Goal: Task Accomplishment & Management: Manage account settings

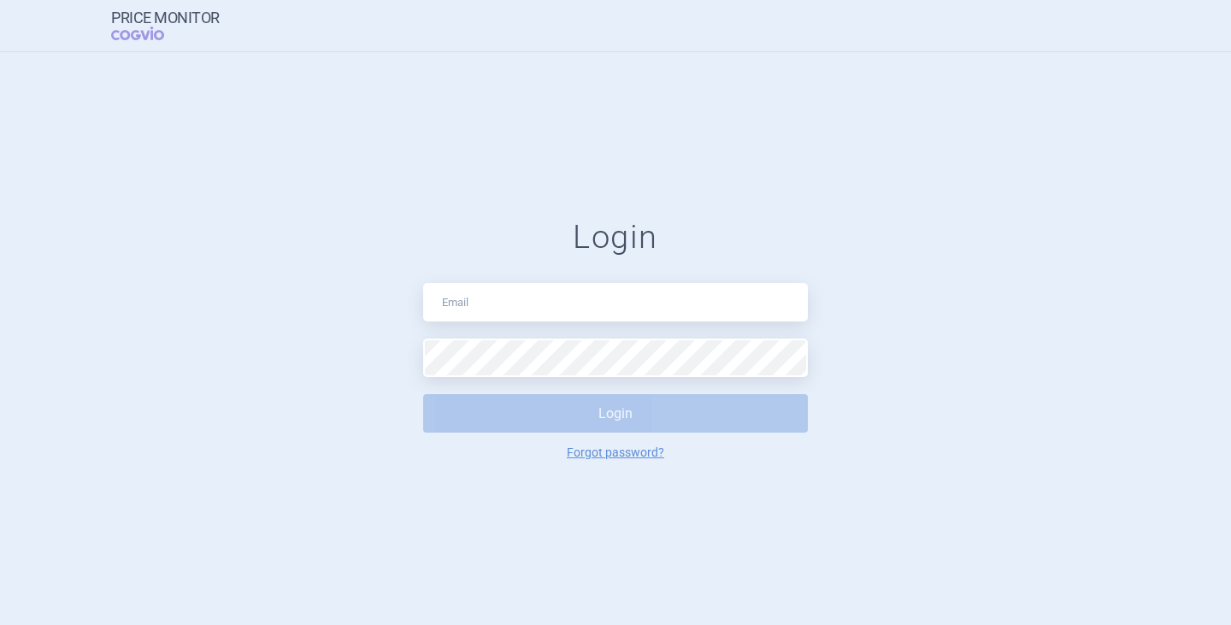
click at [465, 299] on input "text" at bounding box center [615, 302] width 385 height 38
type input "[PERSON_NAME][EMAIL_ADDRESS][DOMAIN_NAME]"
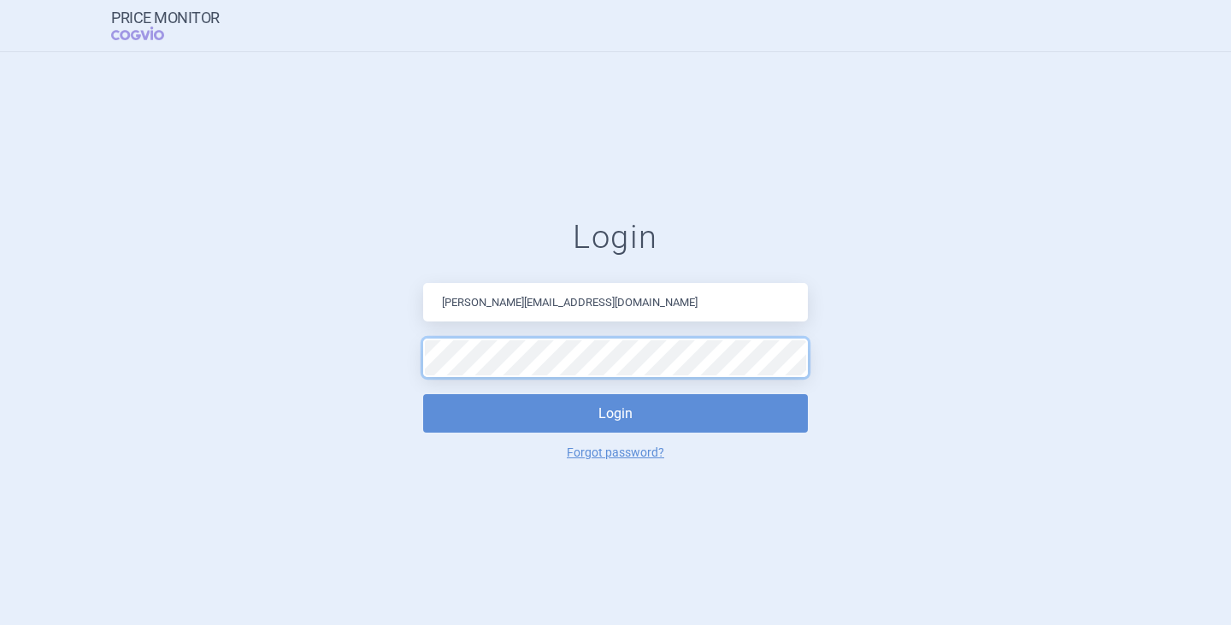
click at [345, 349] on form "Login [PERSON_NAME][EMAIL_ADDRESS][DOMAIN_NAME] Login Forgot password?" at bounding box center [615, 338] width 1163 height 241
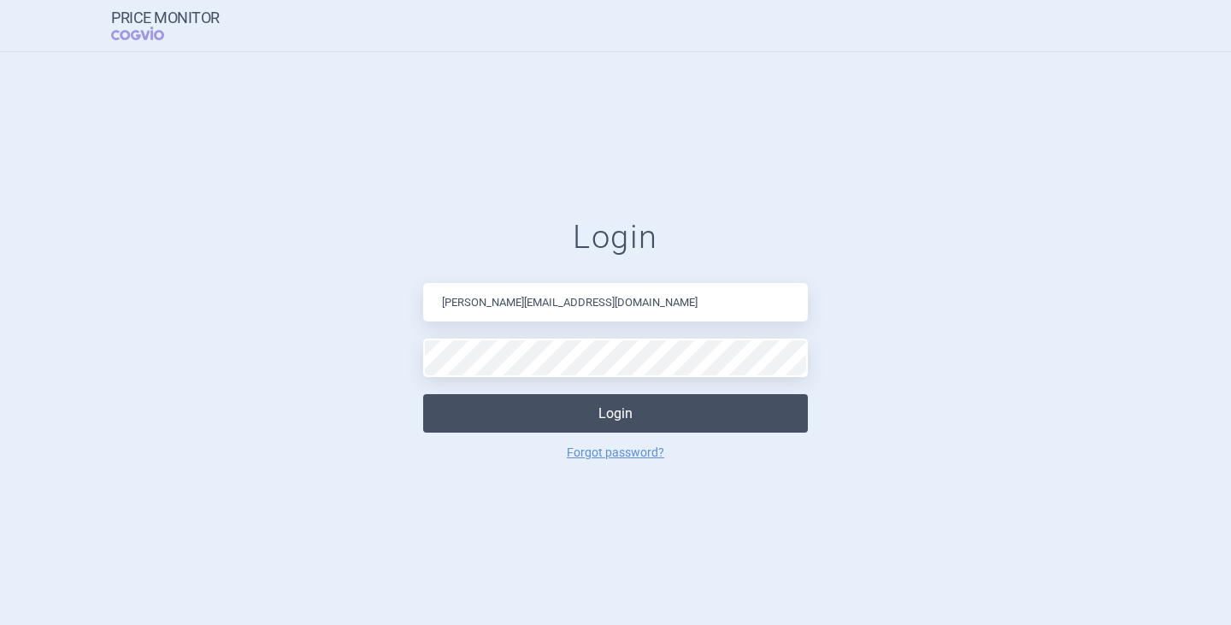
click at [520, 405] on button "Login" at bounding box center [615, 413] width 385 height 38
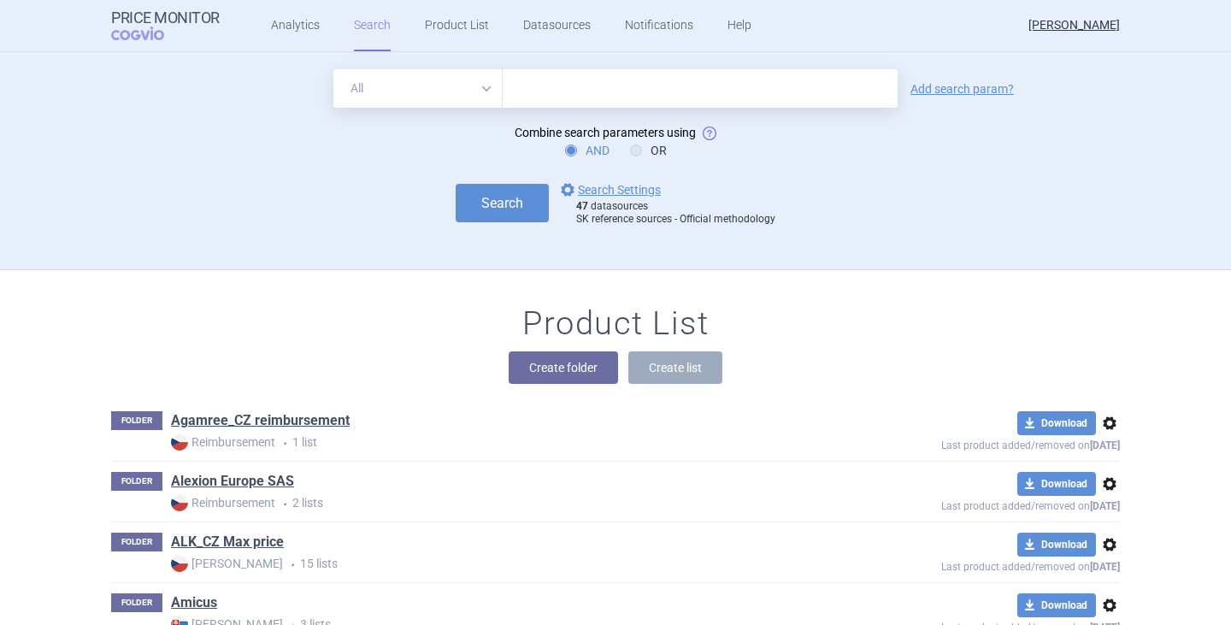
click at [561, 89] on input "text" at bounding box center [700, 88] width 395 height 38
click at [639, 95] on input "text" at bounding box center [700, 88] width 395 height 38
type input "olpha"
click at [456, 184] on button "Search" at bounding box center [502, 203] width 93 height 38
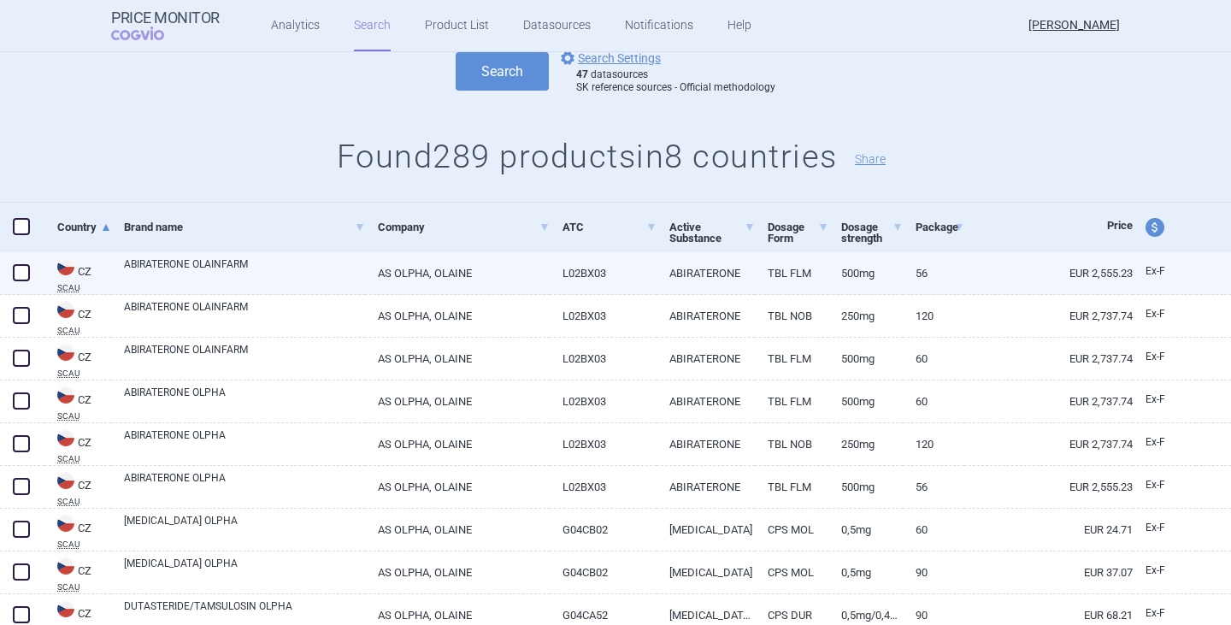
scroll to position [171, 0]
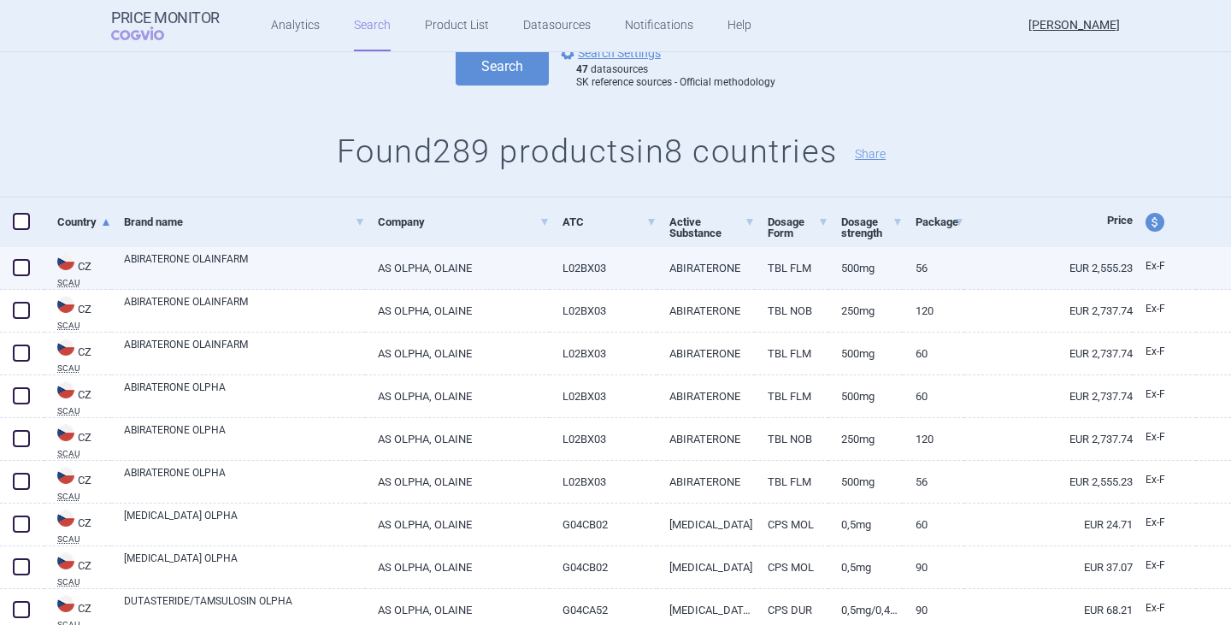
click at [157, 262] on link "ABIRATERONE OLAINFARM" at bounding box center [244, 266] width 241 height 31
select select "EUR"
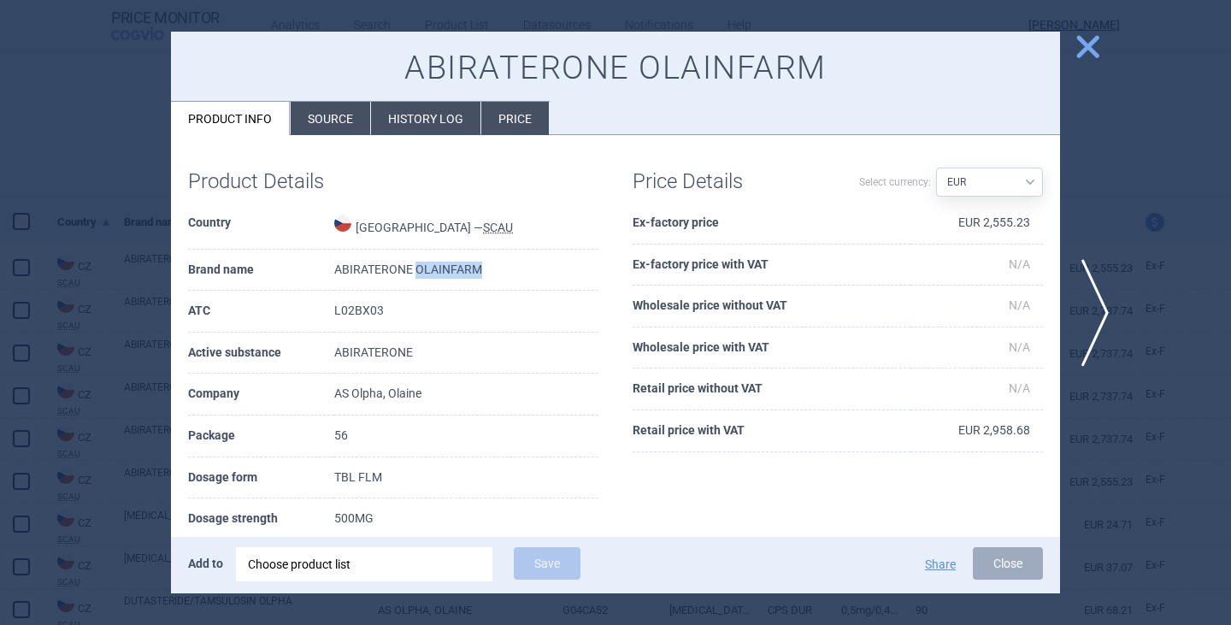
drag, startPoint x: 464, startPoint y: 270, endPoint x: 401, endPoint y: 266, distance: 63.4
click at [401, 266] on td "ABIRATERONE OLAINFARM" at bounding box center [466, 271] width 264 height 42
copy td "OLAINFARM"
click at [1085, 32] on span "close" at bounding box center [1088, 47] width 30 height 30
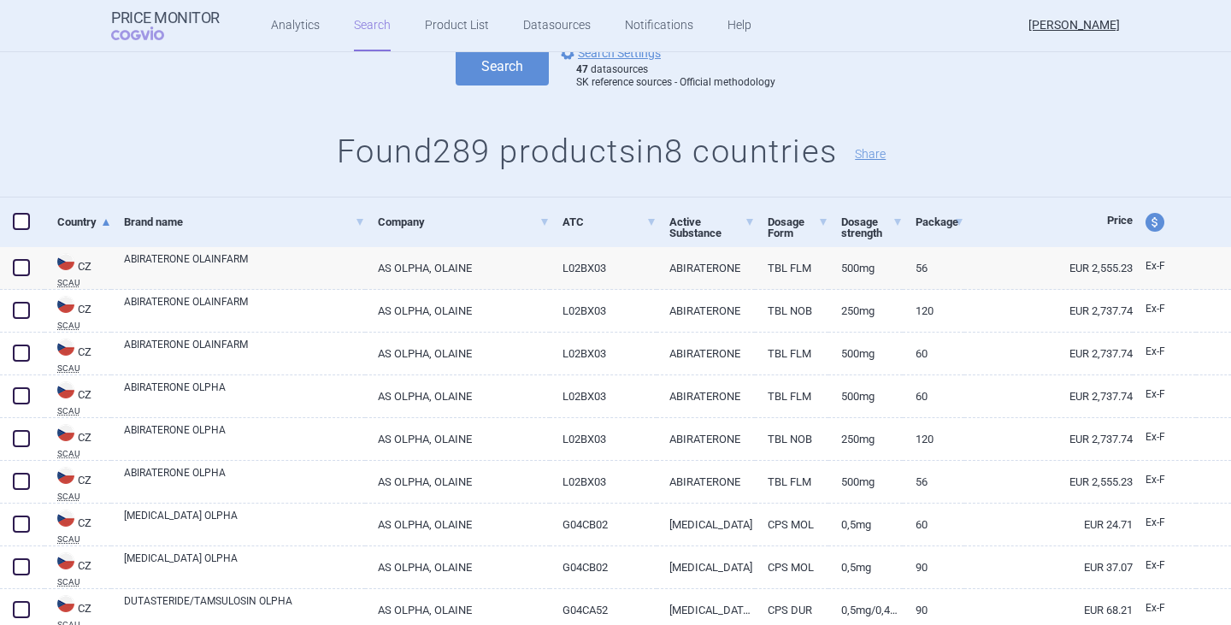
click at [198, 156] on h1 "Found 289 products in 8 countries Share" at bounding box center [615, 152] width 1231 height 39
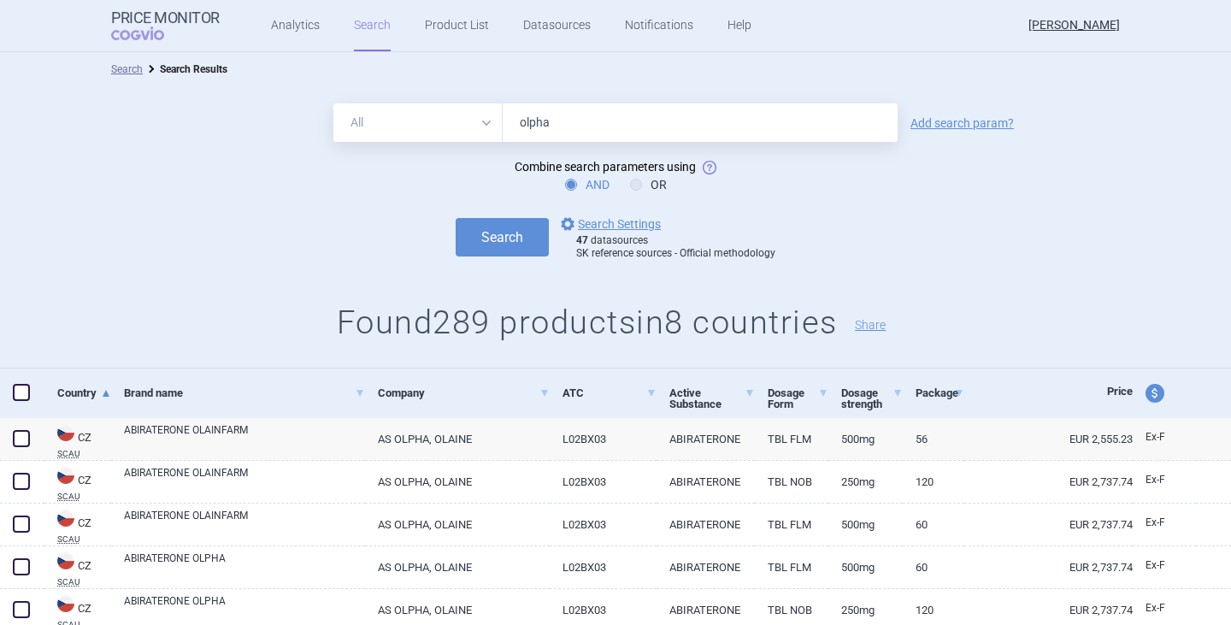
drag, startPoint x: 563, startPoint y: 122, endPoint x: 479, endPoint y: 115, distance: 85.0
click at [479, 115] on div "All Brand Name ATC Company Active Substance Country Newer than olpha" at bounding box center [615, 122] width 564 height 38
click at [239, 197] on form "All Brand Name ATC Company Active Substance Country Newer than Add search param…" at bounding box center [615, 181] width 1231 height 157
click at [541, 112] on input "text" at bounding box center [700, 122] width 395 height 38
click at [515, 107] on input "text" at bounding box center [700, 122] width 395 height 38
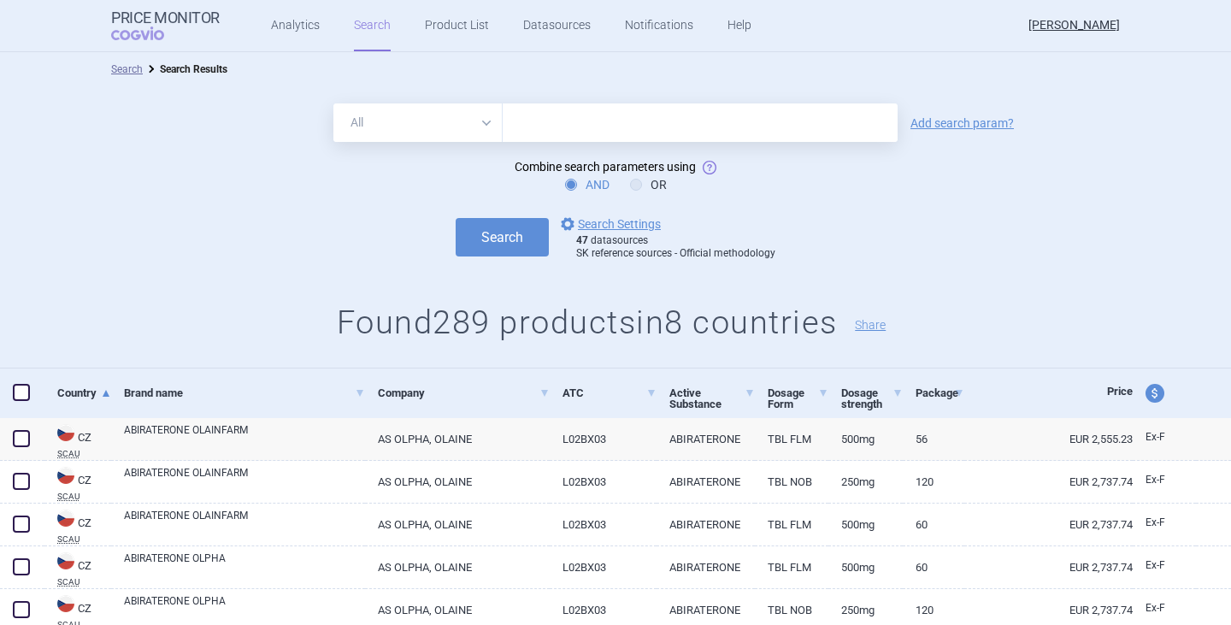
paste input "• [MEDICAL_DATA]"
click at [493, 250] on button "Search" at bounding box center [502, 237] width 93 height 38
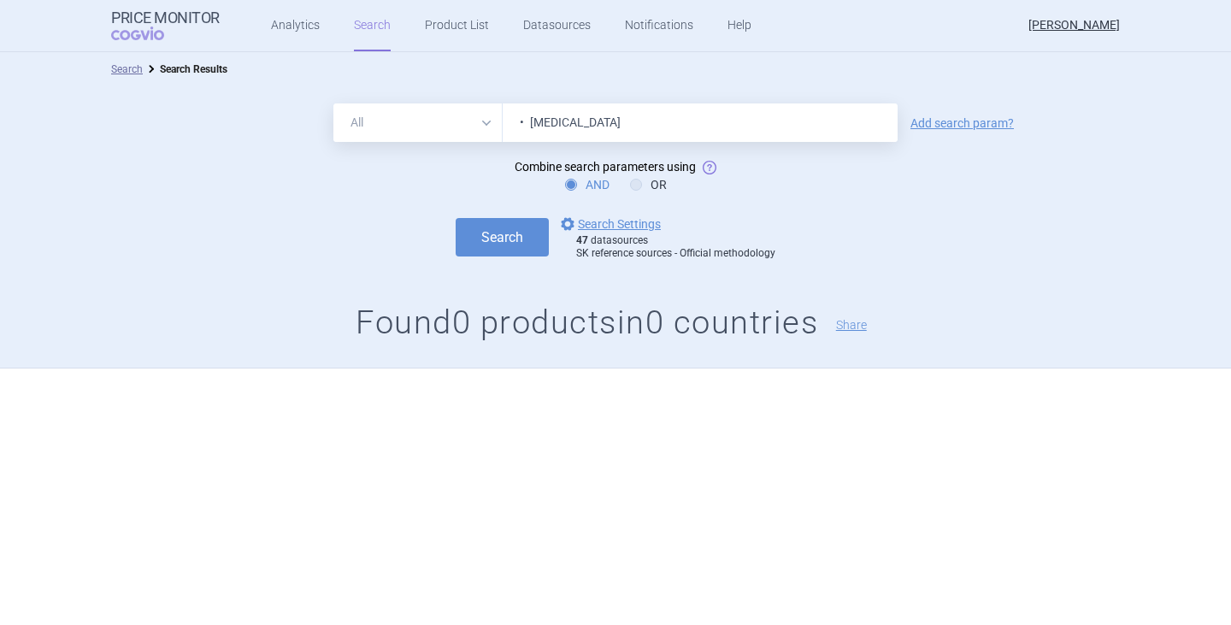
click at [533, 127] on input "• [MEDICAL_DATA]" at bounding box center [700, 122] width 395 height 38
type input "[MEDICAL_DATA]"
click at [456, 218] on button "Search" at bounding box center [502, 237] width 93 height 38
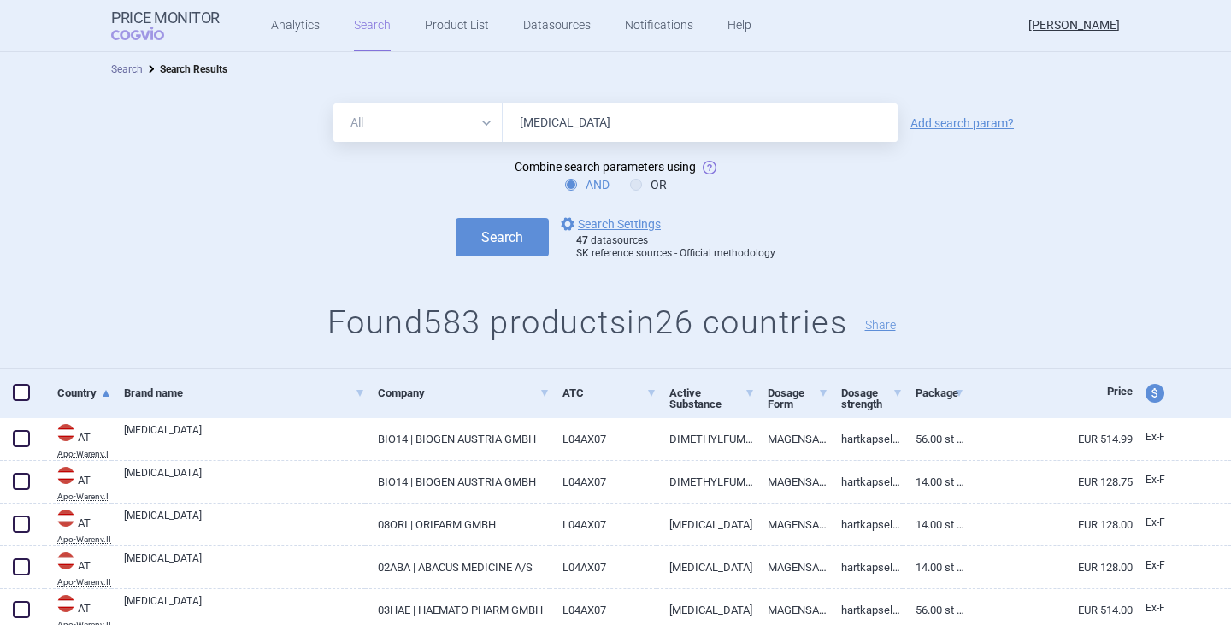
click at [626, 124] on input "[MEDICAL_DATA]" at bounding box center [700, 122] width 395 height 38
click at [476, 125] on select "All Brand Name ATC Company Active Substance Country Newer than" at bounding box center [417, 122] width 169 height 38
select select "atc"
click at [333, 103] on select "All Brand Name ATC Company Active Substance Country Newer than" at bounding box center [417, 122] width 169 height 38
drag, startPoint x: 673, startPoint y: 132, endPoint x: 496, endPoint y: 134, distance: 177.0
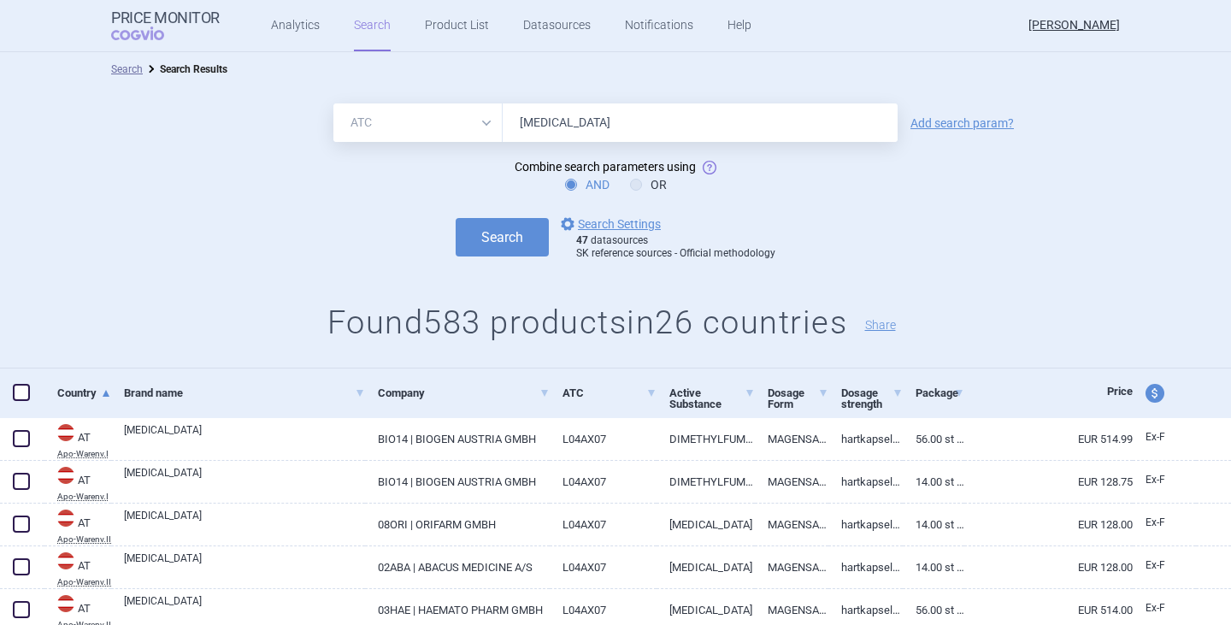
click at [503, 134] on input "[MEDICAL_DATA]" at bounding box center [700, 122] width 395 height 38
paste input "L04AX07"
type input "L04AX07"
click at [506, 249] on button "Search" at bounding box center [502, 237] width 93 height 38
click at [948, 123] on link "Add search param?" at bounding box center [961, 123] width 103 height 12
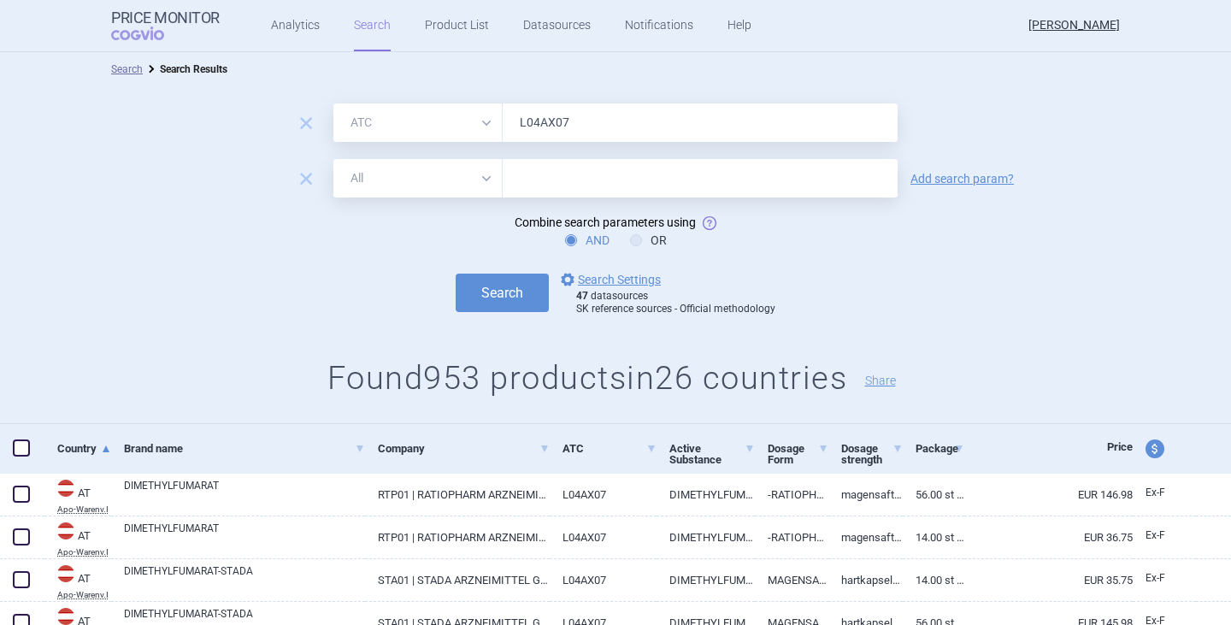
click at [473, 169] on select "All Brand Name ATC Company Active Substance Country Newer than" at bounding box center [417, 178] width 169 height 38
select select "mah"
click at [333, 159] on select "All Brand Name ATC Company Active Substance Country Newer than" at bounding box center [417, 178] width 169 height 38
click at [587, 171] on input "text" at bounding box center [700, 178] width 395 height 38
click at [456, 274] on button "Search" at bounding box center [502, 293] width 93 height 38
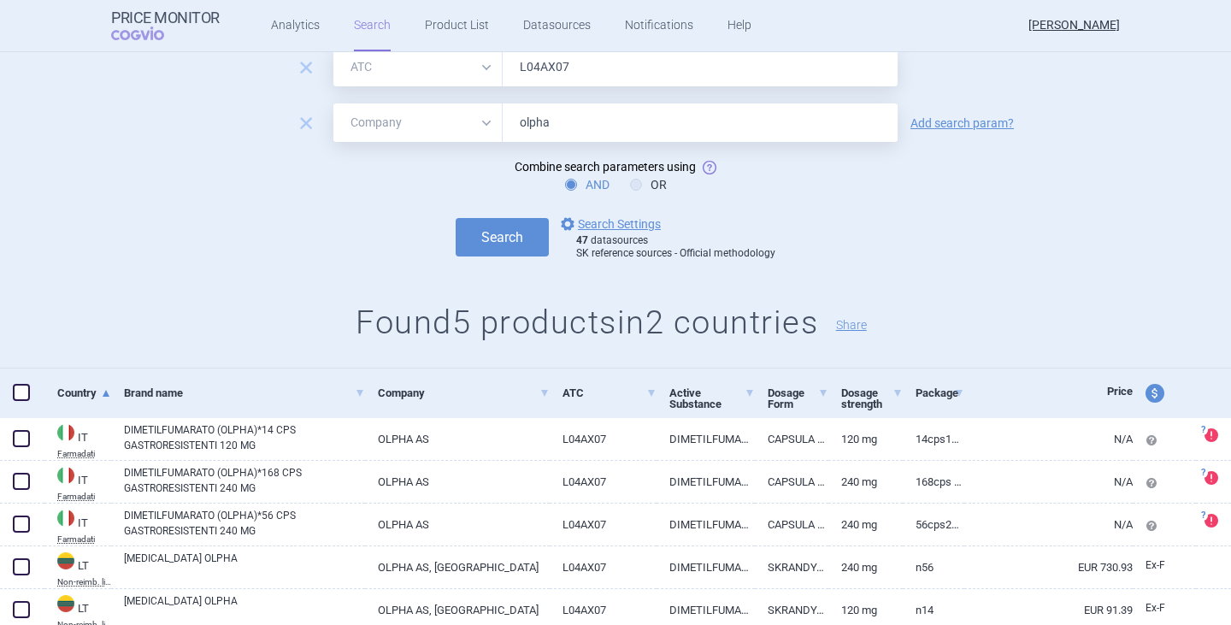
scroll to position [118, 0]
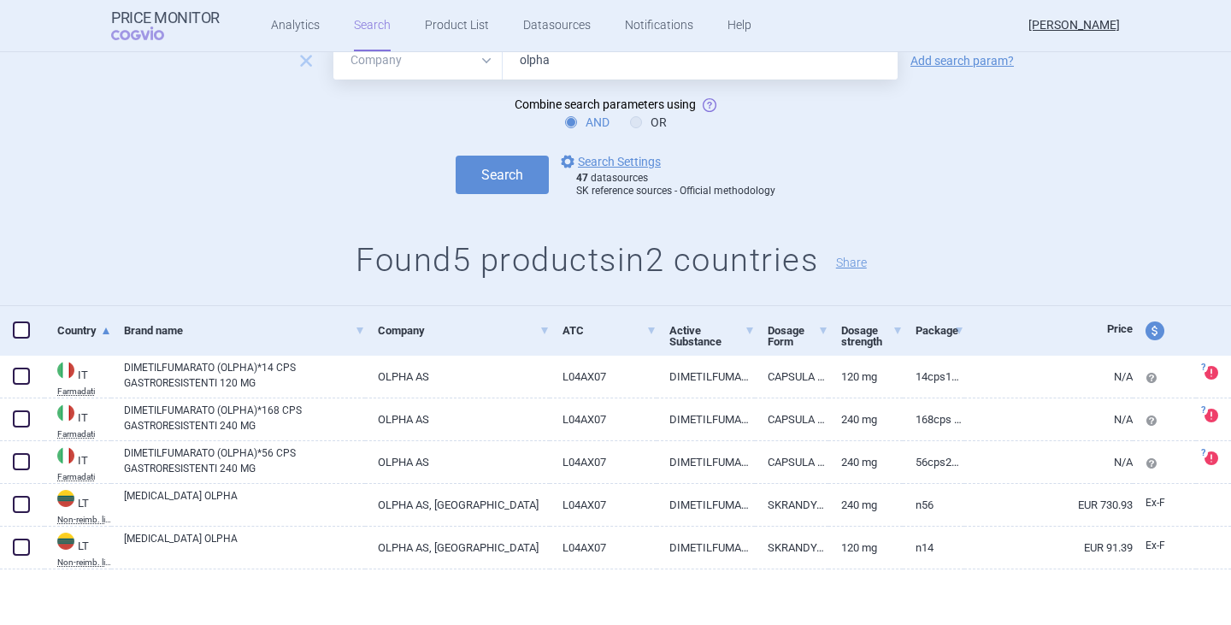
click at [1030, 191] on div "Search options Search Settings 47 datasources SK reference sources - Official m…" at bounding box center [615, 174] width 1231 height 47
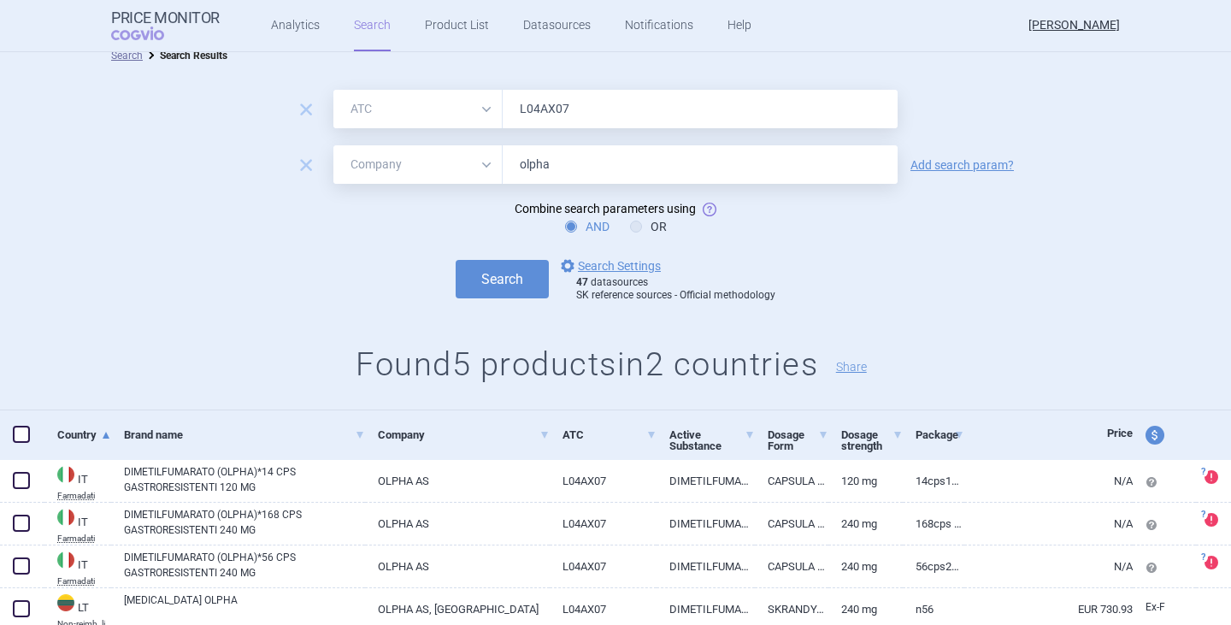
scroll to position [0, 0]
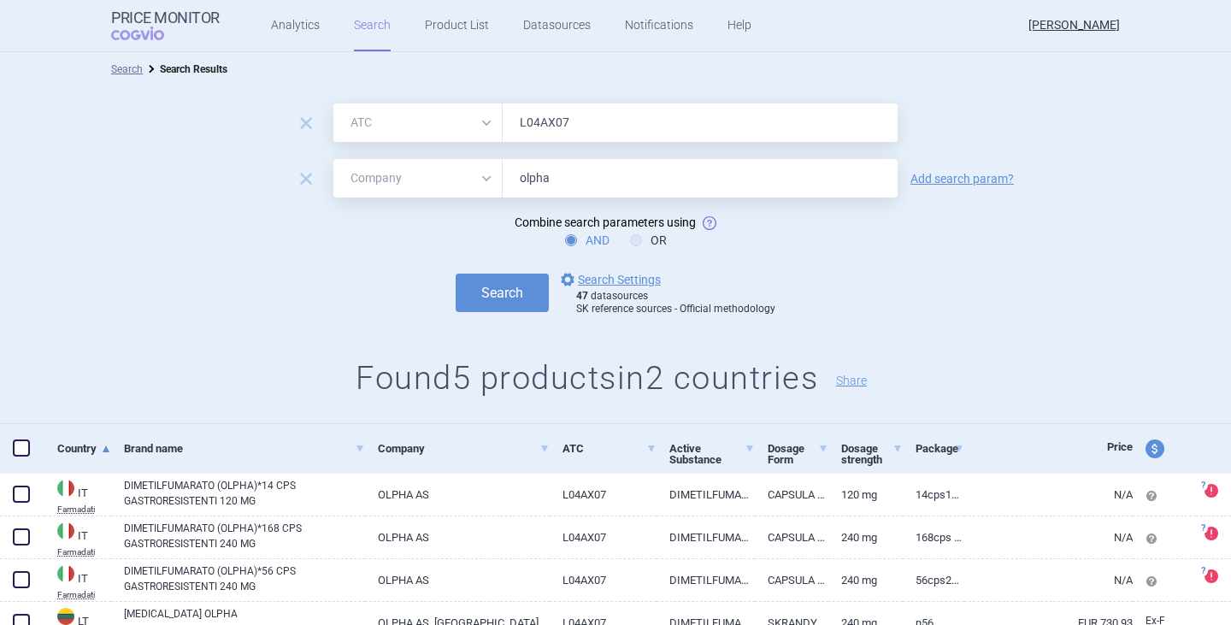
drag, startPoint x: 568, startPoint y: 186, endPoint x: 474, endPoint y: 180, distance: 94.2
click at [474, 181] on div "All Brand Name ATC Company Active Substance Country Newer than olpha" at bounding box center [615, 178] width 564 height 38
type input "olainfarm"
click at [456, 274] on button "Search" at bounding box center [502, 293] width 93 height 38
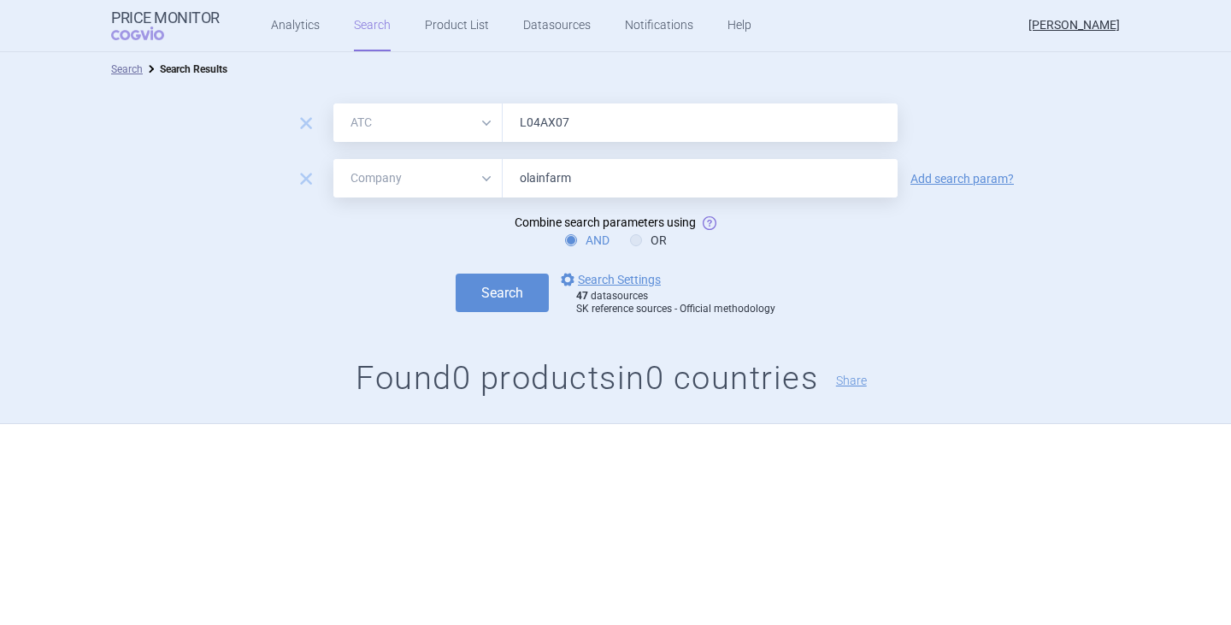
drag, startPoint x: 483, startPoint y: 180, endPoint x: 455, endPoint y: 180, distance: 28.2
click at [455, 180] on div "All Brand Name ATC Company Active Substance Country Newer than olainfarm" at bounding box center [615, 178] width 564 height 38
click at [758, 539] on div "Search Search Results remove All Brand Name ATC Company Active Substance Countr…" at bounding box center [615, 338] width 1231 height 573
click at [562, 178] on input "text" at bounding box center [700, 178] width 395 height 38
type input "olpha"
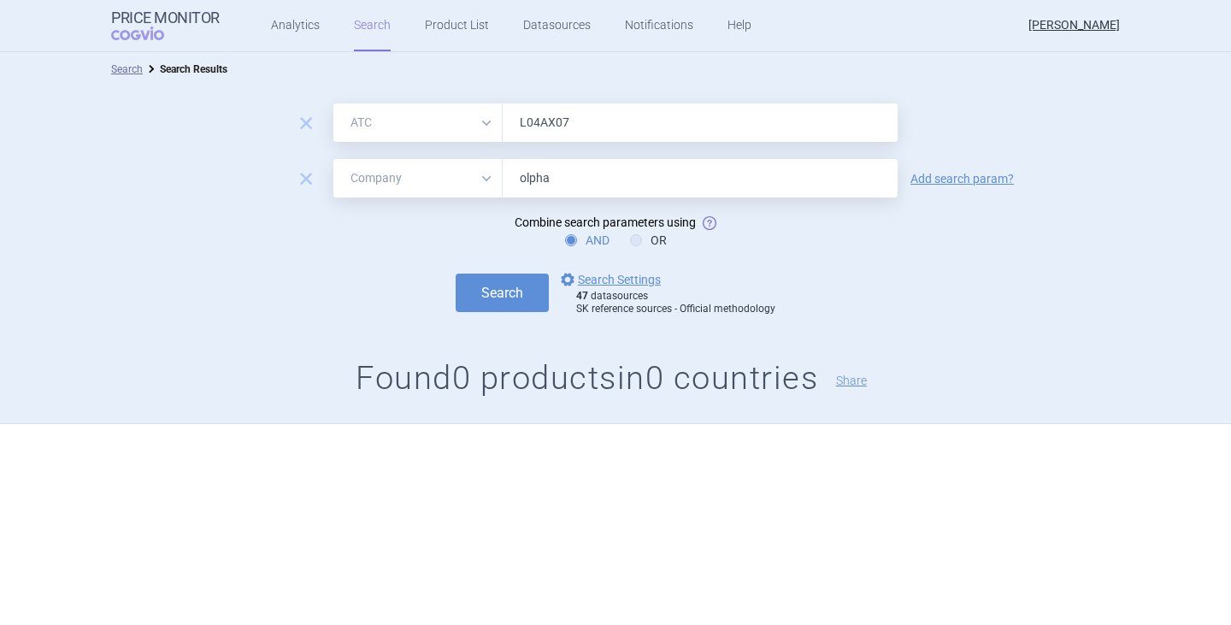
click at [456, 274] on button "Search" at bounding box center [502, 293] width 93 height 38
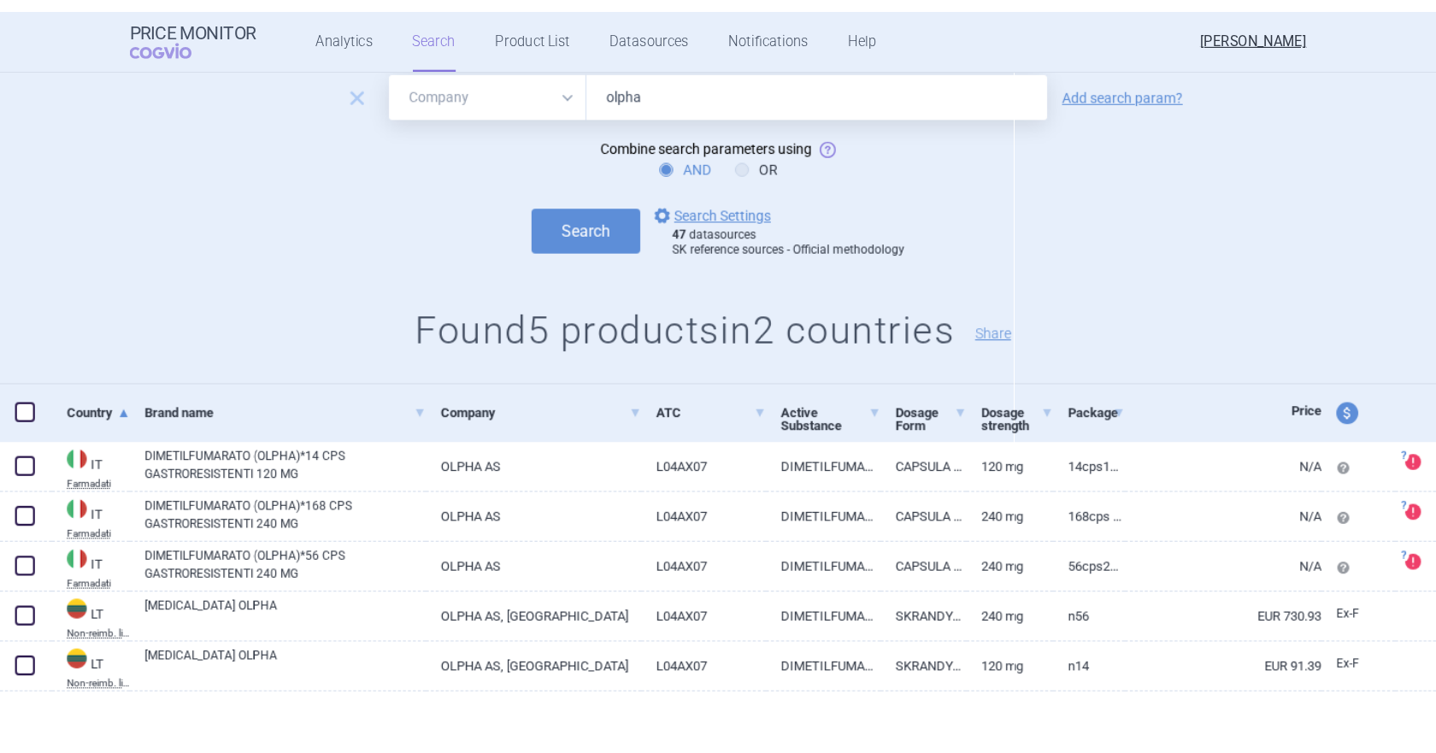
scroll to position [118, 0]
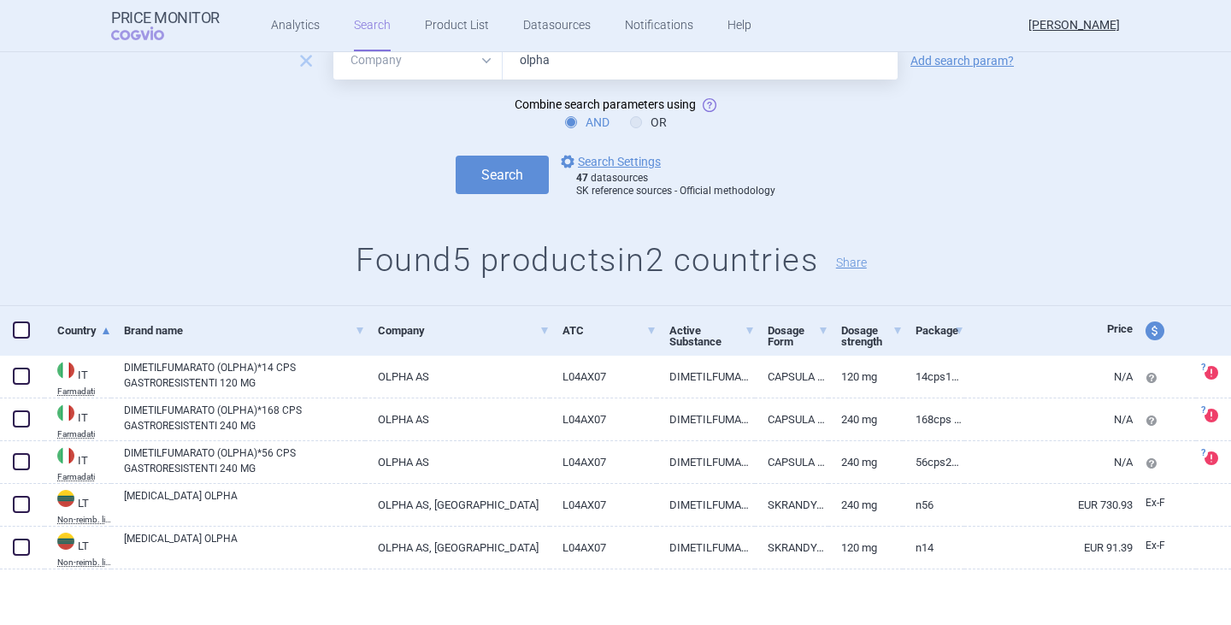
click at [91, 175] on div "Search options Search Settings 47 datasources SK reference sources - Official m…" at bounding box center [615, 174] width 1231 height 47
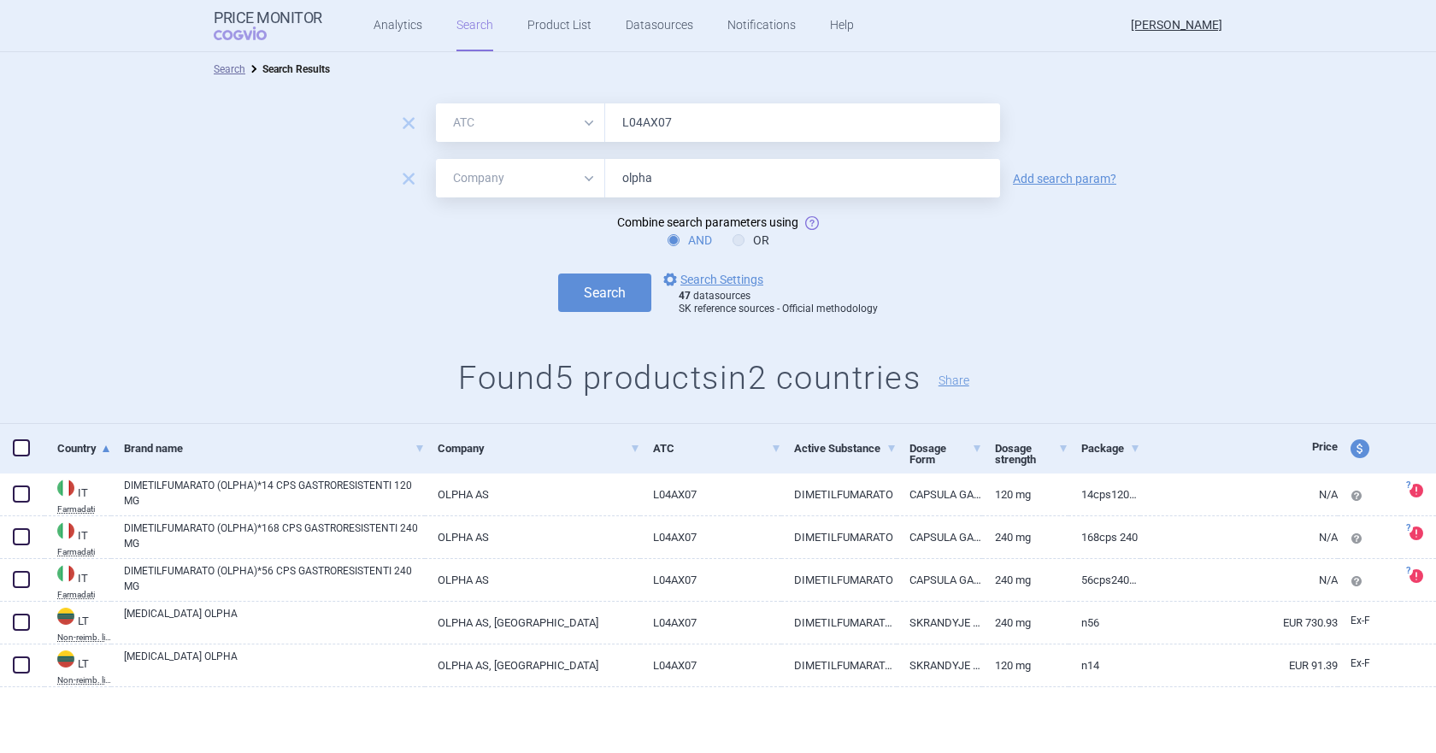
scroll to position [0, 0]
click at [366, 277] on div "Search options Search Settings 47 datasources SK reference sources - Official m…" at bounding box center [718, 292] width 1436 height 47
click at [299, 282] on div "Search options Search Settings 47 datasources SK reference sources - Official m…" at bounding box center [718, 292] width 1436 height 47
click at [483, 31] on link "Search" at bounding box center [474, 25] width 37 height 51
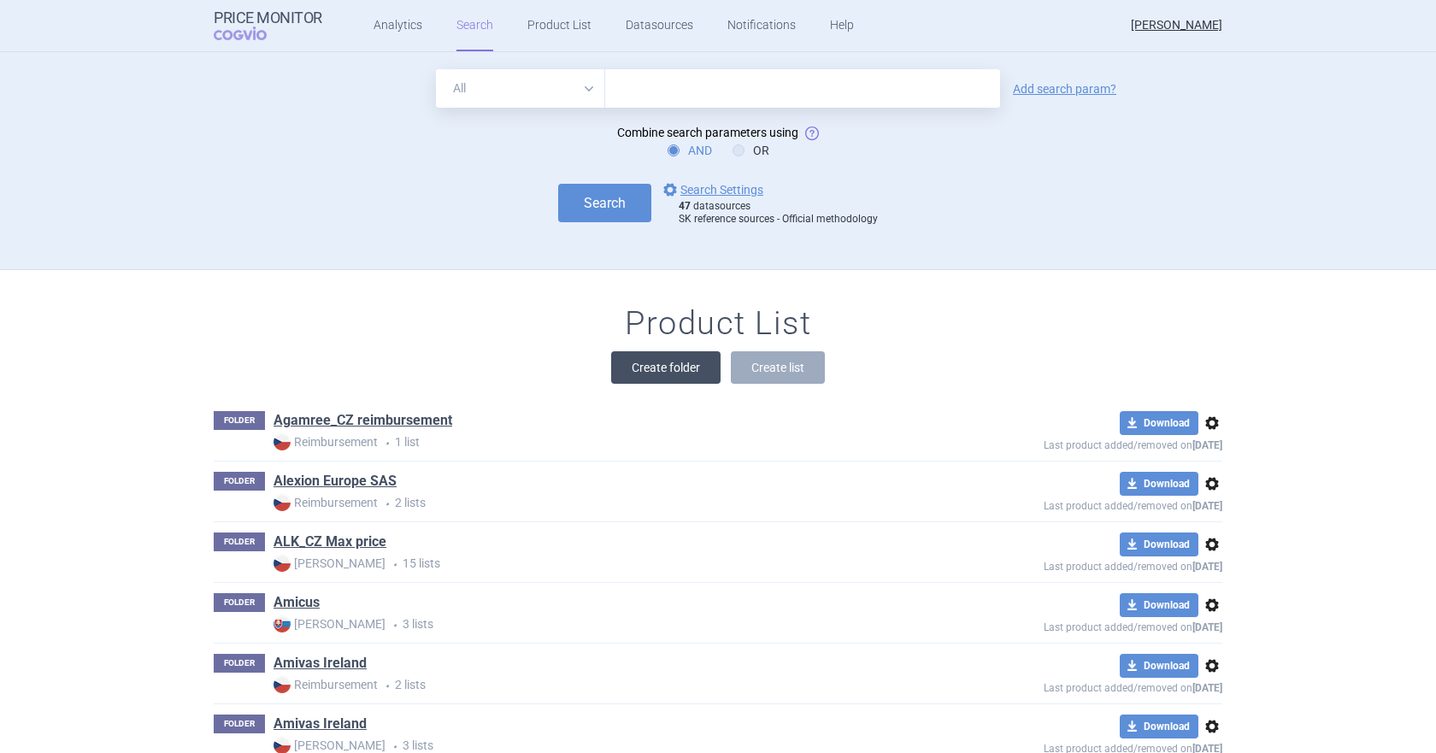
click at [679, 372] on button "Create folder" at bounding box center [665, 367] width 109 height 32
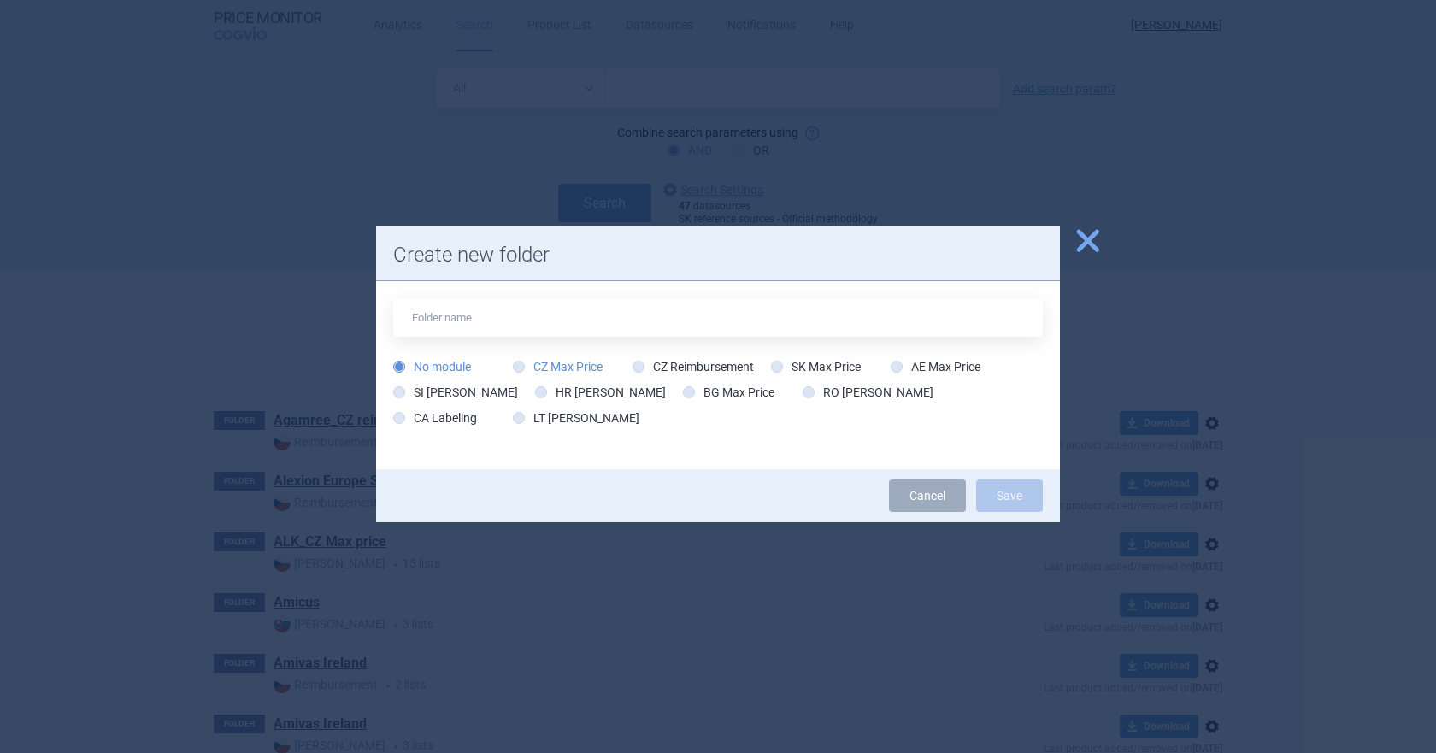
click at [539, 363] on label "CZ Max Price" at bounding box center [558, 366] width 90 height 17
click at [531, 363] on input "CZ Max Price" at bounding box center [522, 367] width 17 height 17
radio input "true"
click at [514, 341] on div "No module CZ Max Price CZ Reimbursement SK Max Price AE Max Price SI Max Price …" at bounding box center [718, 366] width 650 height 137
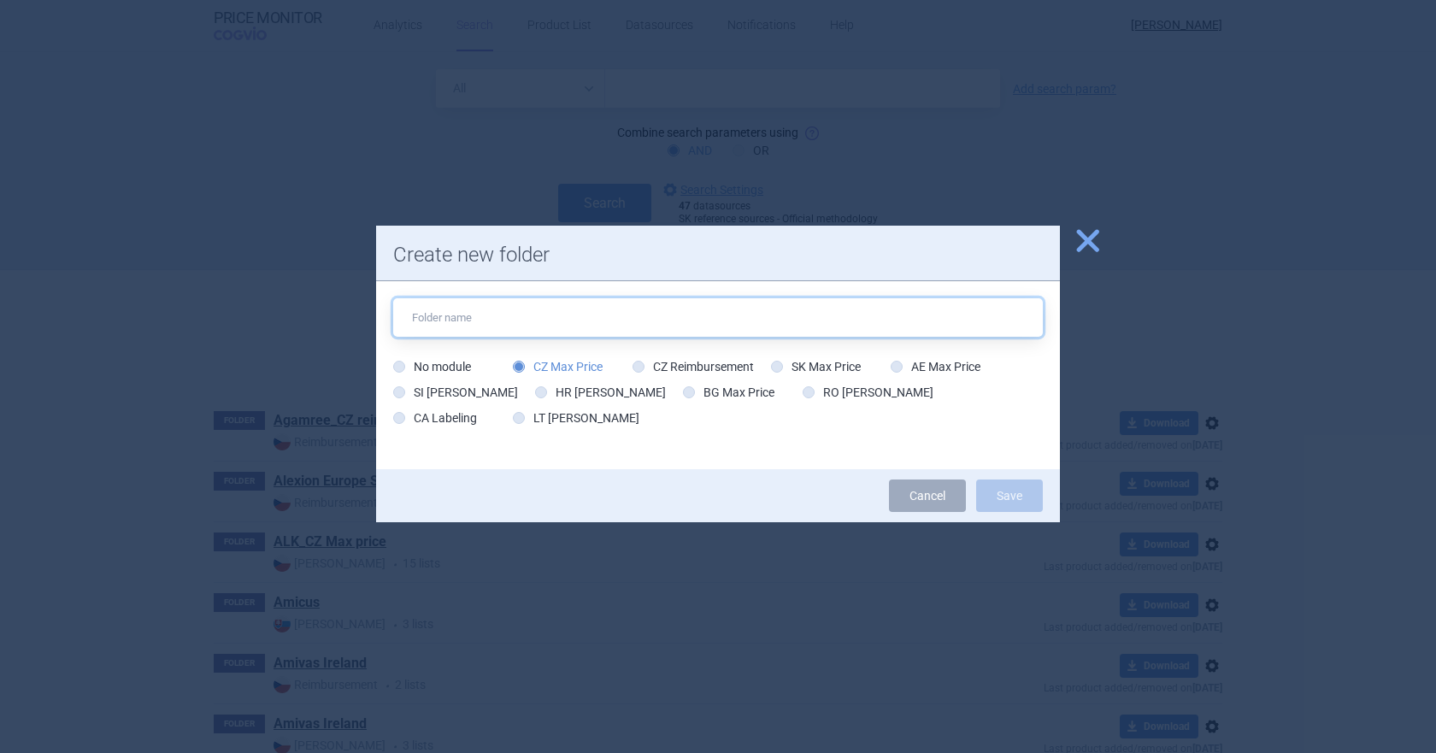
click at [520, 325] on input "text" at bounding box center [718, 317] width 650 height 38
type input "Olpha"
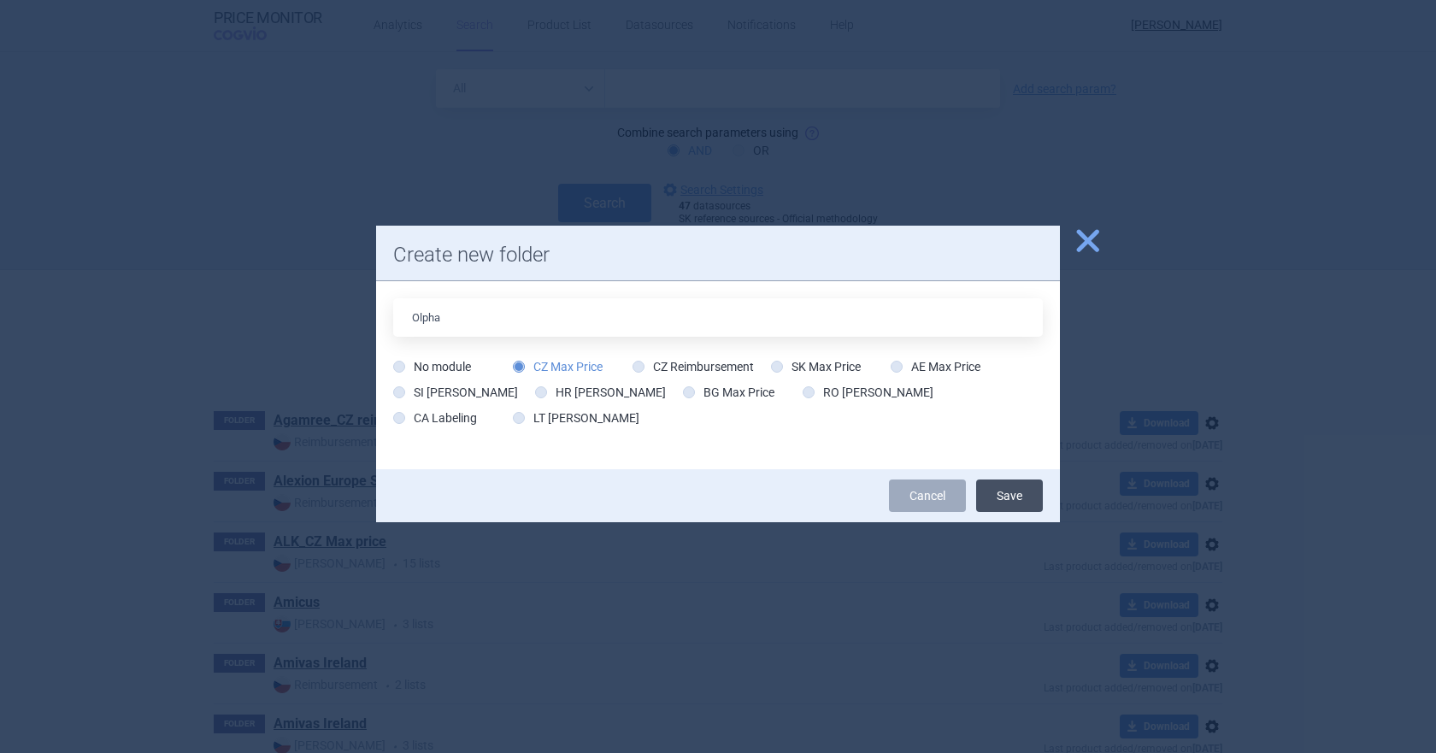
click at [1002, 498] on button "Save" at bounding box center [1009, 496] width 67 height 32
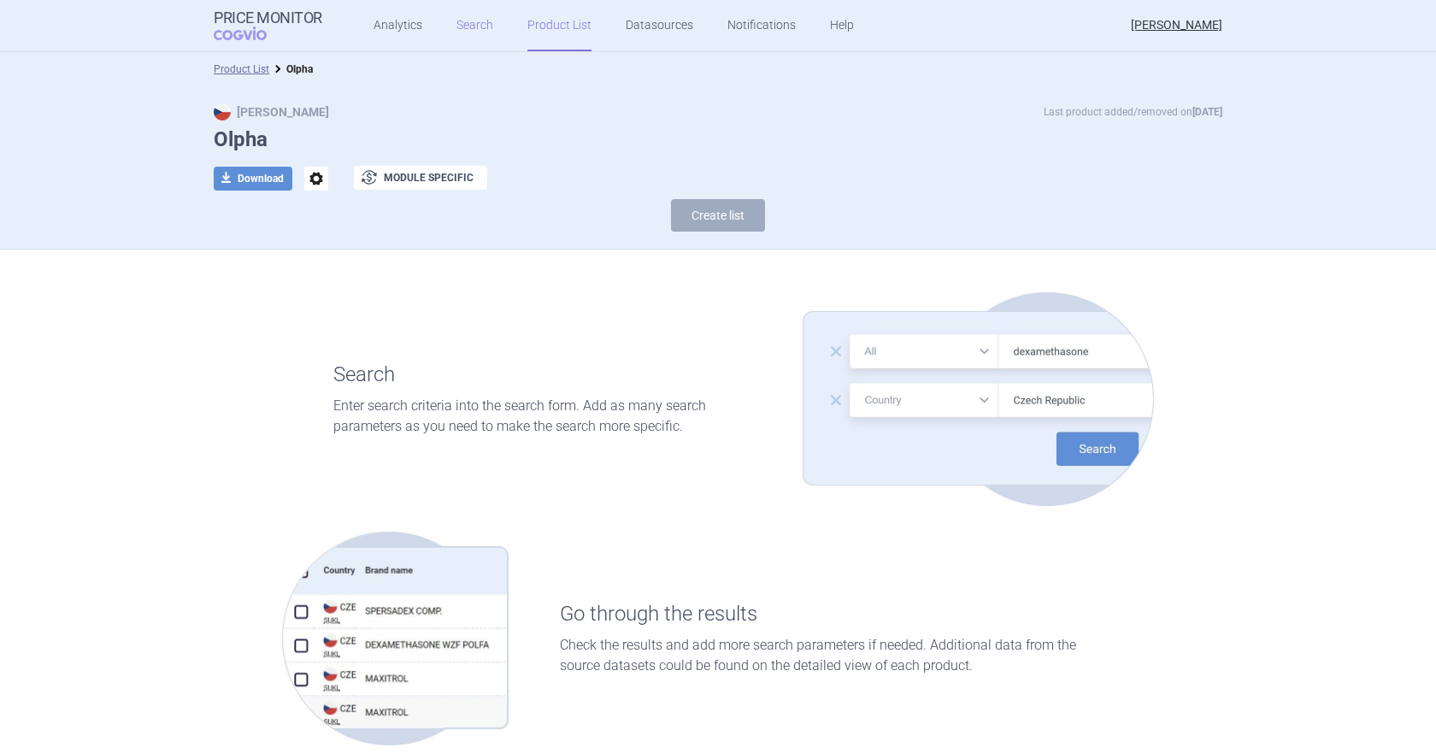
click at [473, 34] on link "Search" at bounding box center [474, 25] width 37 height 51
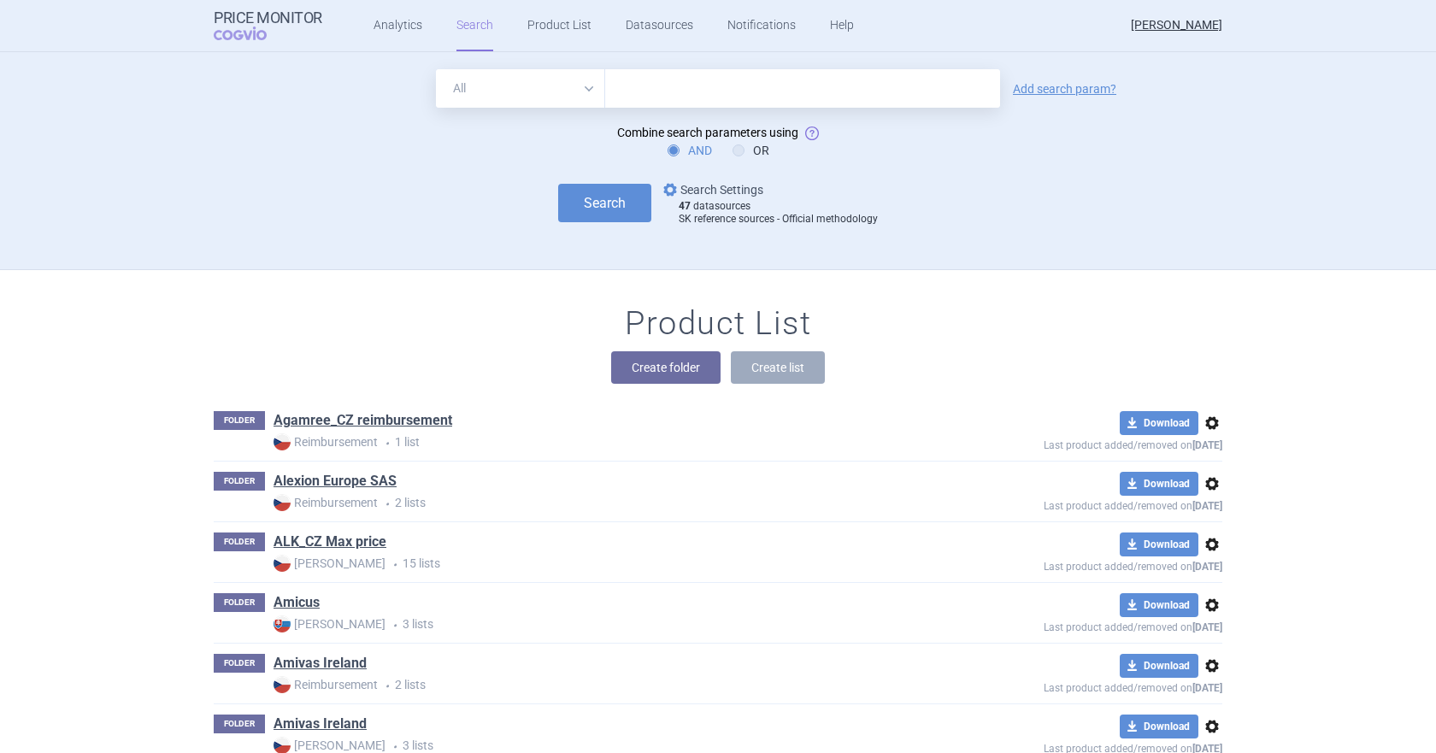
click at [704, 192] on link "options Search Settings" at bounding box center [711, 190] width 103 height 21
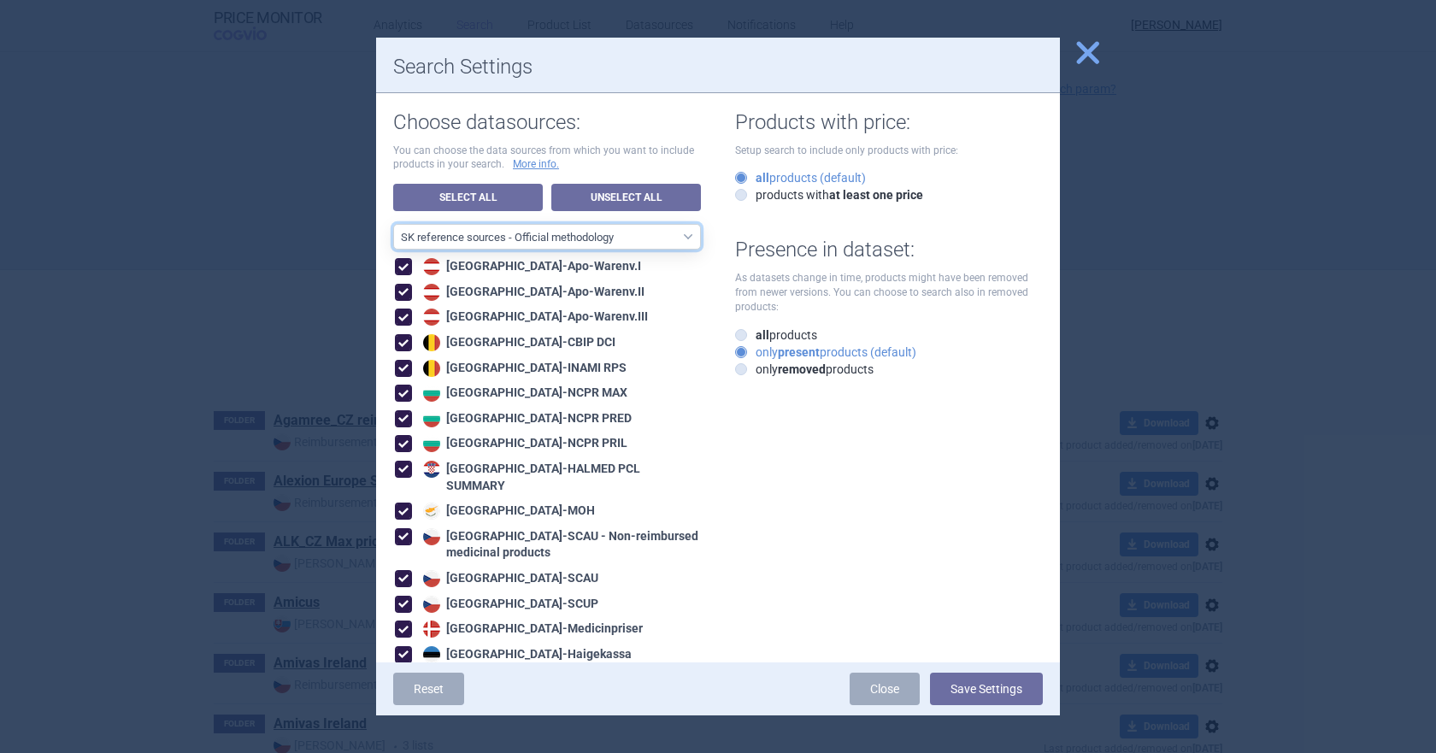
click at [551, 242] on select "All data sources CZ reference sources - Reimbursement SK reference sources - Of…" at bounding box center [547, 237] width 308 height 26
select select "6cb7ebdd-8316-4592-b8fd-6e46f801a11b"
click at [393, 224] on select "All data sources CZ reference sources - Reimbursement SK reference sources - Of…" at bounding box center [547, 237] width 308 height 26
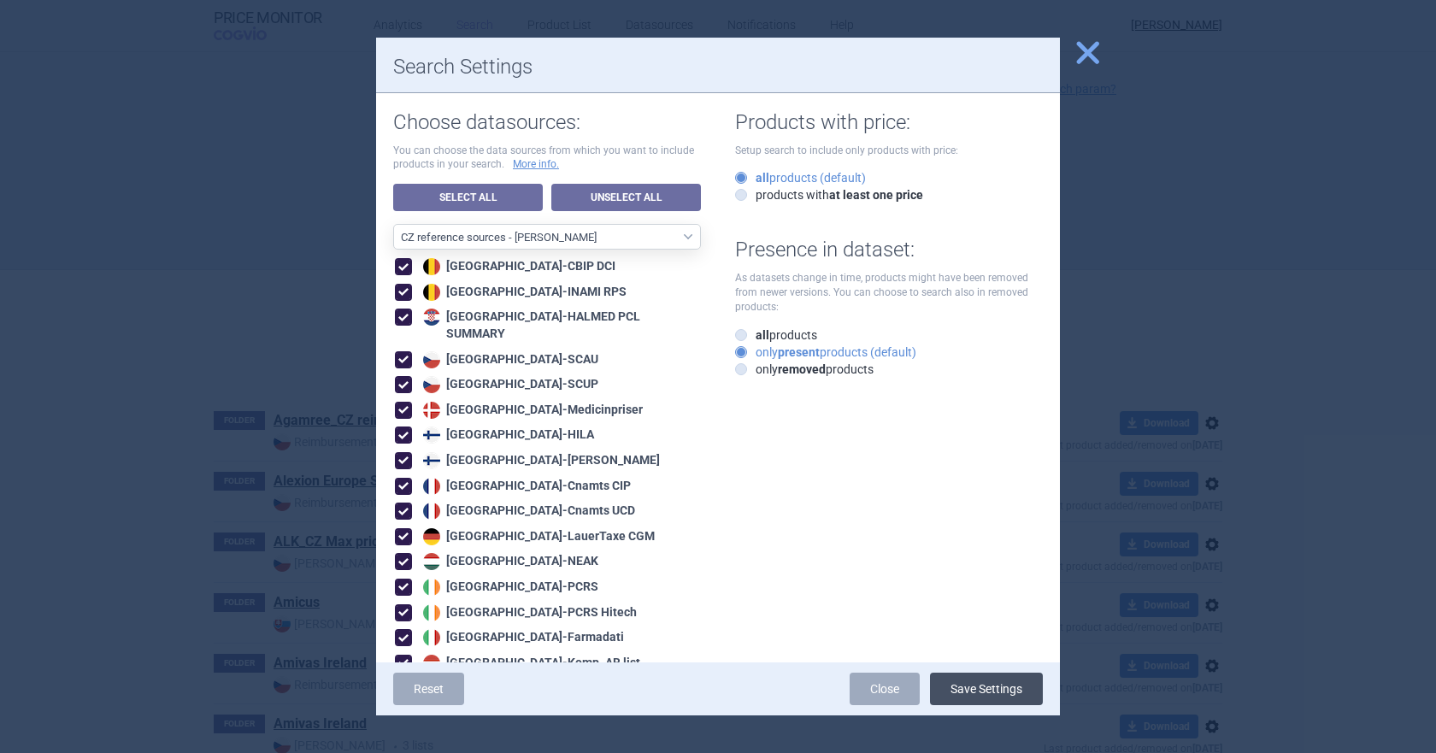
click at [989, 624] on button "Save Settings" at bounding box center [986, 689] width 113 height 32
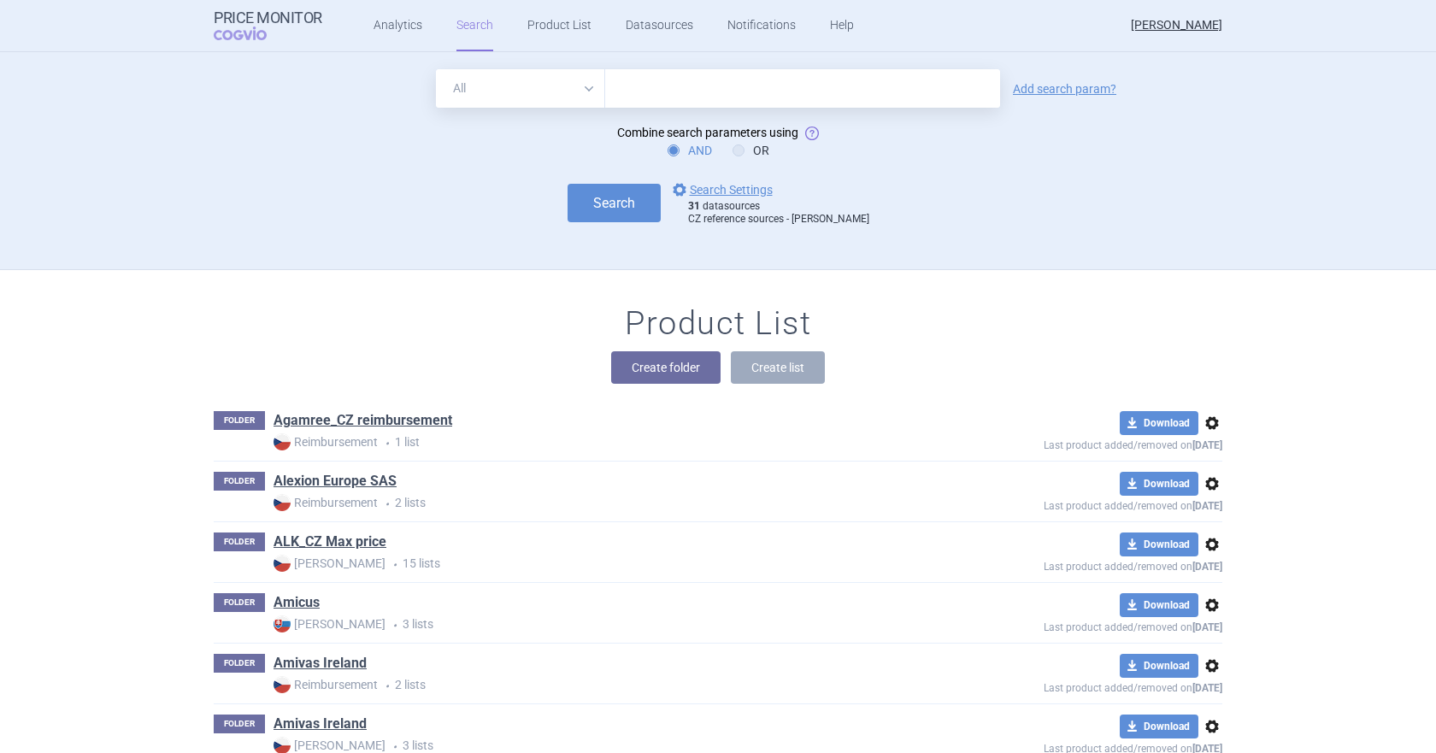
click at [582, 86] on select "All Brand Name ATC Company Active Substance Country Newer than" at bounding box center [520, 88] width 169 height 38
select select "atc"
click at [436, 69] on select "All Brand Name ATC Company Active Substance Country Newer than" at bounding box center [520, 88] width 169 height 38
click at [653, 93] on input "text" at bounding box center [802, 88] width 395 height 38
paste input "L04AX07"
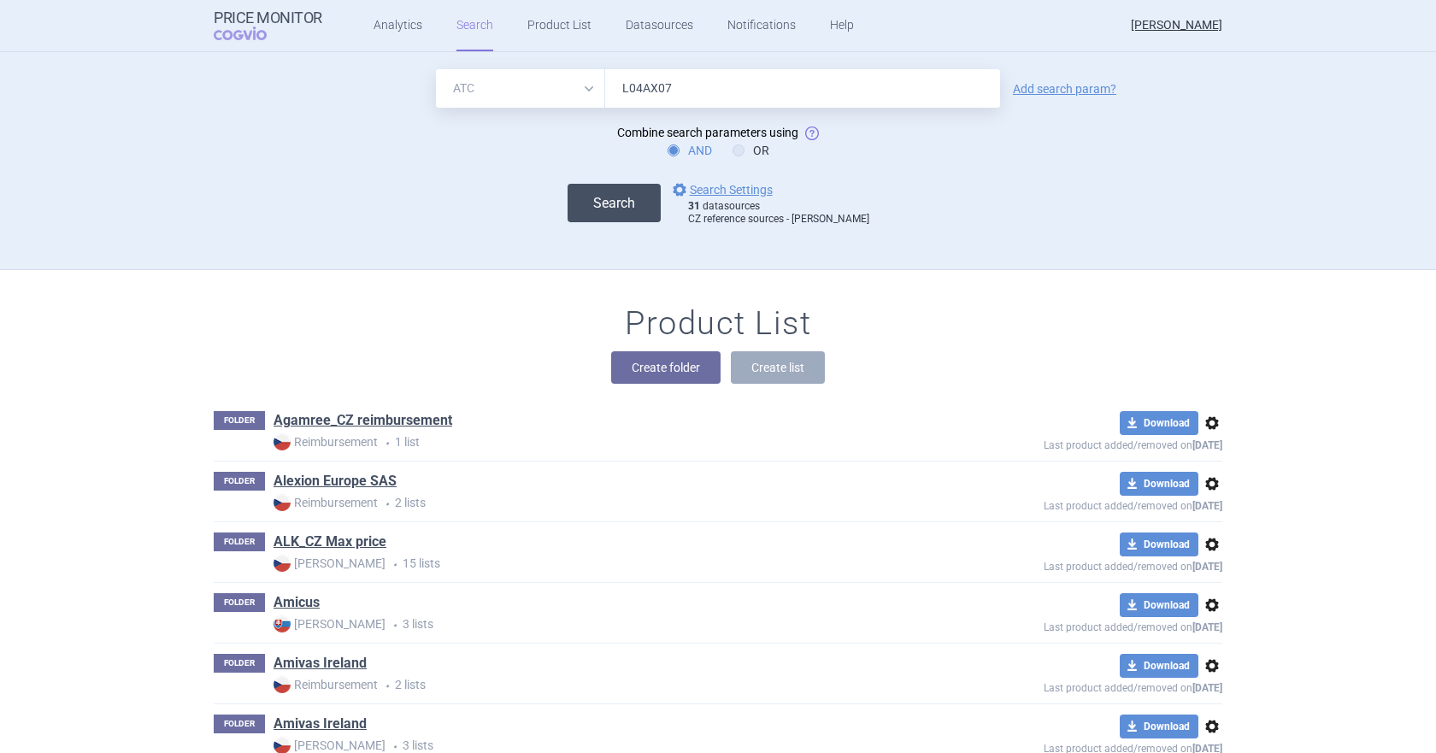
type input "L04AX07"
click at [635, 197] on button "Search" at bounding box center [614, 203] width 93 height 38
select select "atc"
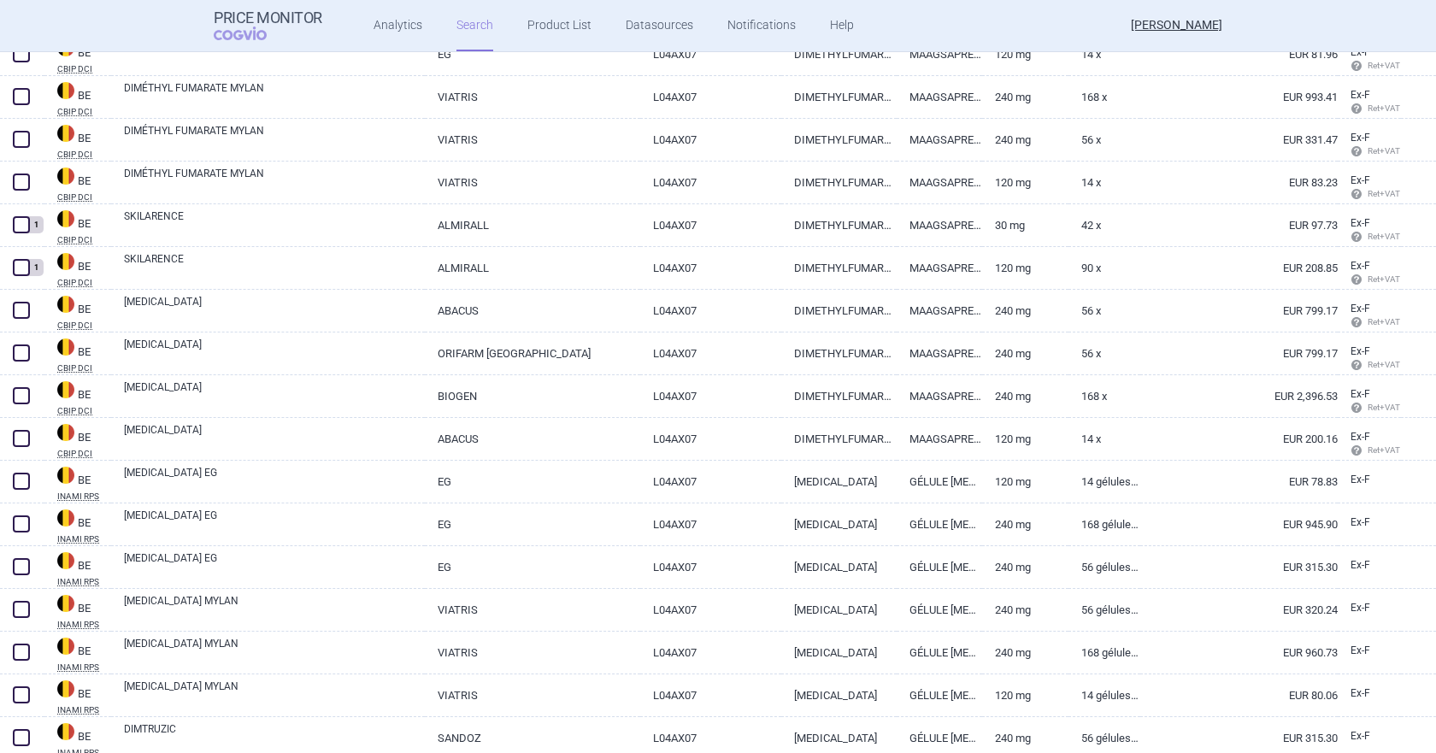
scroll to position [215, 0]
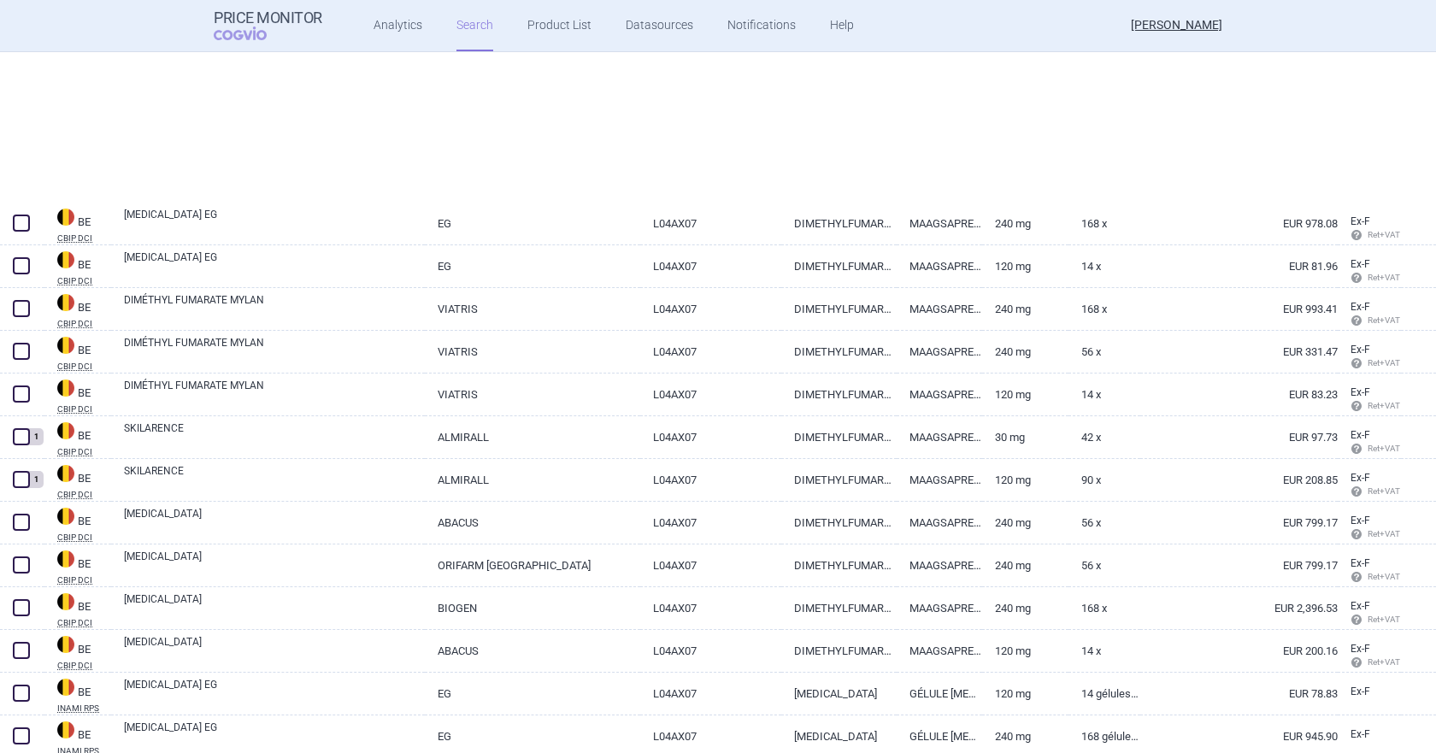
select select "atc"
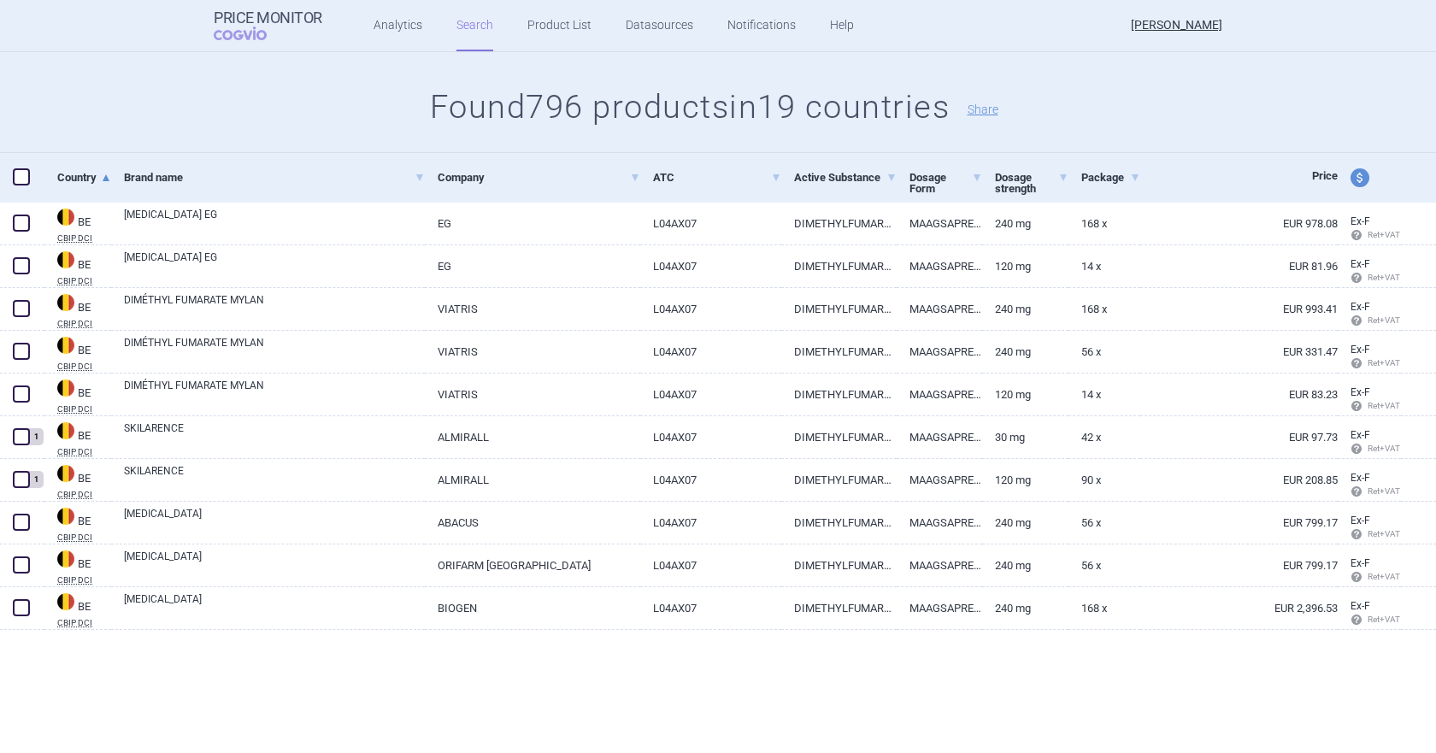
scroll to position [0, 0]
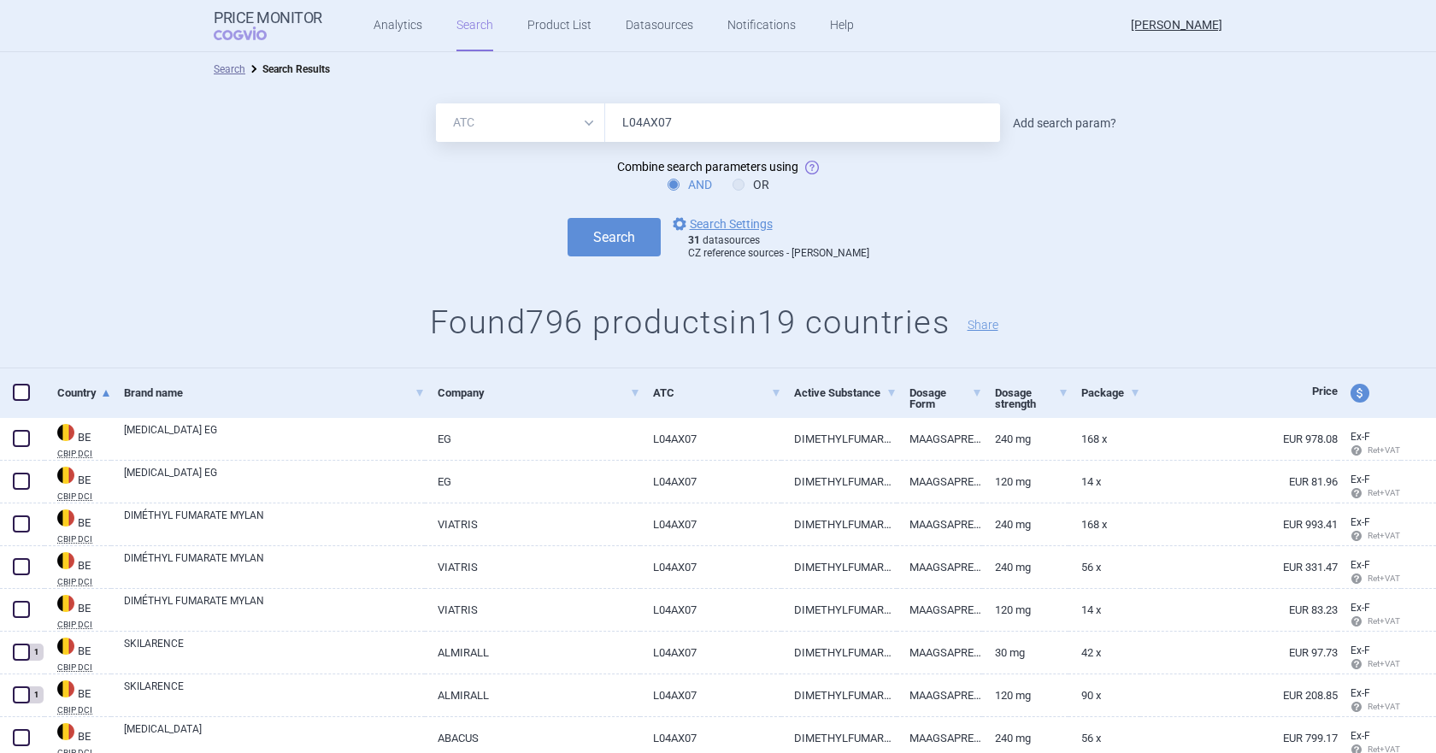
click at [1071, 127] on link "Add search param?" at bounding box center [1064, 123] width 103 height 12
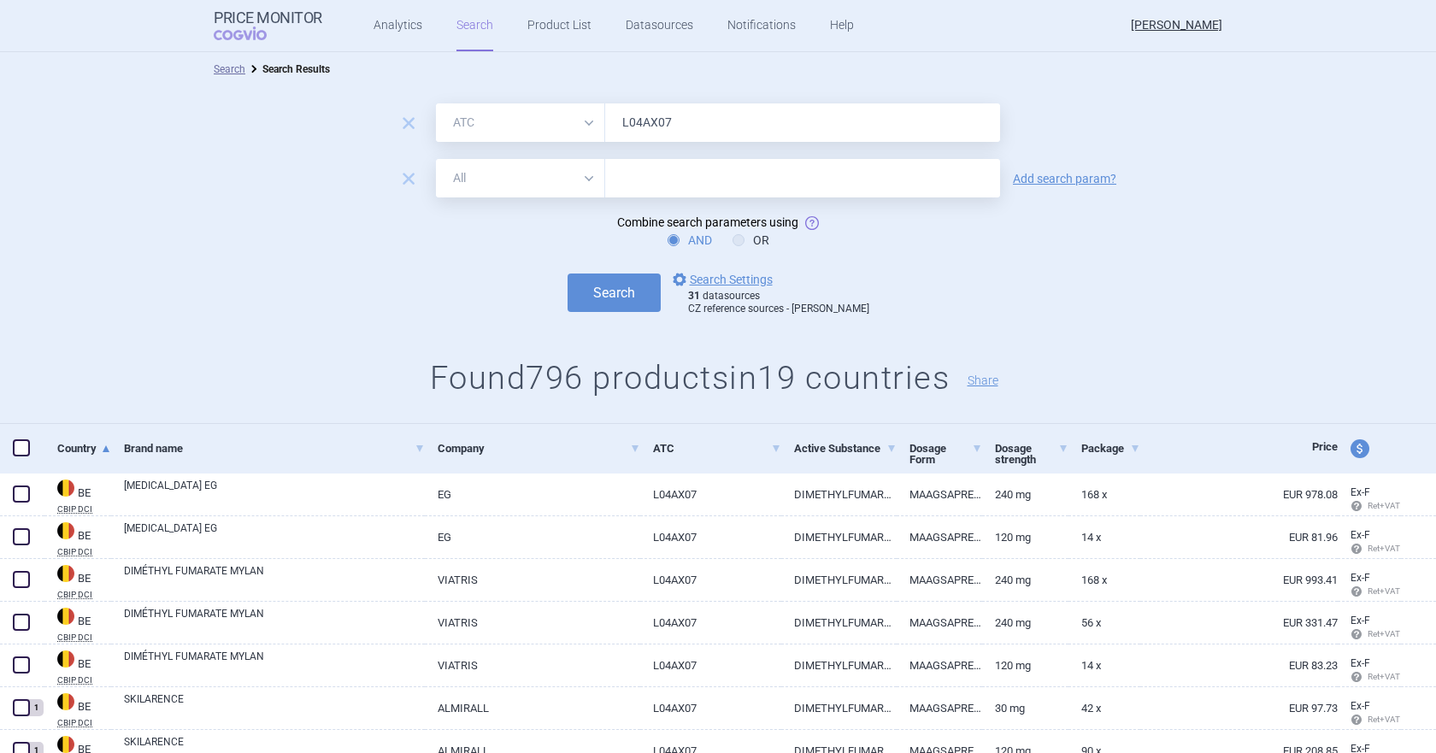
click at [588, 177] on select "All Brand Name ATC Company Active Substance Country Newer than" at bounding box center [520, 178] width 169 height 38
select select "brandName"
click at [436, 159] on select "All Brand Name ATC Company Active Substance Country Newer than" at bounding box center [520, 178] width 169 height 38
click at [637, 186] on input "text" at bounding box center [802, 178] width 395 height 38
paste input "[MEDICAL_DATA] OLPHA"
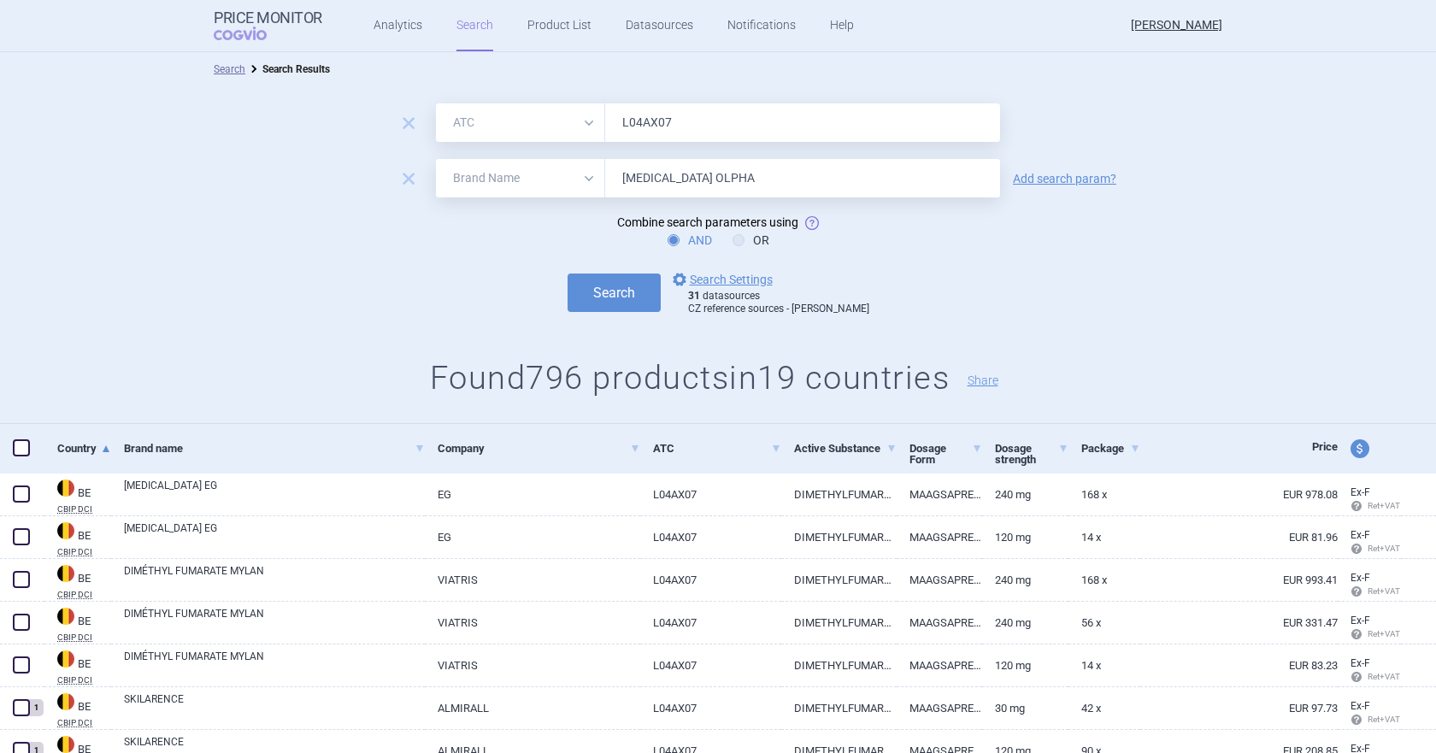
click at [617, 179] on input "[MEDICAL_DATA] OLPHA" at bounding box center [802, 178] width 395 height 38
type input "[MEDICAL_DATA] OLPHA"
drag, startPoint x: 640, startPoint y: 292, endPoint x: 648, endPoint y: 286, distance: 9.7
click at [643, 291] on button "Search" at bounding box center [614, 293] width 93 height 38
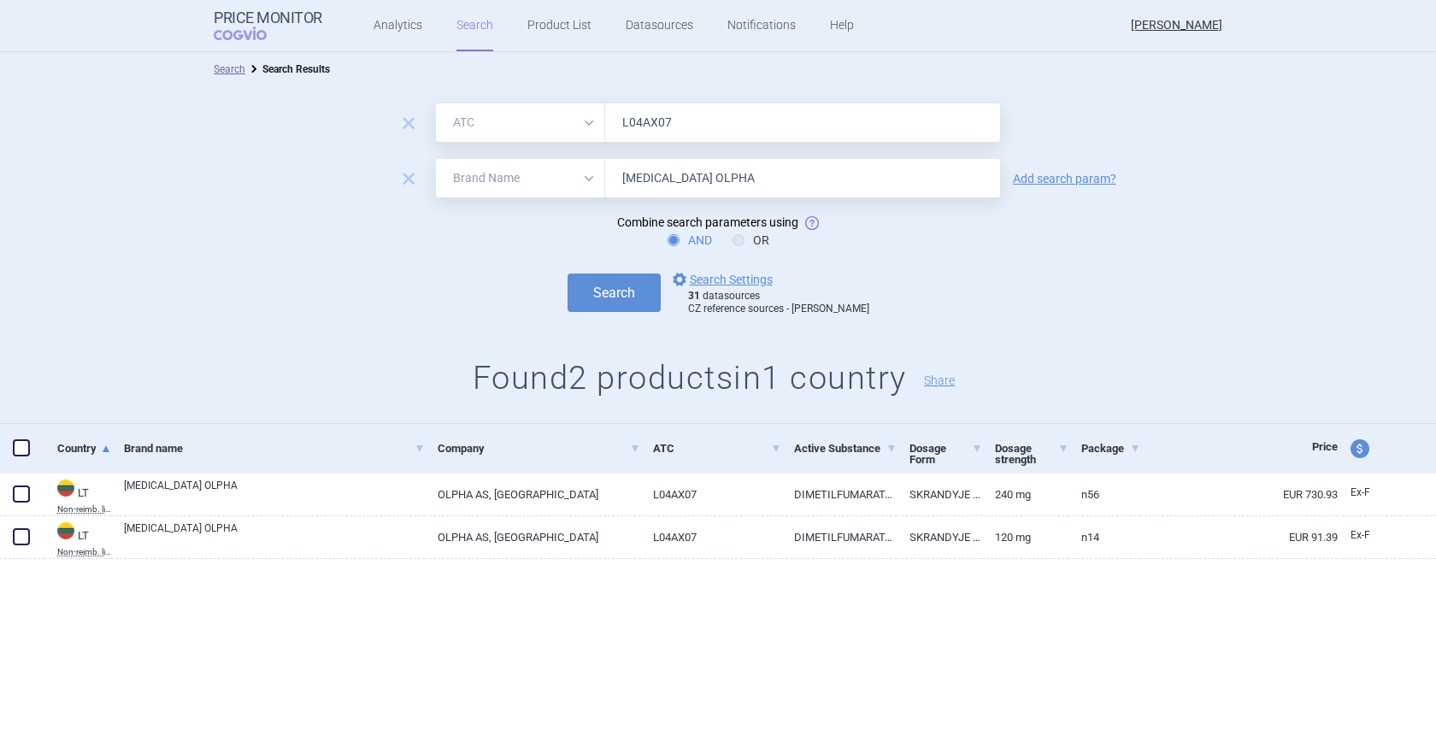
drag, startPoint x: 798, startPoint y: 170, endPoint x: 598, endPoint y: 156, distance: 199.7
click at [598, 156] on form "remove All Brand Name ATC Company Active Substance Country Newer than L04AX07 r…" at bounding box center [718, 209] width 1436 height 213
click at [592, 174] on select "All Brand Name ATC Company Active Substance Country Newer than" at bounding box center [520, 178] width 169 height 38
select select "mah"
click at [436, 159] on select "All Brand Name ATC Company Active Substance Country Newer than" at bounding box center [520, 178] width 169 height 38
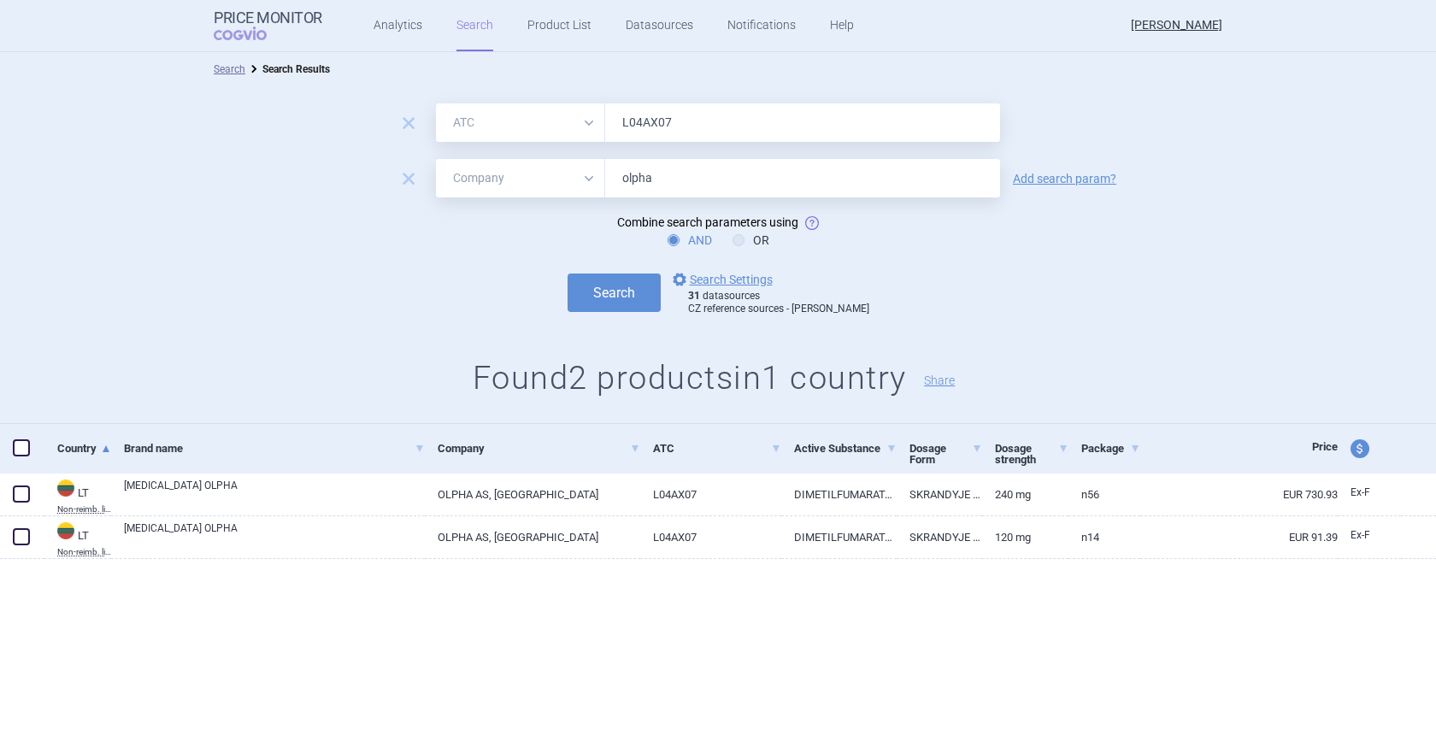
type input "olpha"
click at [568, 274] on button "Search" at bounding box center [614, 293] width 93 height 38
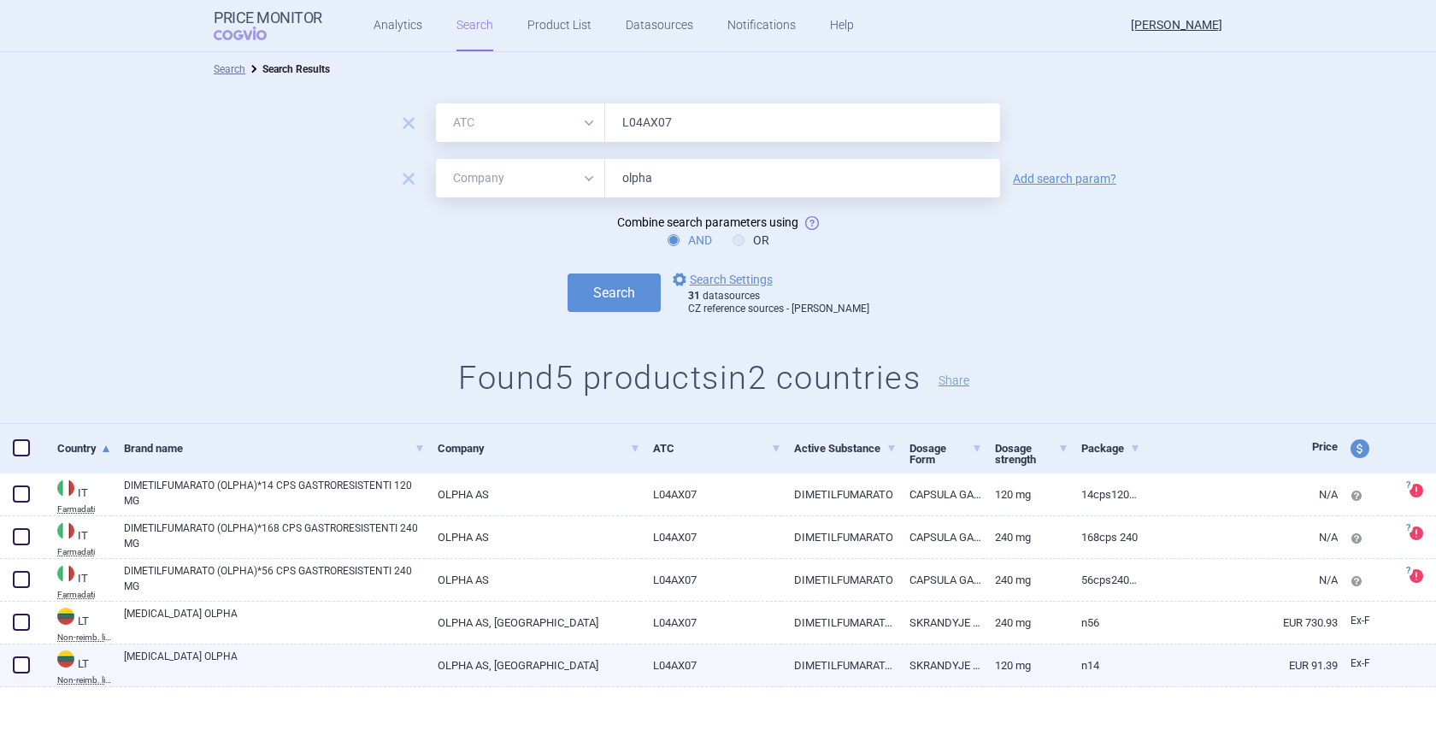
click at [77, 624] on link "LT Non-reimb. list" at bounding box center [77, 667] width 67 height 36
select select "EUR"
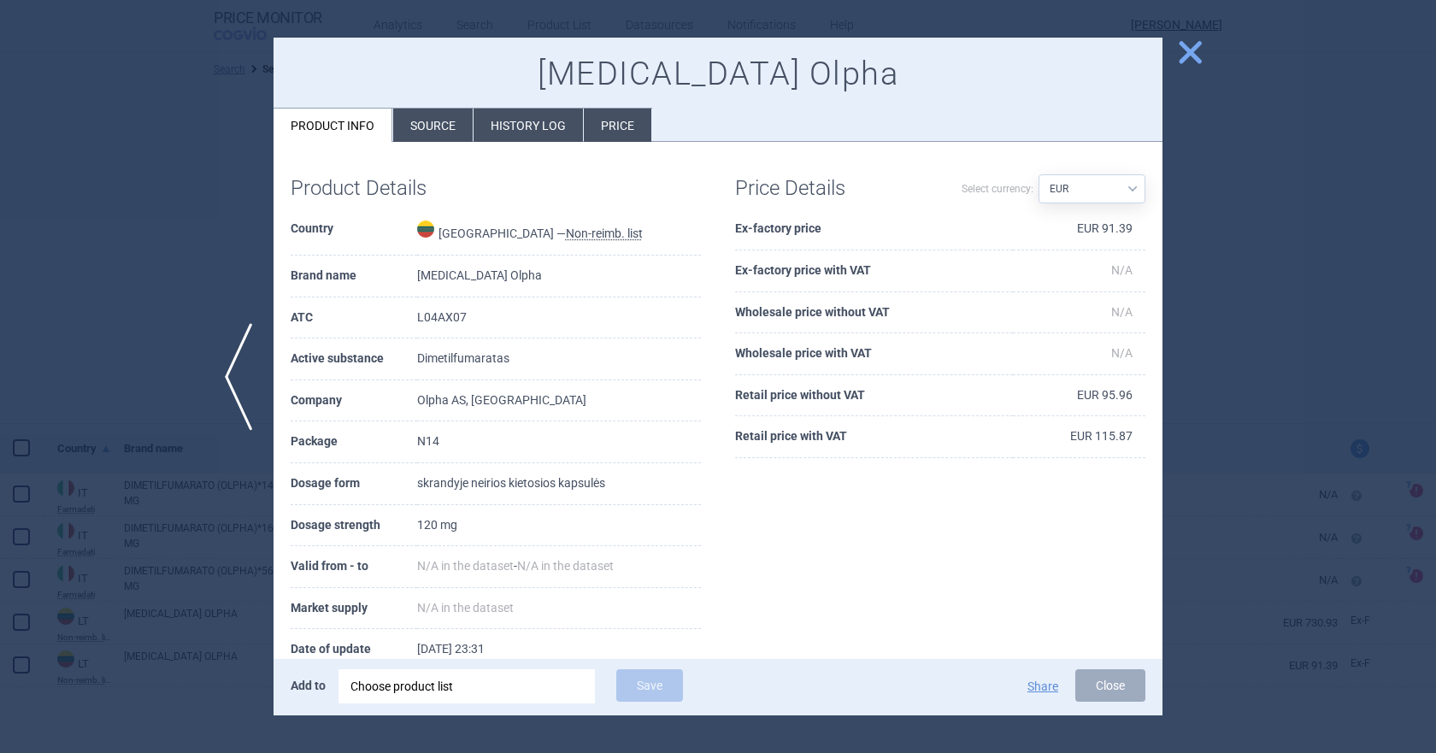
click at [1187, 47] on span "close" at bounding box center [1190, 53] width 30 height 30
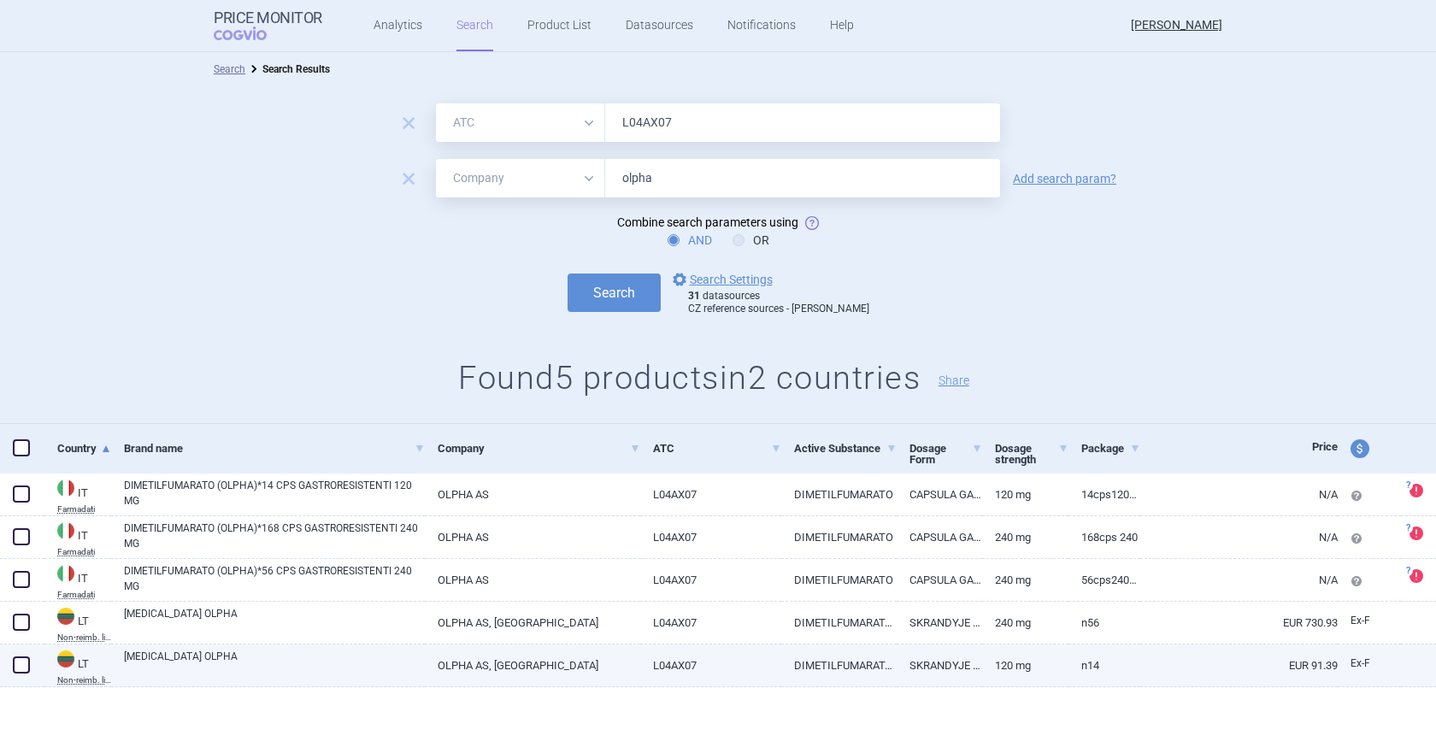
click at [22, 624] on span at bounding box center [21, 665] width 17 height 17
checkbox input "true"
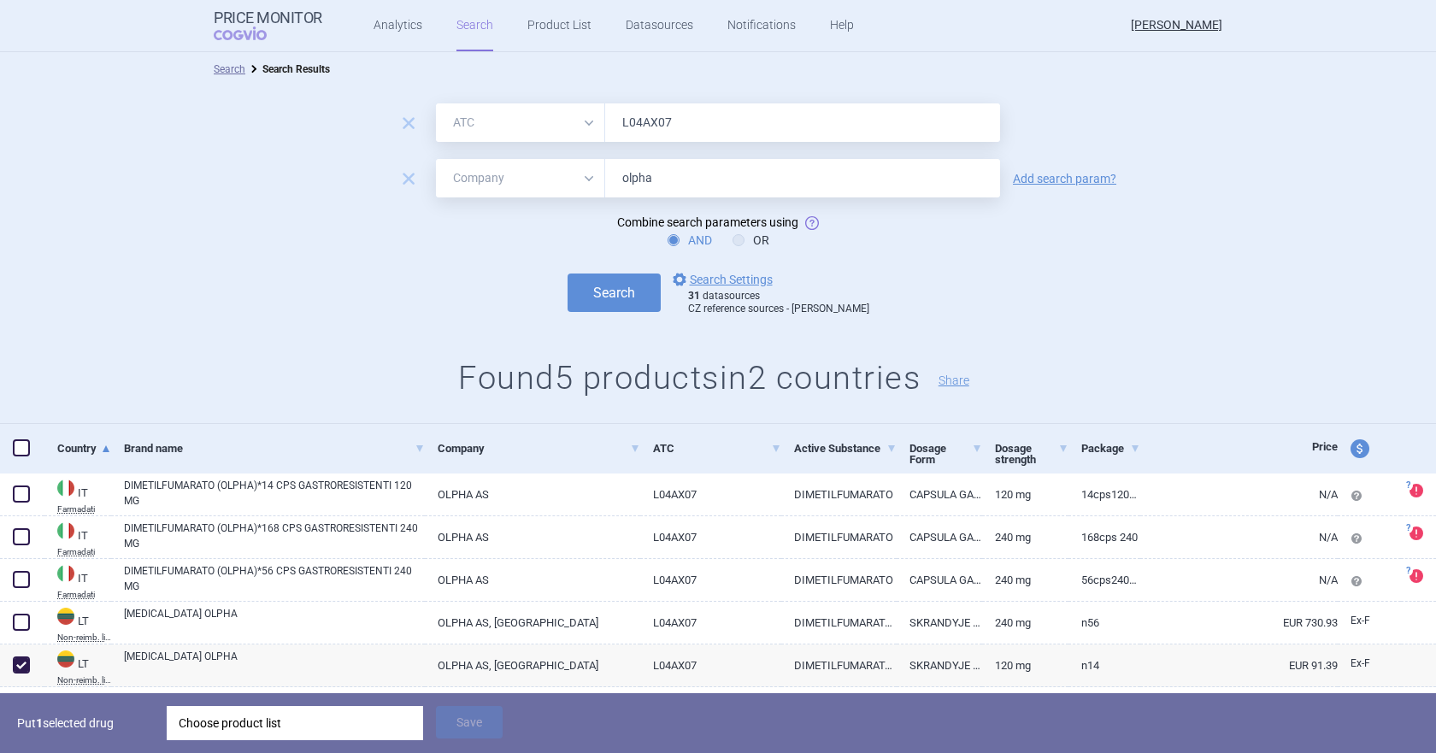
click at [219, 624] on div "Choose product list" at bounding box center [295, 723] width 233 height 34
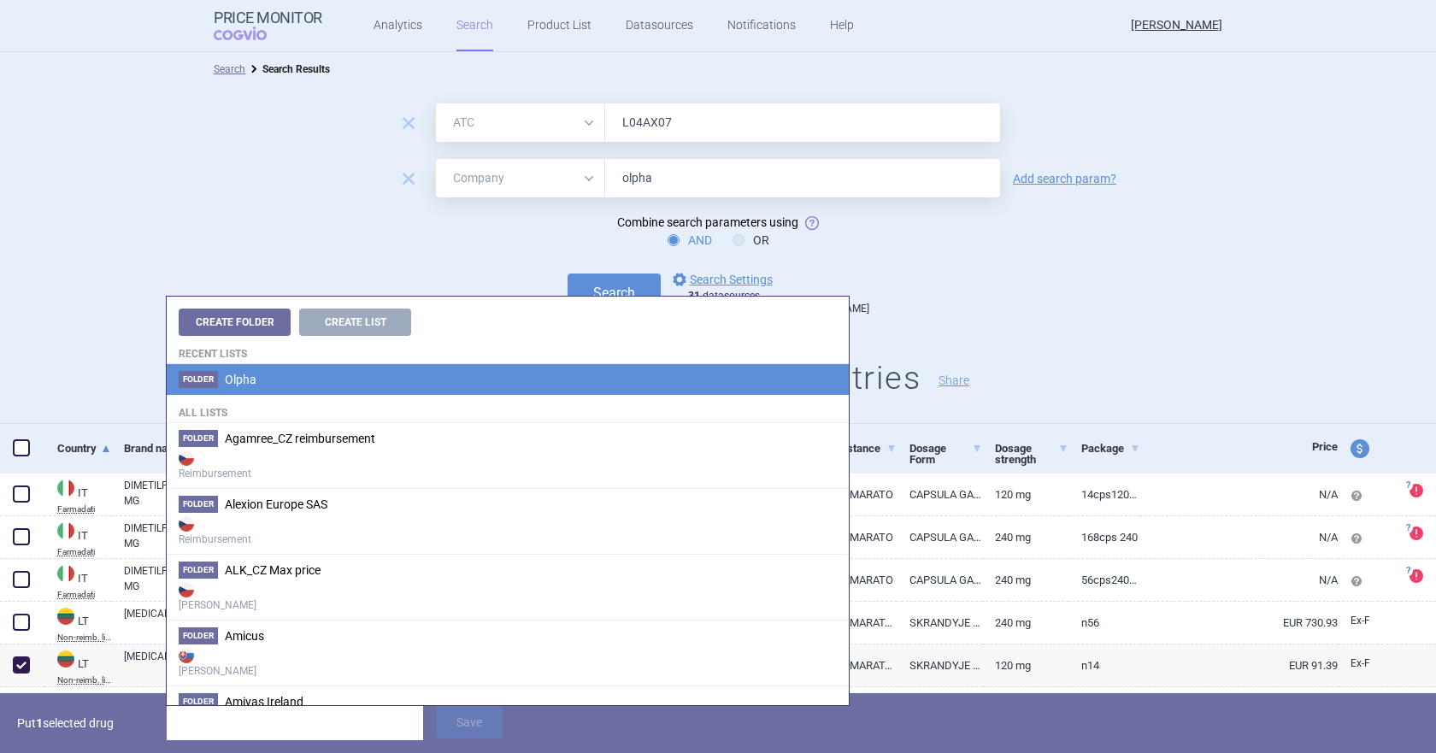
click at [249, 376] on span "Olpha" at bounding box center [241, 380] width 32 height 14
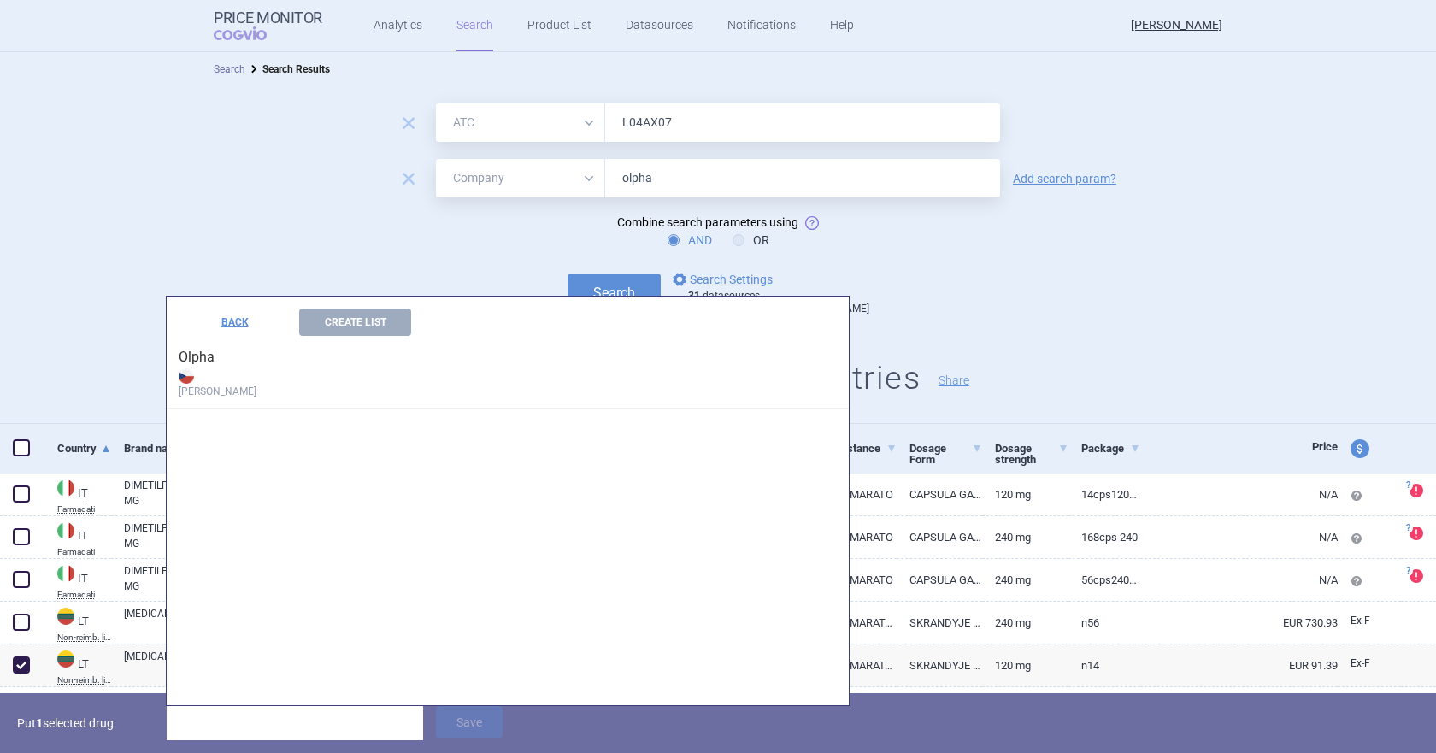
click at [200, 364] on h4 "Olpha Max Price" at bounding box center [508, 372] width 682 height 73
click at [356, 321] on button "Create List" at bounding box center [355, 322] width 112 height 27
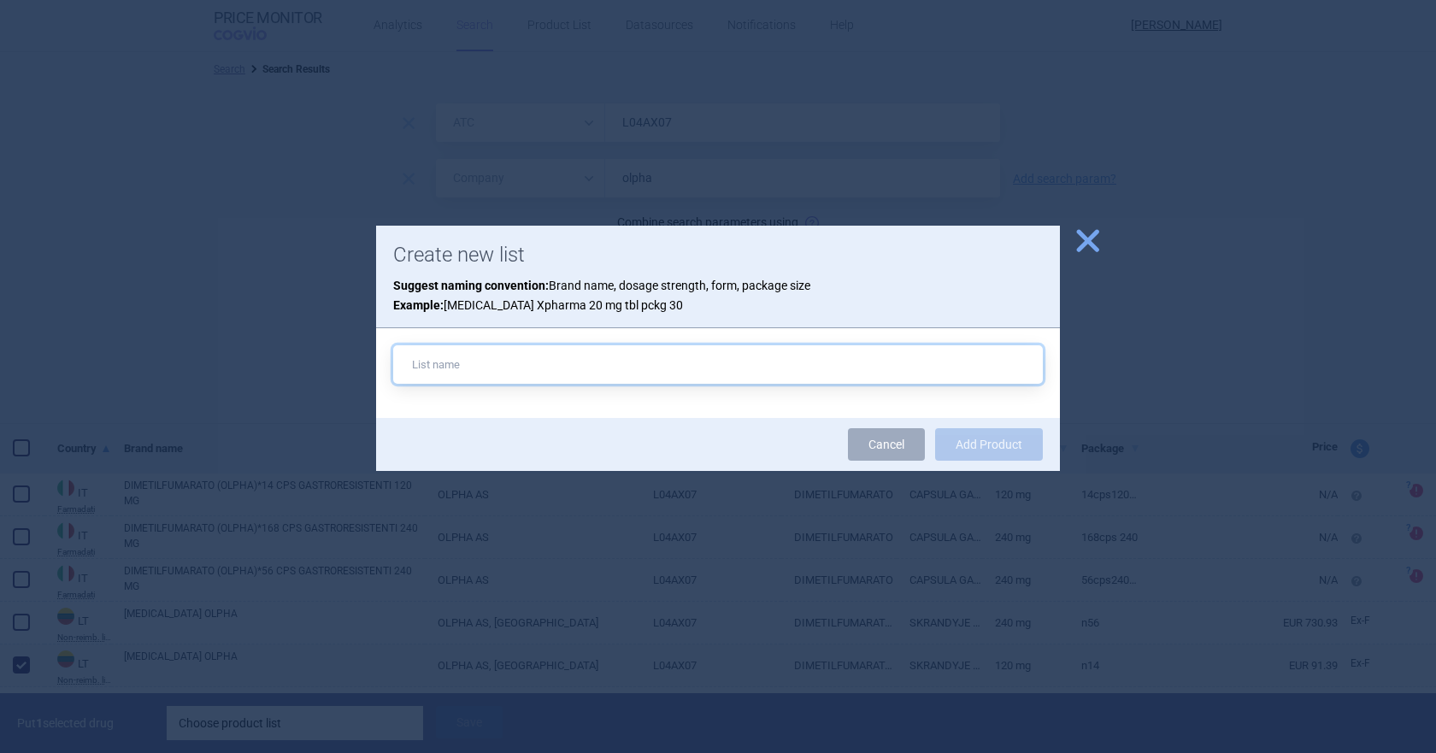
paste input "[MEDICAL_DATA] OLPHA 120MG CPS ETD 14"
type input "[MEDICAL_DATA] OLPHA 120MG CPS ETD 14"
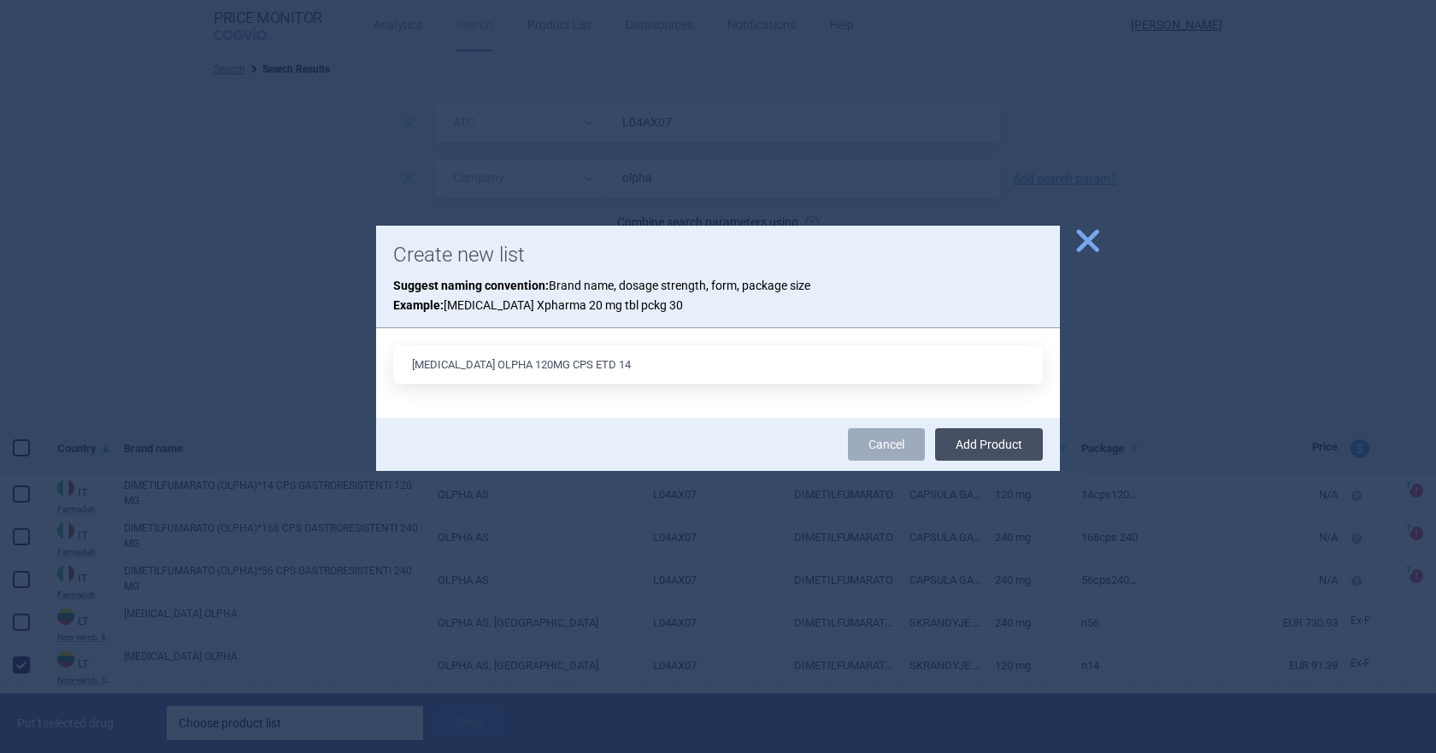
click at [997, 438] on button "Add Product" at bounding box center [989, 444] width 108 height 32
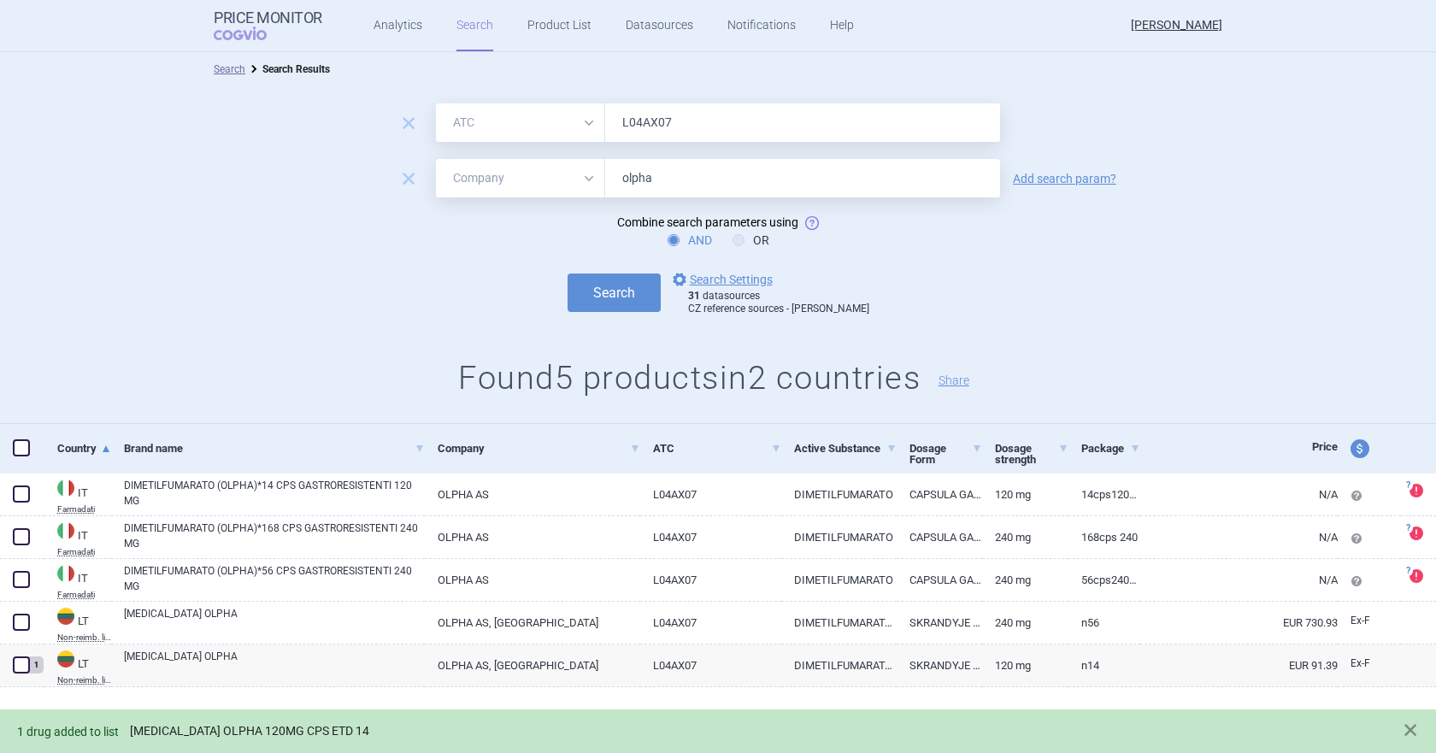
click at [281, 624] on link "[MEDICAL_DATA] OLPHA 120MG CPS ETD 14" at bounding box center [249, 731] width 239 height 15
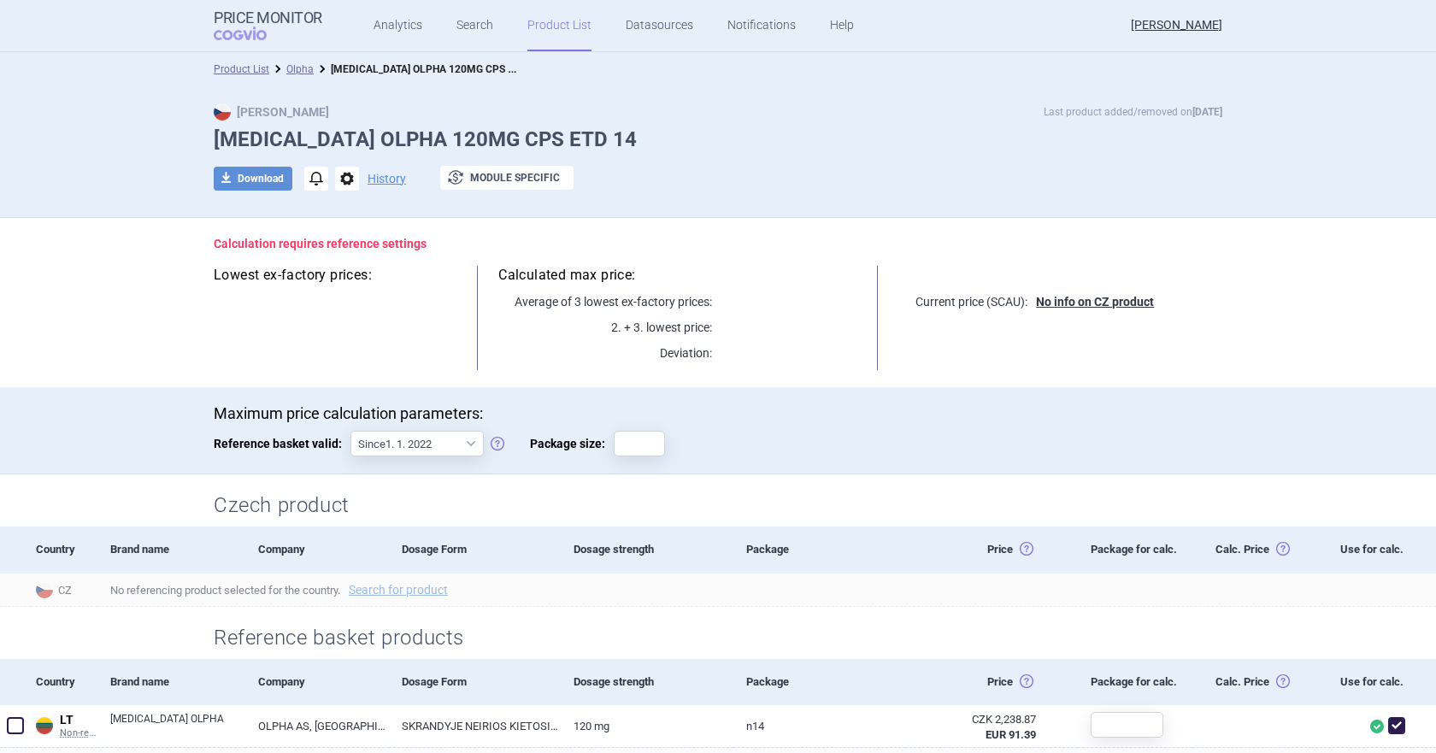
click at [952, 424] on div "Maximum price calculation parameters: Reference basket valid: Since 1. 1. 2022 …" at bounding box center [718, 439] width 1009 height 70
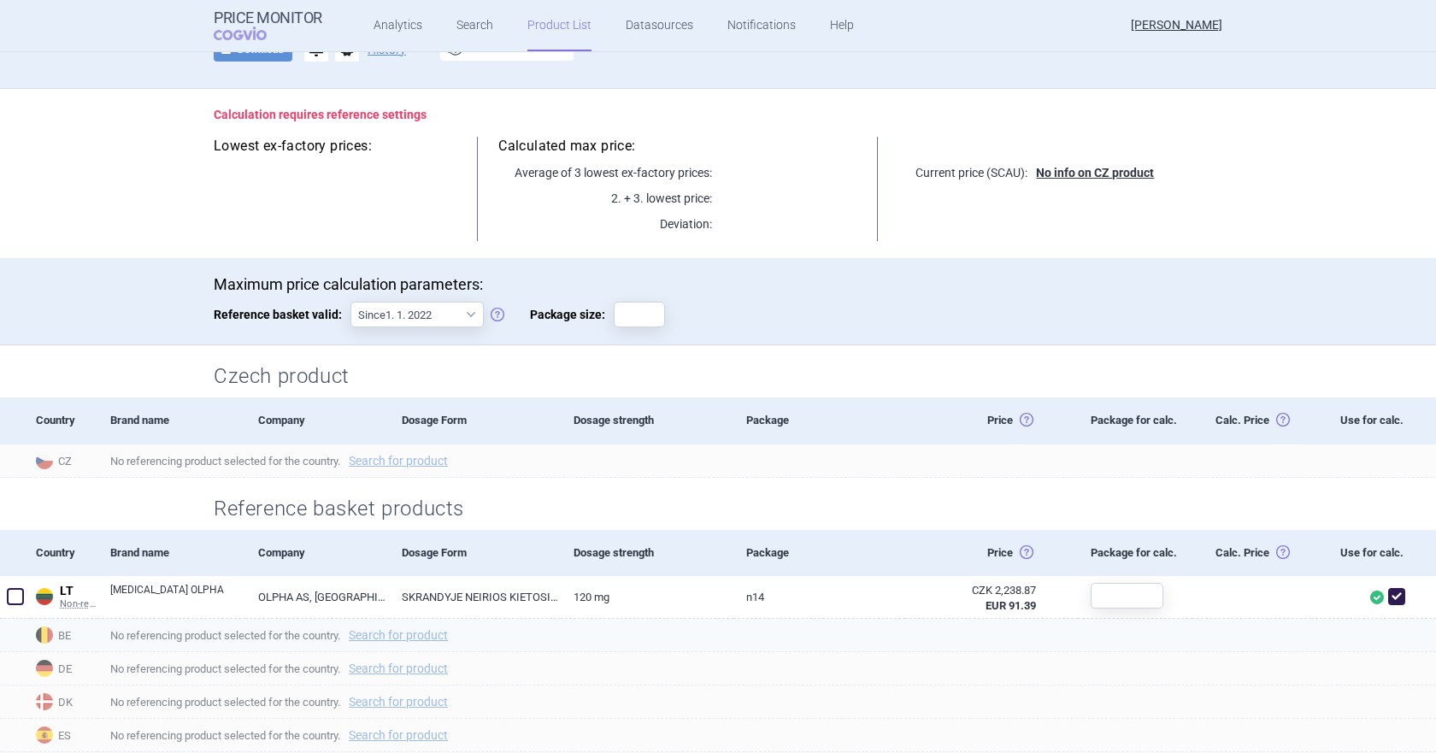
scroll to position [342, 0]
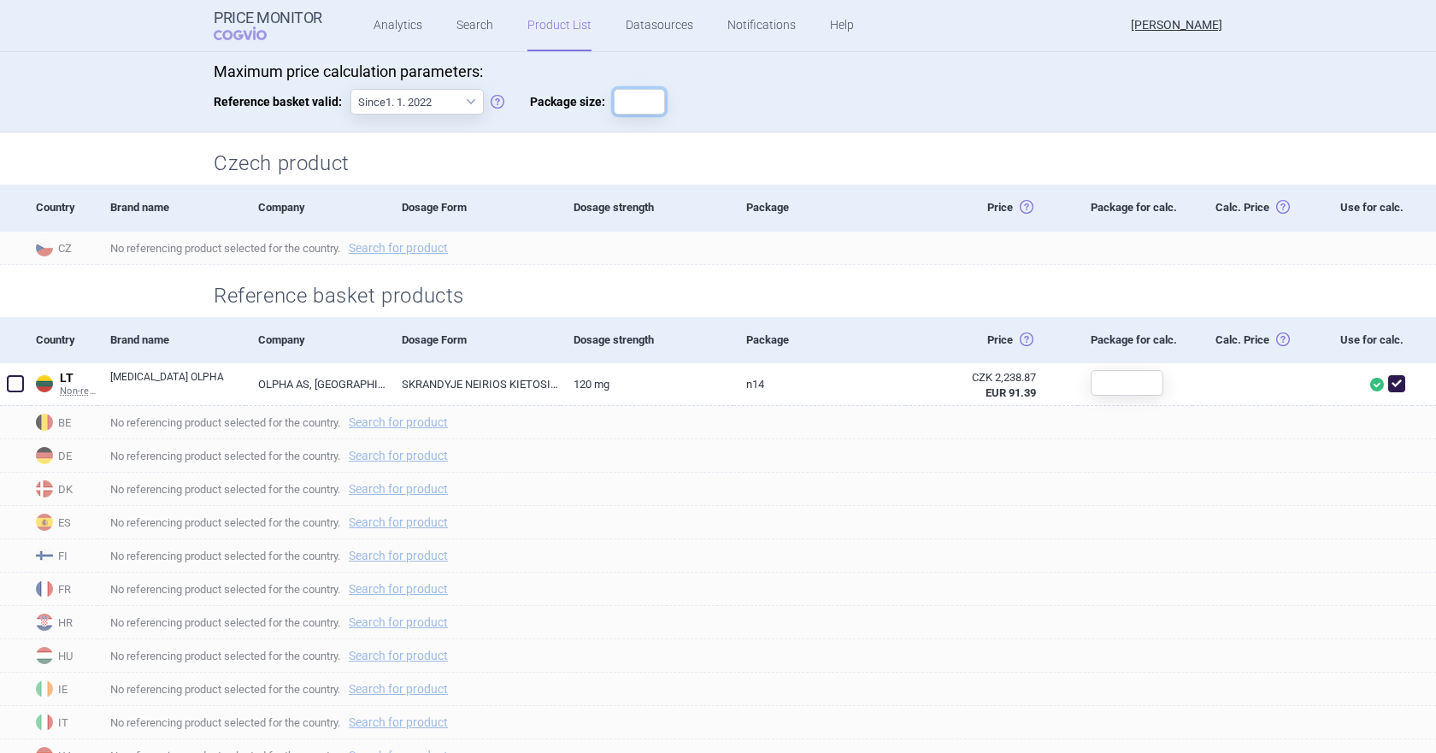
drag, startPoint x: 633, startPoint y: 105, endPoint x: 696, endPoint y: 114, distance: 63.8
click at [633, 104] on input "Package size:" at bounding box center [639, 102] width 51 height 26
type input "14"
click at [906, 143] on div "Czech product" at bounding box center [718, 159] width 1077 height 52
click at [956, 497] on span "No referencing product selected for the country. Search for product" at bounding box center [773, 489] width 1326 height 21
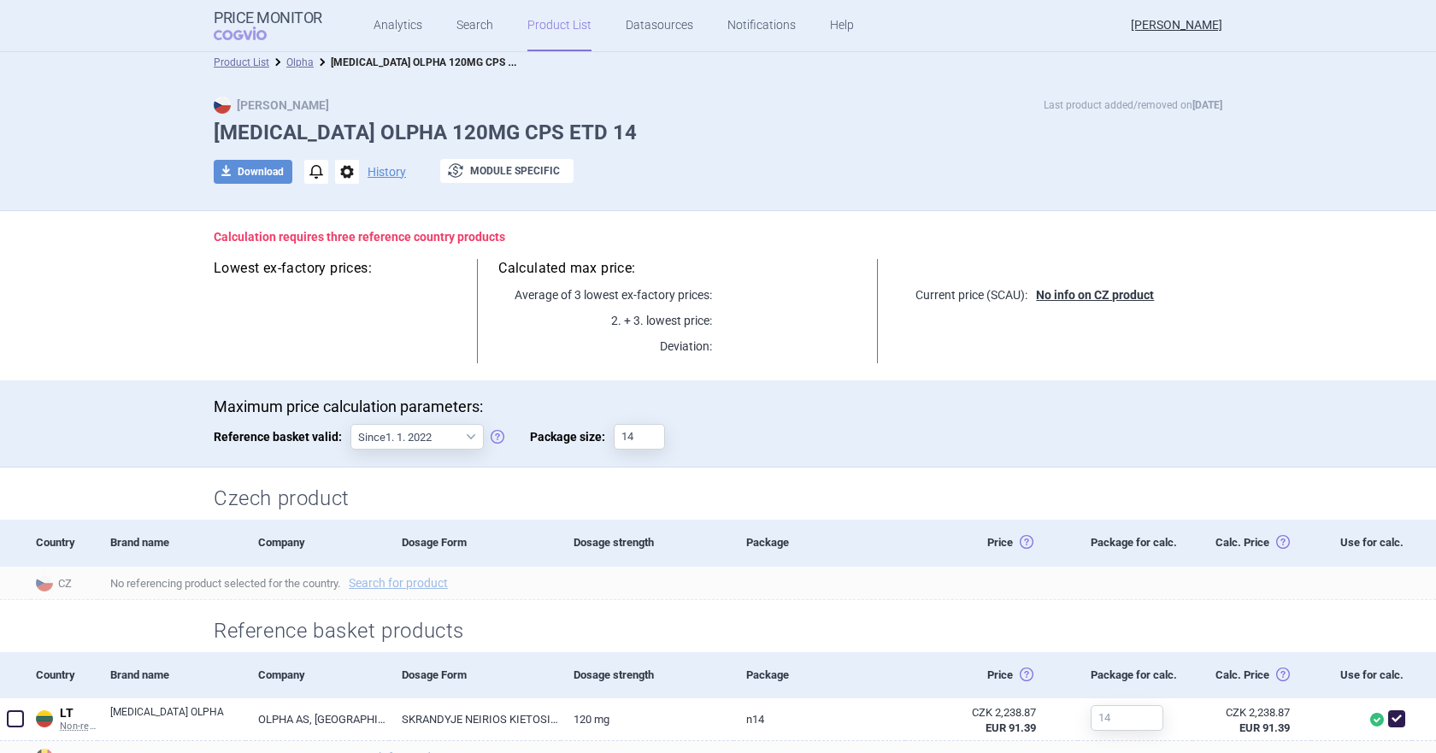
scroll to position [0, 0]
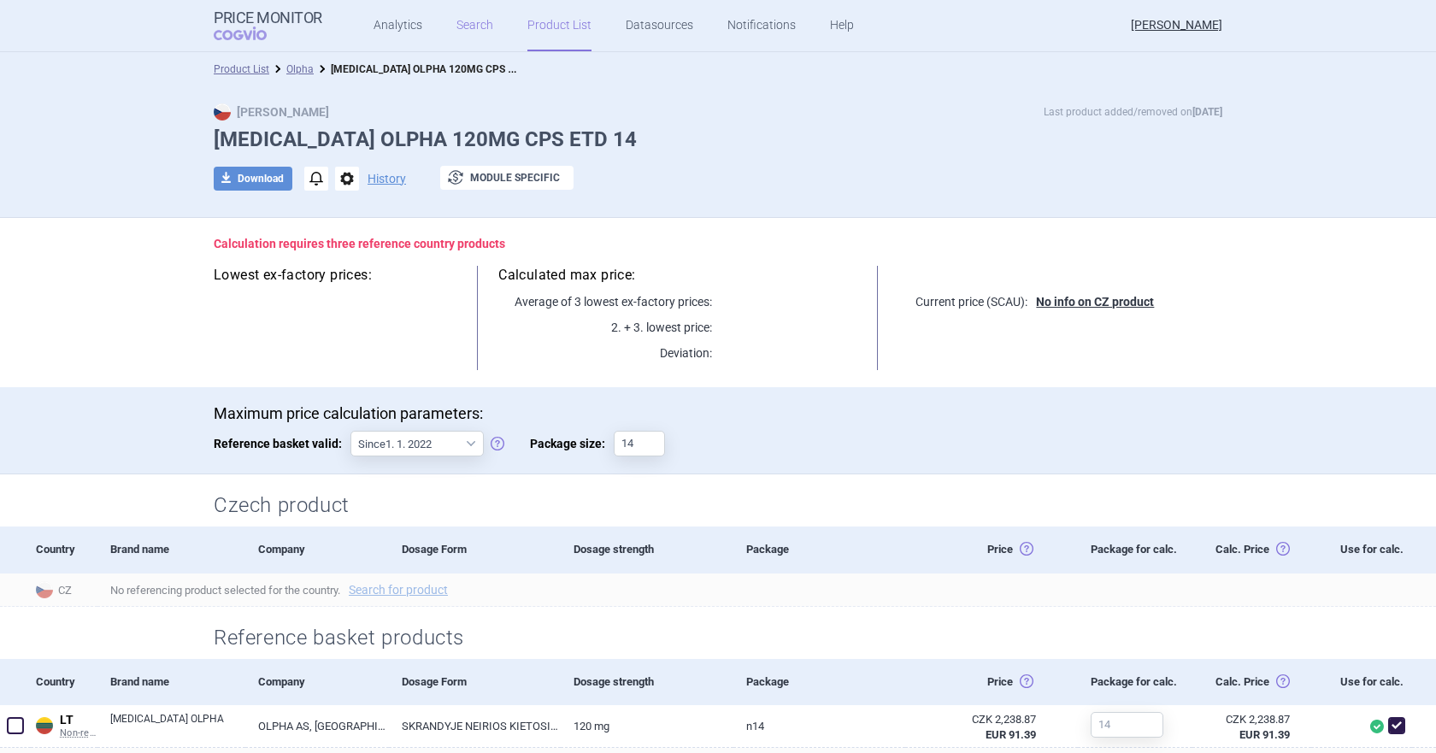
click at [456, 29] on link "Search" at bounding box center [474, 25] width 37 height 51
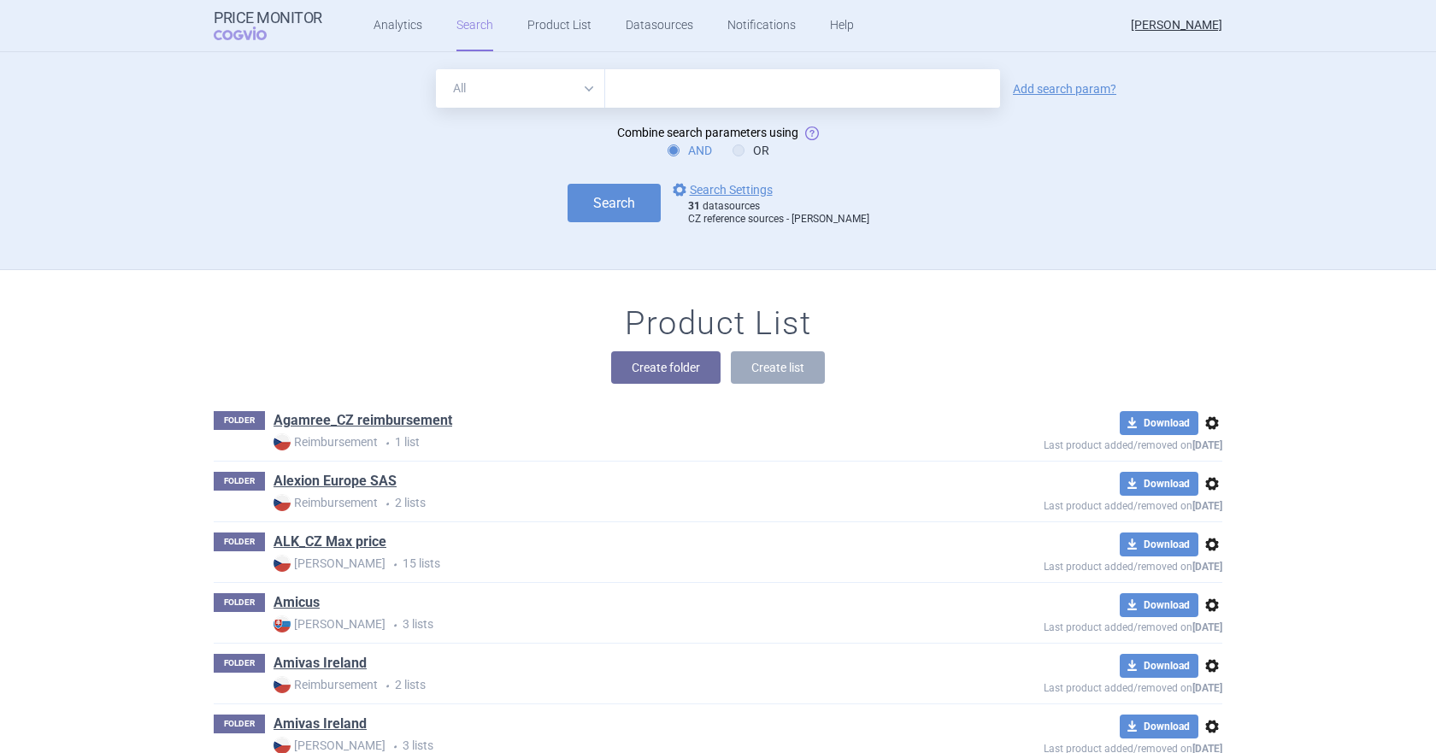
click at [727, 98] on input "text" at bounding box center [802, 88] width 395 height 38
click at [668, 93] on input "text" at bounding box center [802, 88] width 395 height 38
paste input "L04AX07"
type input "L04AX07"
click button "Search" at bounding box center [614, 203] width 93 height 38
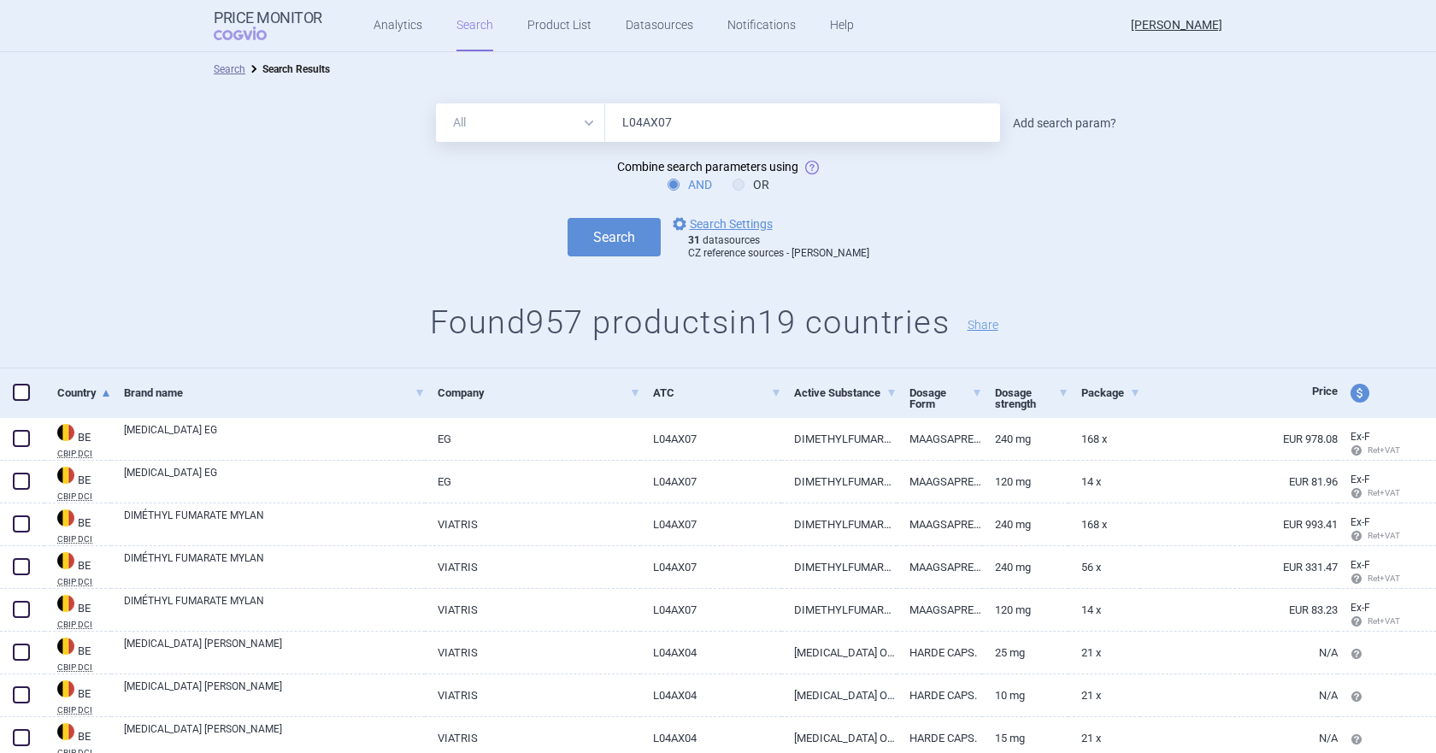
click at [1057, 127] on link "Add search param?" at bounding box center [1064, 123] width 103 height 12
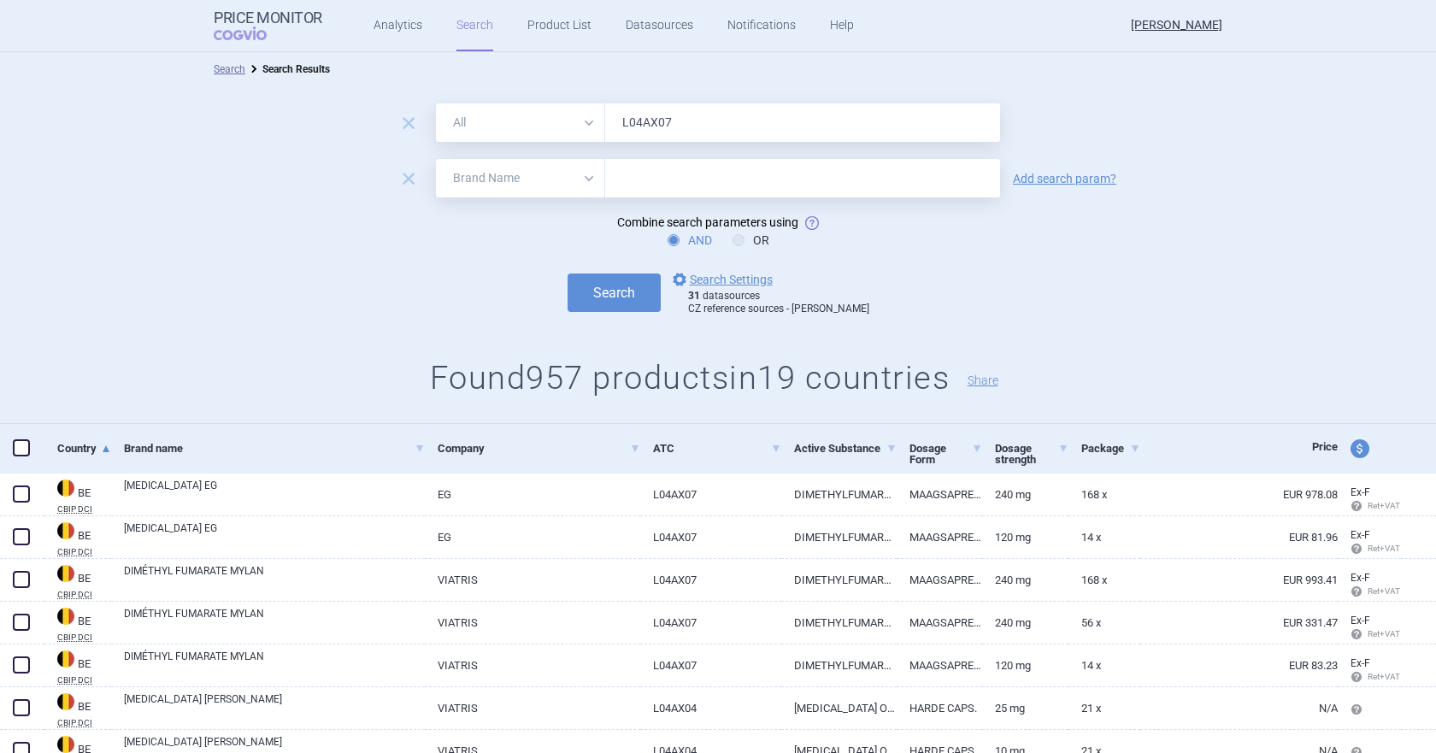
click at [569, 179] on select "All Brand Name ATC Company Active Substance Country Newer than" at bounding box center [520, 178] width 169 height 38
select select "mah"
click at [436, 159] on select "All Brand Name ATC Company Active Substance Country Newer than" at bounding box center [520, 178] width 169 height 38
click at [654, 190] on input "text" at bounding box center [802, 178] width 395 height 38
type input "Olainfarm"
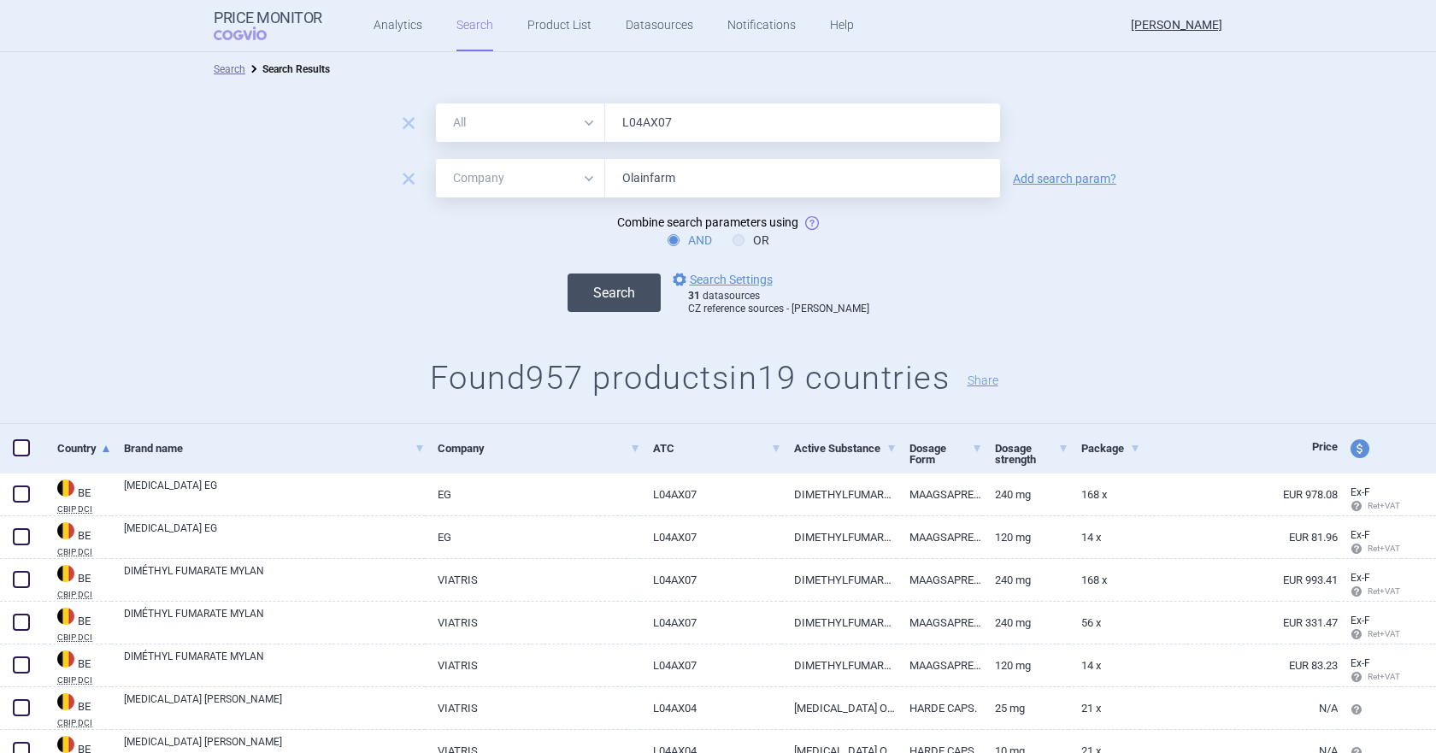
click at [620, 292] on button "Search" at bounding box center [614, 293] width 93 height 38
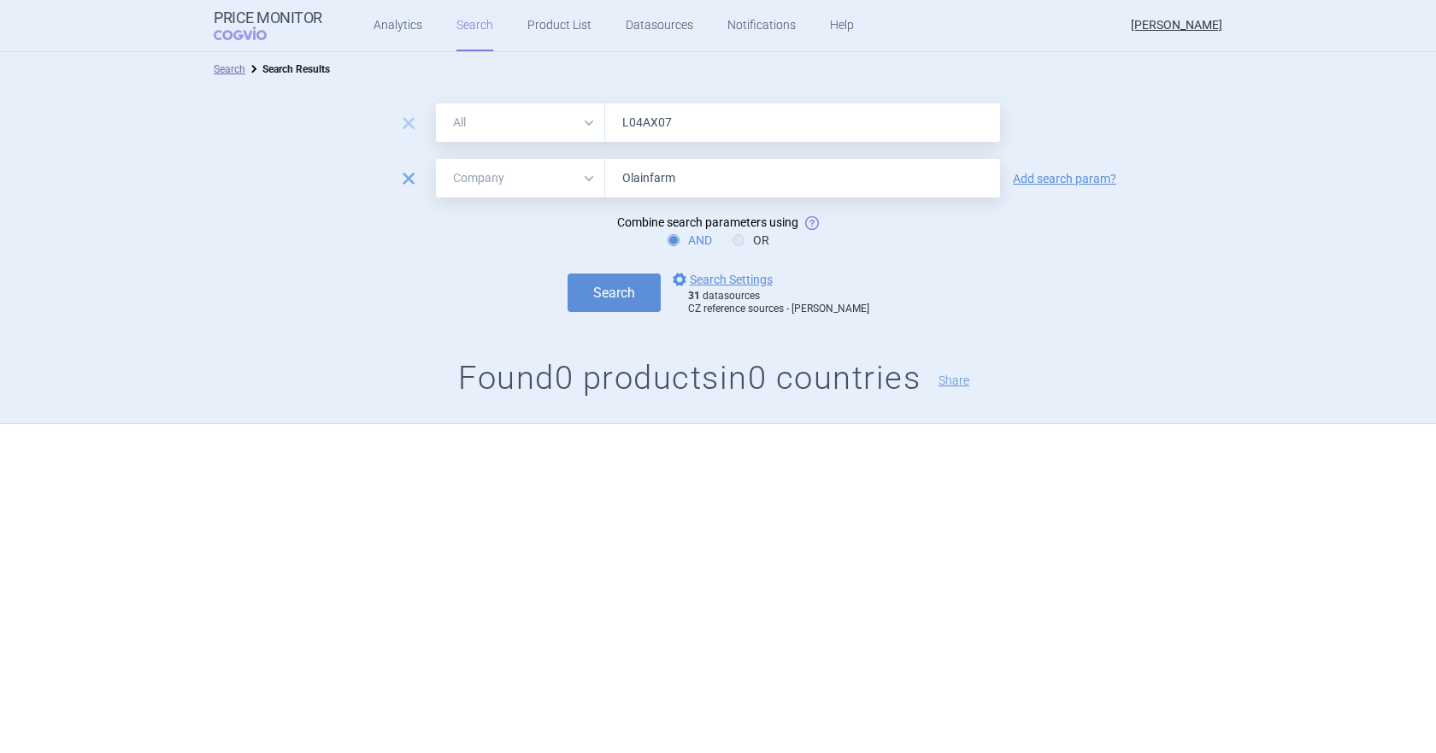
click at [410, 181] on span "remove" at bounding box center [409, 179] width 24 height 24
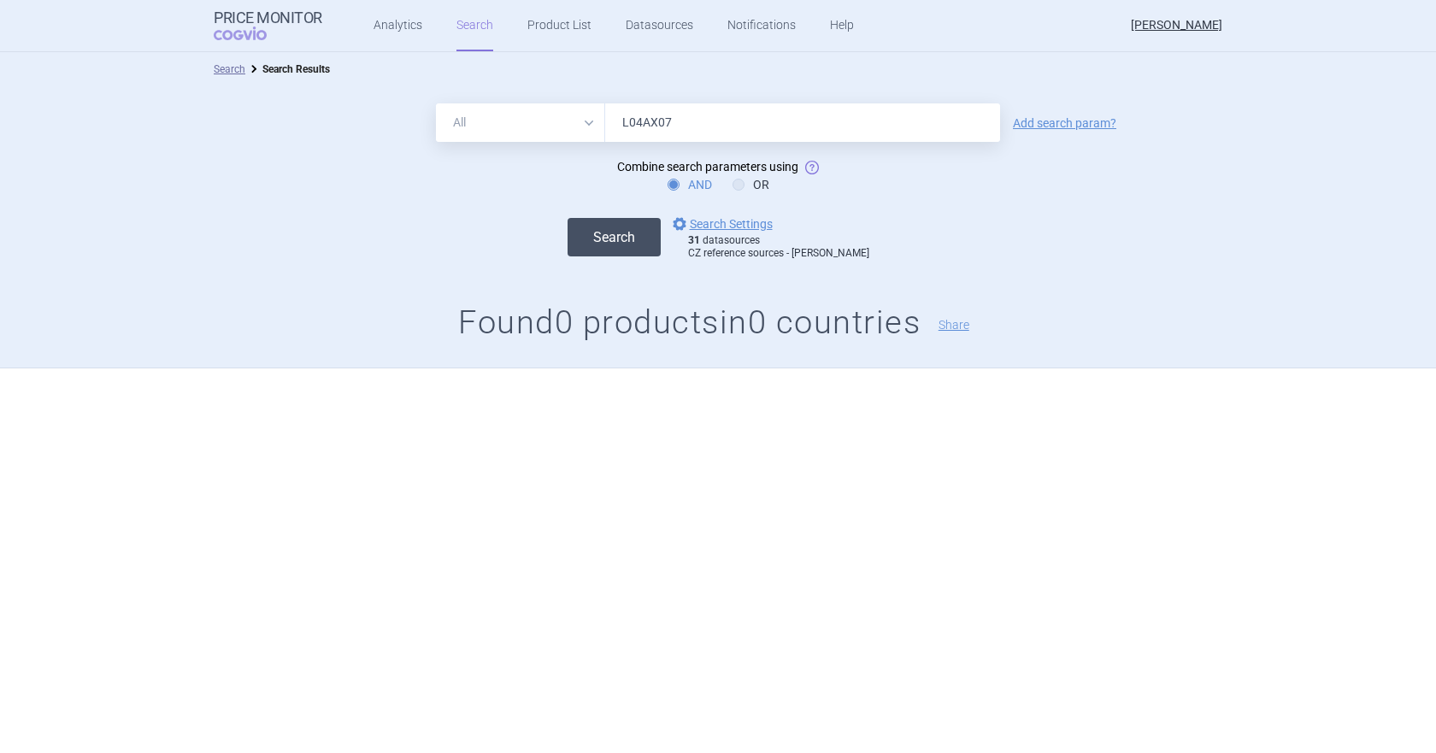
click at [630, 227] on button "Search" at bounding box center [614, 237] width 93 height 38
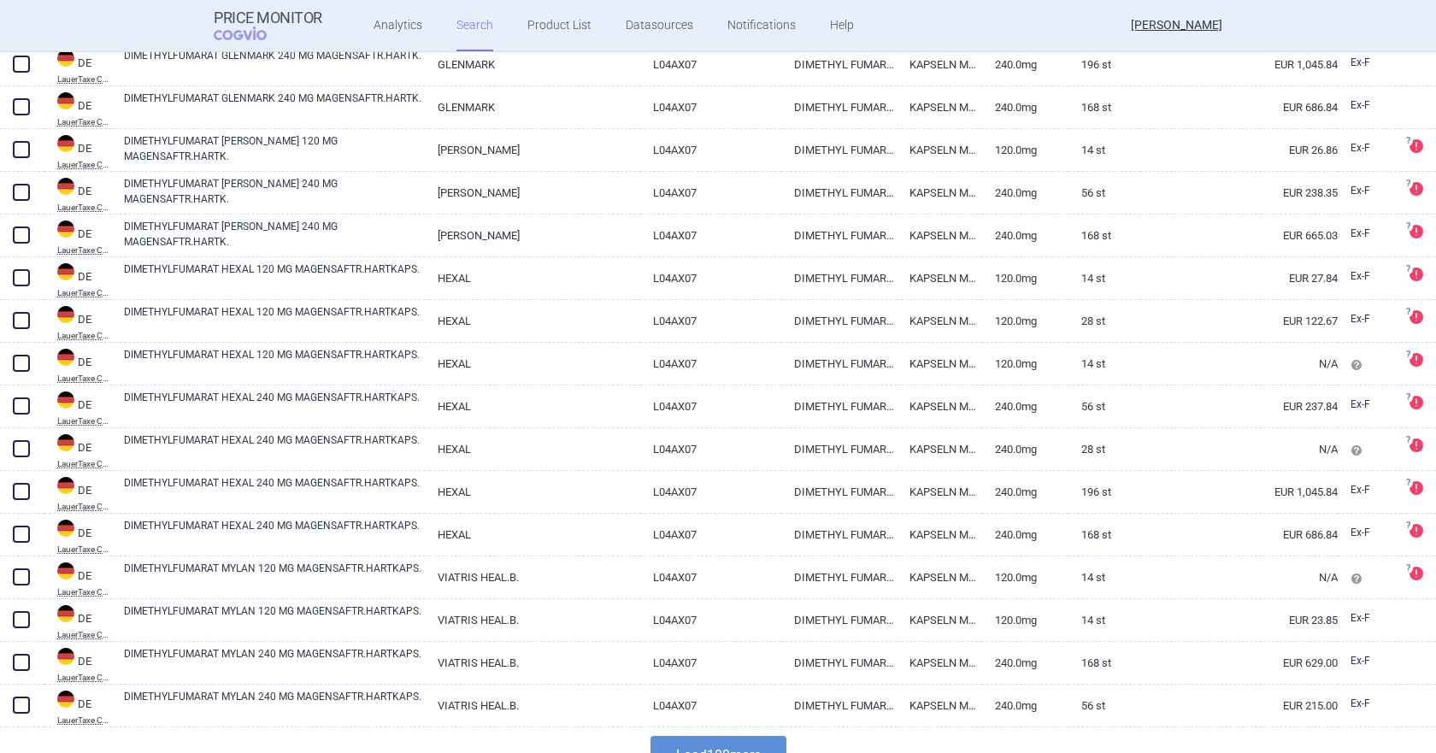
scroll to position [3995, 0]
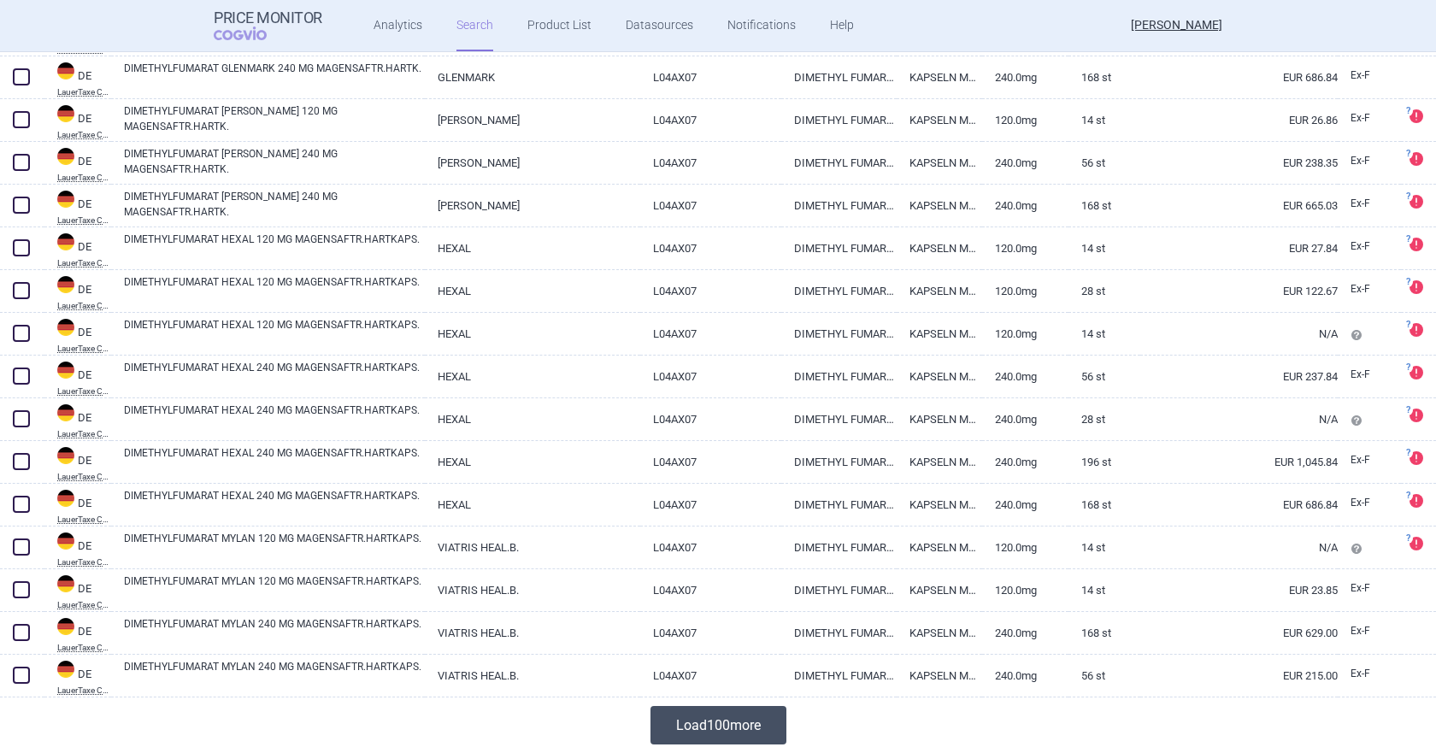
click at [727, 624] on button "Load 100 more" at bounding box center [719, 725] width 136 height 38
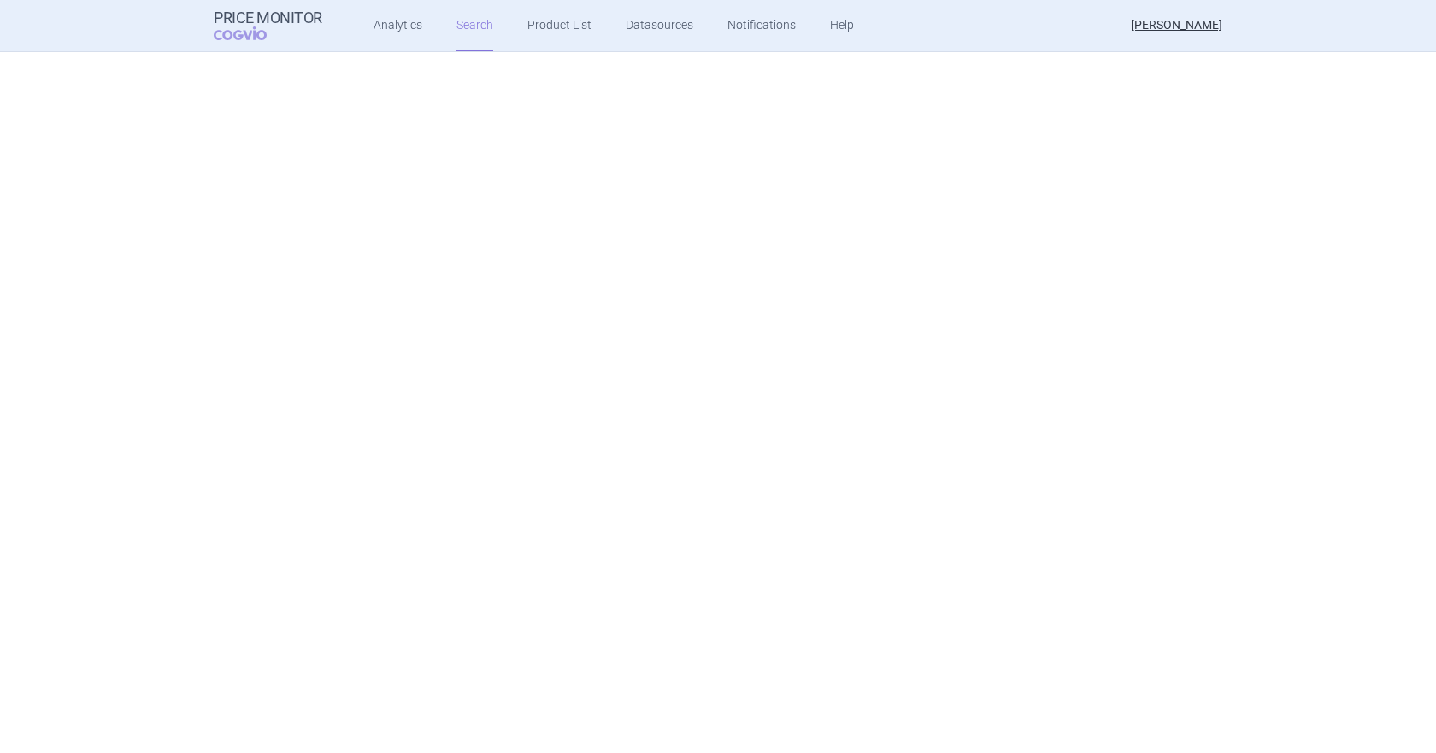
scroll to position [0, 0]
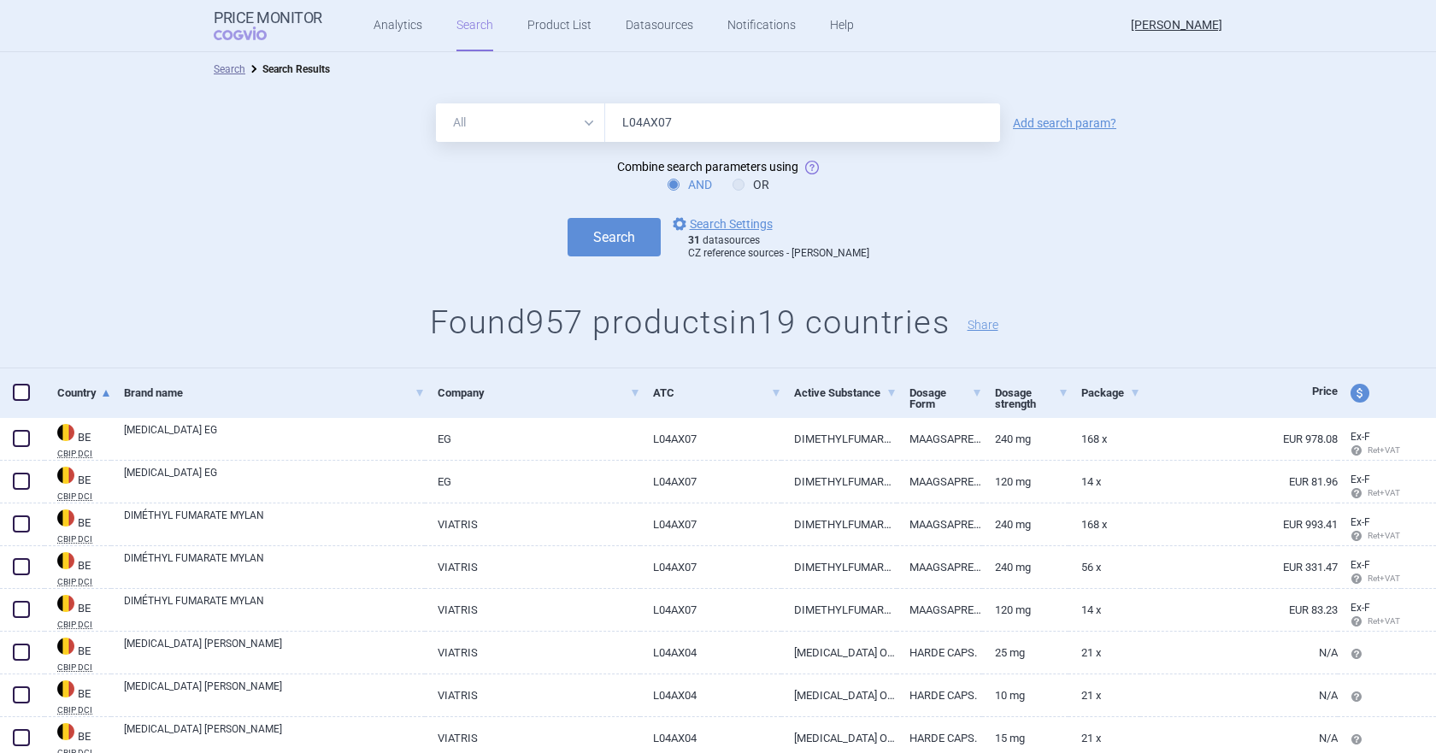
click at [1051, 122] on link "Add search param?" at bounding box center [1064, 123] width 103 height 12
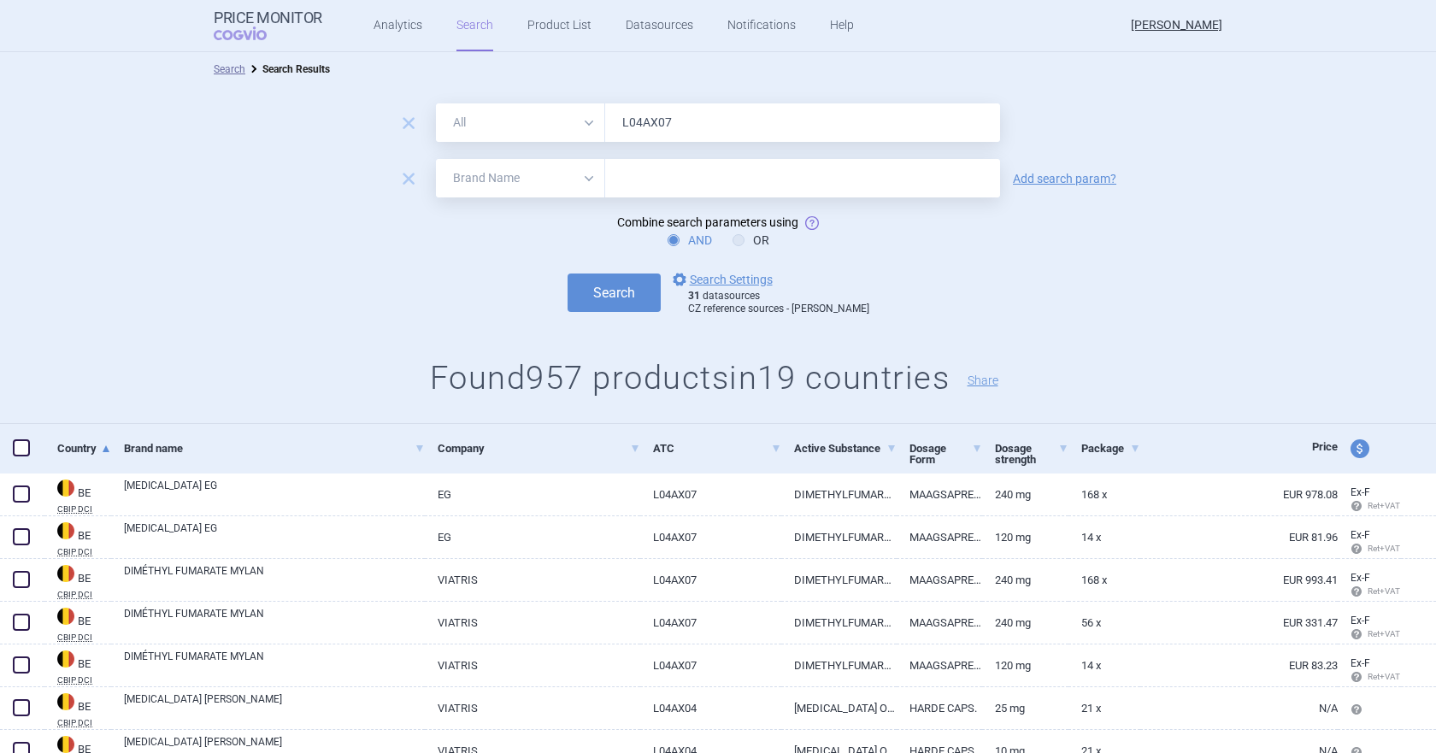
click at [580, 183] on select "All Brand Name ATC Company Active Substance Country Newer than" at bounding box center [520, 178] width 169 height 38
select select "mah"
click at [436, 159] on select "All Brand Name ATC Company Active Substance Country Newer than" at bounding box center [520, 178] width 169 height 38
click at [648, 189] on input "text" at bounding box center [802, 178] width 395 height 38
type input "olpha"
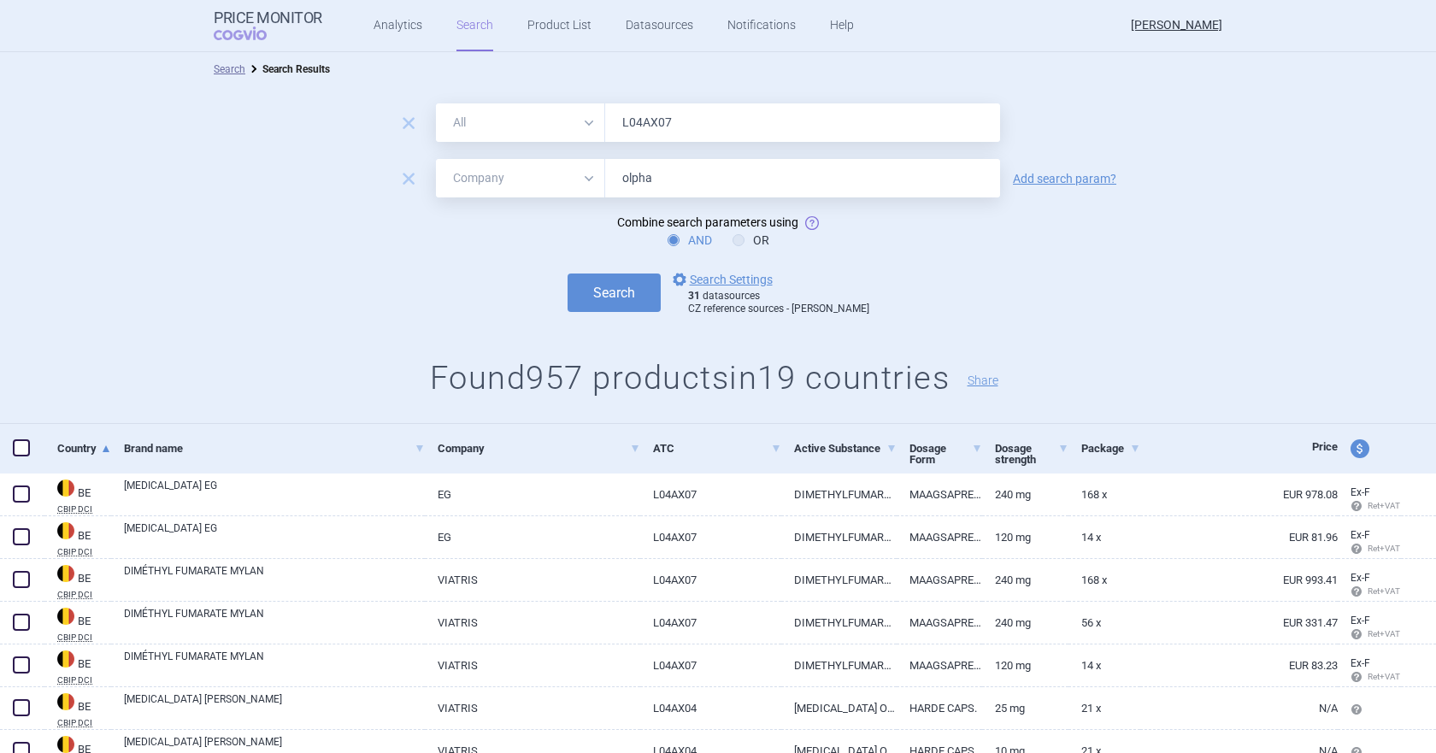
click at [568, 274] on button "Search" at bounding box center [614, 293] width 93 height 38
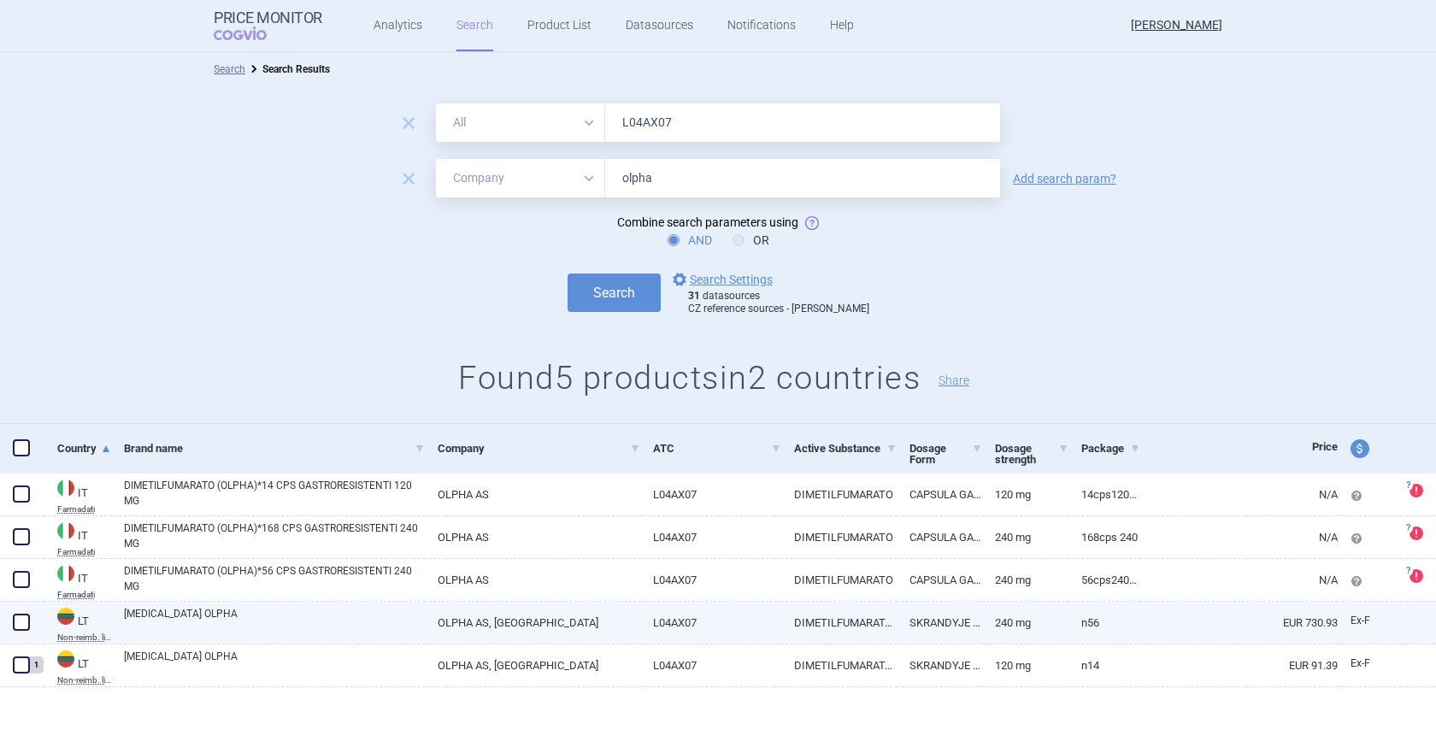
click at [21, 620] on span at bounding box center [21, 622] width 17 height 17
checkbox input "true"
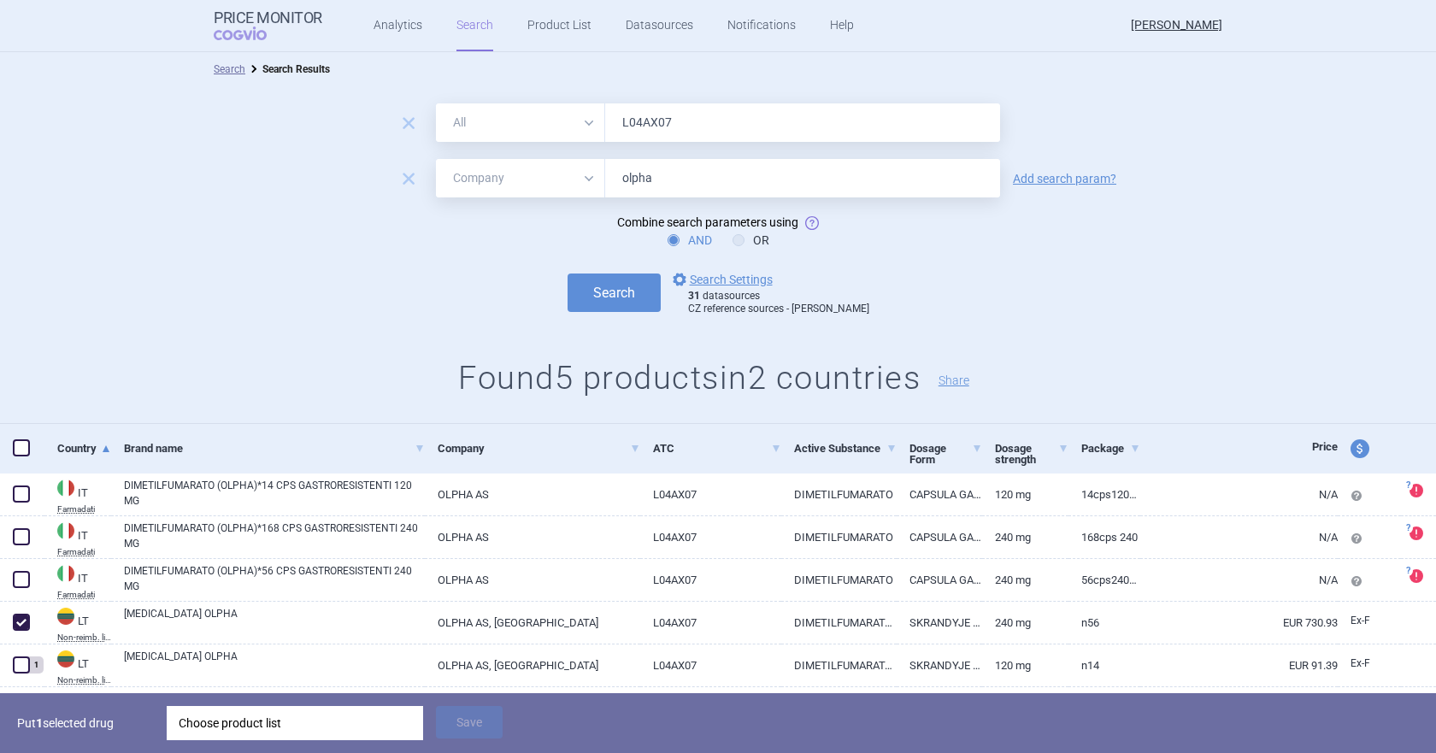
click at [336, 624] on div "Choose product list" at bounding box center [295, 723] width 233 height 34
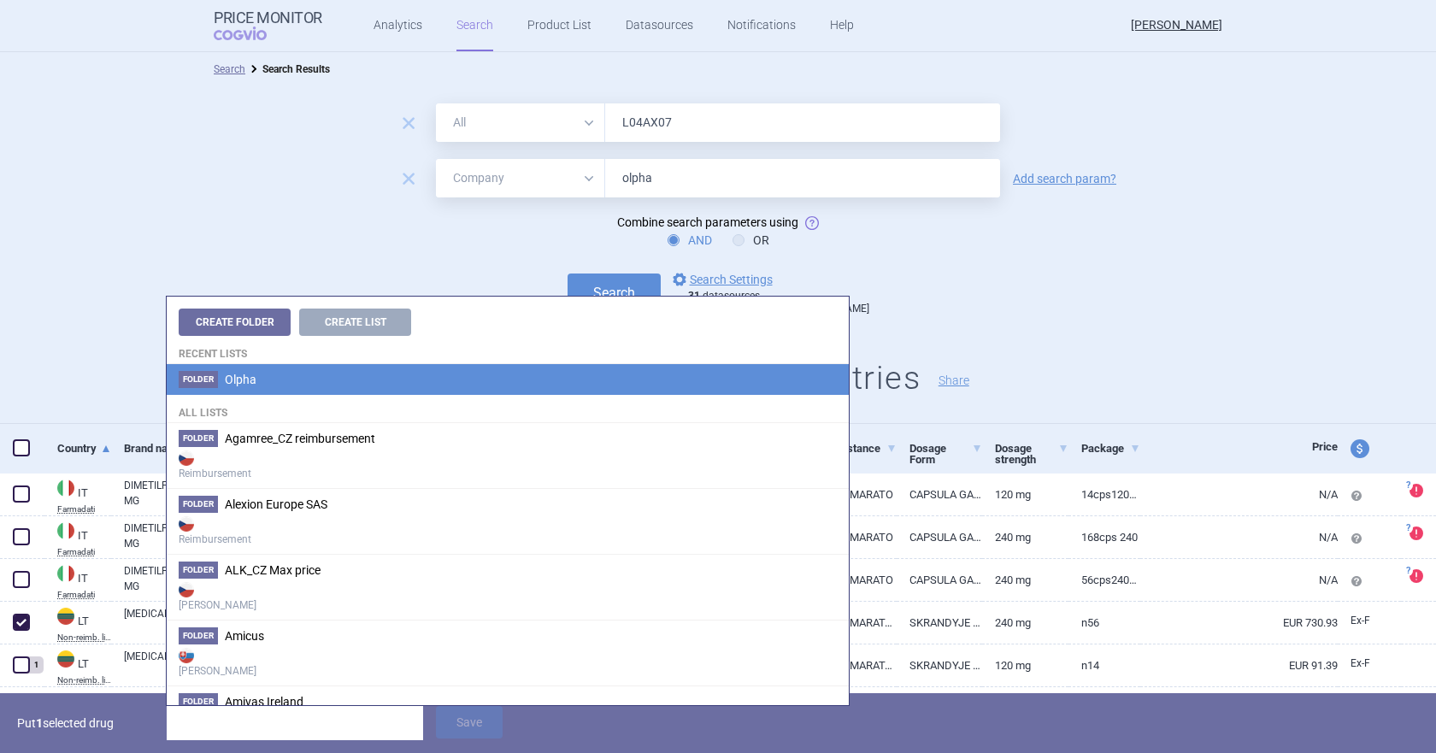
click at [252, 383] on span "Olpha" at bounding box center [241, 380] width 32 height 14
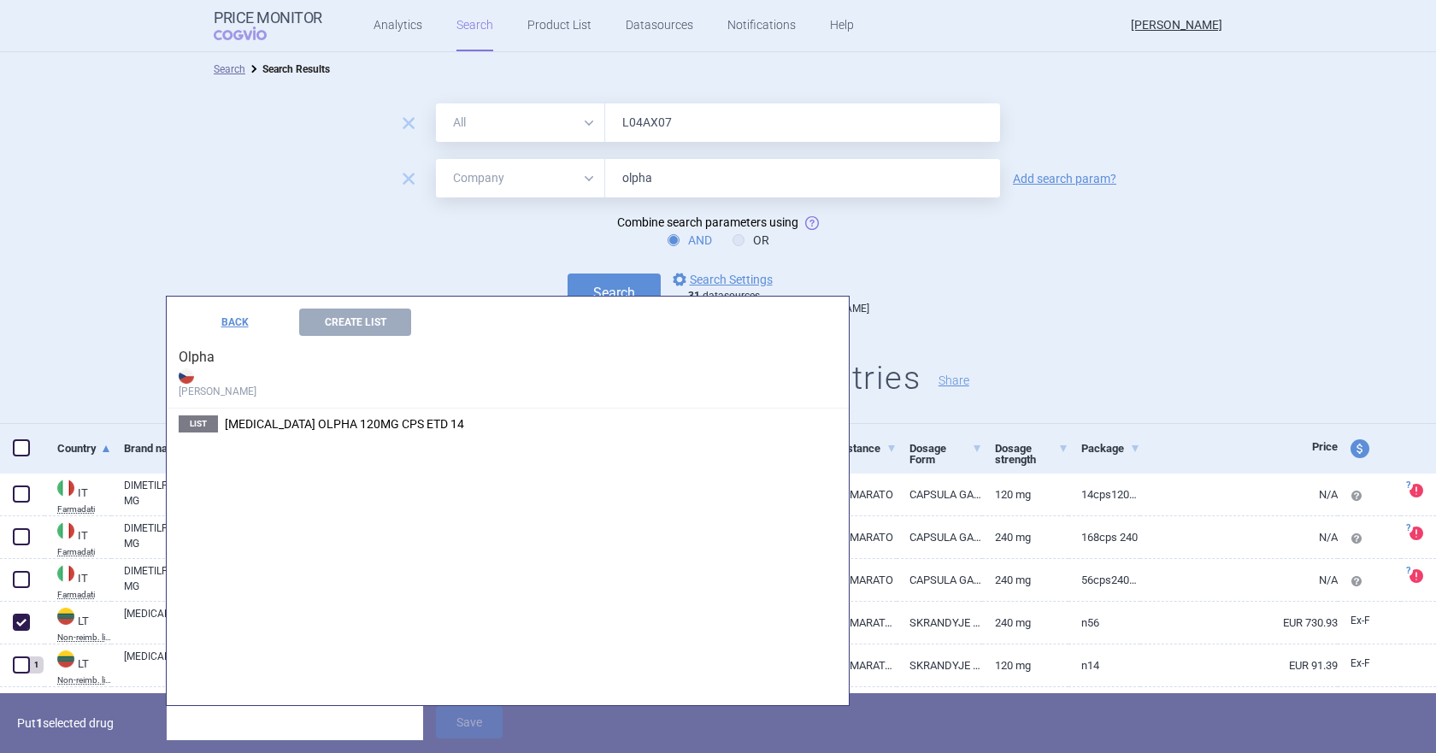
click at [1099, 312] on div "Search options Search Settings 31 datasources CZ reference sources - Max price" at bounding box center [718, 292] width 1436 height 47
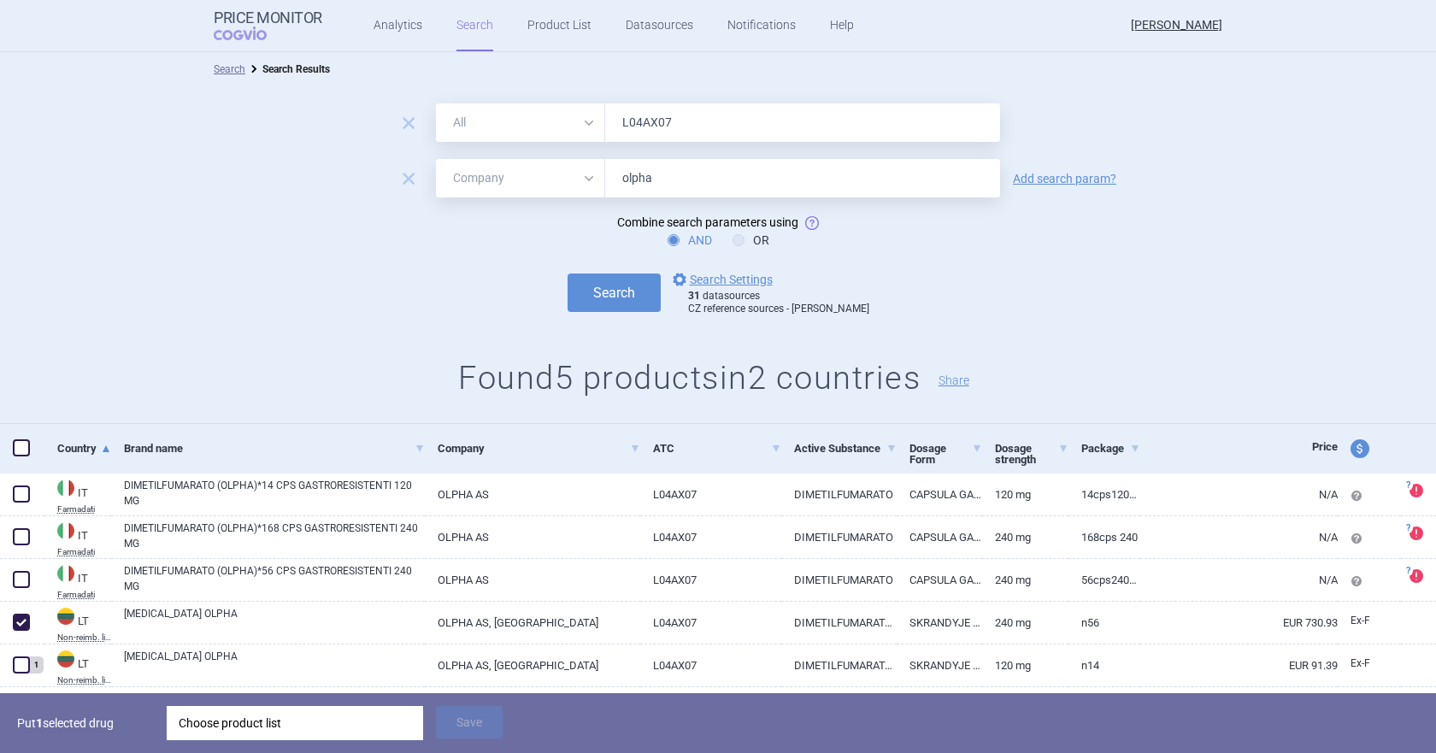
drag, startPoint x: 694, startPoint y: 113, endPoint x: 598, endPoint y: 113, distance: 95.7
click at [605, 113] on input "L04AX07" at bounding box center [802, 122] width 395 height 38
paste input "6"
type input "L04AX06"
click at [644, 295] on button "Search" at bounding box center [614, 293] width 93 height 38
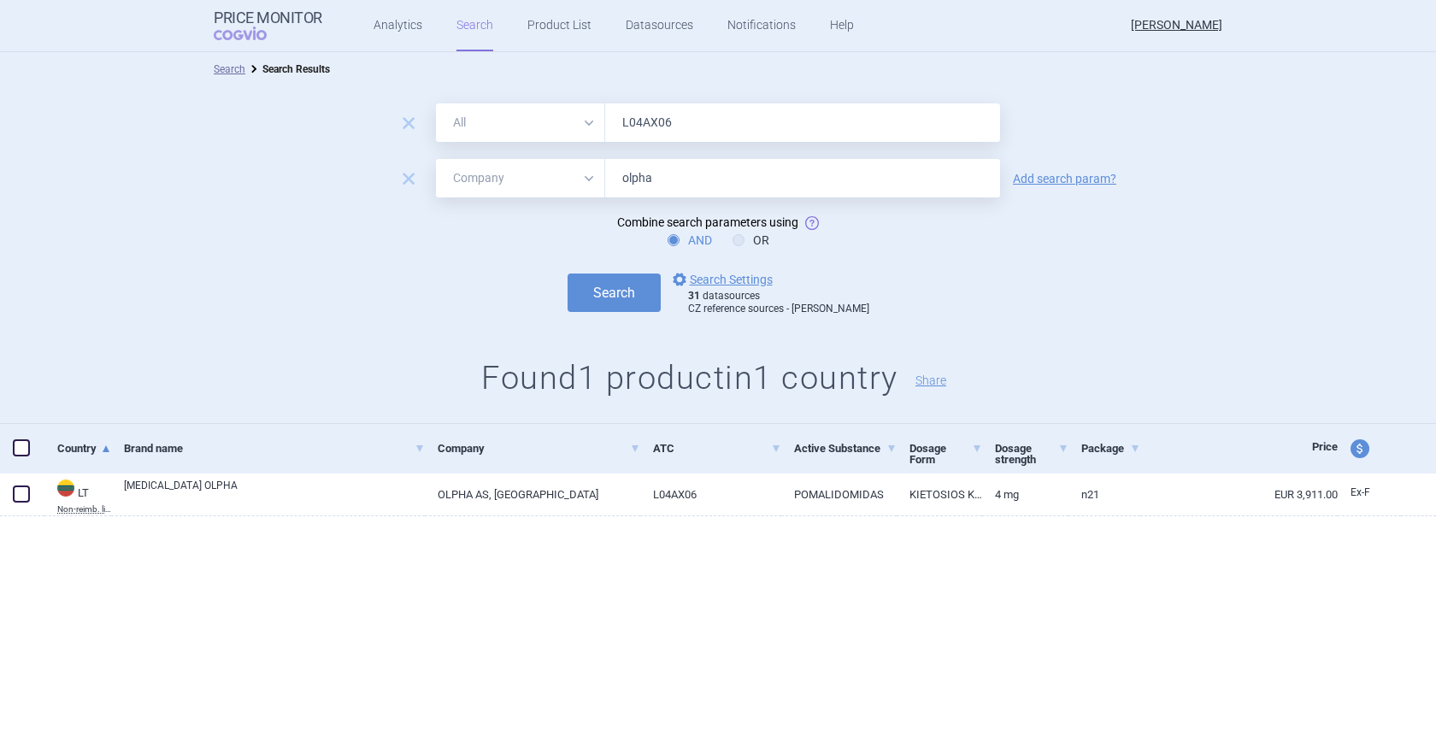
drag, startPoint x: 662, startPoint y: 174, endPoint x: 595, endPoint y: 166, distance: 67.2
click at [595, 166] on div "All Brand Name ATC Company Active Substance Country Newer than olpha" at bounding box center [718, 178] width 564 height 38
click at [568, 274] on button "Search" at bounding box center [614, 293] width 93 height 38
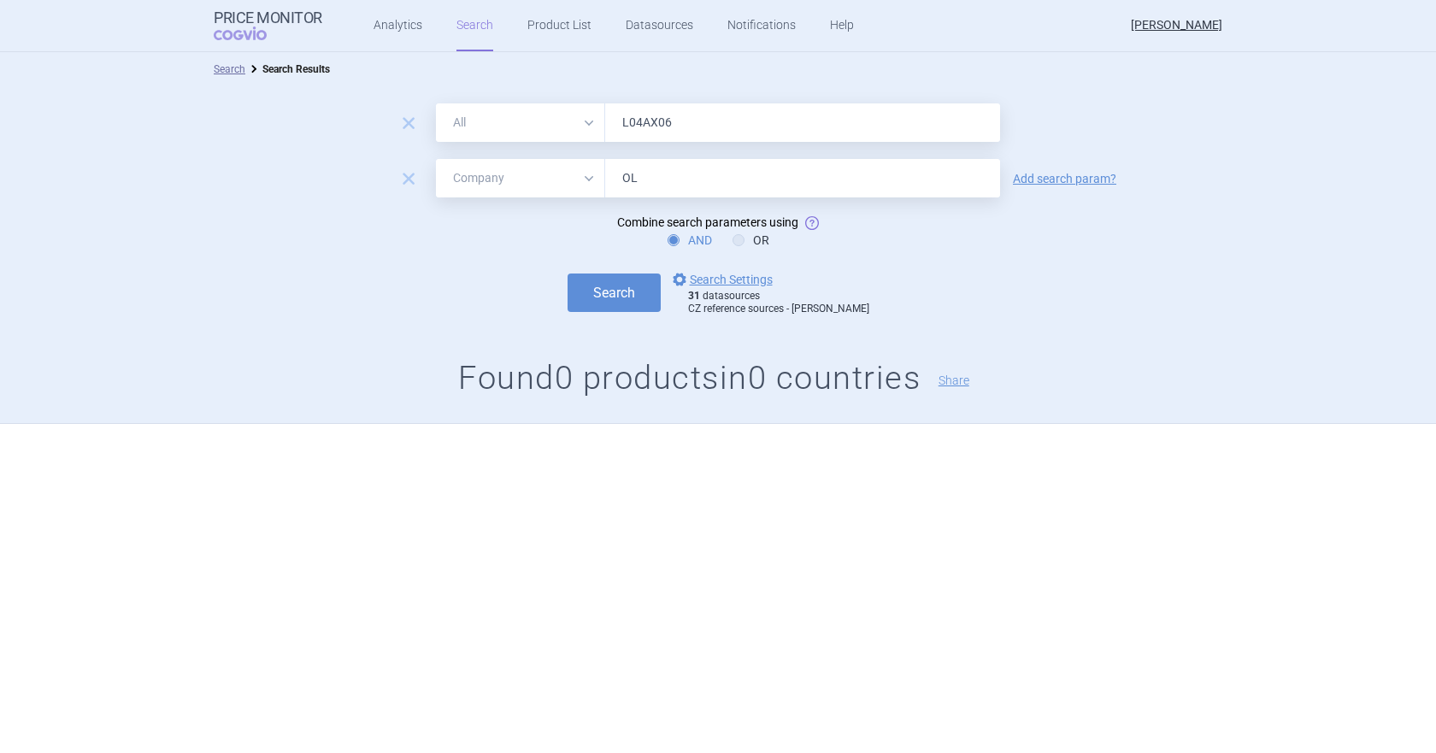
type input "O"
click at [869, 544] on div "Search Search Results remove All Brand Name ATC Company Active Substance Countr…" at bounding box center [718, 402] width 1436 height 701
click at [400, 29] on link "Analytics" at bounding box center [398, 25] width 49 height 51
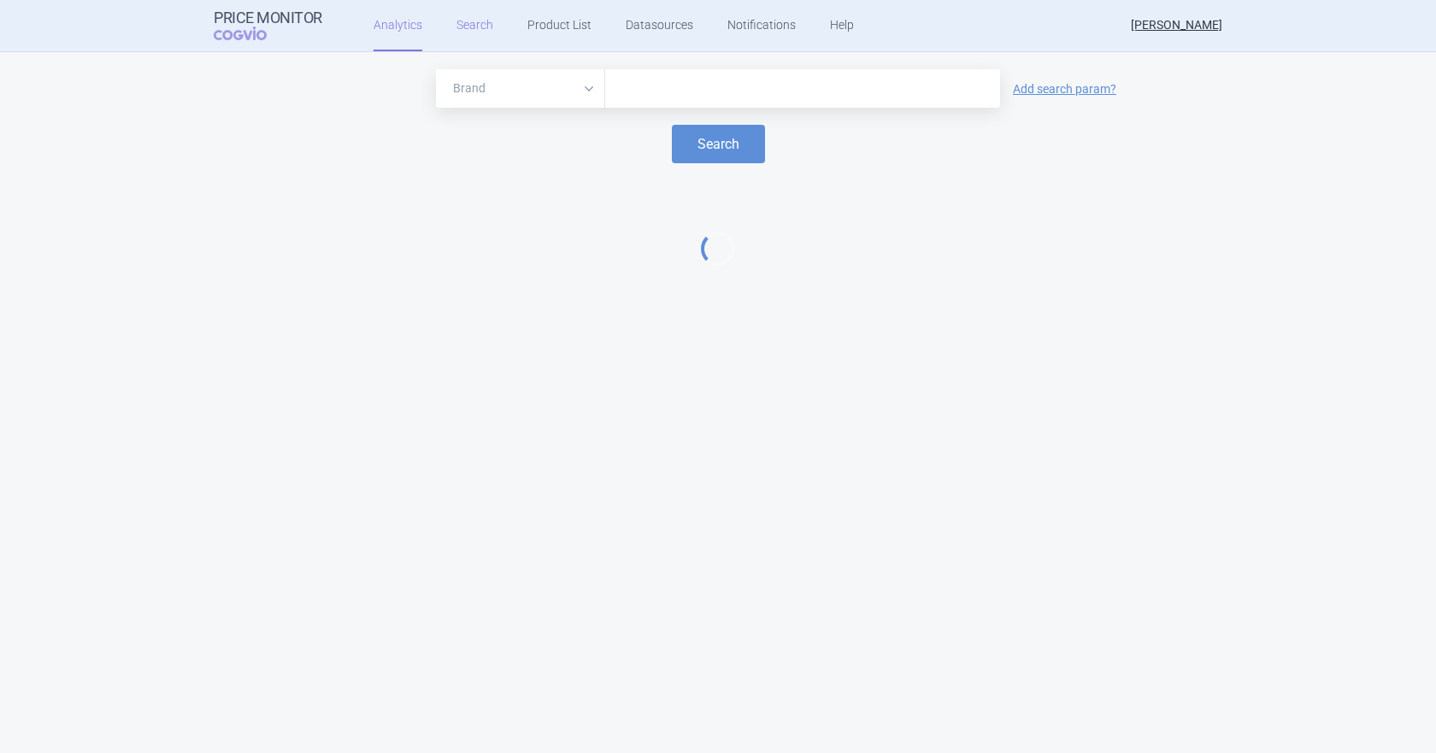
click at [468, 22] on link "Search" at bounding box center [474, 25] width 37 height 51
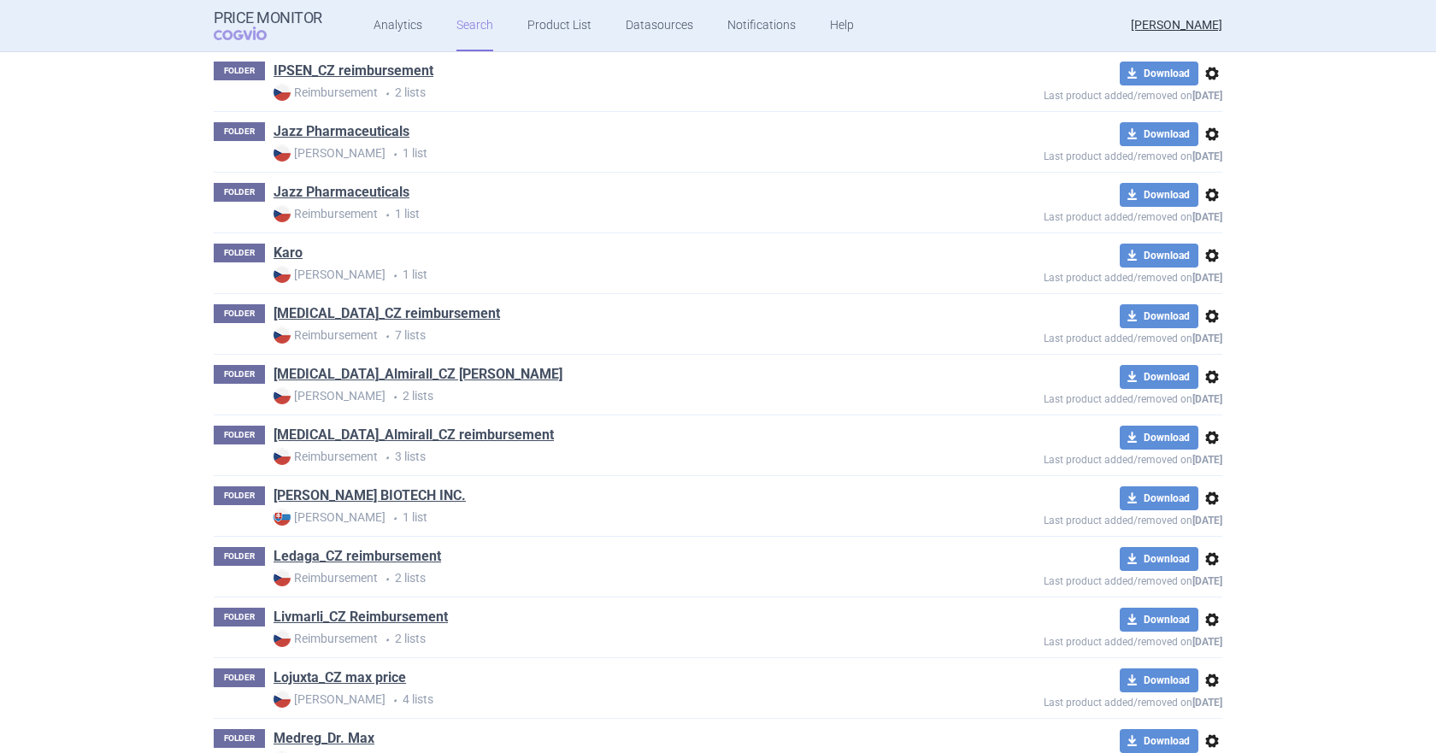
scroll to position [2223, 0]
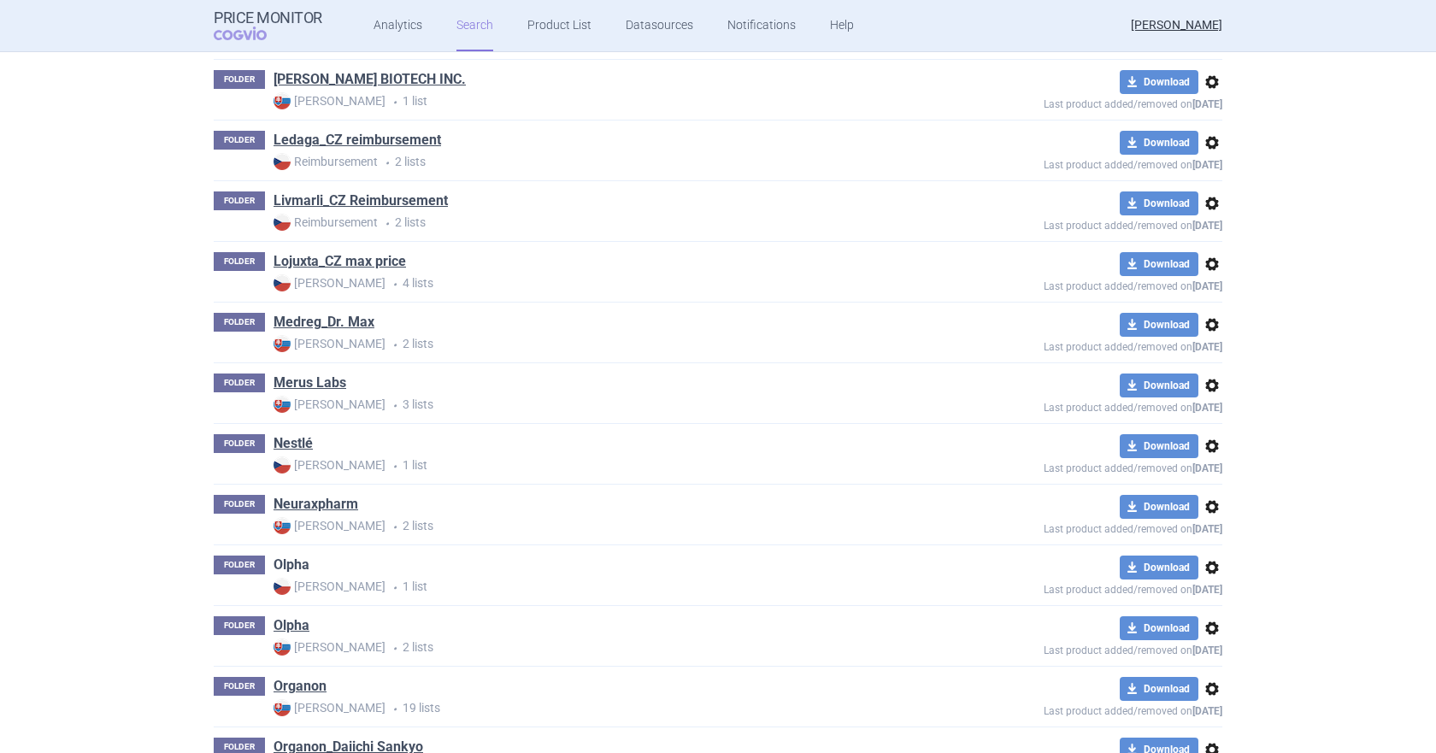
click at [283, 564] on link "Olpha" at bounding box center [292, 565] width 36 height 19
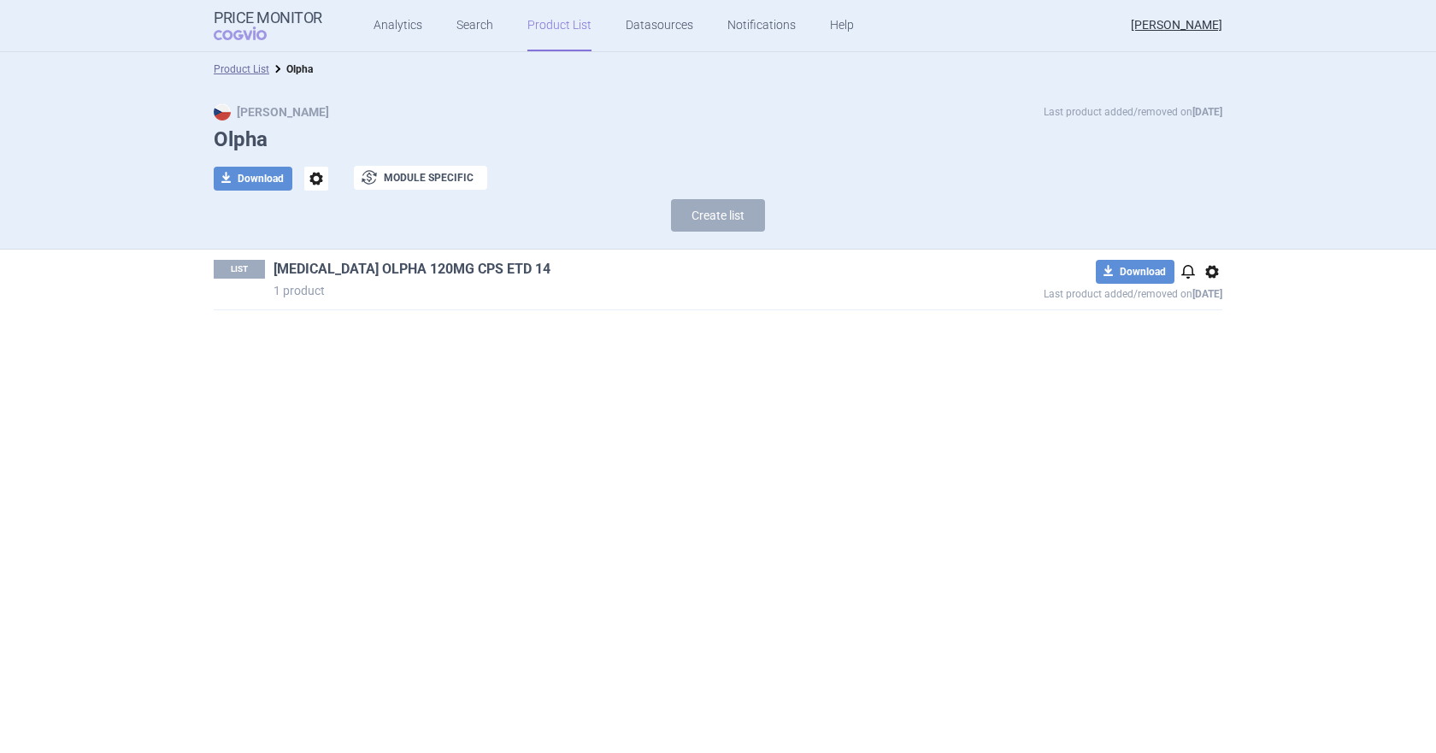
click at [415, 268] on link "[MEDICAL_DATA] OLPHA 120MG CPS ETD 14" at bounding box center [412, 269] width 277 height 19
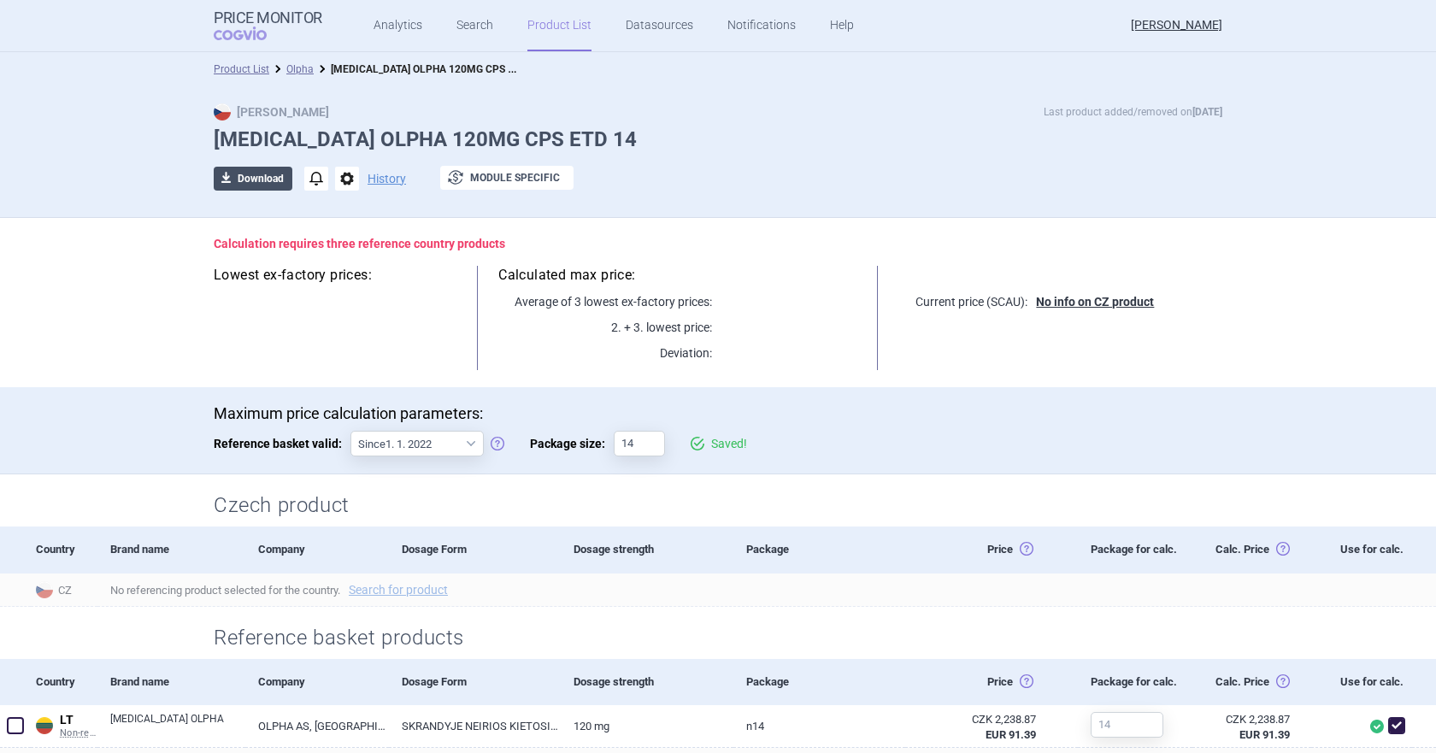
click at [263, 174] on button "download Download" at bounding box center [253, 179] width 79 height 24
select select "EUR"
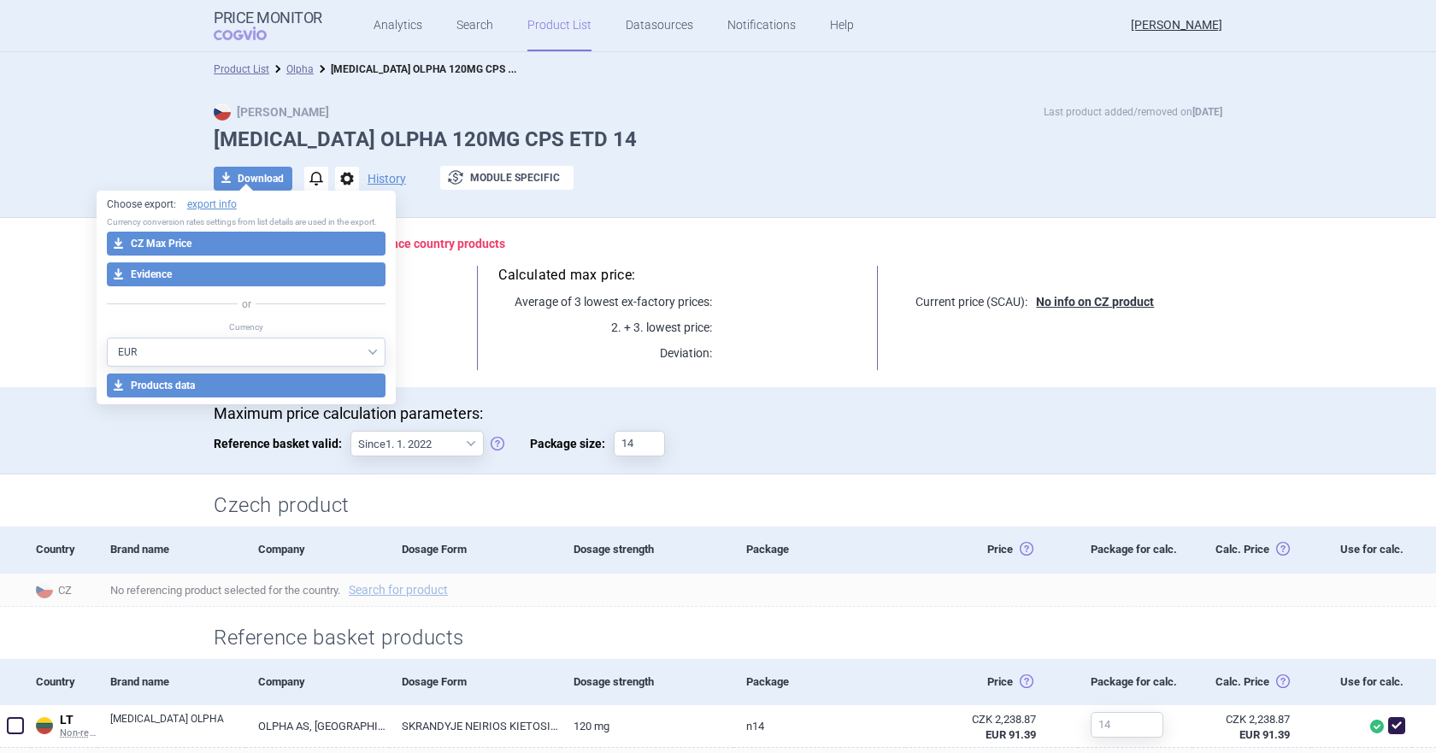
click at [738, 127] on h1 "[MEDICAL_DATA] OLPHA 120MG CPS ETD 14" at bounding box center [718, 139] width 1009 height 25
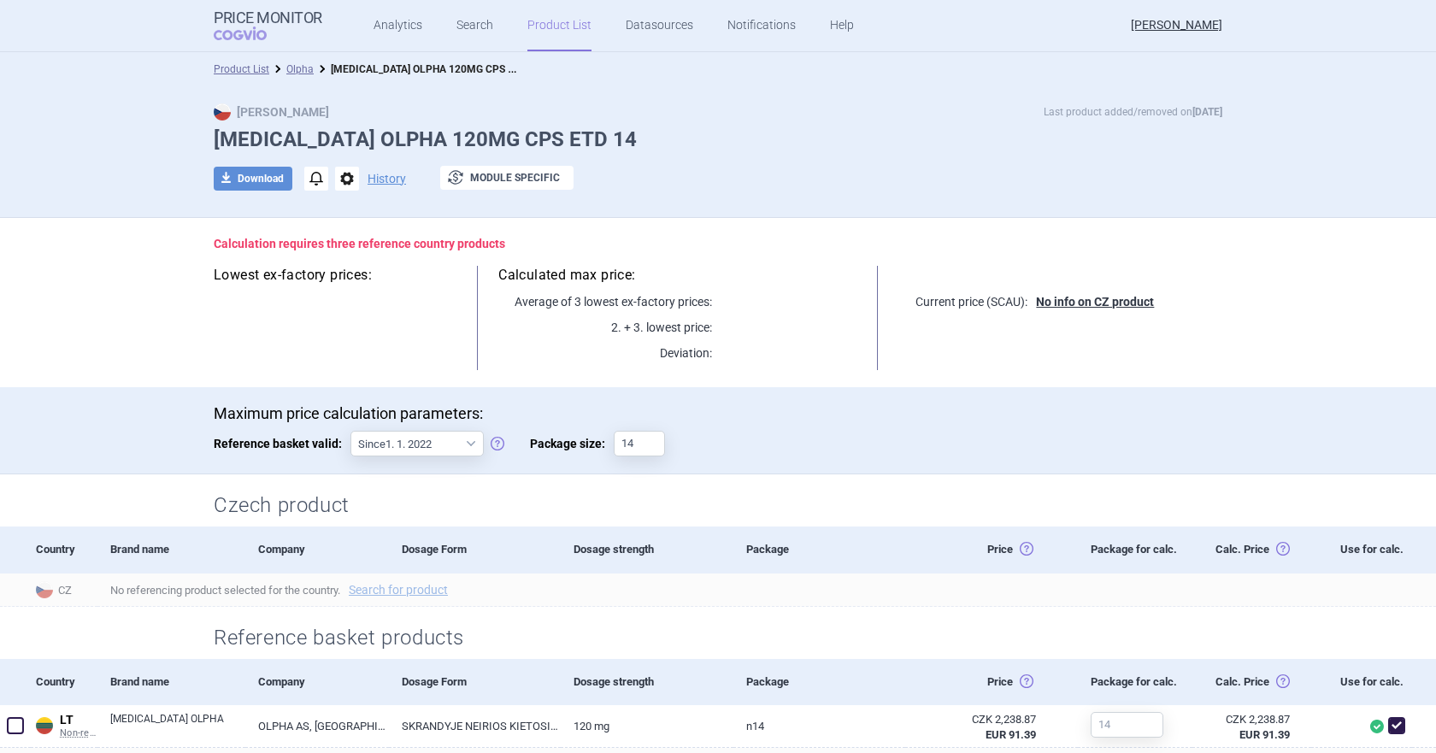
click at [757, 124] on div "Max Price Last product added/removed on [DATE] [MEDICAL_DATA] OLPHA 120MG CPS E…" at bounding box center [718, 155] width 1077 height 105
click at [467, 38] on link "Search" at bounding box center [474, 25] width 37 height 51
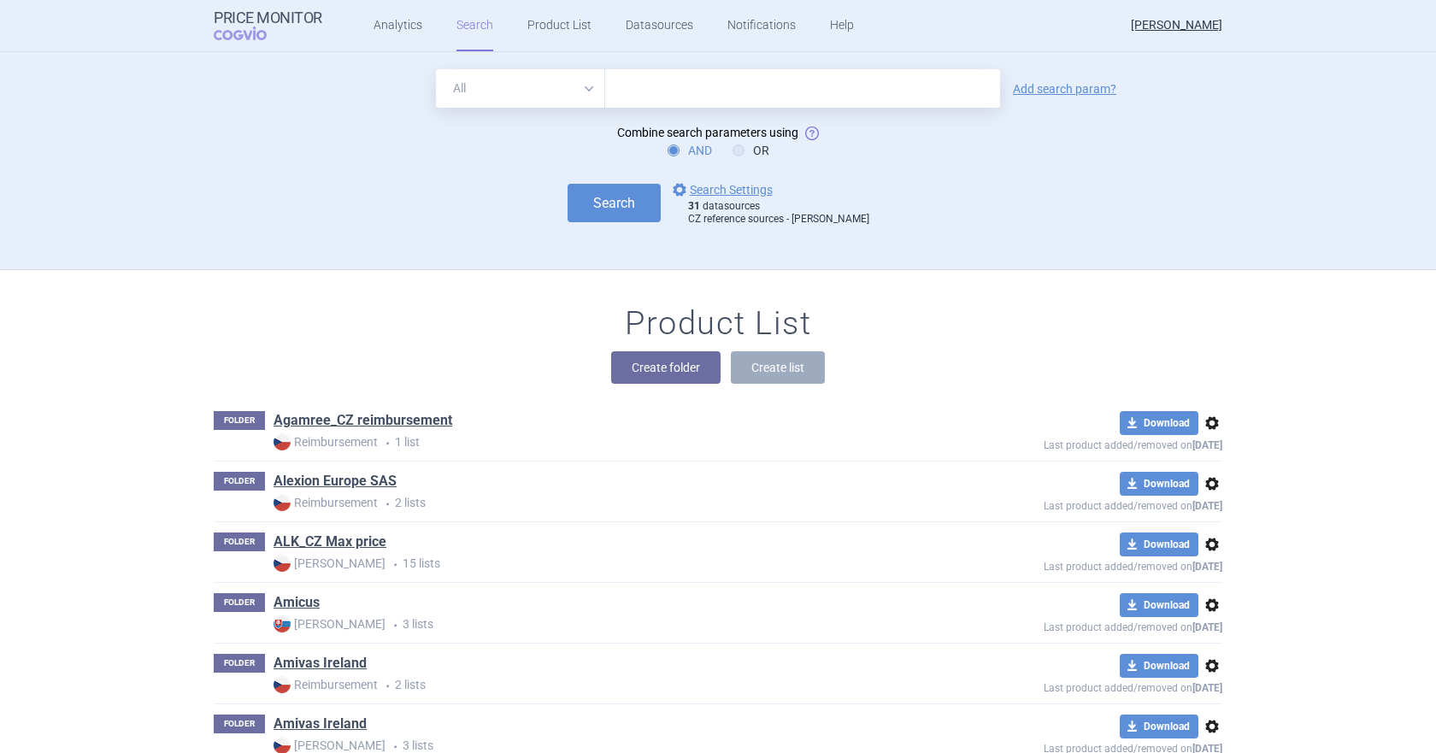
click at [352, 235] on div "All Brand Name ATC Company Active Substance Country Newer than Add search param…" at bounding box center [718, 169] width 1077 height 200
click at [736, 189] on link "options Search Settings" at bounding box center [720, 190] width 103 height 21
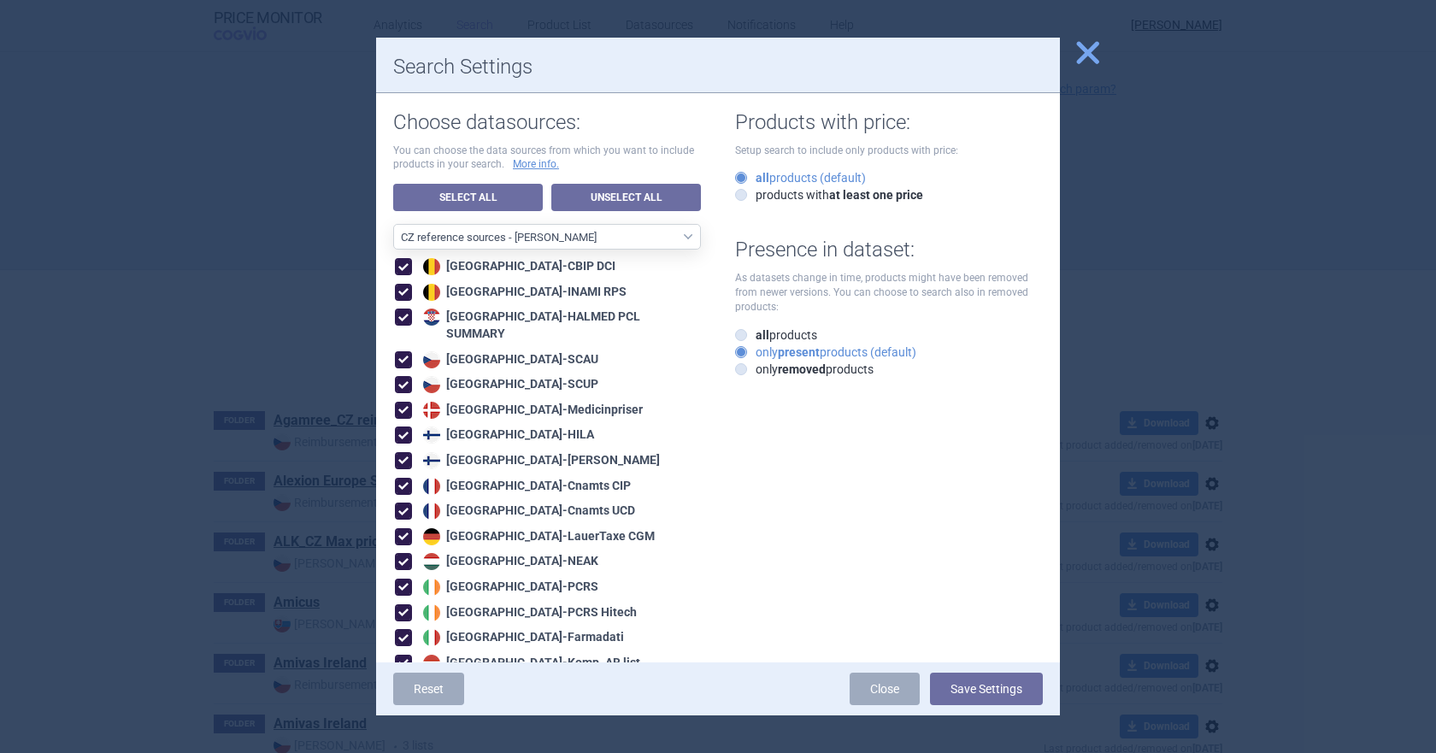
click at [591, 250] on div "All data sources CZ reference sources - Reimbursement SK reference sources - Of…" at bounding box center [547, 637] width 308 height 827
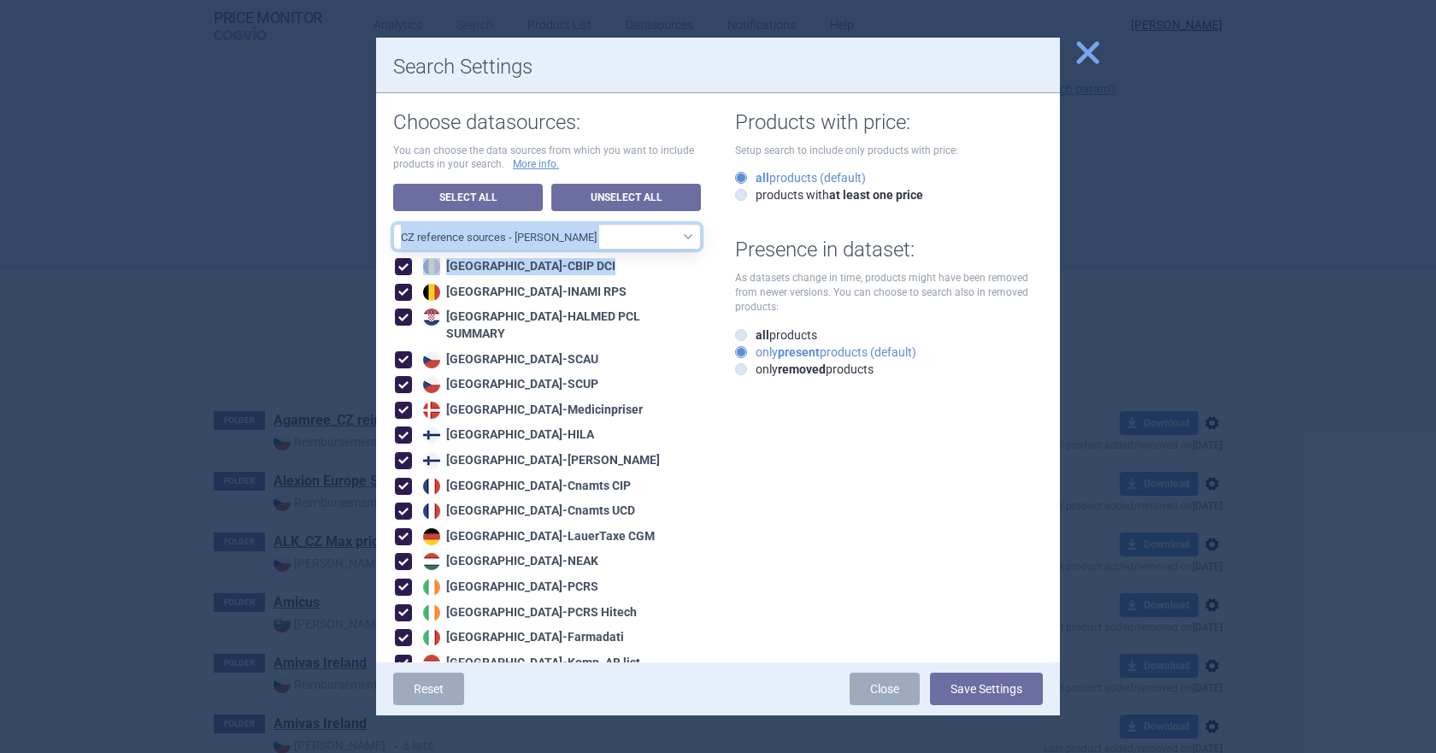
click at [593, 238] on select "All data sources CZ reference sources - Reimbursement SK reference sources - Of…" at bounding box center [547, 237] width 308 height 26
select select "3e39bb1b-0066-4e3d-9ac6-6dc98ece7831"
click at [393, 224] on select "All data sources CZ reference sources - Reimbursement SK reference sources - Of…" at bounding box center [547, 237] width 308 height 26
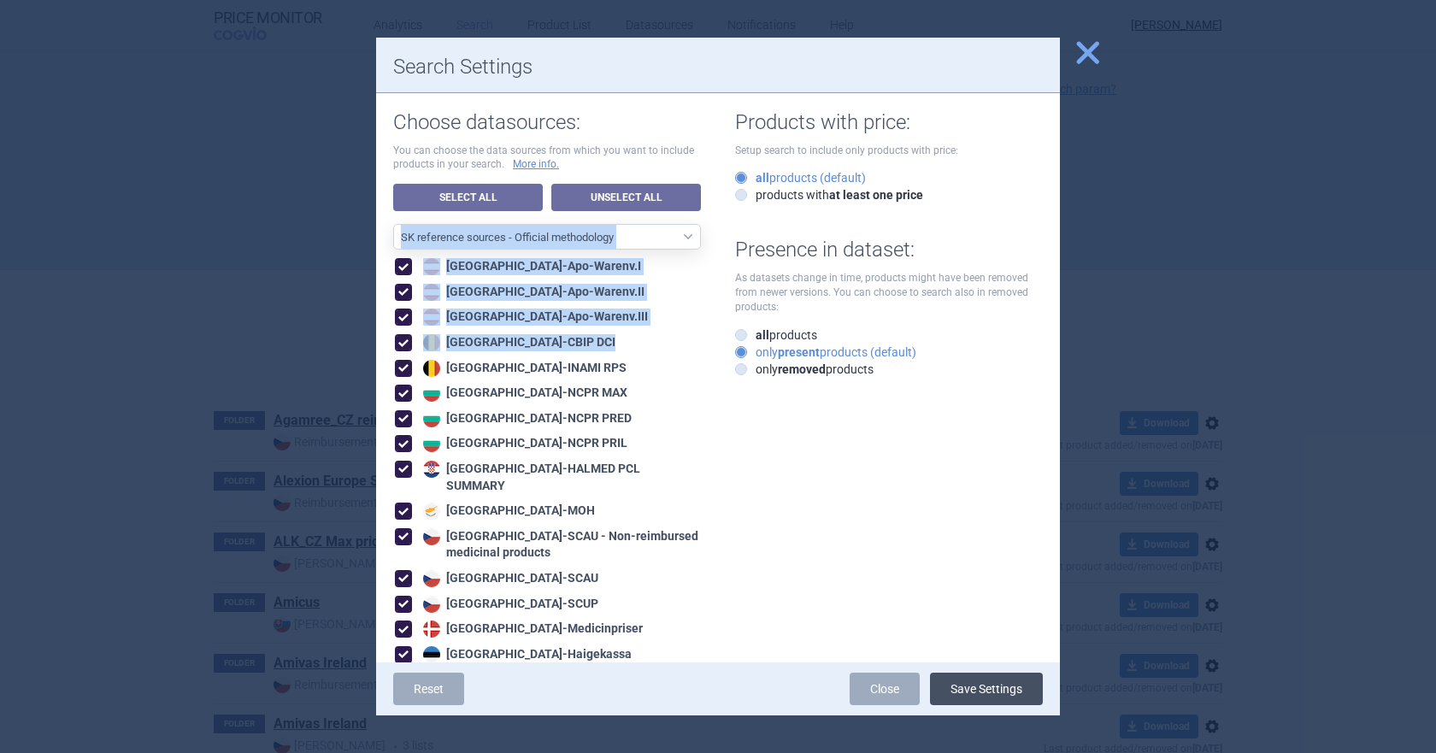
click at [983, 624] on button "Save Settings" at bounding box center [986, 689] width 113 height 32
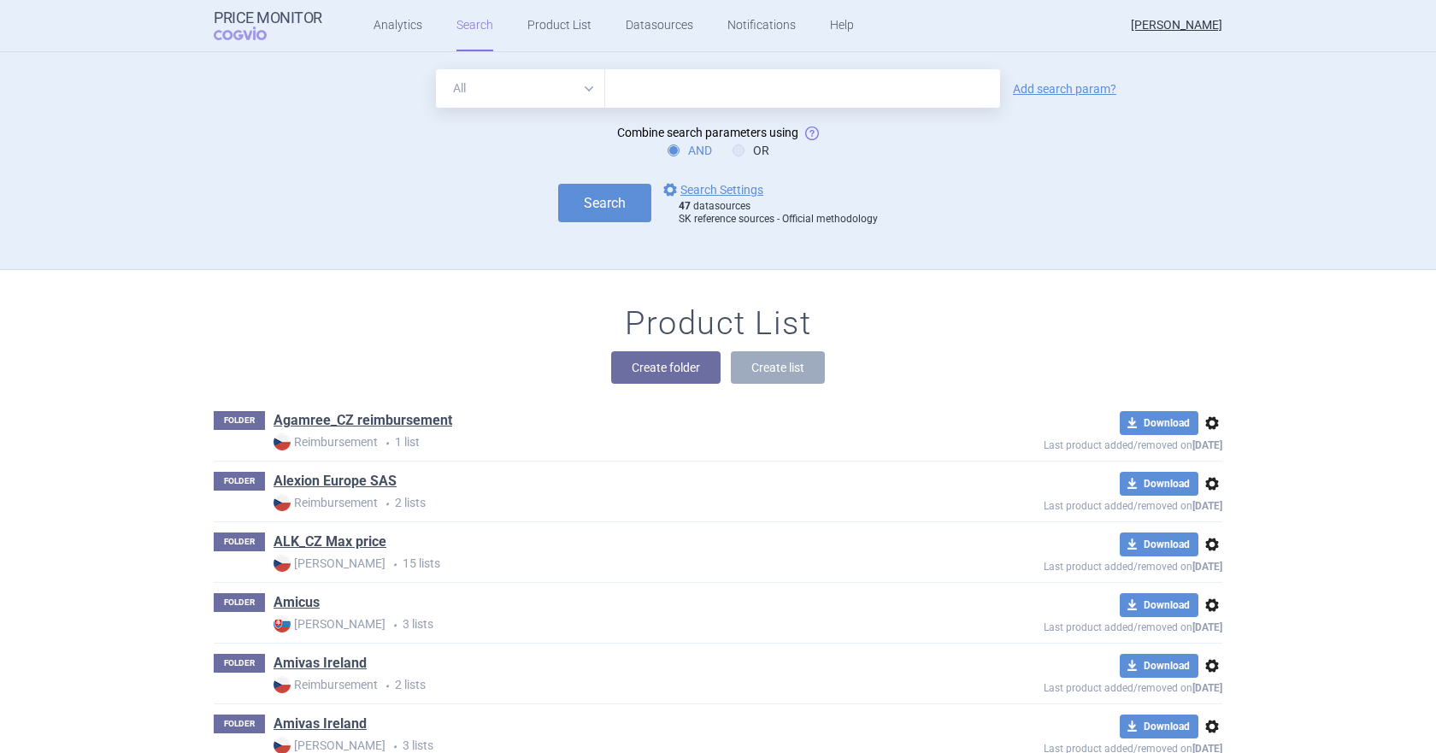
click at [590, 89] on select "All Brand Name ATC Company Active Substance Country Newer than" at bounding box center [520, 88] width 169 height 38
select select "brandName"
click at [436, 69] on select "All Brand Name ATC Company Active Substance Country Newer than" at bounding box center [520, 88] width 169 height 38
drag, startPoint x: 613, startPoint y: 98, endPoint x: 629, endPoint y: 94, distance: 16.8
click at [613, 98] on input "text" at bounding box center [802, 88] width 395 height 38
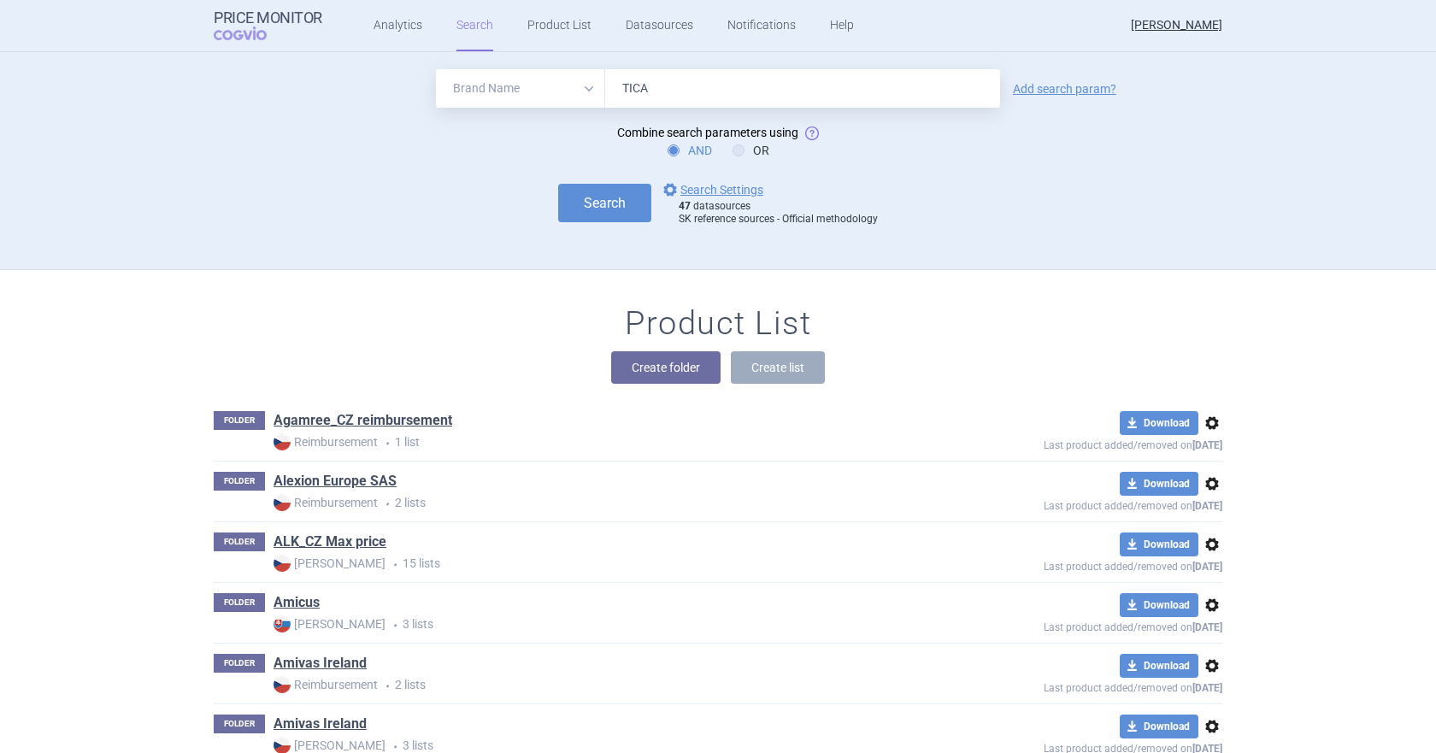
type input "TICA"
click at [421, 158] on div "AND OR" at bounding box center [718, 150] width 1009 height 17
click at [650, 374] on button "Create folder" at bounding box center [665, 367] width 109 height 32
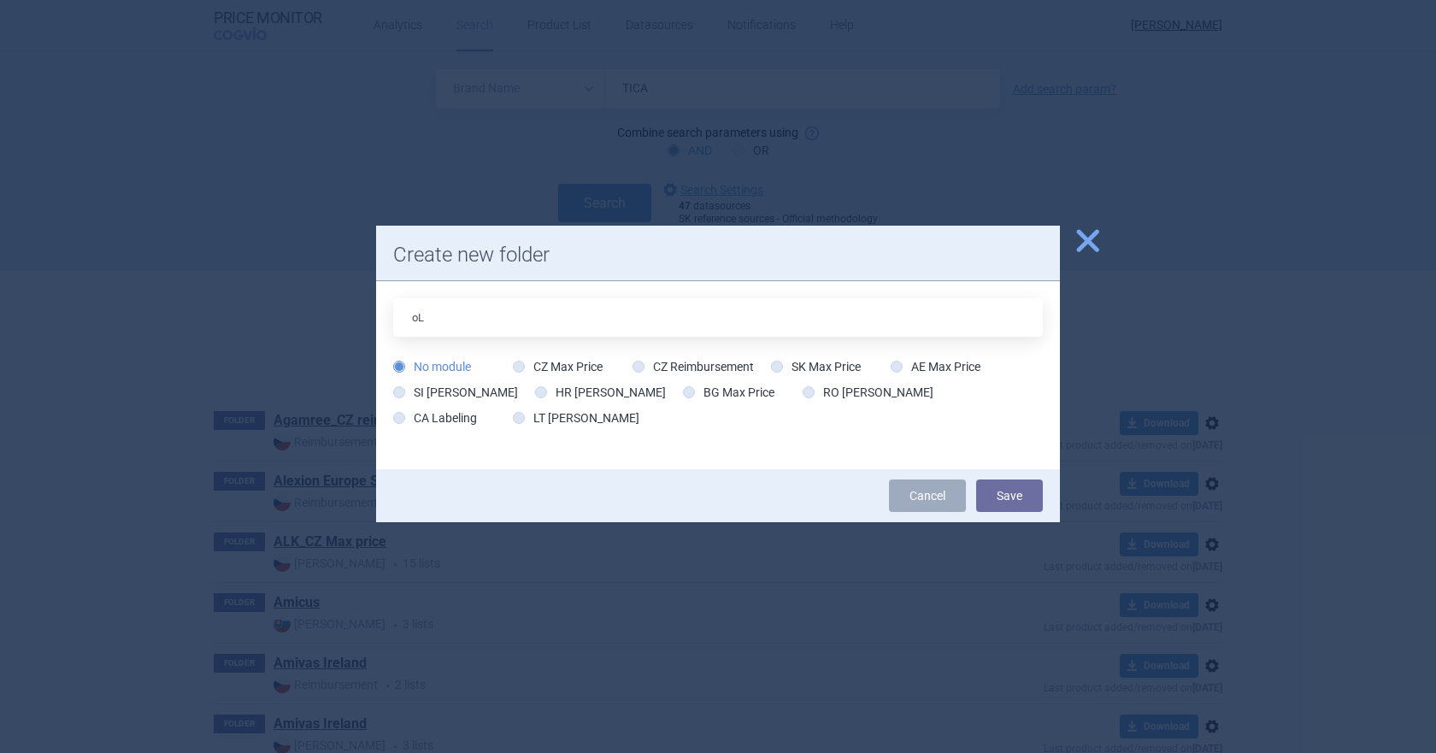
type input "o"
drag, startPoint x: 498, startPoint y: 321, endPoint x: 460, endPoint y: 320, distance: 37.7
click at [460, 320] on input "Olpha SK-cen.ref." at bounding box center [718, 317] width 650 height 38
type input "Olpha SK-revize cen"
click at [791, 364] on label "SK Max Price" at bounding box center [816, 366] width 90 height 17
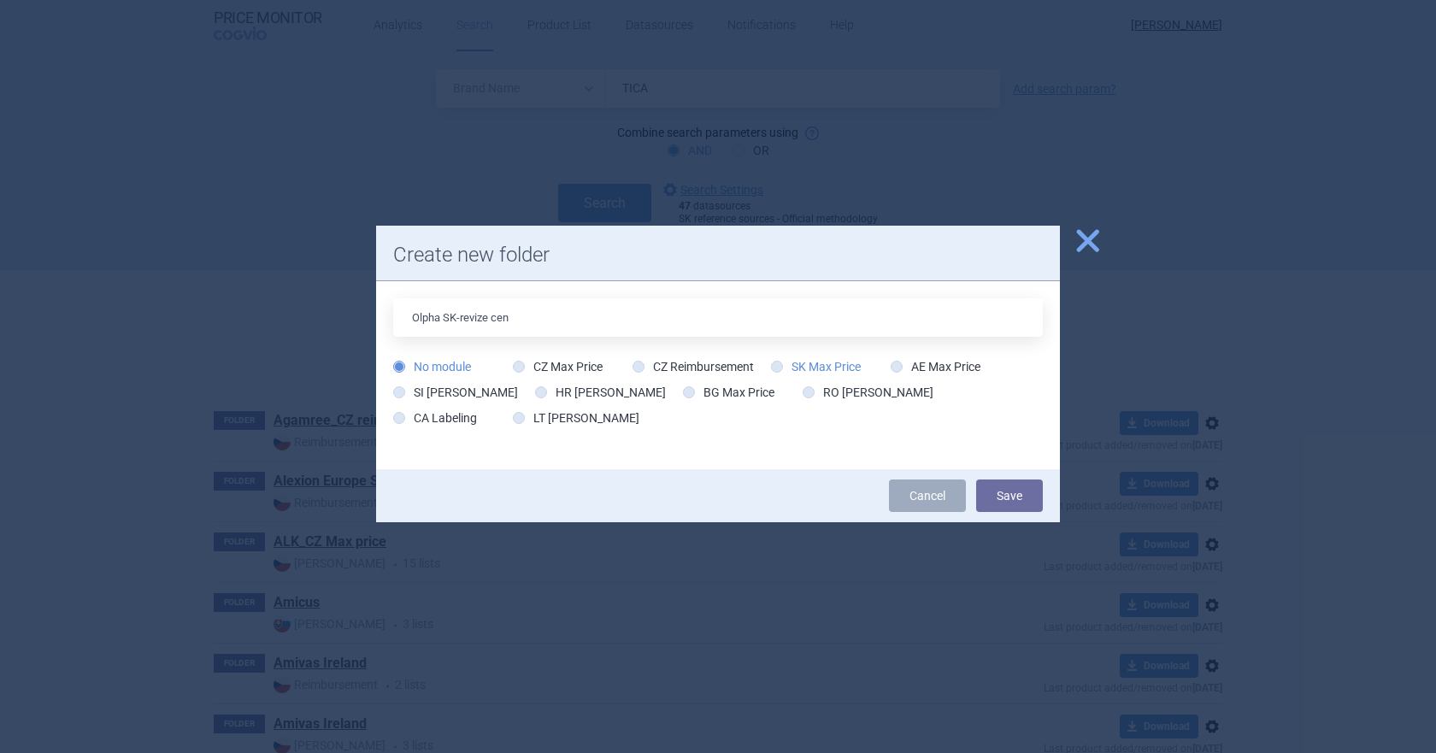
click at [789, 364] on input "SK Max Price" at bounding box center [780, 367] width 17 height 17
radio input "true"
click at [1009, 498] on button "Save" at bounding box center [1009, 496] width 67 height 32
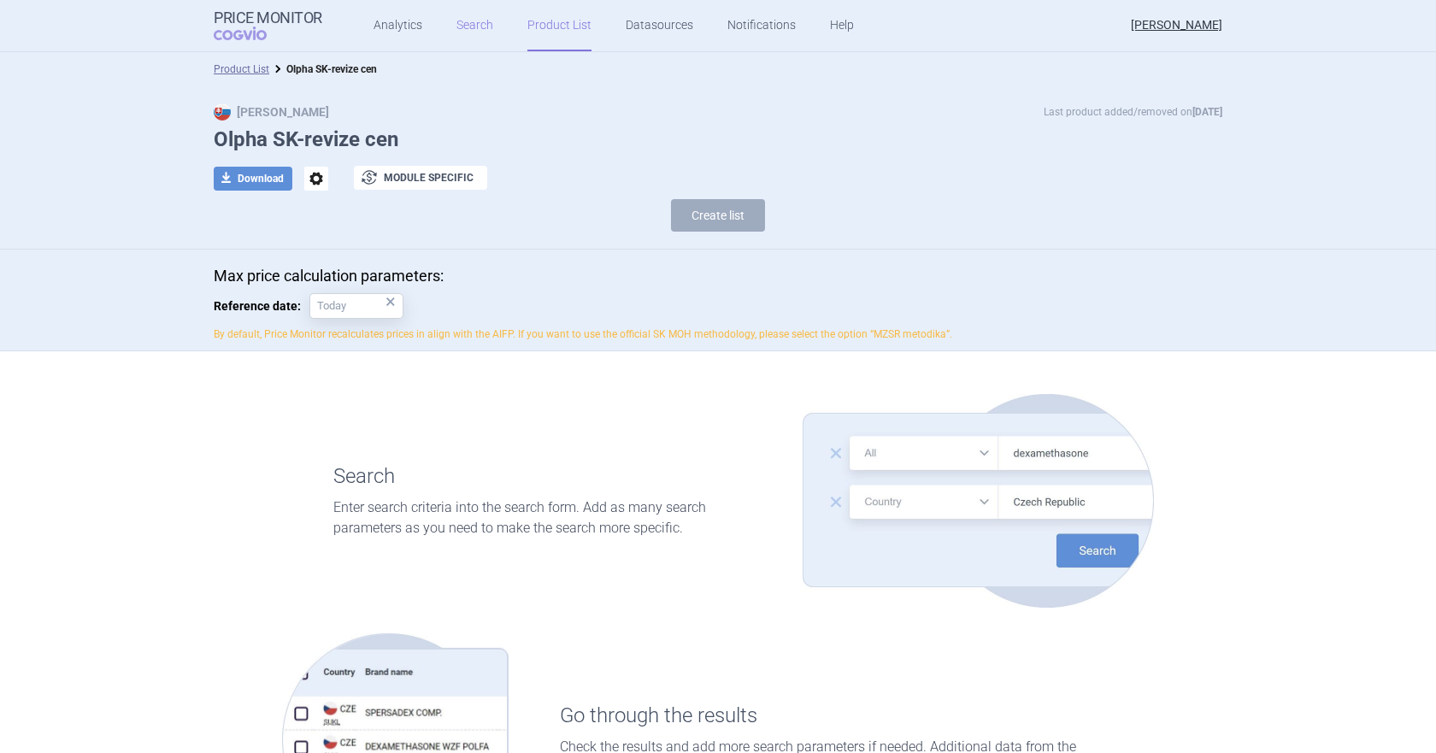
click at [480, 33] on link "Search" at bounding box center [474, 25] width 37 height 51
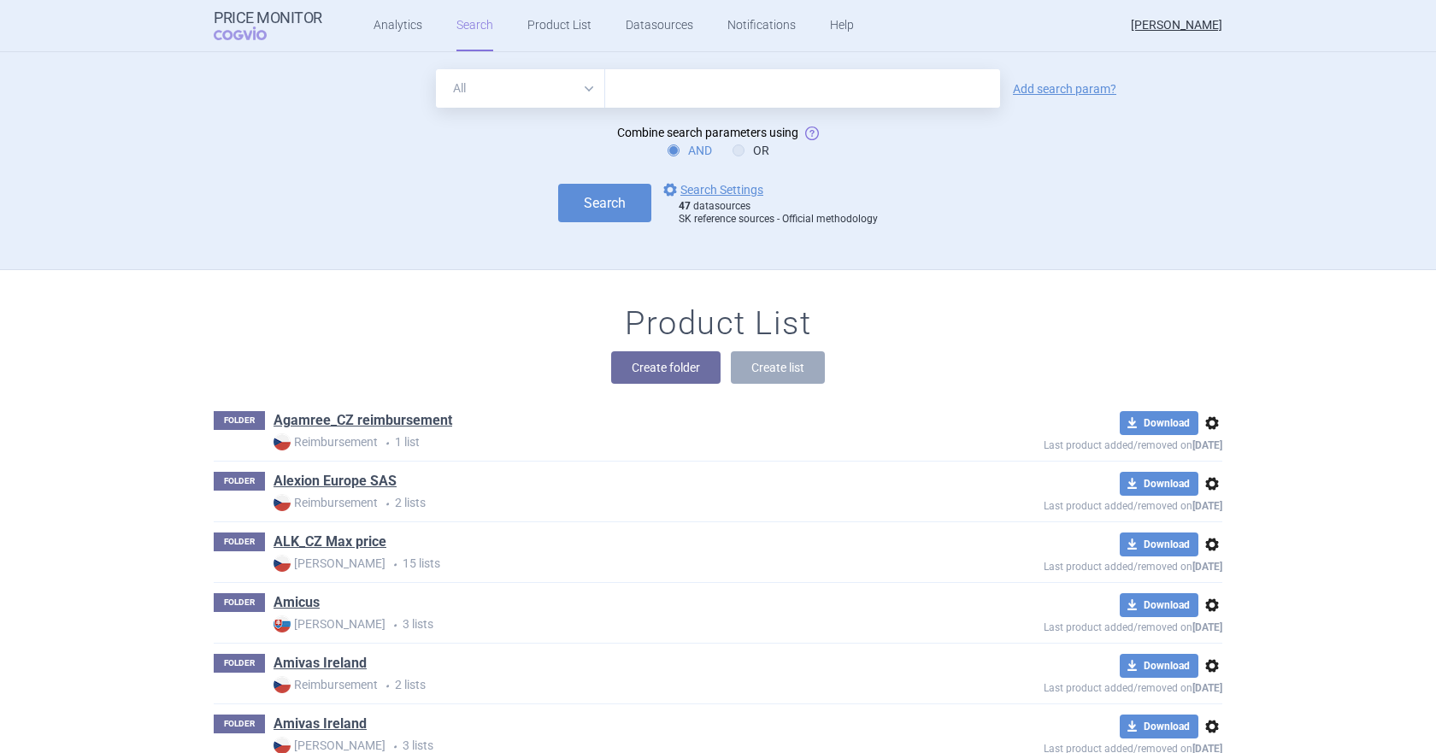
click at [650, 82] on input "text" at bounding box center [802, 88] width 395 height 38
type input "[MEDICAL_DATA] olpha"
click at [592, 196] on button "Search" at bounding box center [604, 203] width 93 height 38
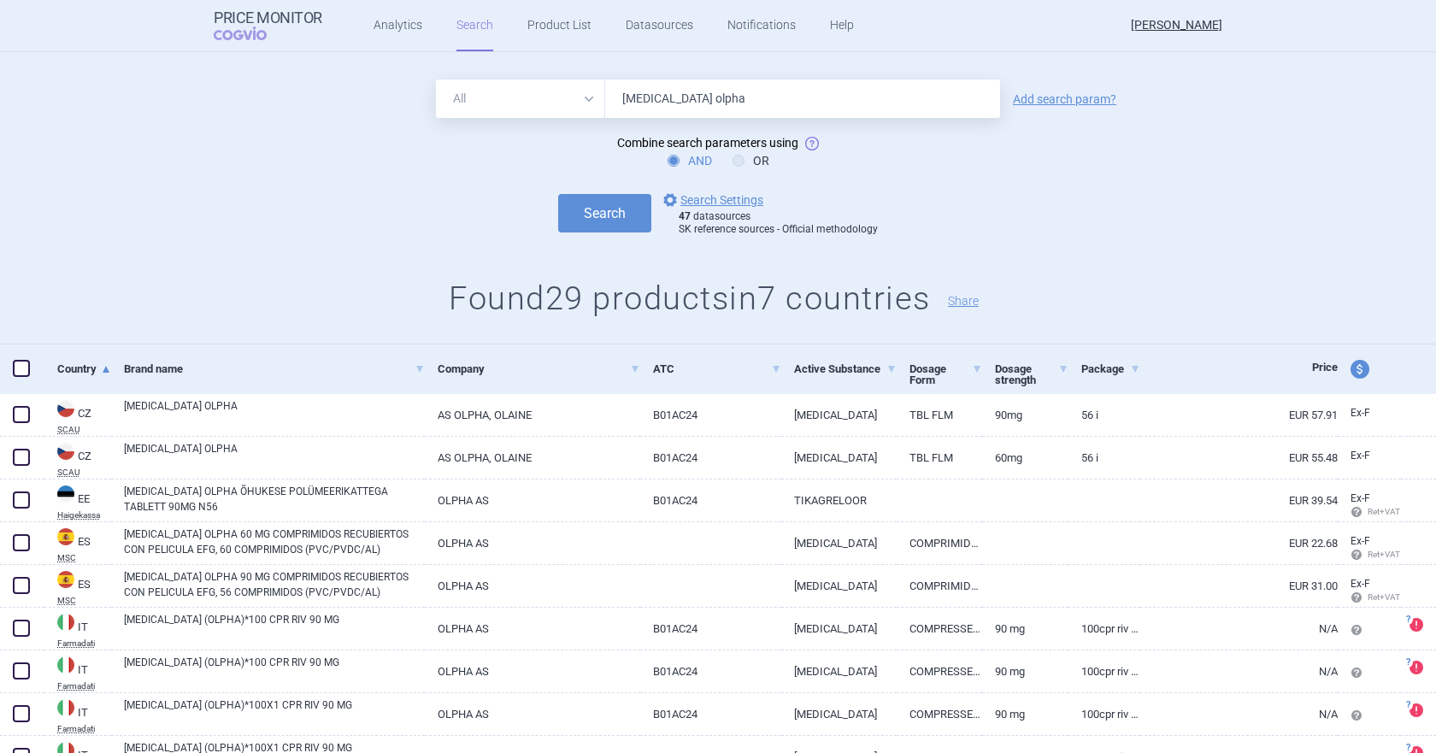
scroll to position [20, 0]
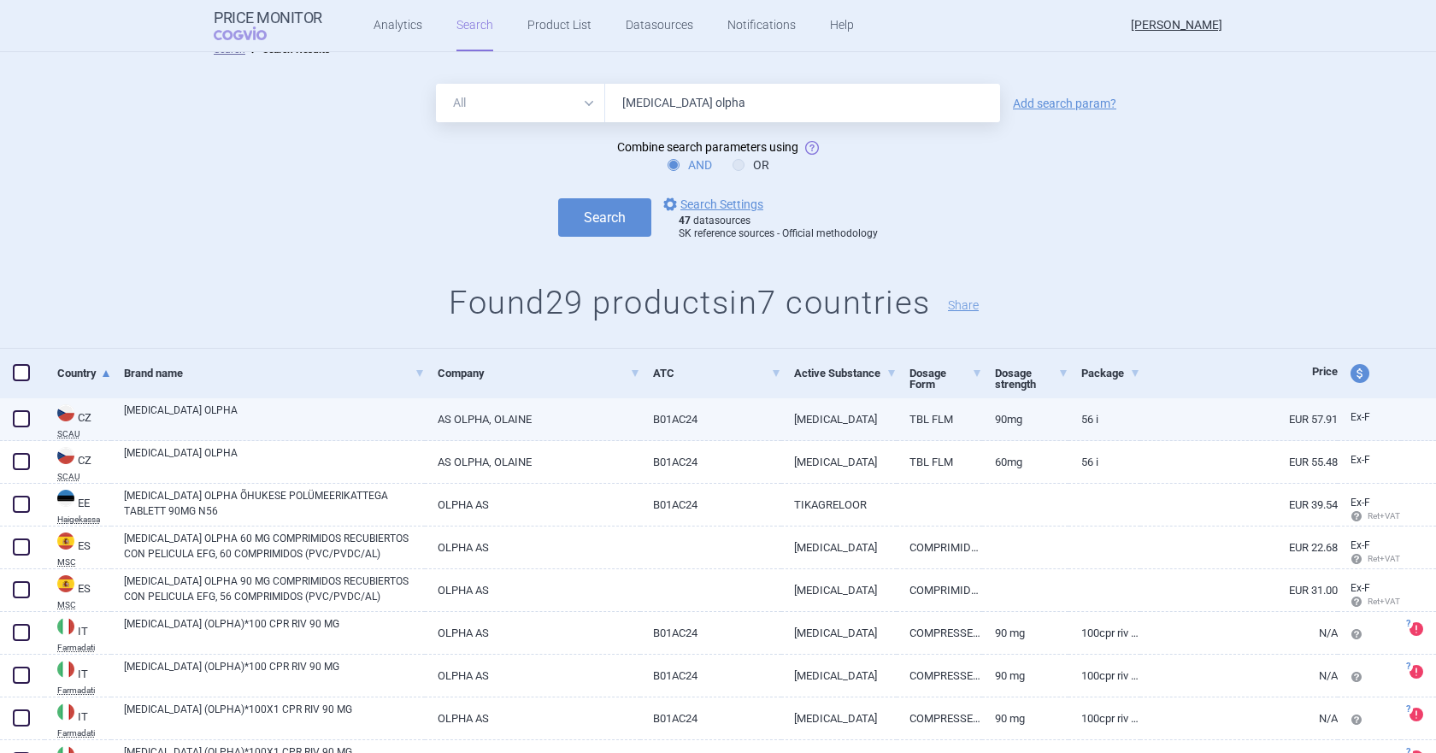
click at [27, 414] on span at bounding box center [21, 418] width 17 height 17
checkbox input "true"
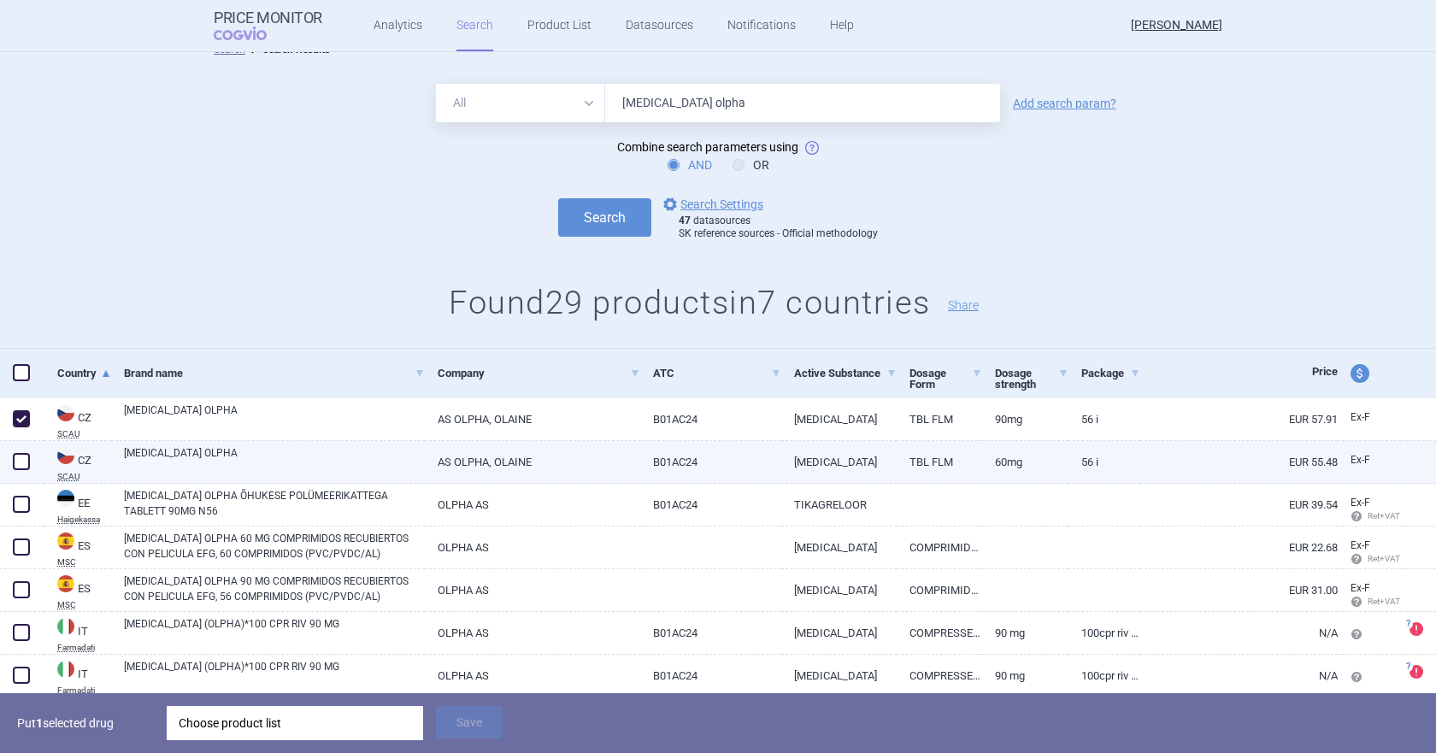
click at [17, 464] on span at bounding box center [21, 461] width 17 height 17
checkbox input "true"
click at [24, 461] on span at bounding box center [21, 461] width 17 height 17
checkbox input "false"
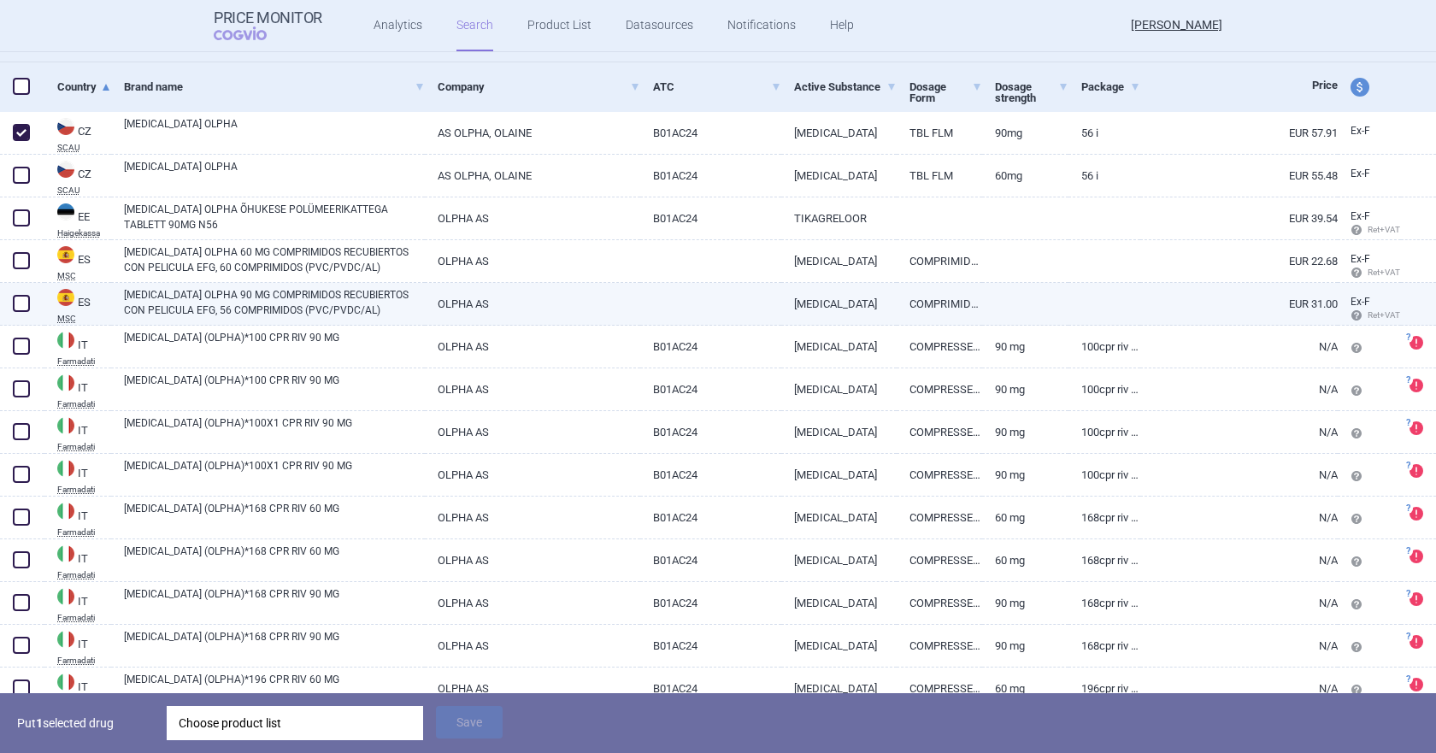
scroll to position [276, 0]
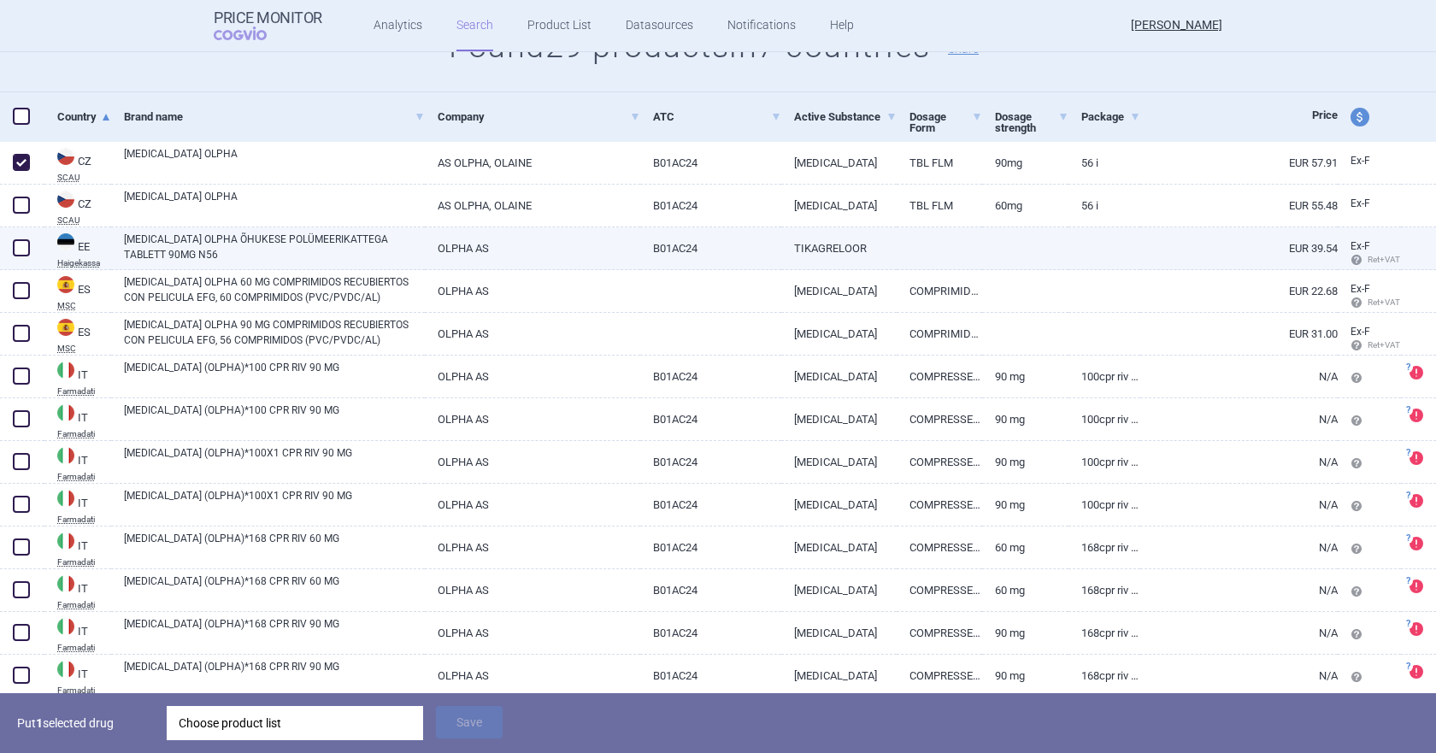
click at [25, 253] on span at bounding box center [21, 247] width 17 height 17
checkbox input "true"
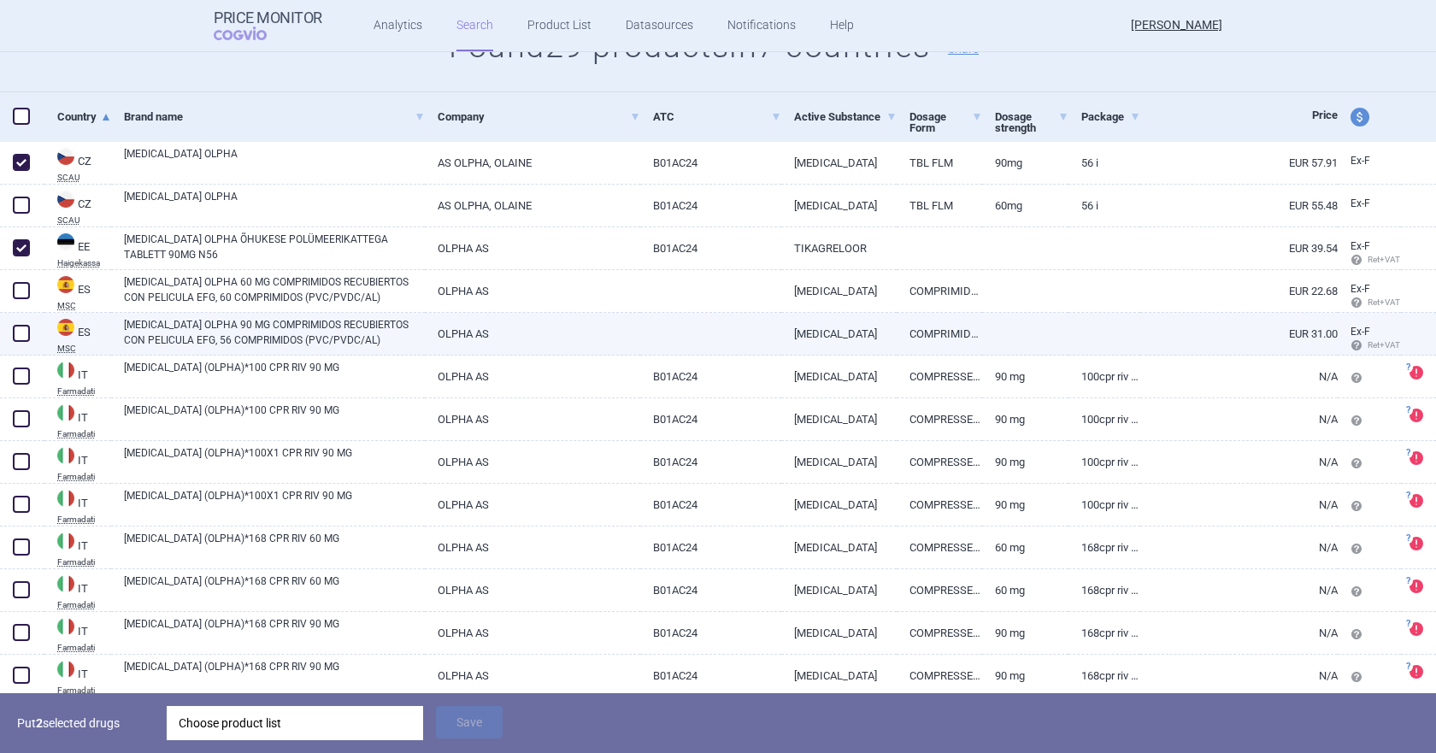
click at [19, 337] on span at bounding box center [21, 333] width 17 height 17
checkbox input "true"
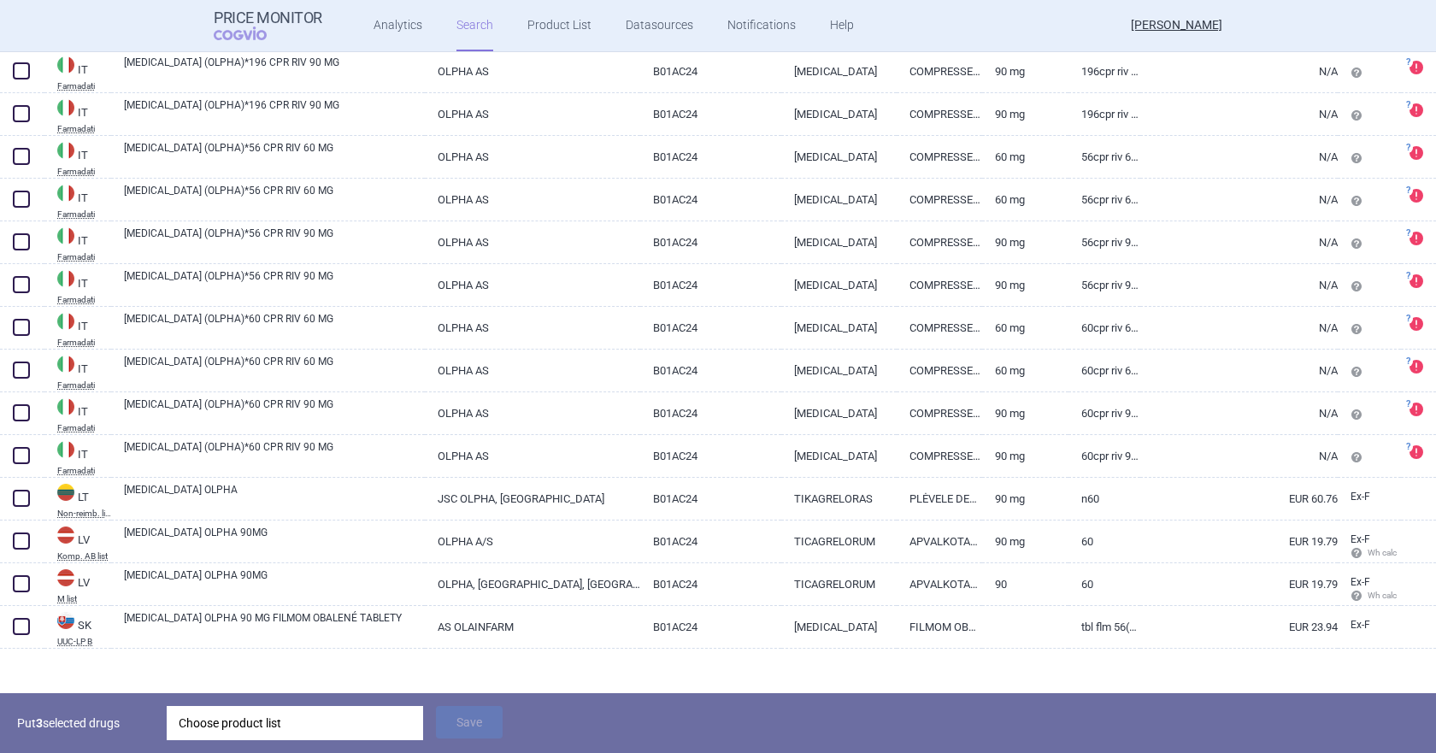
scroll to position [1020, 0]
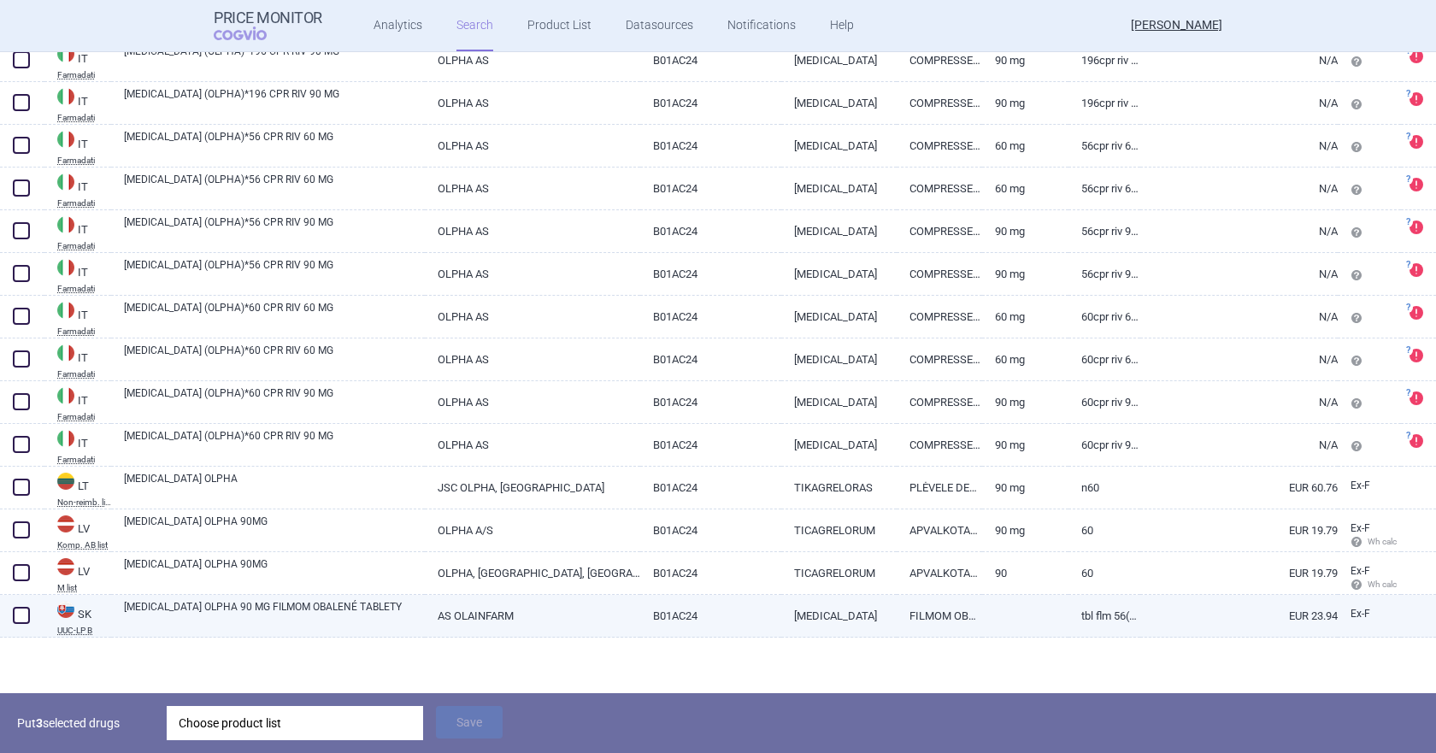
click at [25, 618] on span at bounding box center [21, 615] width 17 height 17
checkbox input "true"
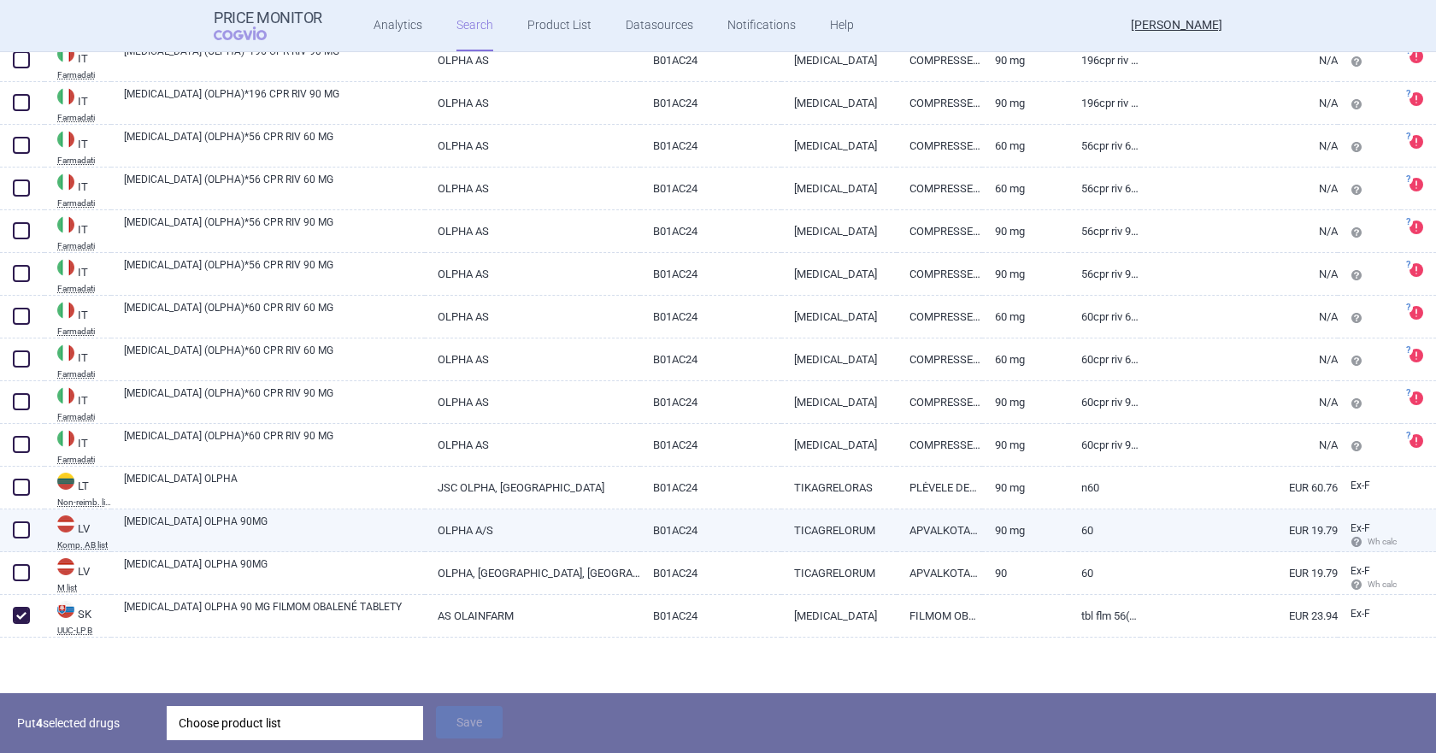
click at [21, 531] on span at bounding box center [21, 529] width 17 height 17
checkbox input "true"
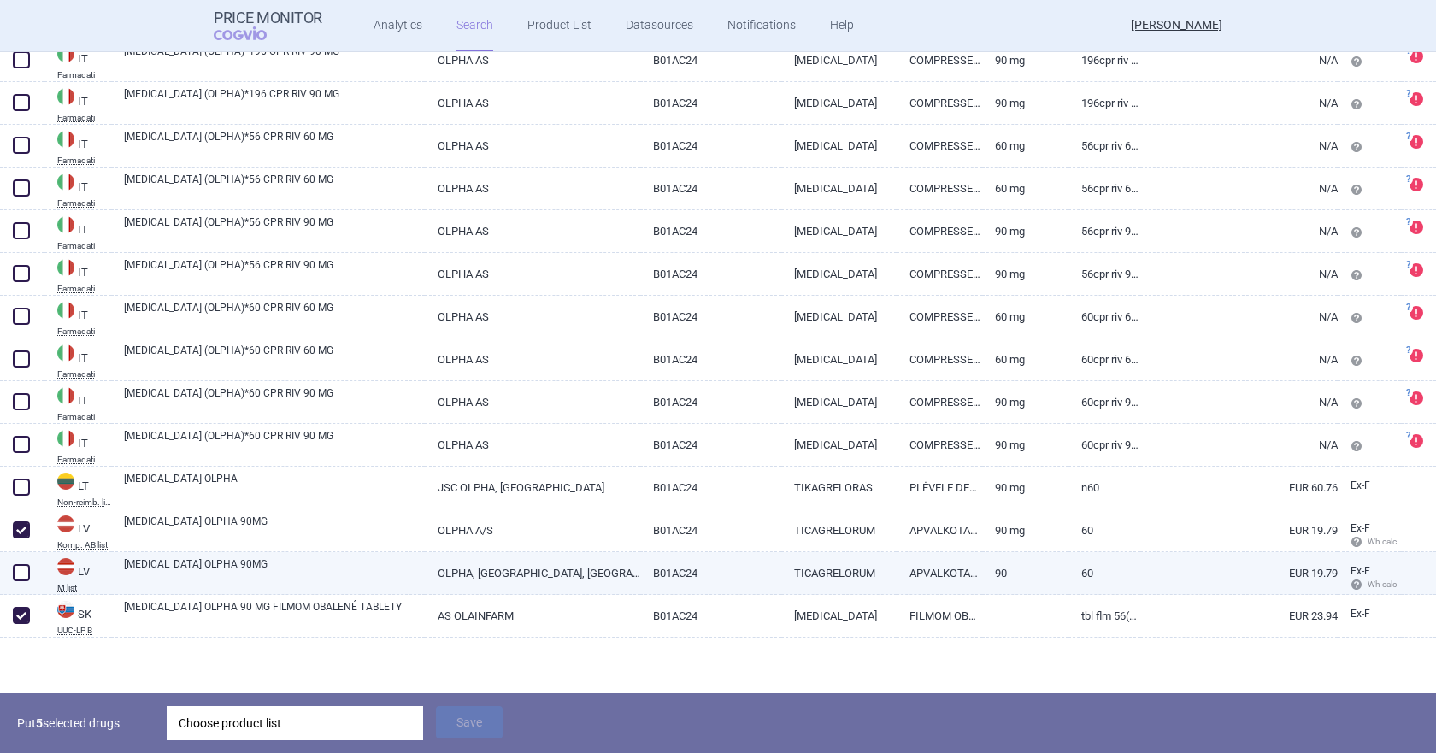
click at [21, 574] on span at bounding box center [21, 572] width 17 height 17
checkbox input "true"
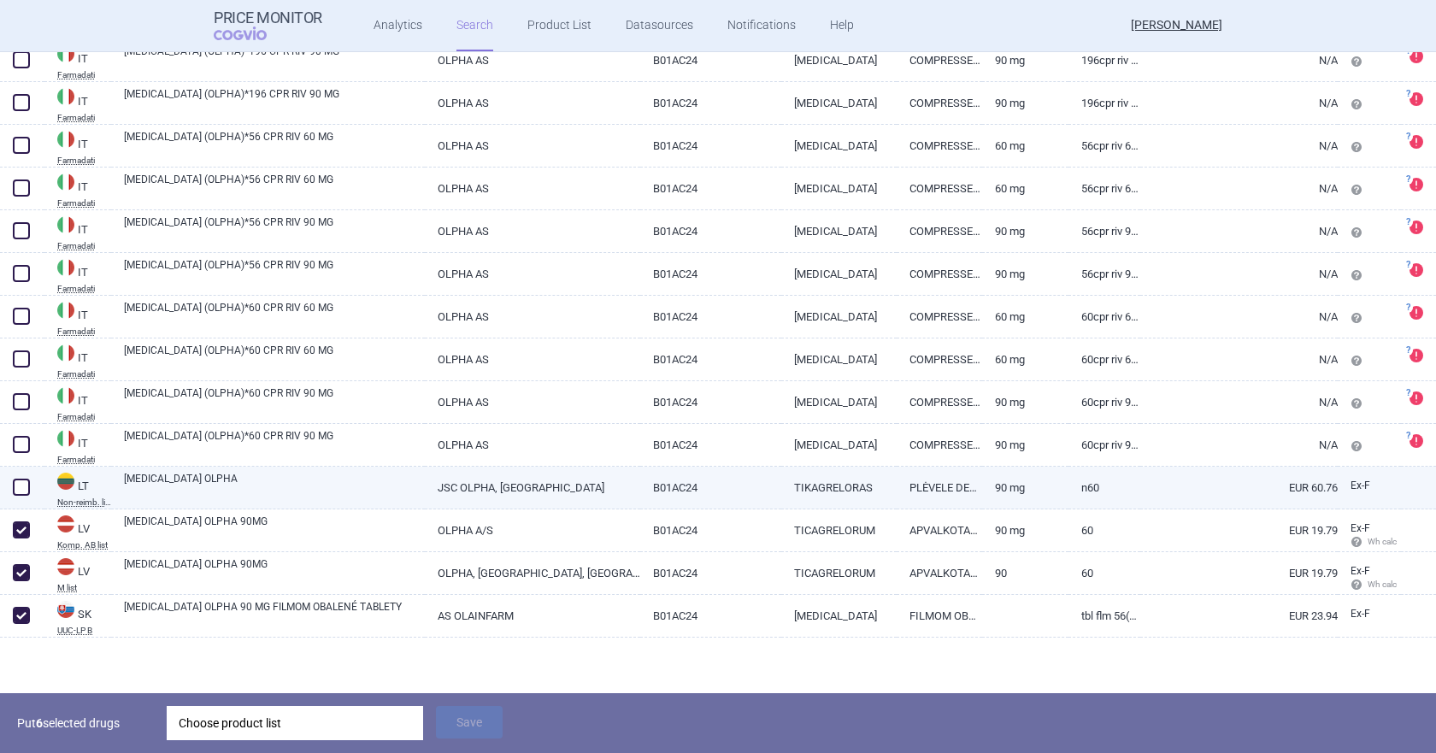
click at [25, 486] on span at bounding box center [21, 487] width 17 height 17
checkbox input "true"
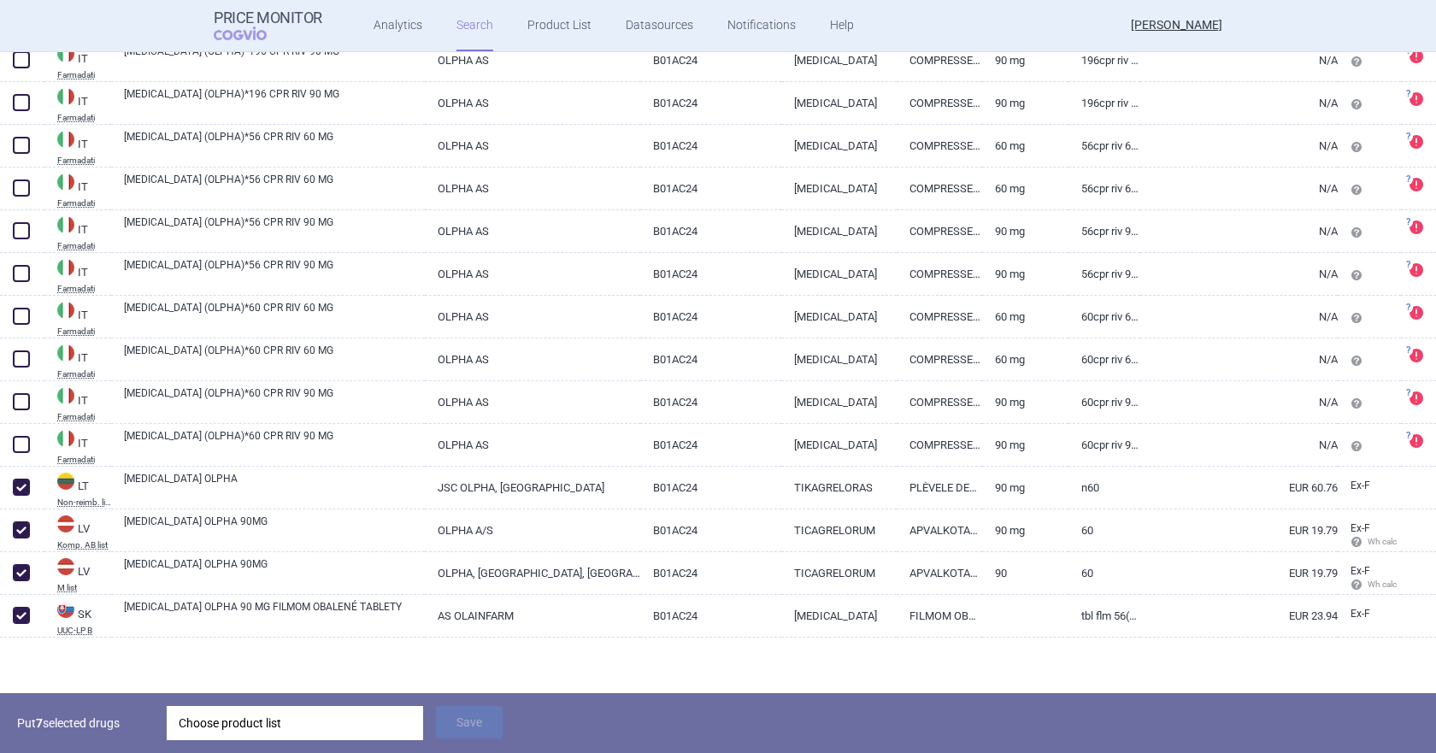
click at [300, 624] on div "Choose product list" at bounding box center [295, 723] width 233 height 34
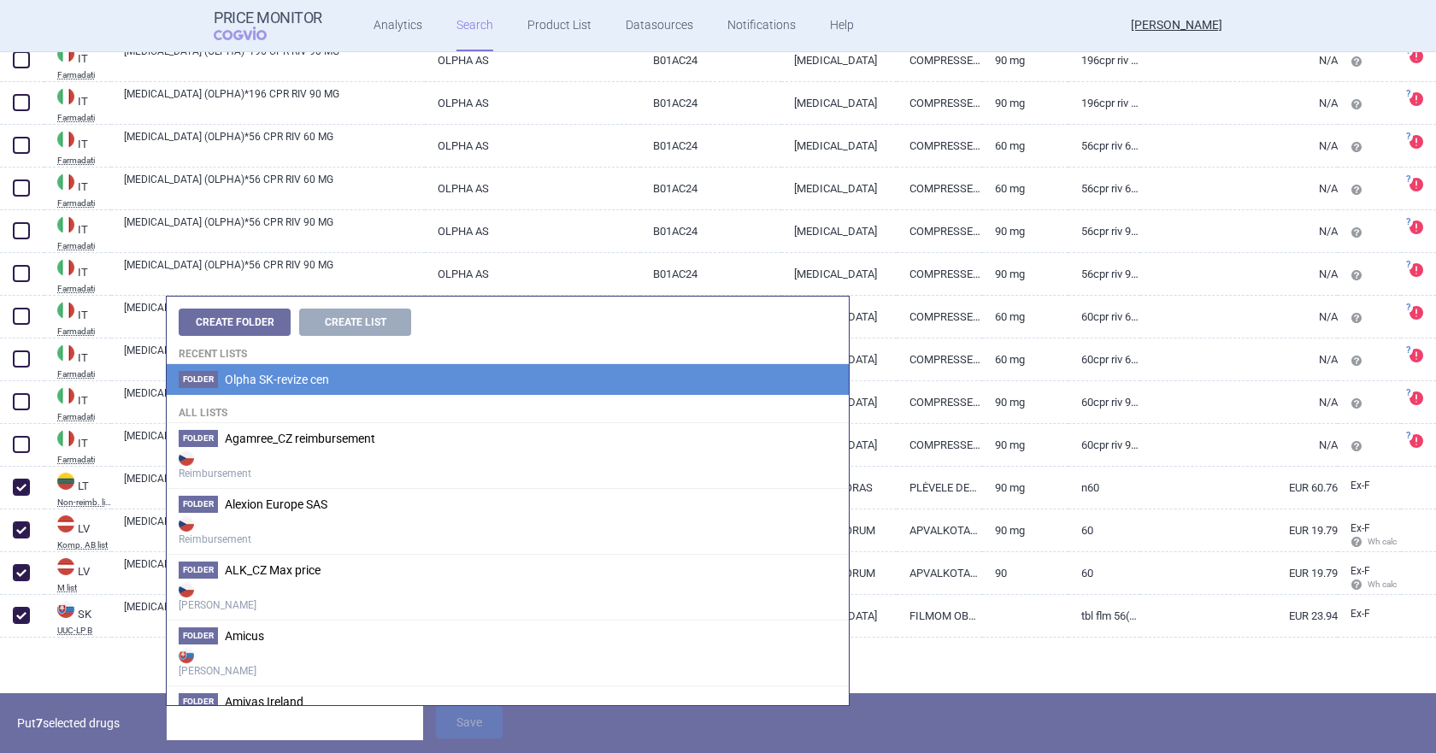
click at [295, 380] on span "Olpha SK-revize cen" at bounding box center [277, 380] width 104 height 14
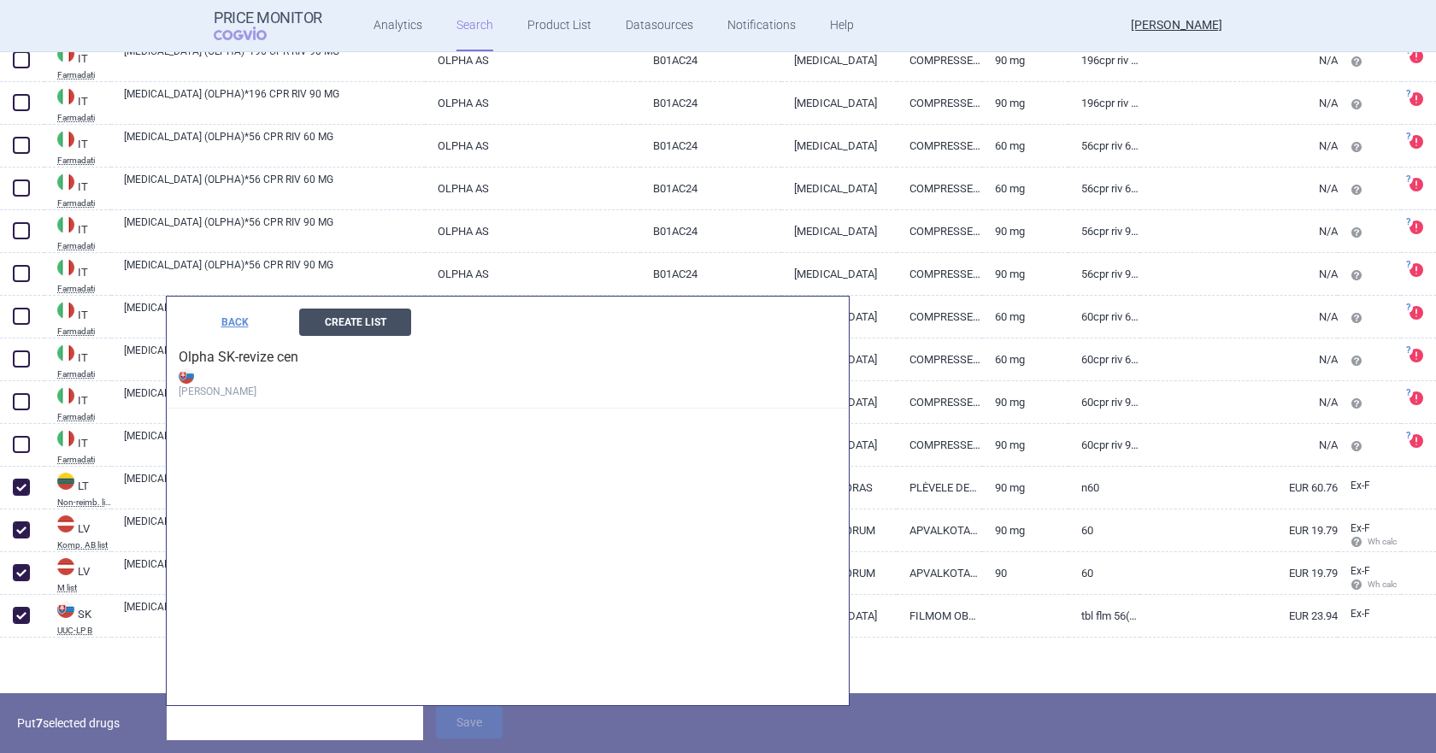
click at [357, 321] on button "Create List" at bounding box center [355, 322] width 112 height 27
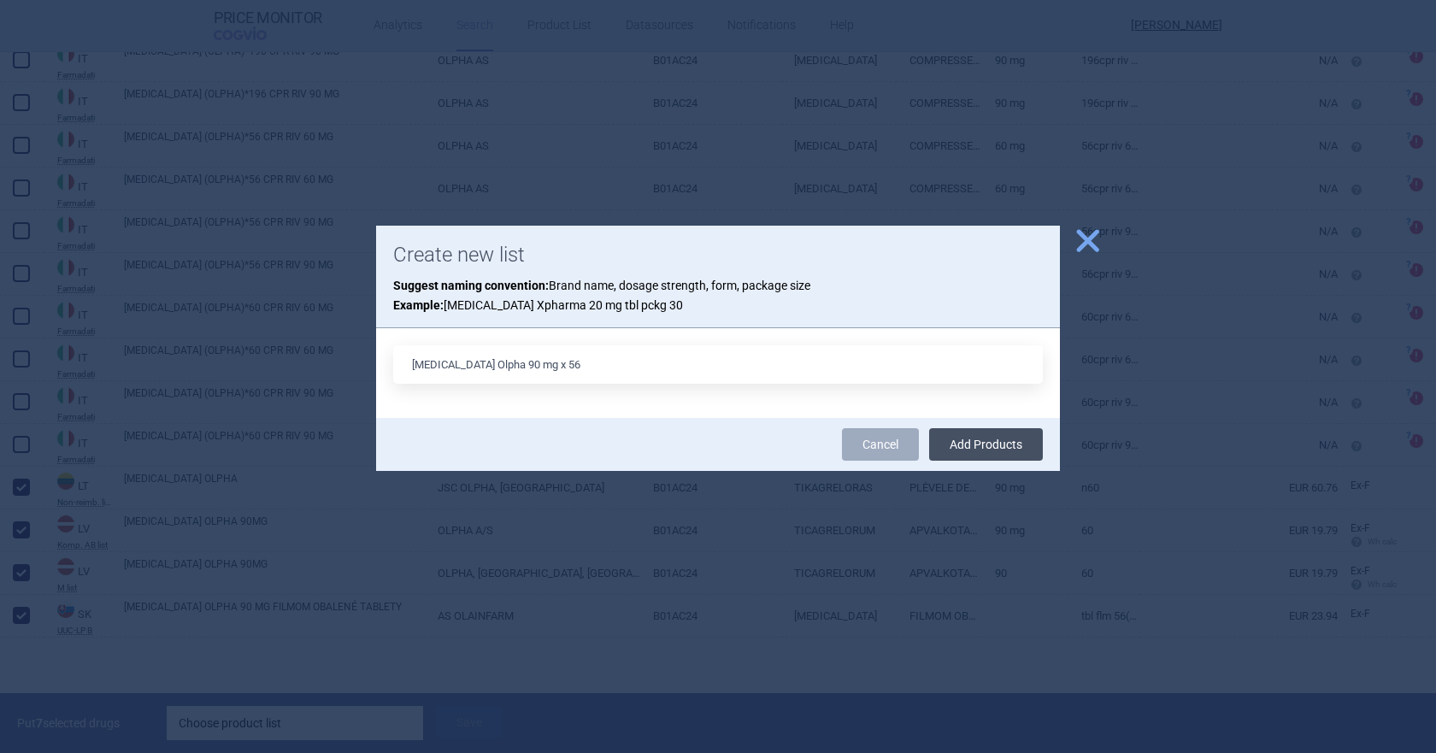
type input "[MEDICAL_DATA] Olpha 90 mg x 56"
click at [990, 457] on button "Add Products" at bounding box center [986, 444] width 114 height 32
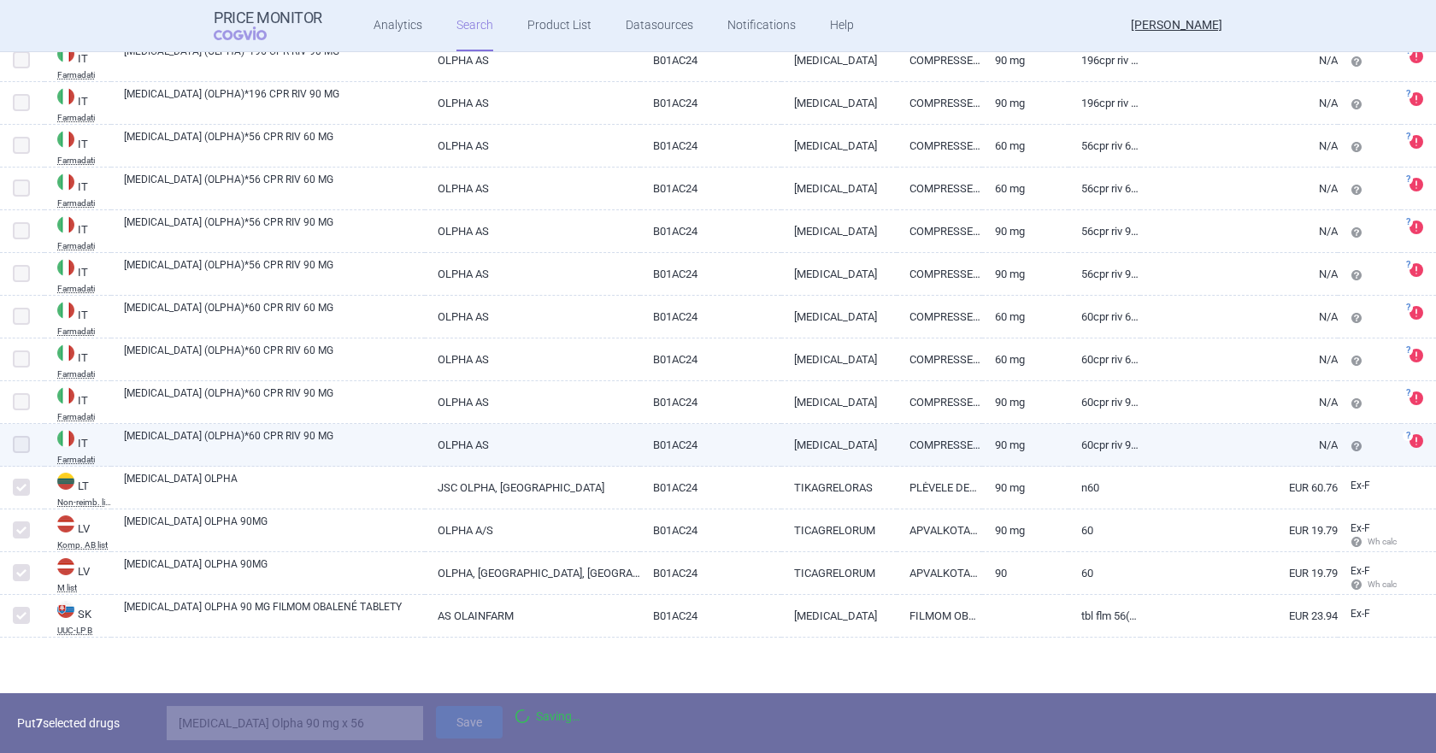
scroll to position [960, 0]
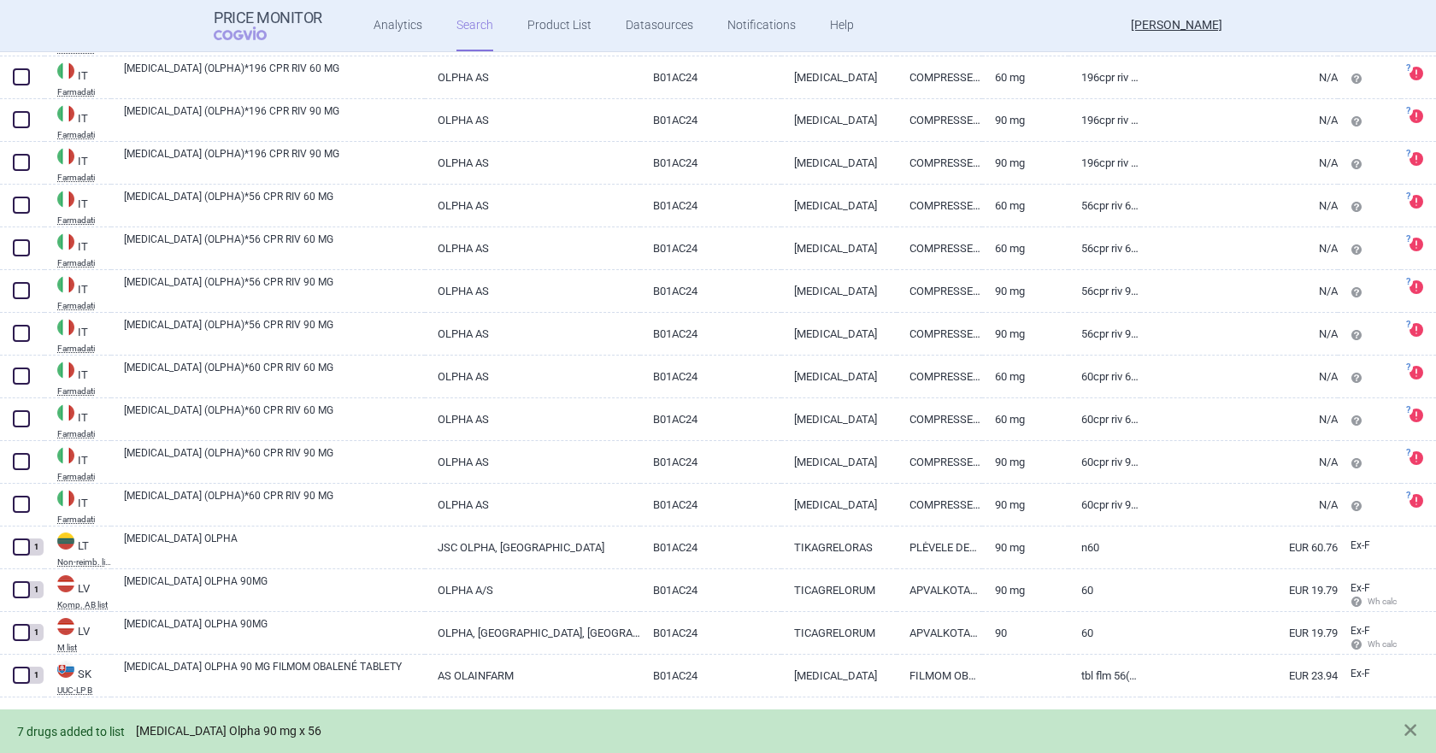
click at [234, 624] on link "[MEDICAL_DATA] Olpha 90 mg x 56" at bounding box center [229, 731] width 186 height 15
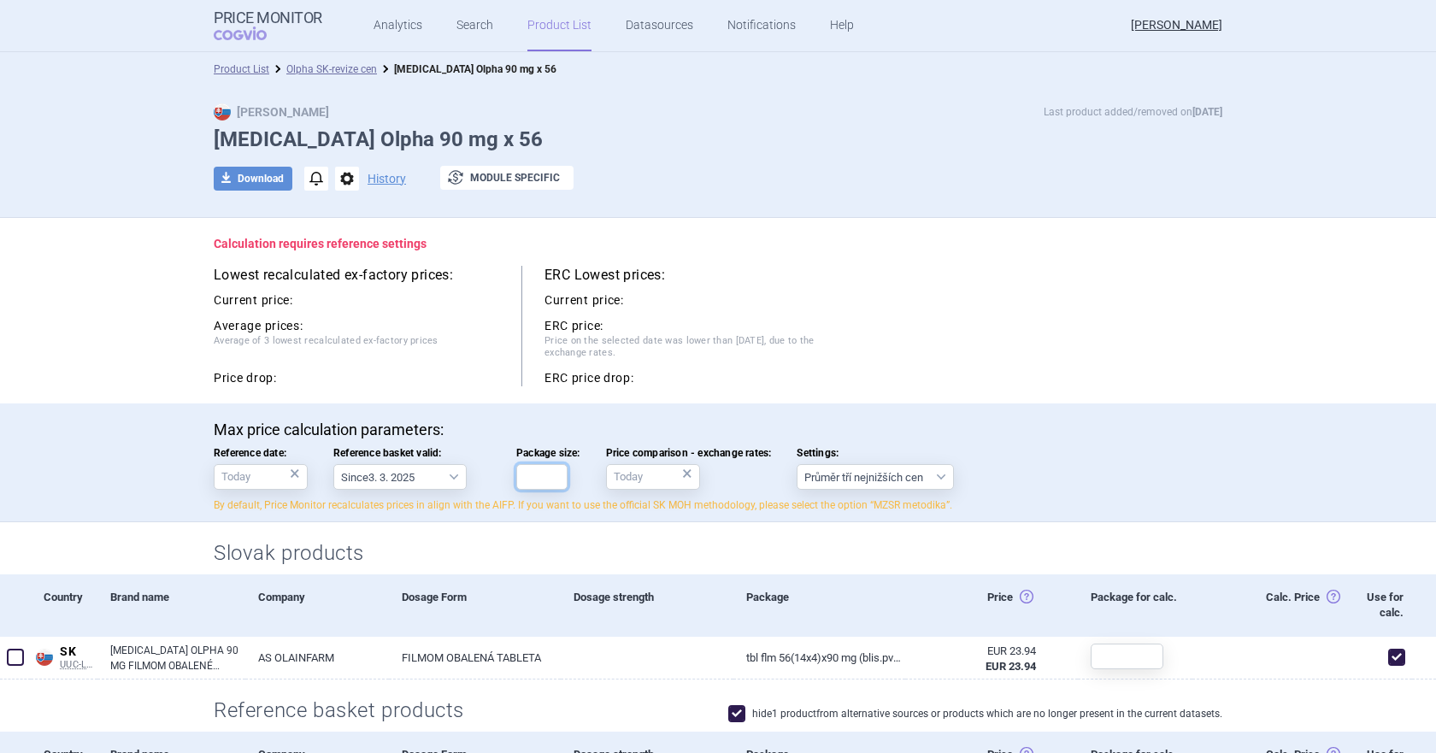
drag, startPoint x: 543, startPoint y: 480, endPoint x: 552, endPoint y: 488, distance: 12.1
click at [543, 480] on input "Package size:" at bounding box center [541, 477] width 51 height 26
type input "56"
click at [816, 364] on div "Current price: ERC price: Price on the selected date was lower than [DATE], due…" at bounding box center [687, 336] width 285 height 100
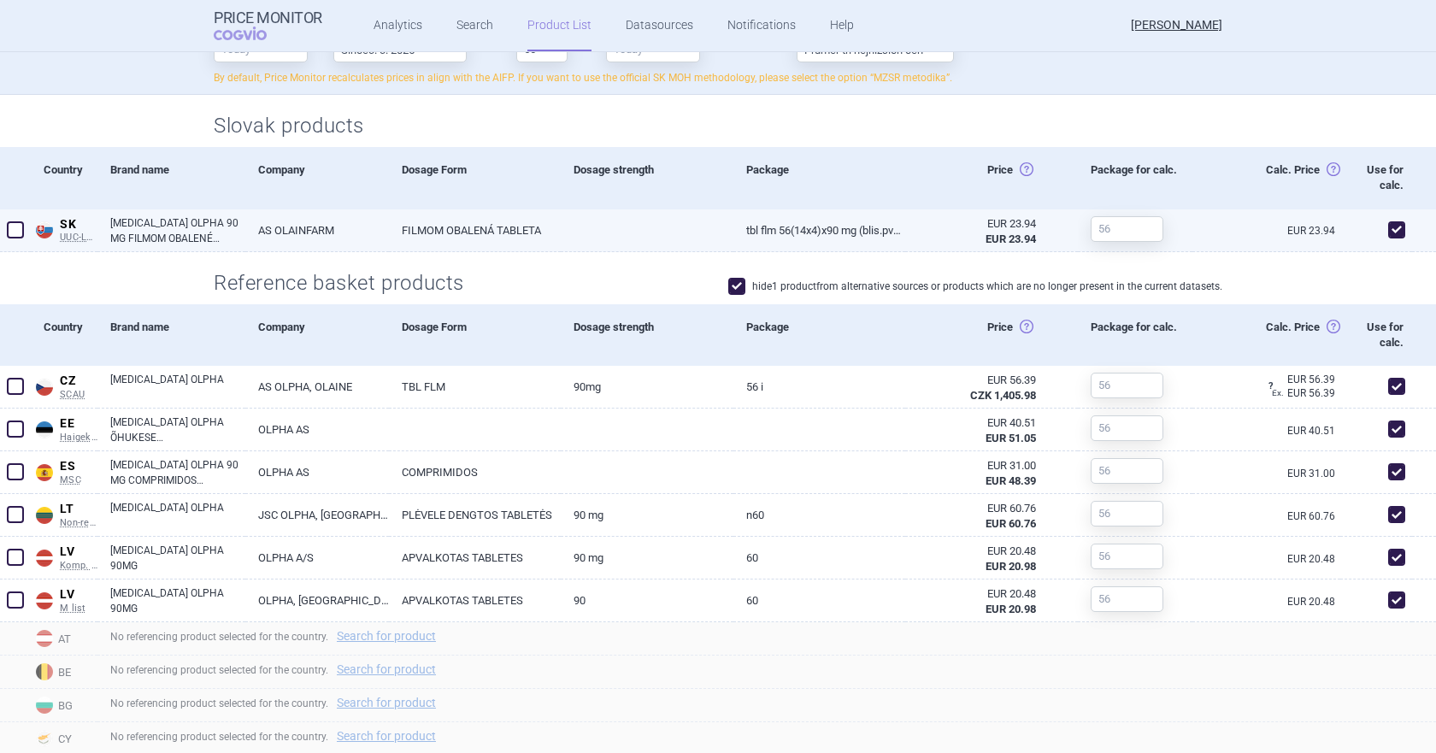
scroll to position [521, 0]
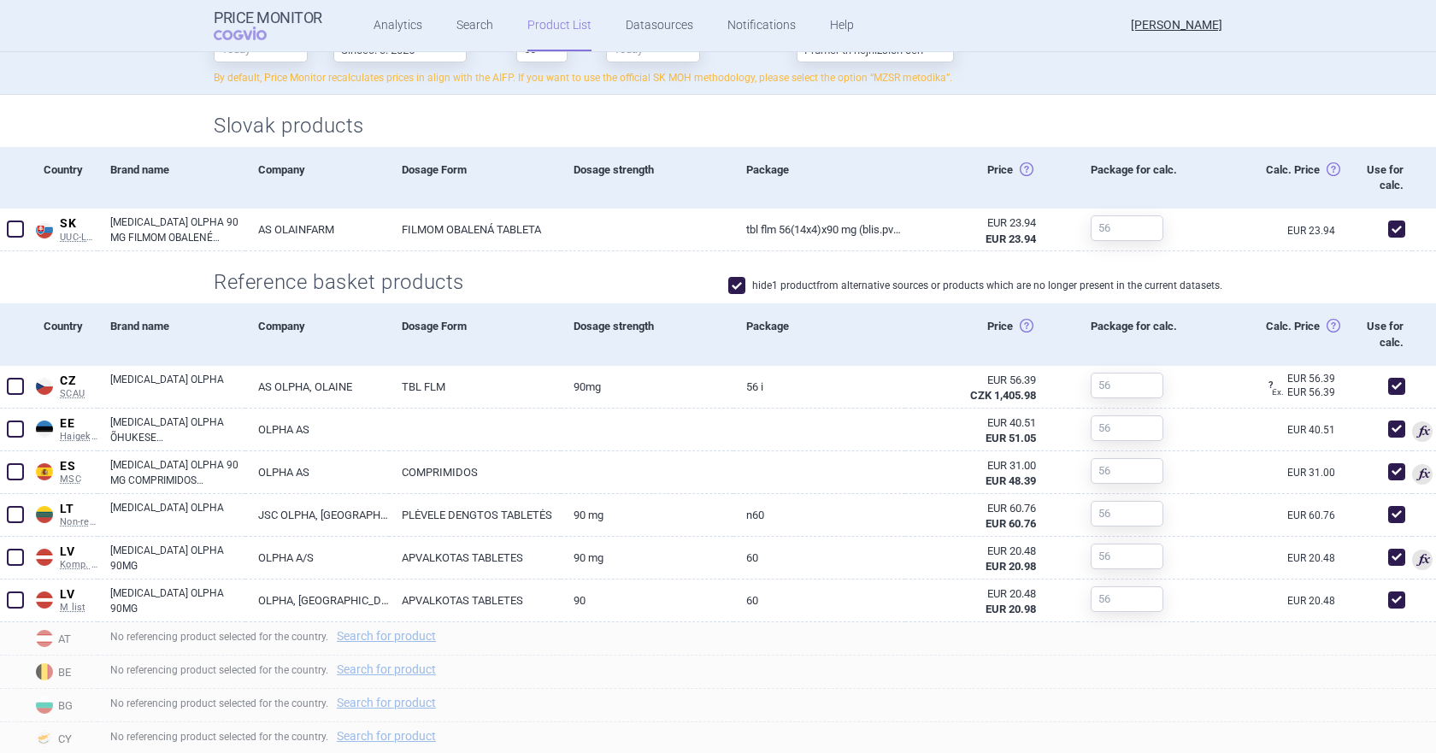
click at [729, 287] on span at bounding box center [736, 285] width 17 height 17
click at [733, 285] on span at bounding box center [736, 285] width 17 height 17
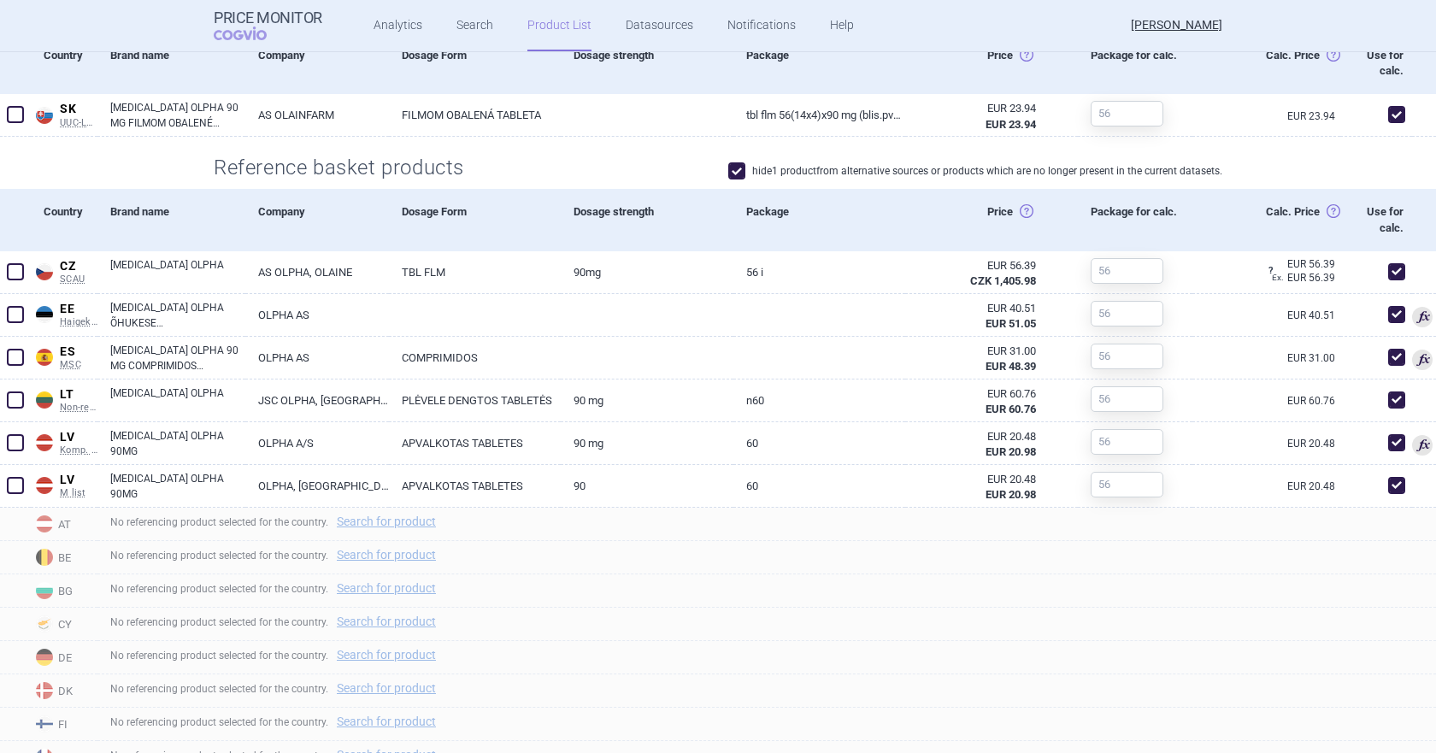
scroll to position [534, 0]
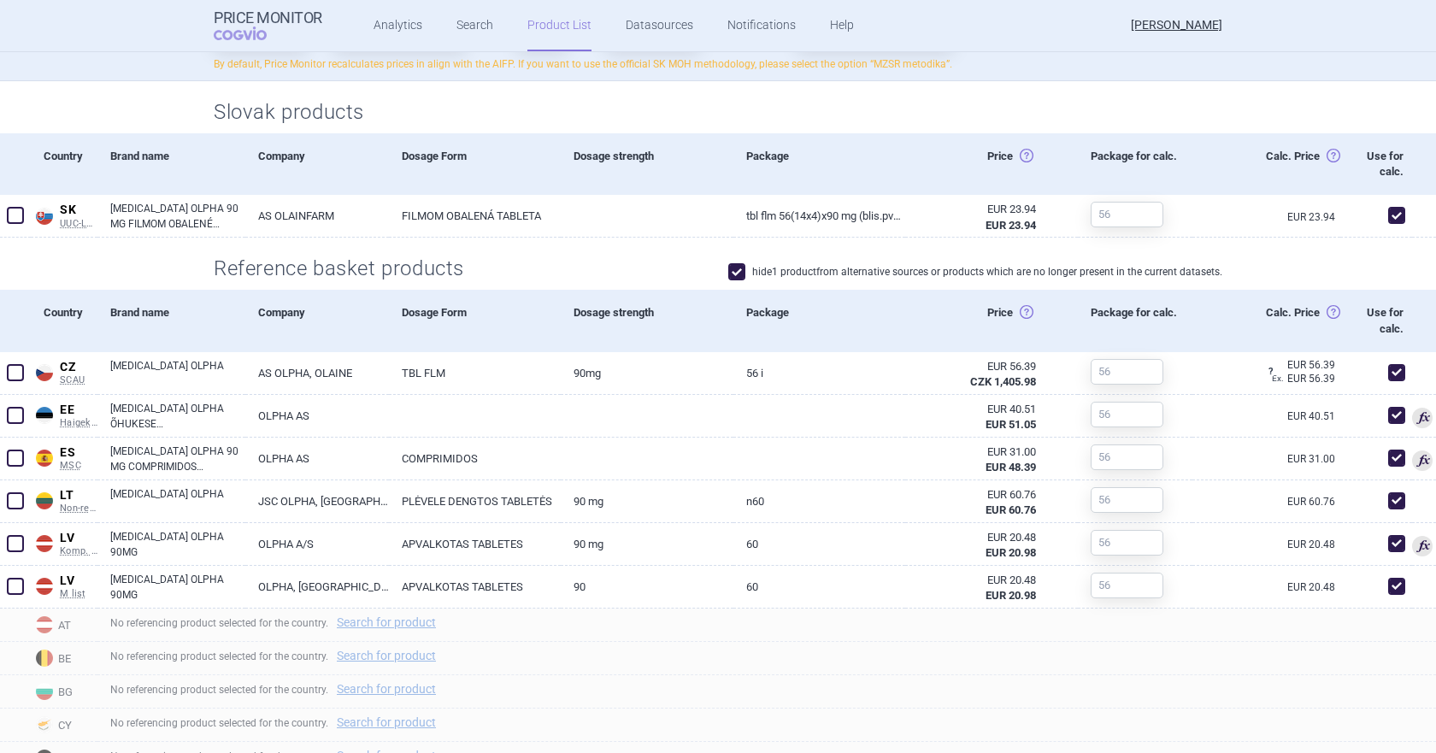
click at [730, 269] on span at bounding box center [736, 271] width 17 height 17
click at [732, 269] on span at bounding box center [736, 271] width 17 height 17
checkbox input "true"
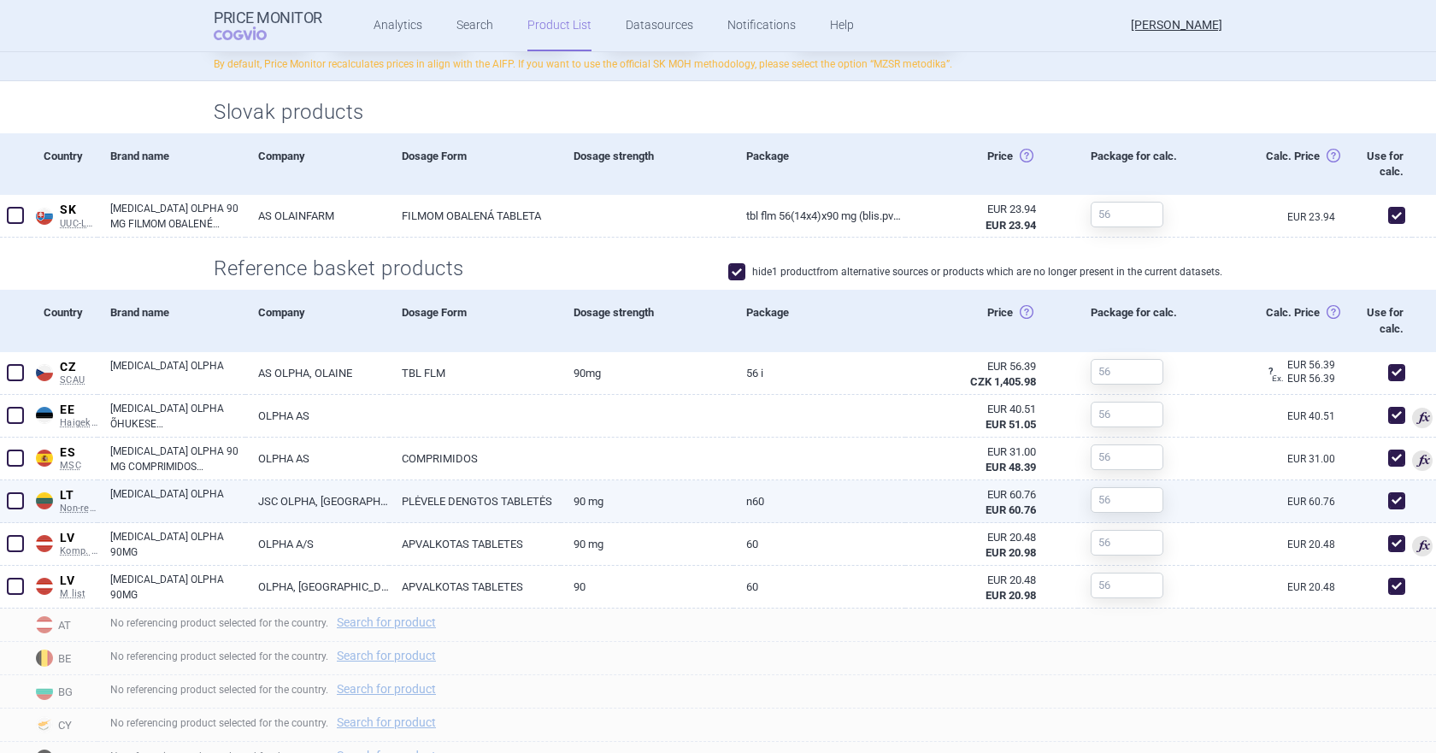
click at [1230, 504] on span at bounding box center [1396, 500] width 17 height 17
checkbox input "false"
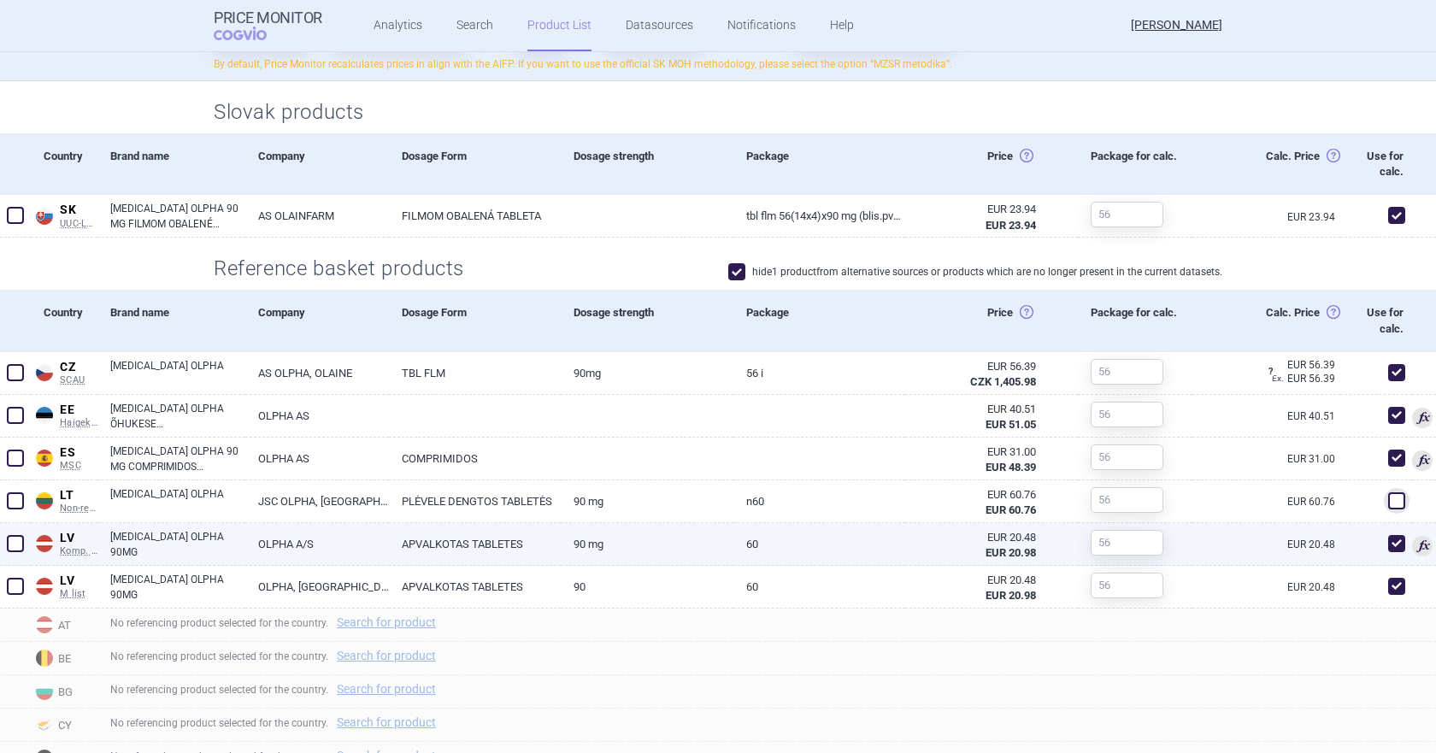
click at [1230, 548] on span at bounding box center [1396, 543] width 17 height 17
checkbox input "false"
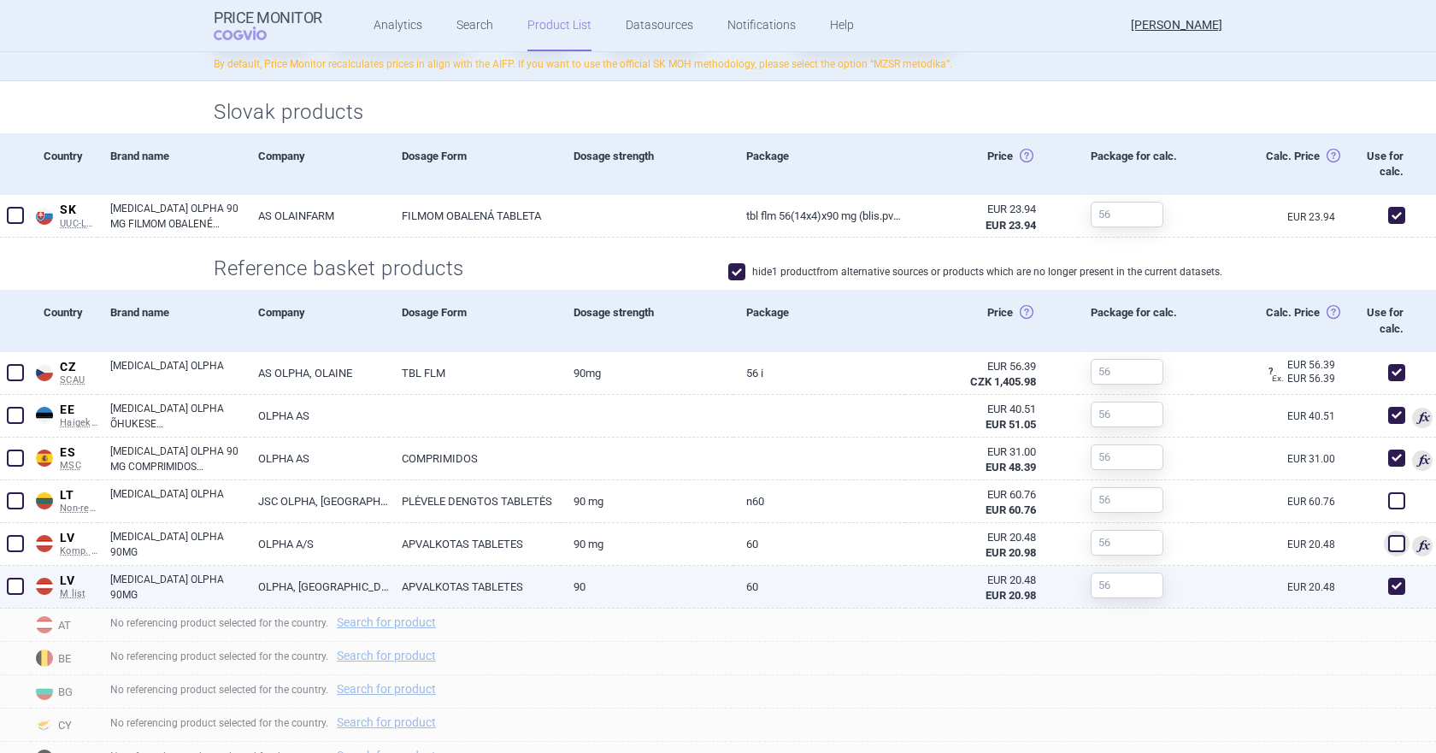
click at [1230, 582] on span at bounding box center [1396, 586] width 17 height 17
checkbox input "false"
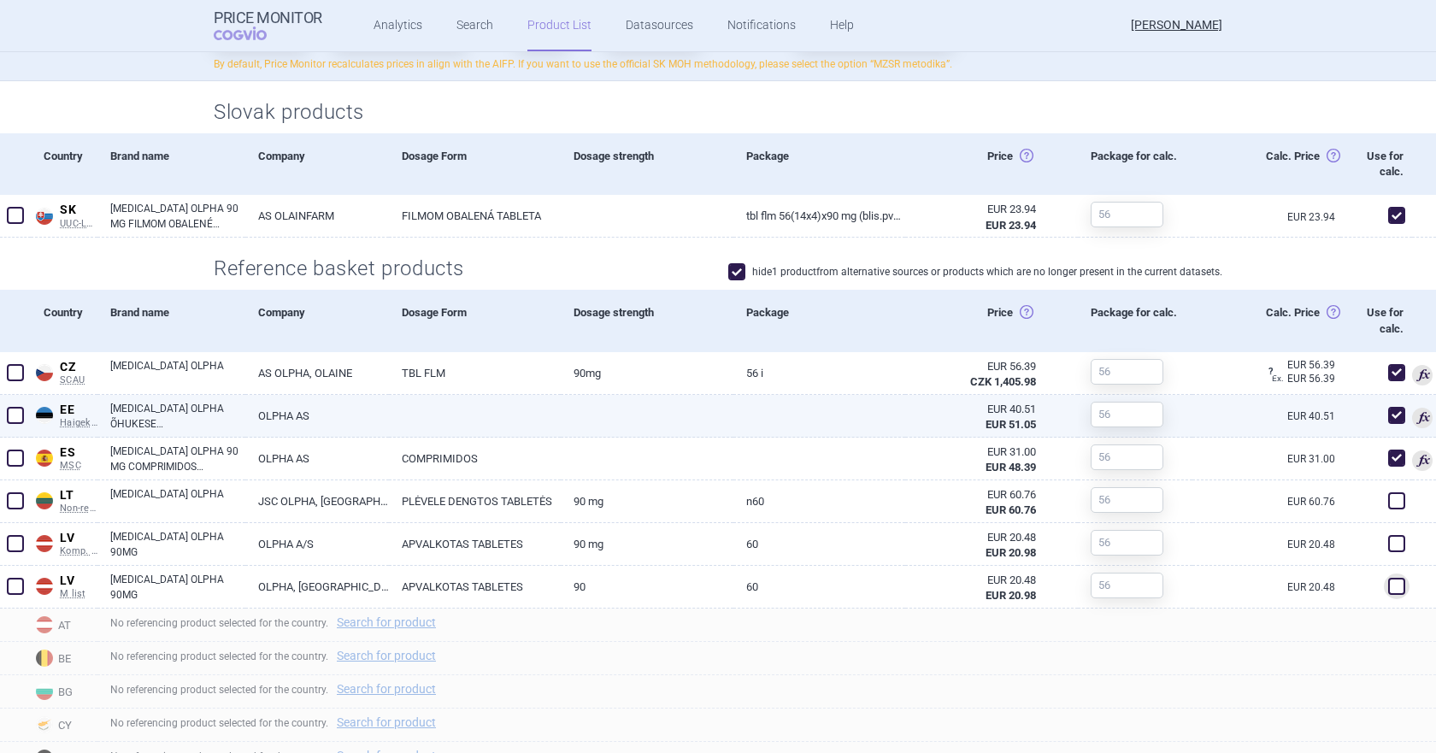
click at [173, 411] on link "[MEDICAL_DATA] OLPHA ÕHUKESE POLÜMEERIKATTEGA TABLETT 90MG N56" at bounding box center [177, 416] width 135 height 31
select select "EUR"
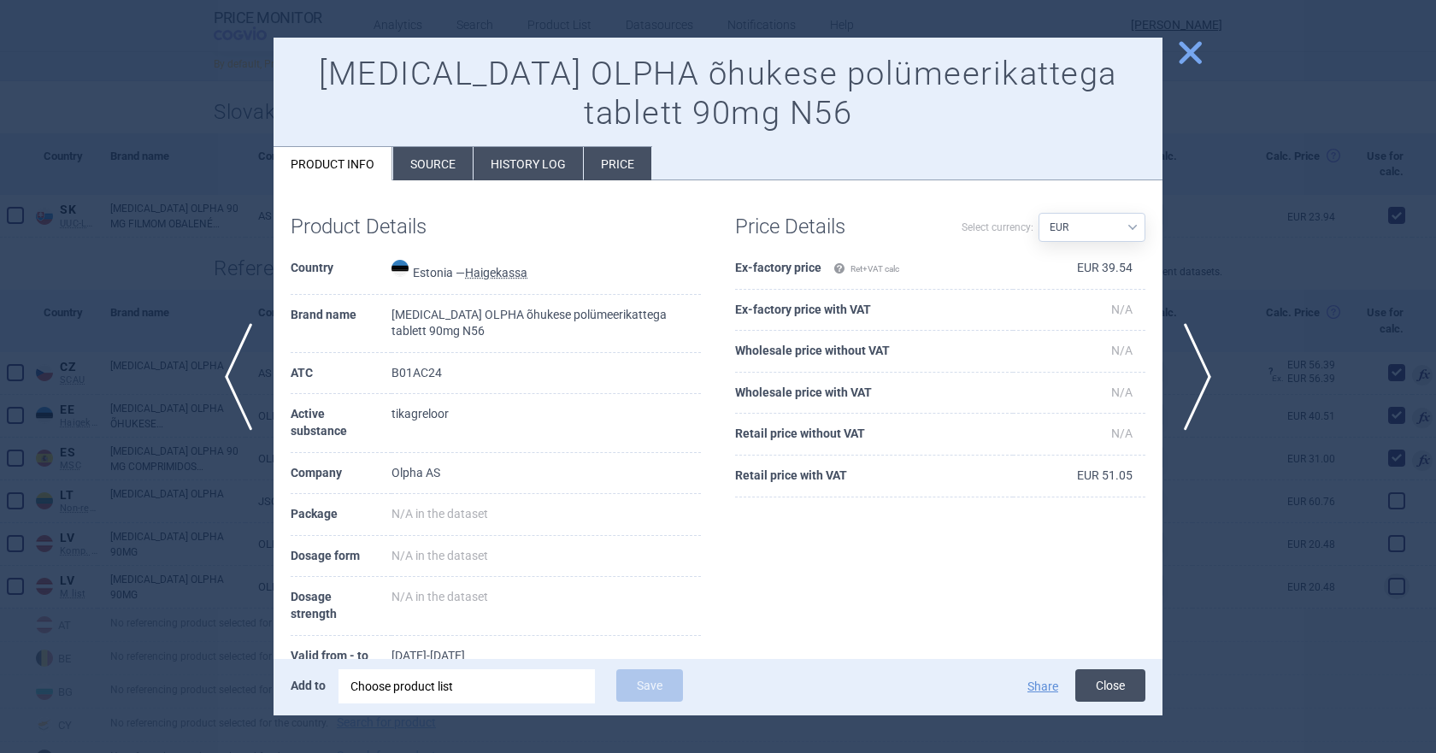
click at [1101, 624] on button "Close" at bounding box center [1110, 685] width 70 height 32
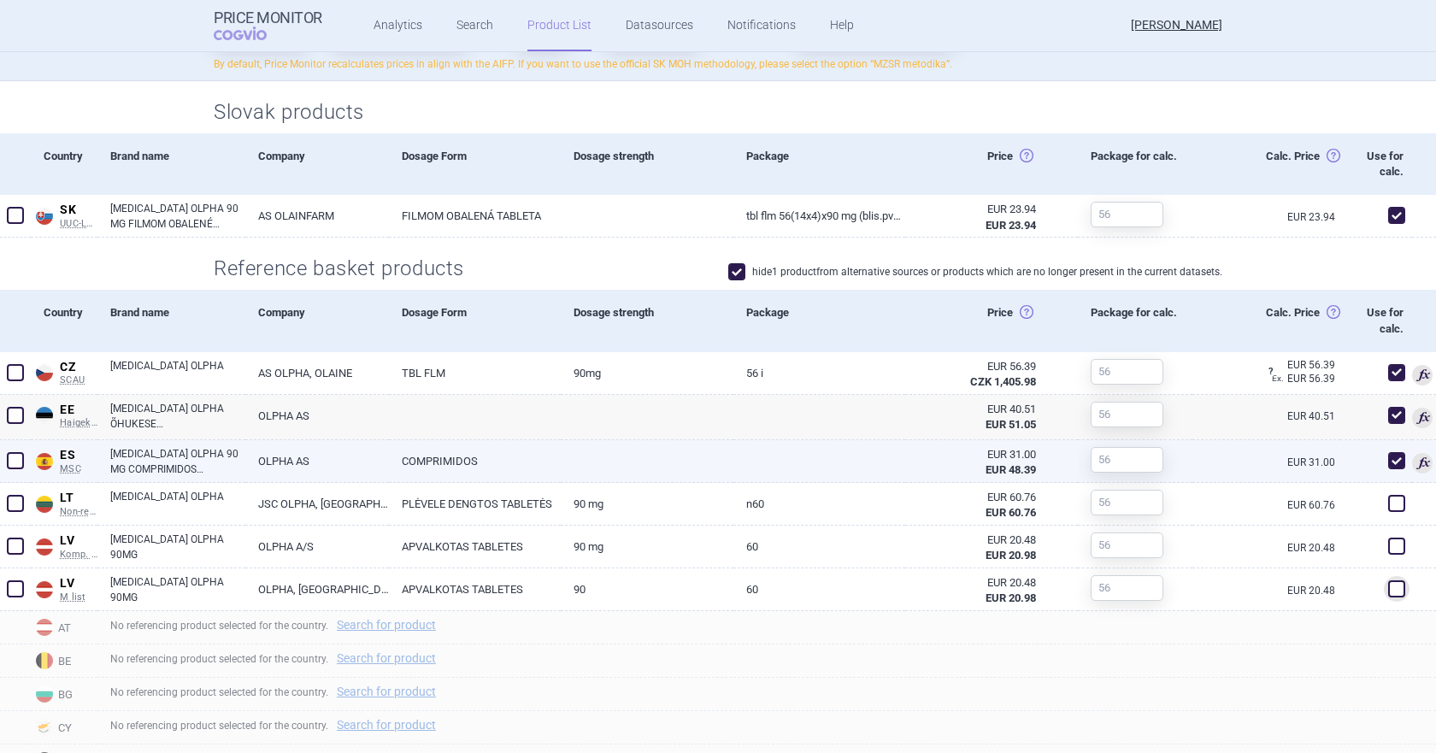
click at [164, 462] on link "[MEDICAL_DATA] OLPHA 90 MG COMPRIMIDOS RECUBIERTOS CON PELICULA EFG, 56 COMPRIM…" at bounding box center [177, 461] width 135 height 31
select select "EUR"
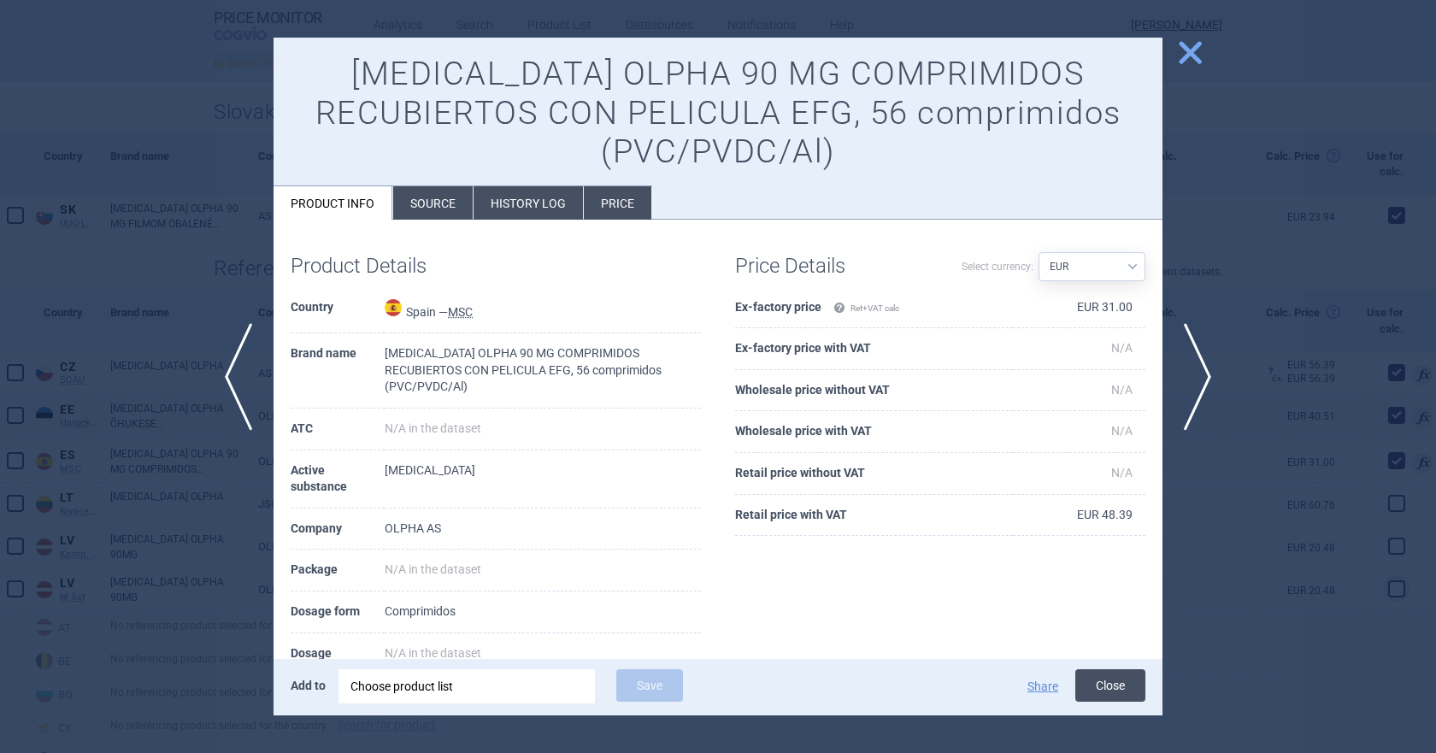
click at [1107, 624] on button "Close" at bounding box center [1110, 685] width 70 height 32
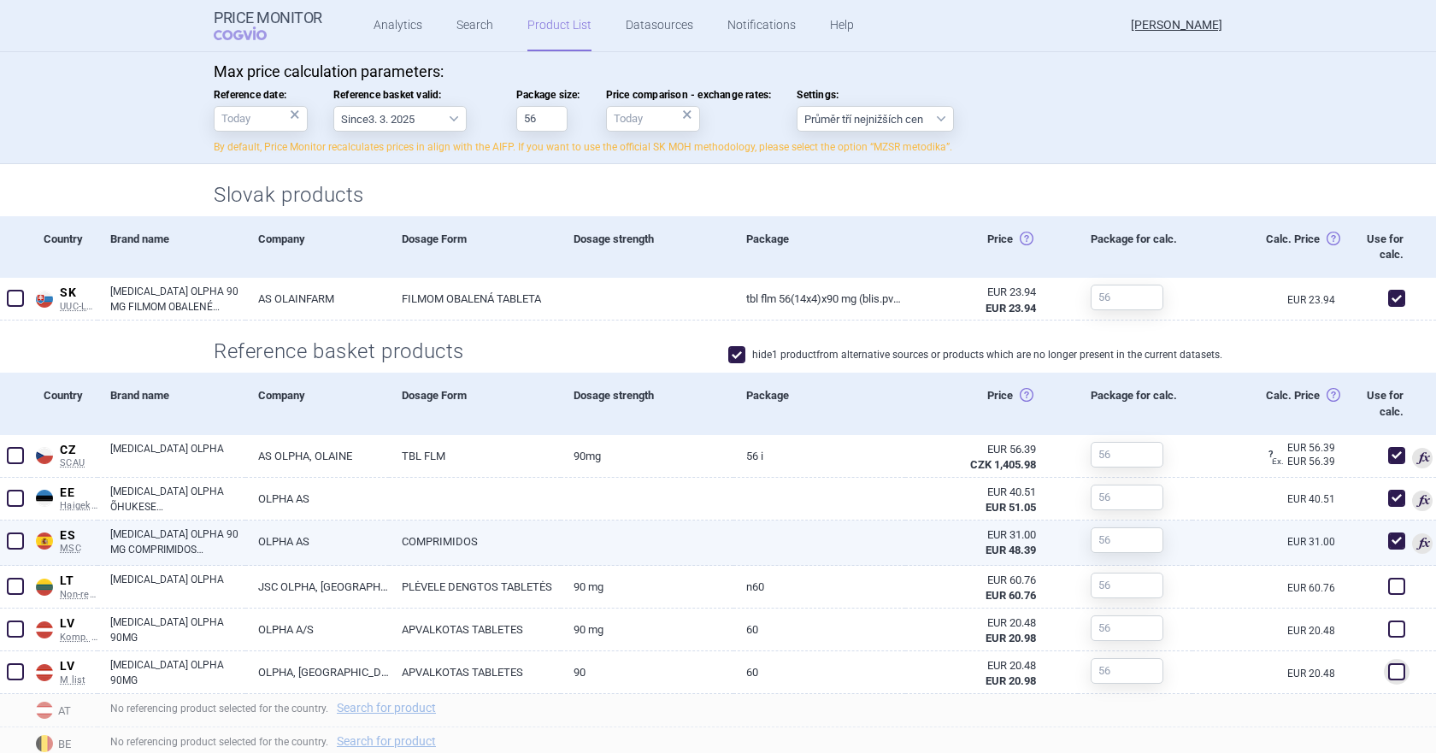
scroll to position [109, 0]
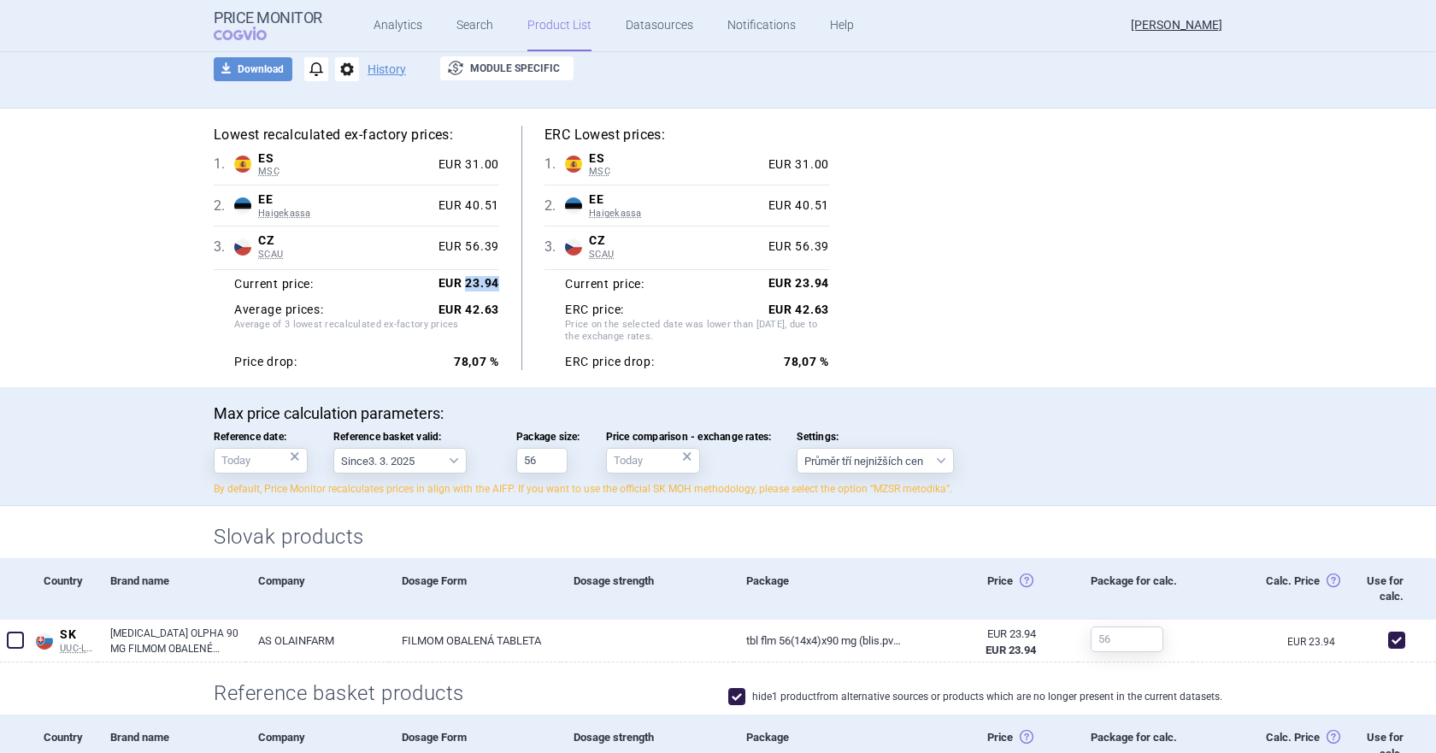
drag, startPoint x: 498, startPoint y: 279, endPoint x: 461, endPoint y: 279, distance: 37.6
click at [461, 279] on div "Lowest recalculated ex-factory prices: 1 . ES MSC Spain MSC Online database dev…" at bounding box center [368, 248] width 308 height 244
drag, startPoint x: 496, startPoint y: 306, endPoint x: 462, endPoint y: 306, distance: 34.2
click at [462, 306] on div "Lowest recalculated ex-factory prices: 1 . ES MSC Spain MSC Online database dev…" at bounding box center [368, 248] width 308 height 244
click at [503, 386] on div "Lowest recalculated ex-factory prices: 1 . ES MSC Spain MSC Online database dev…" at bounding box center [718, 248] width 1077 height 279
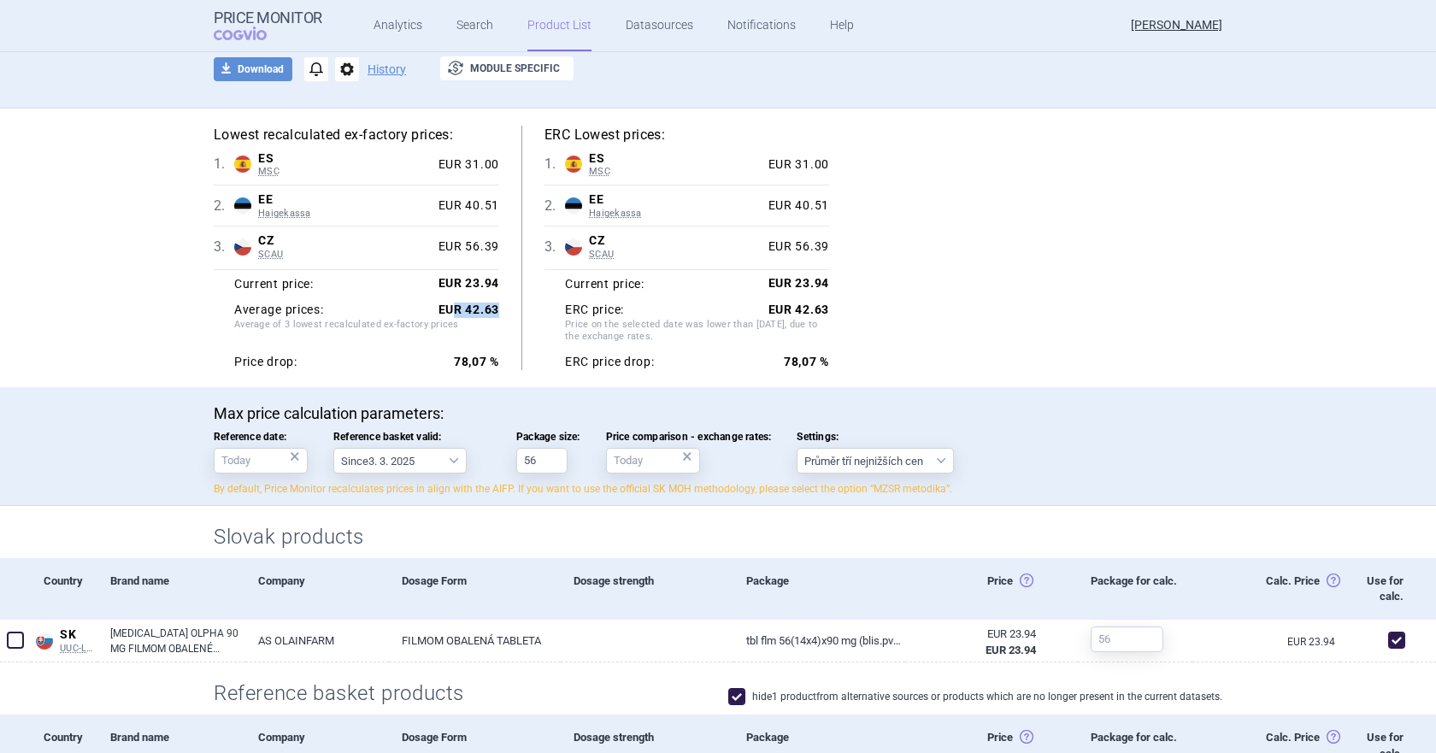
drag, startPoint x: 496, startPoint y: 308, endPoint x: 445, endPoint y: 314, distance: 51.6
click at [445, 314] on div "Lowest recalculated ex-factory prices: 1 . ES MSC Spain MSC Online database dev…" at bounding box center [368, 248] width 308 height 244
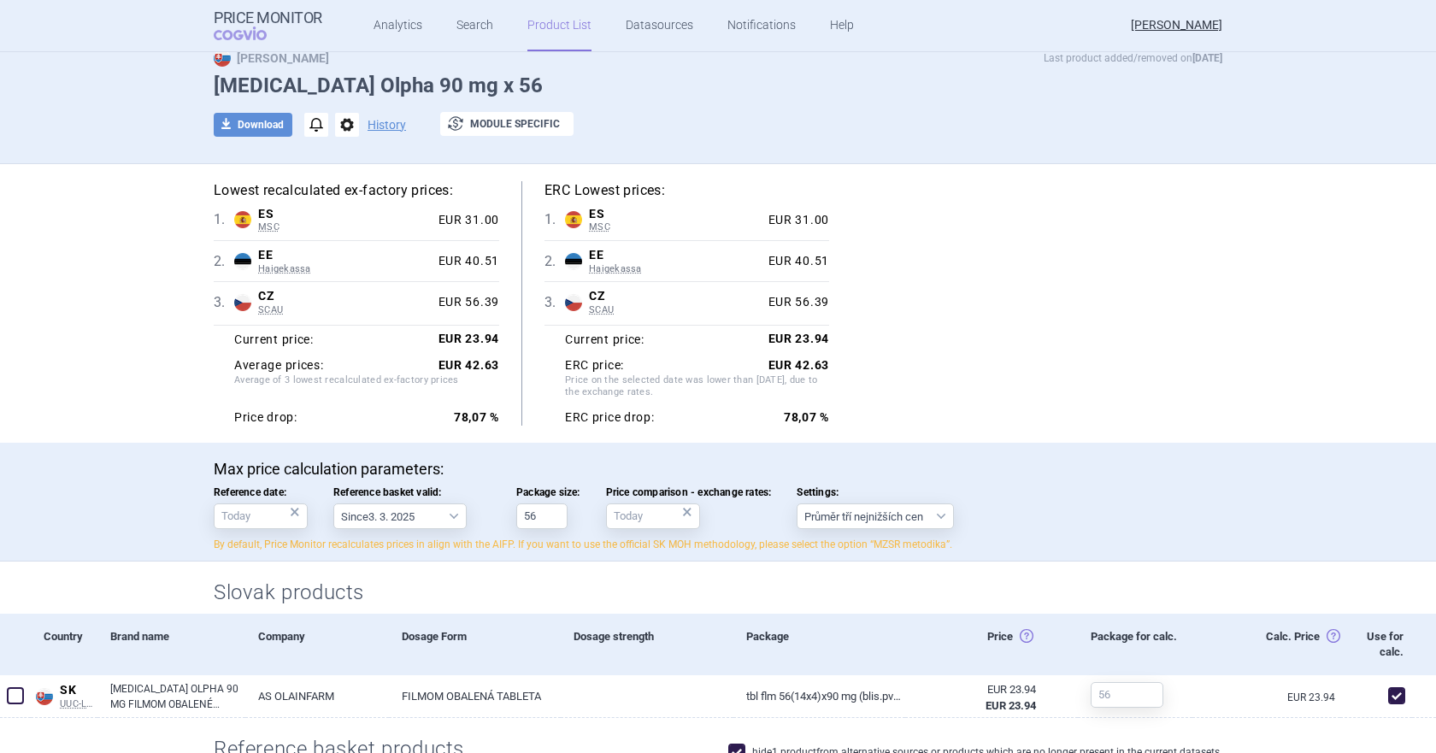
scroll to position [24, 0]
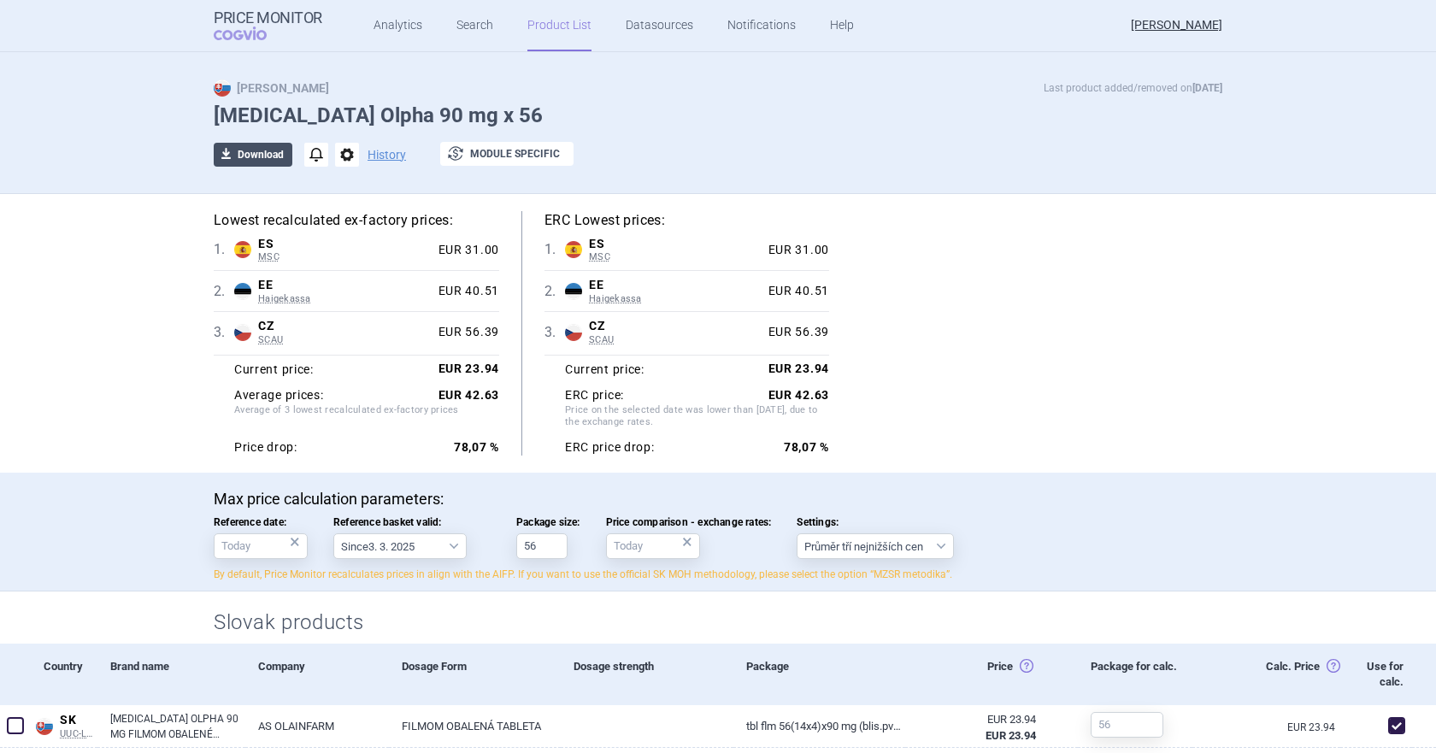
click at [256, 158] on button "download Download" at bounding box center [253, 155] width 79 height 24
select select "EUR"
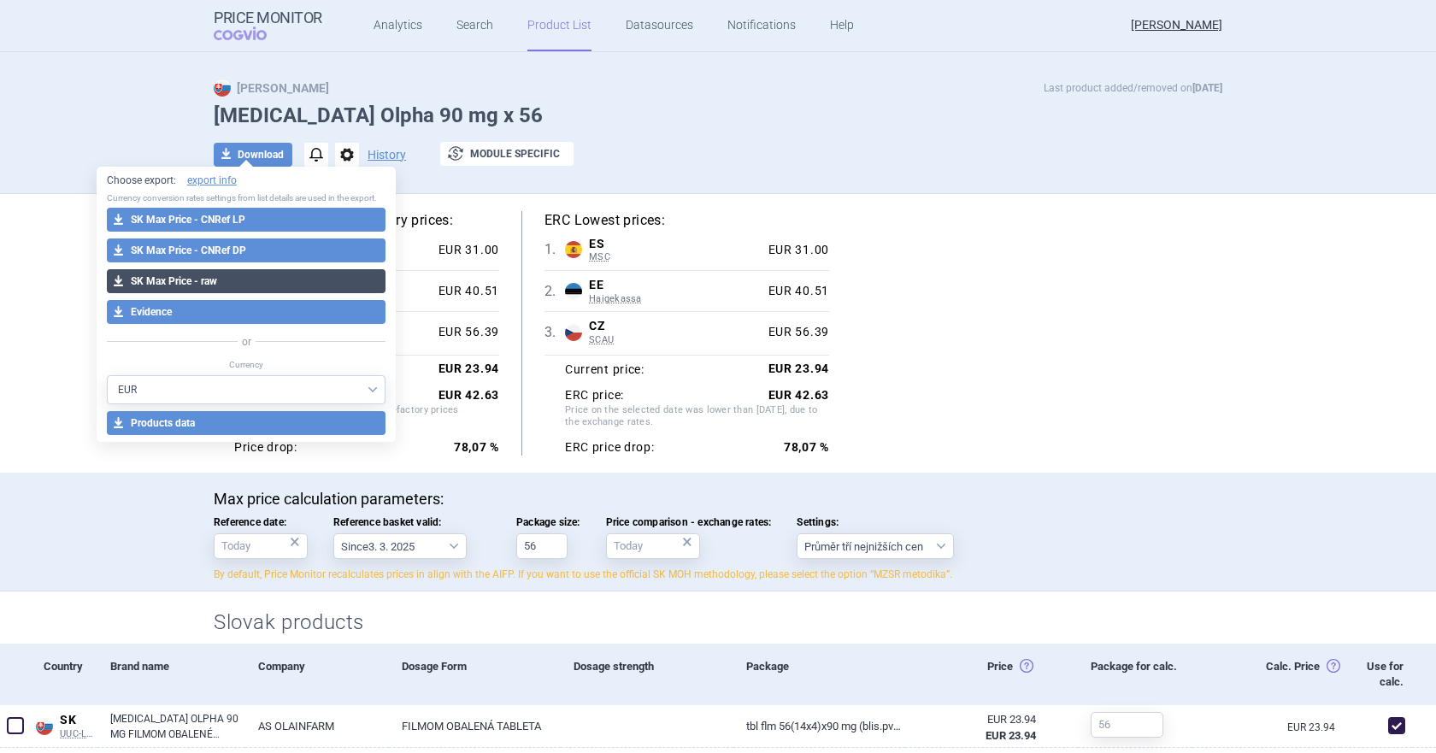
click at [204, 285] on button "download SK Max Price - raw" at bounding box center [247, 281] width 280 height 24
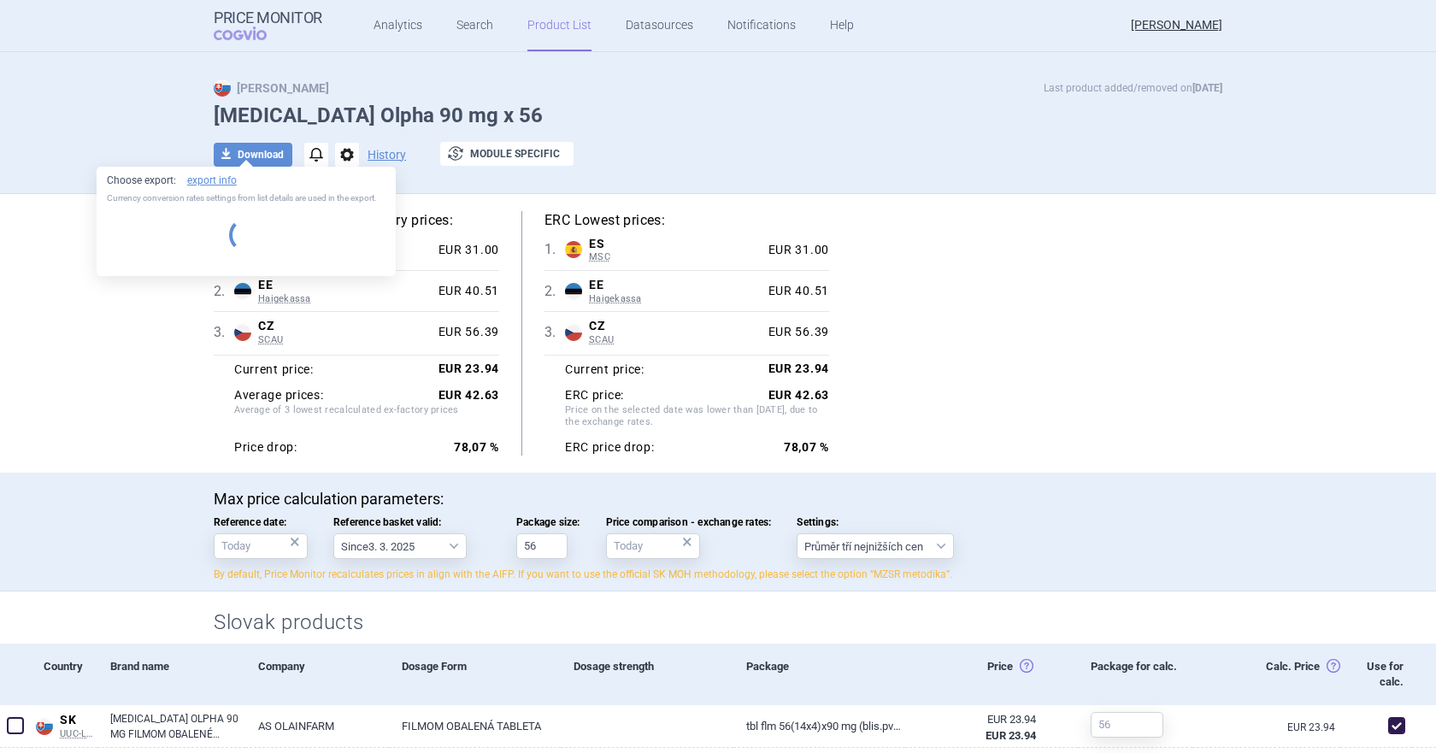
select select "EUR"
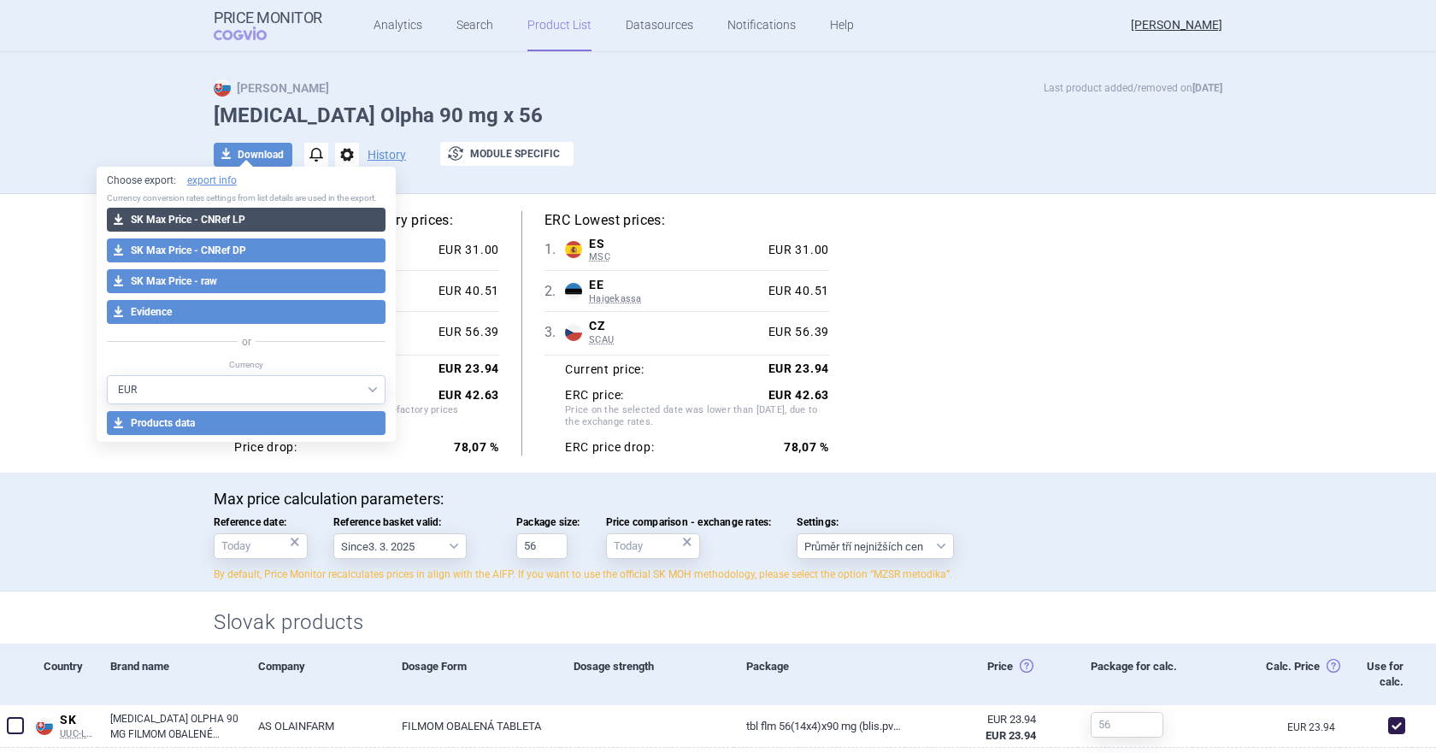
click at [292, 221] on button "download SK Max Price - CNRef LP" at bounding box center [247, 220] width 280 height 24
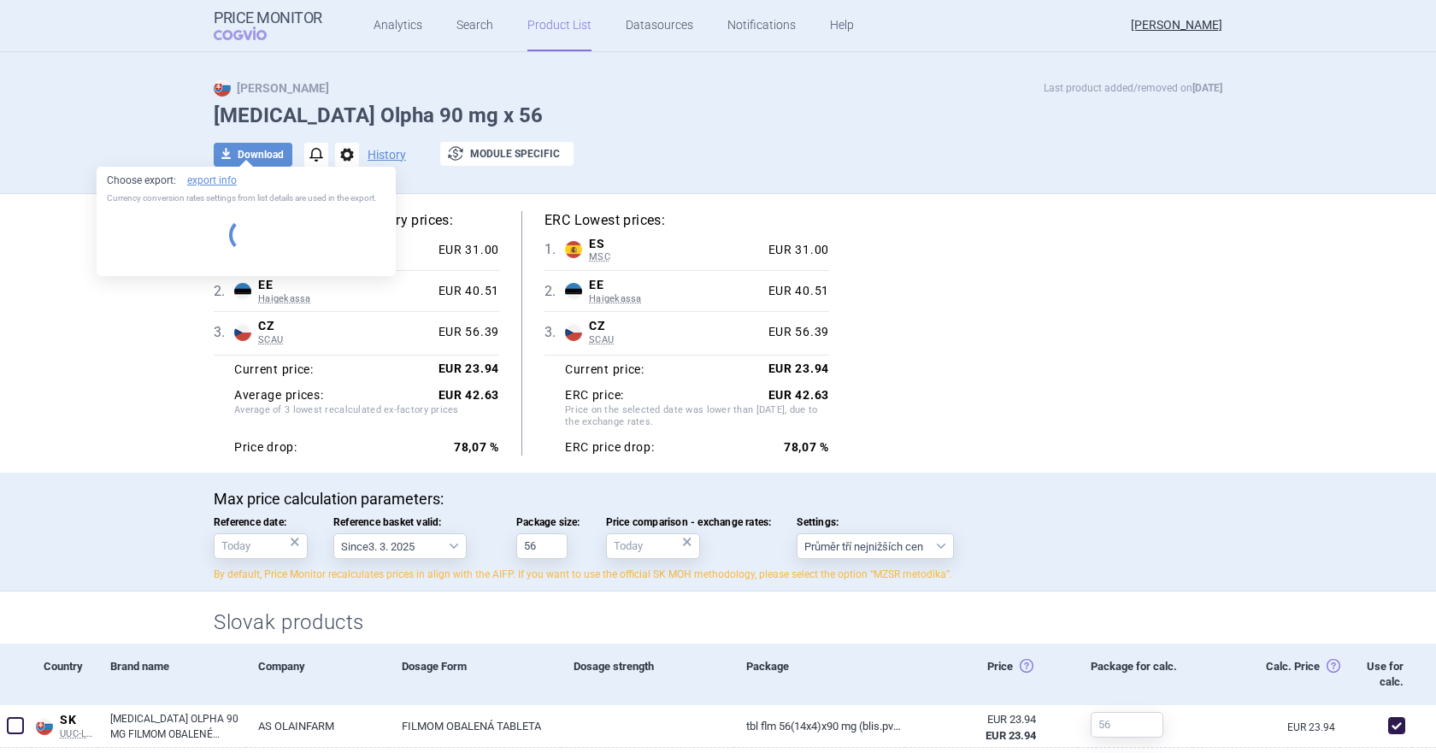
select select "EUR"
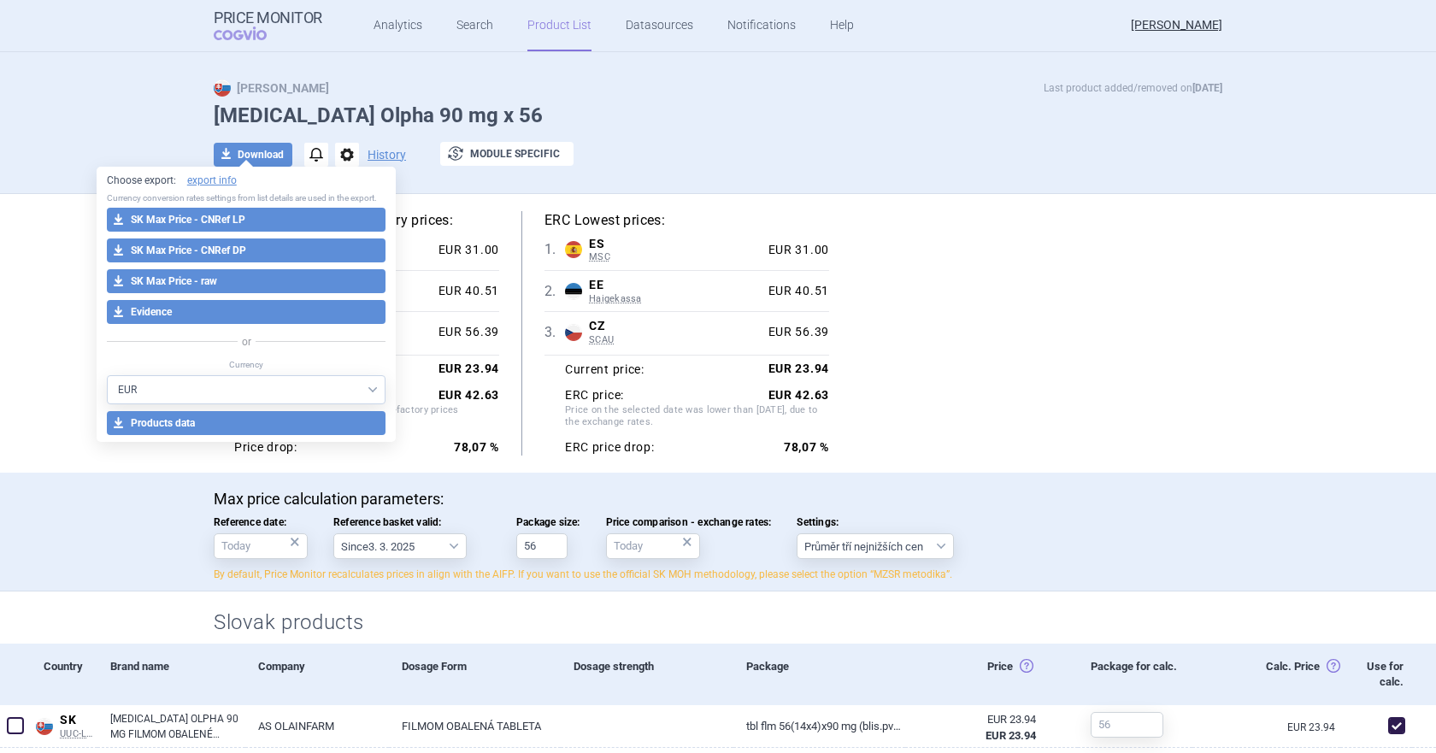
click at [639, 128] on div "Max Price Last product added/removed on [DATE] [MEDICAL_DATA] Olpha 90 mg x 56 …" at bounding box center [718, 132] width 1077 height 105
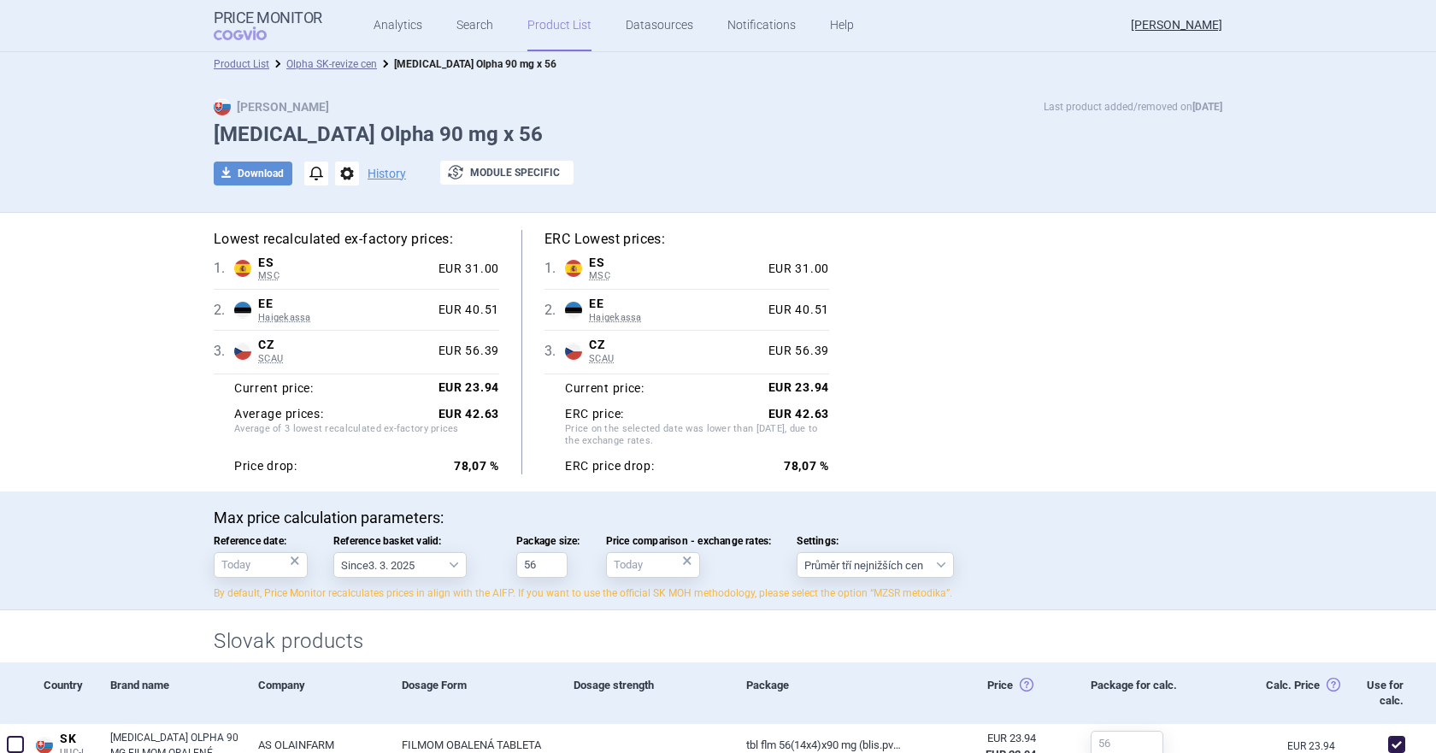
scroll to position [0, 0]
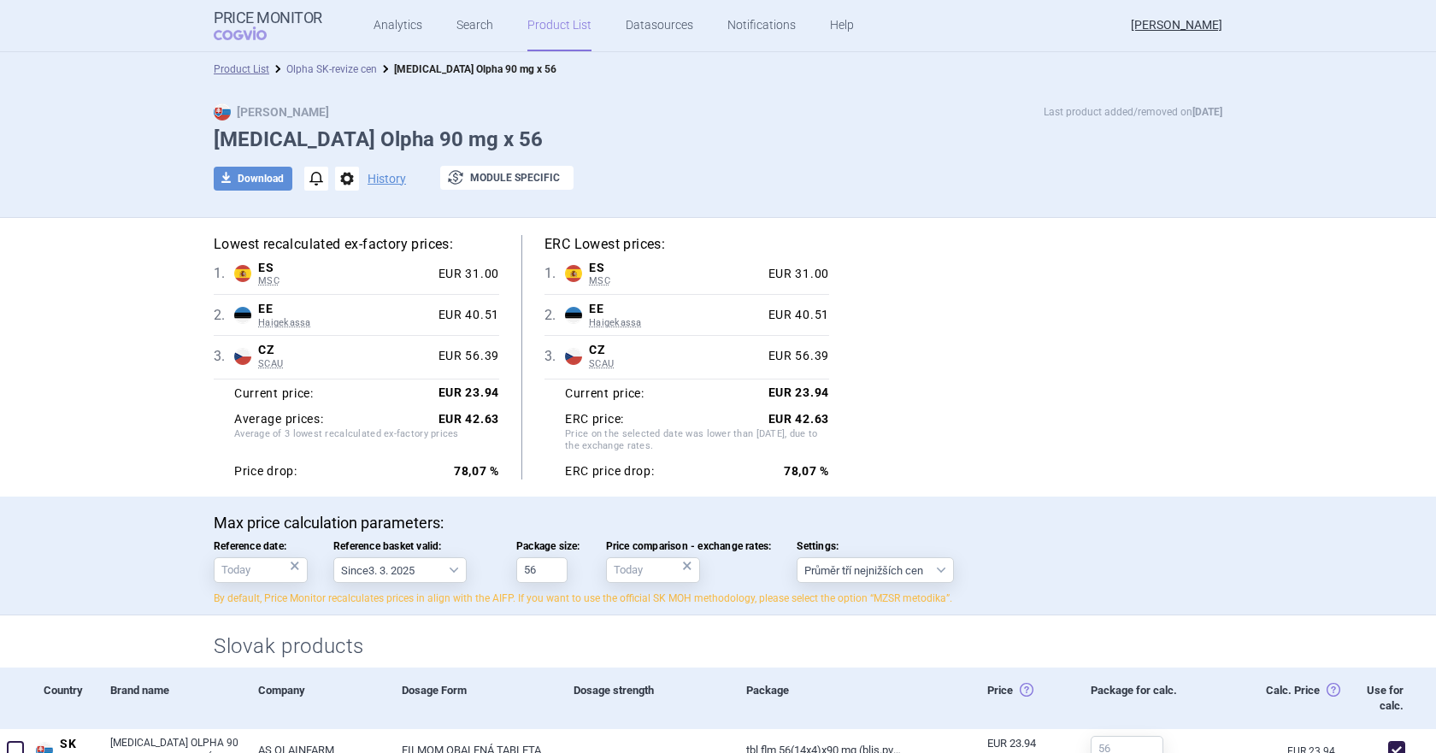
click at [346, 68] on link "Olpha SK-revize cen" at bounding box center [331, 69] width 91 height 12
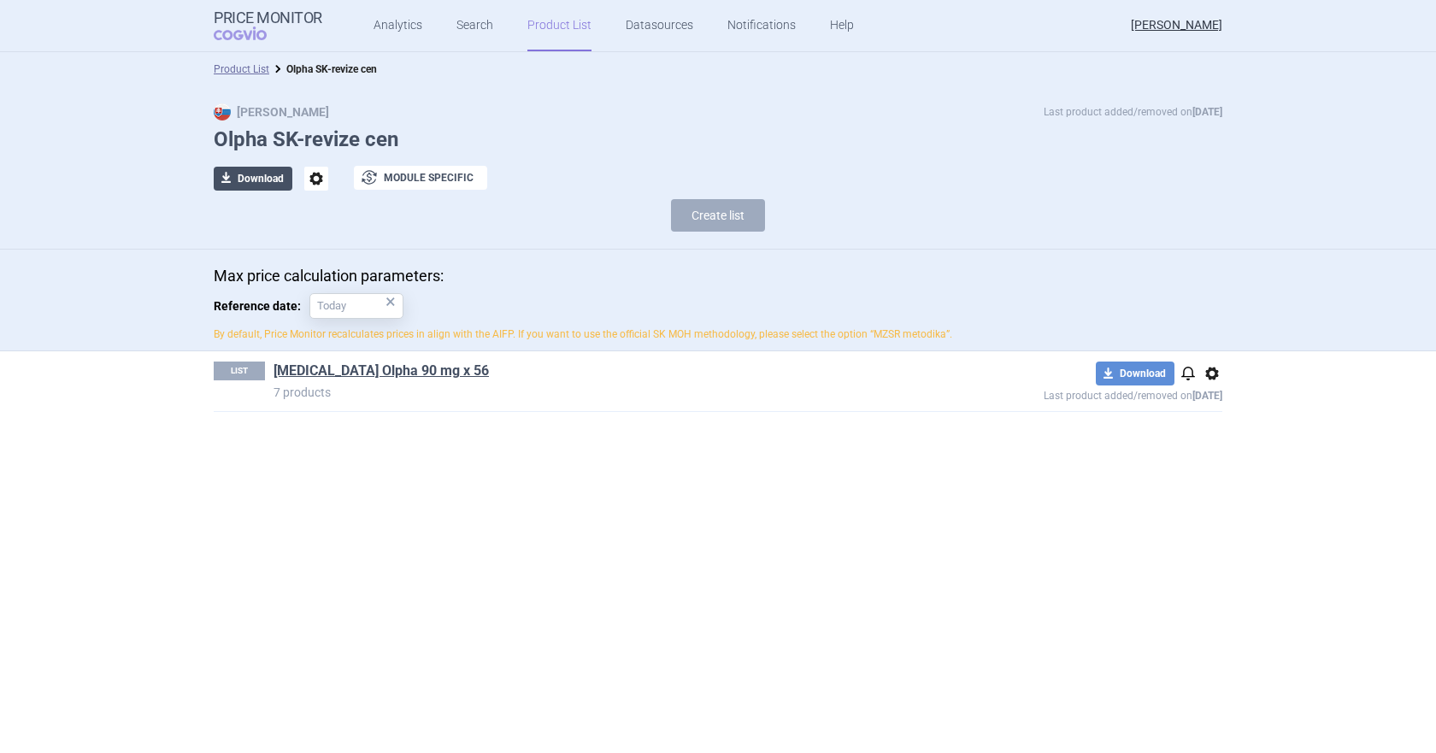
click at [253, 179] on button "download Download" at bounding box center [253, 179] width 79 height 24
select select "EUR"
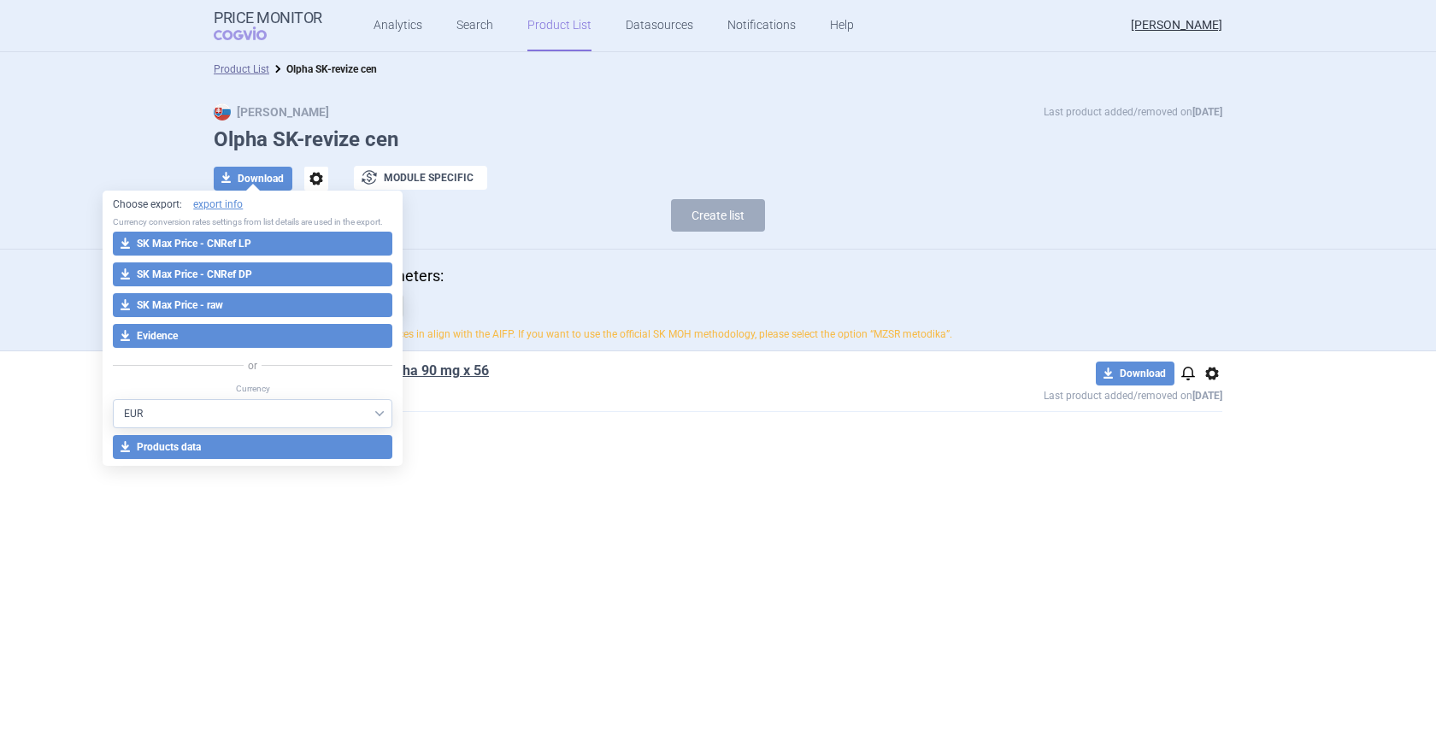
click at [950, 527] on section "Product List Olpha SK-revize cen Max Price Last product added/removed on [DATE]…" at bounding box center [718, 402] width 1436 height 701
